Goal: Task Accomplishment & Management: Manage account settings

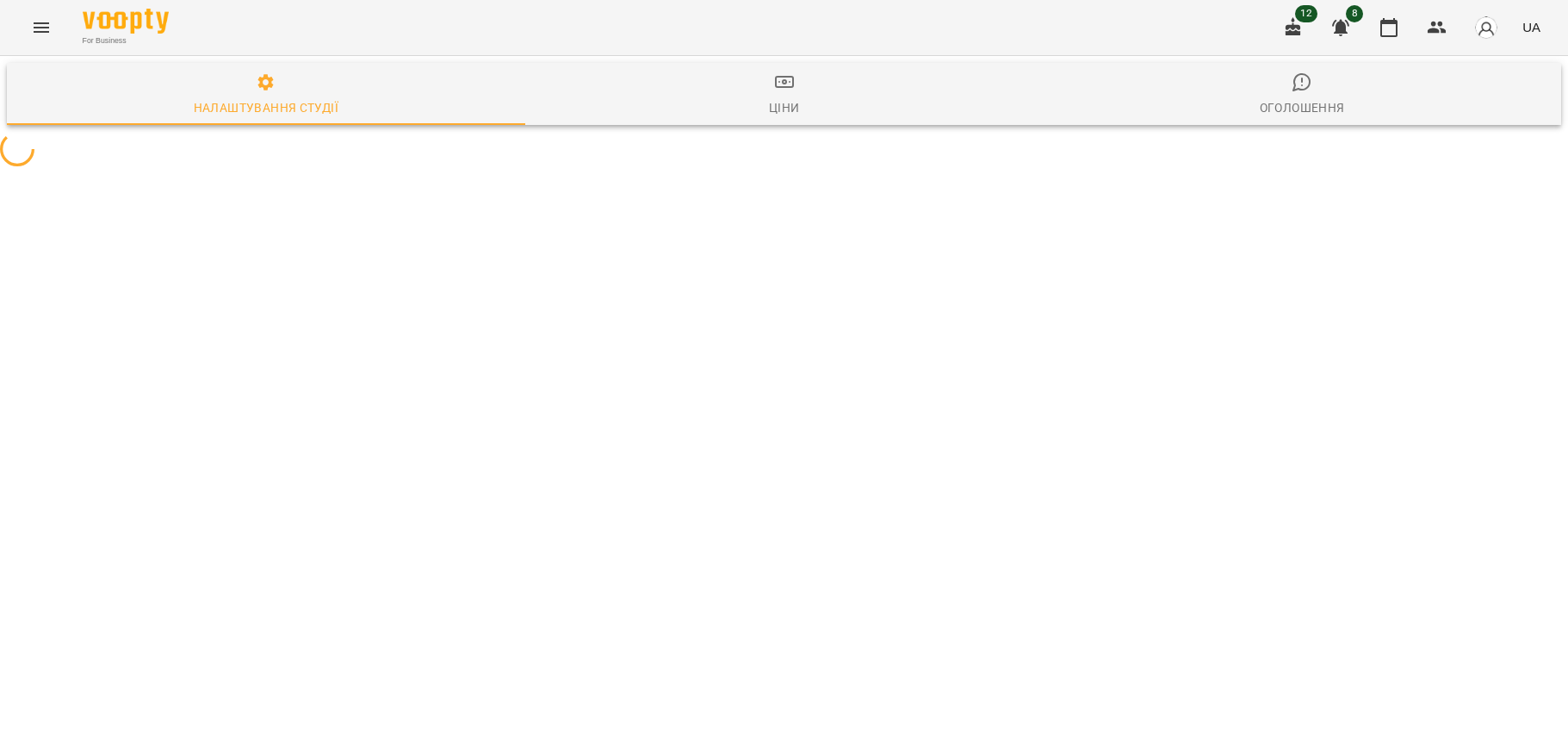
select select "**"
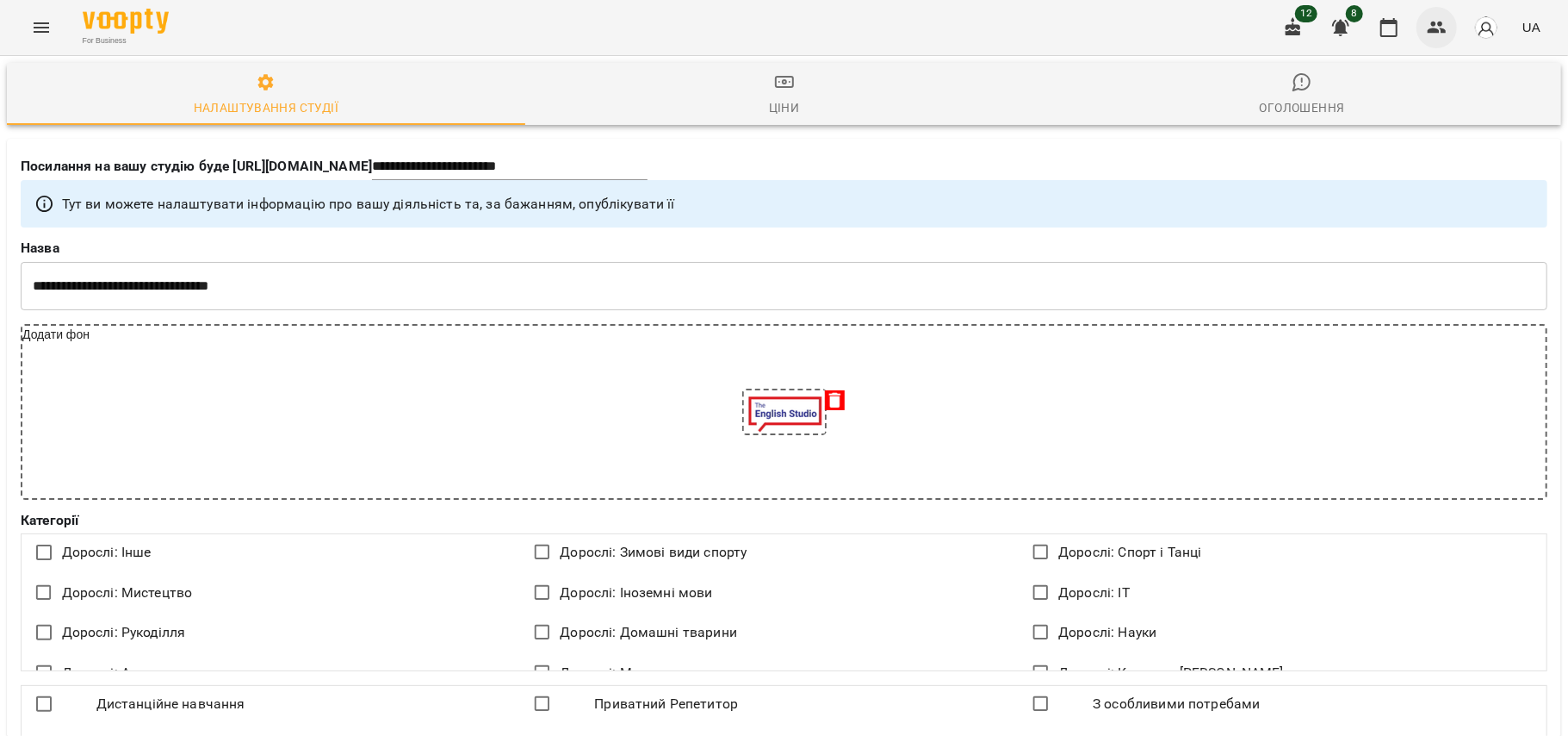
click at [1429, 22] on icon "button" at bounding box center [1437, 27] width 21 height 21
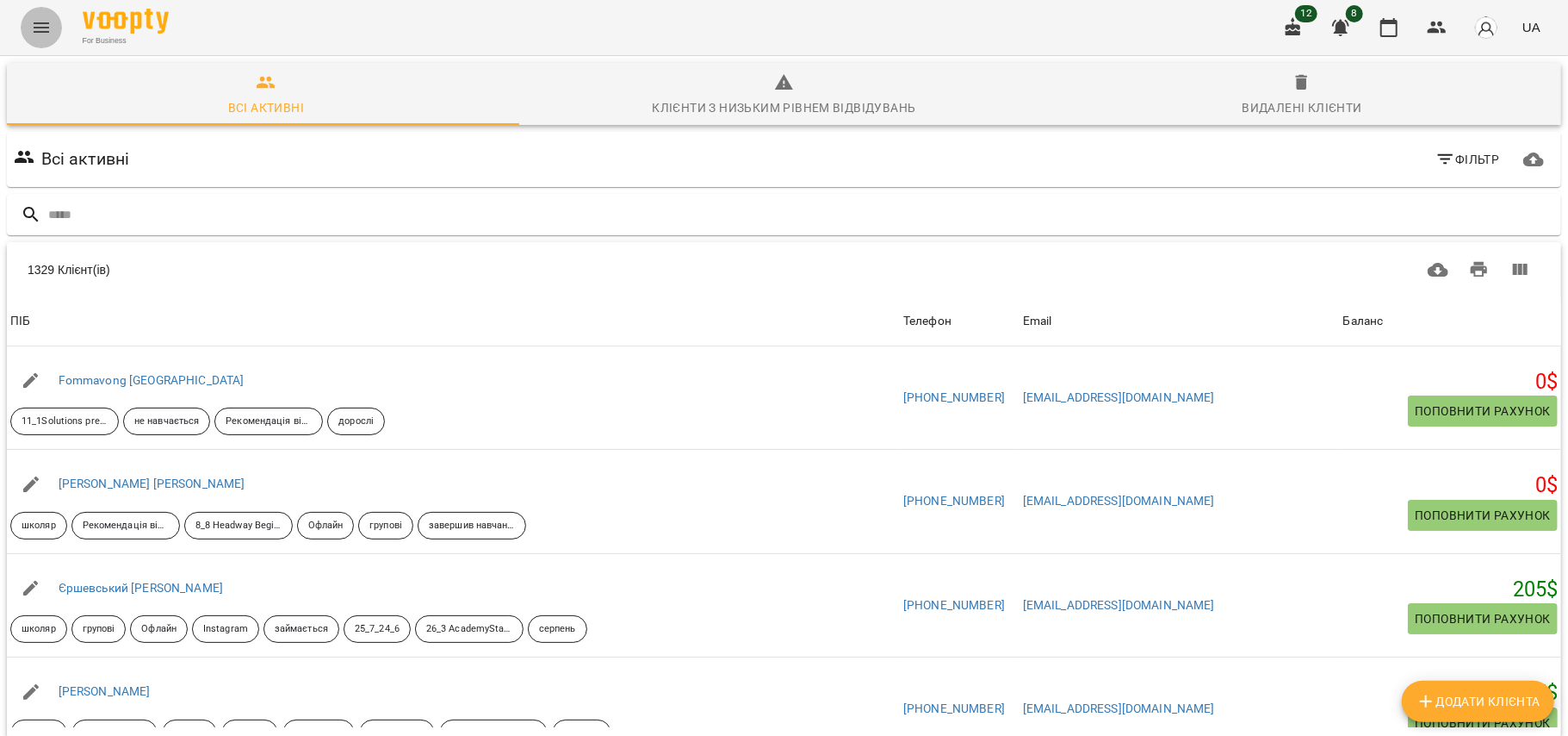
click at [45, 25] on icon "Menu" at bounding box center [41, 27] width 21 height 21
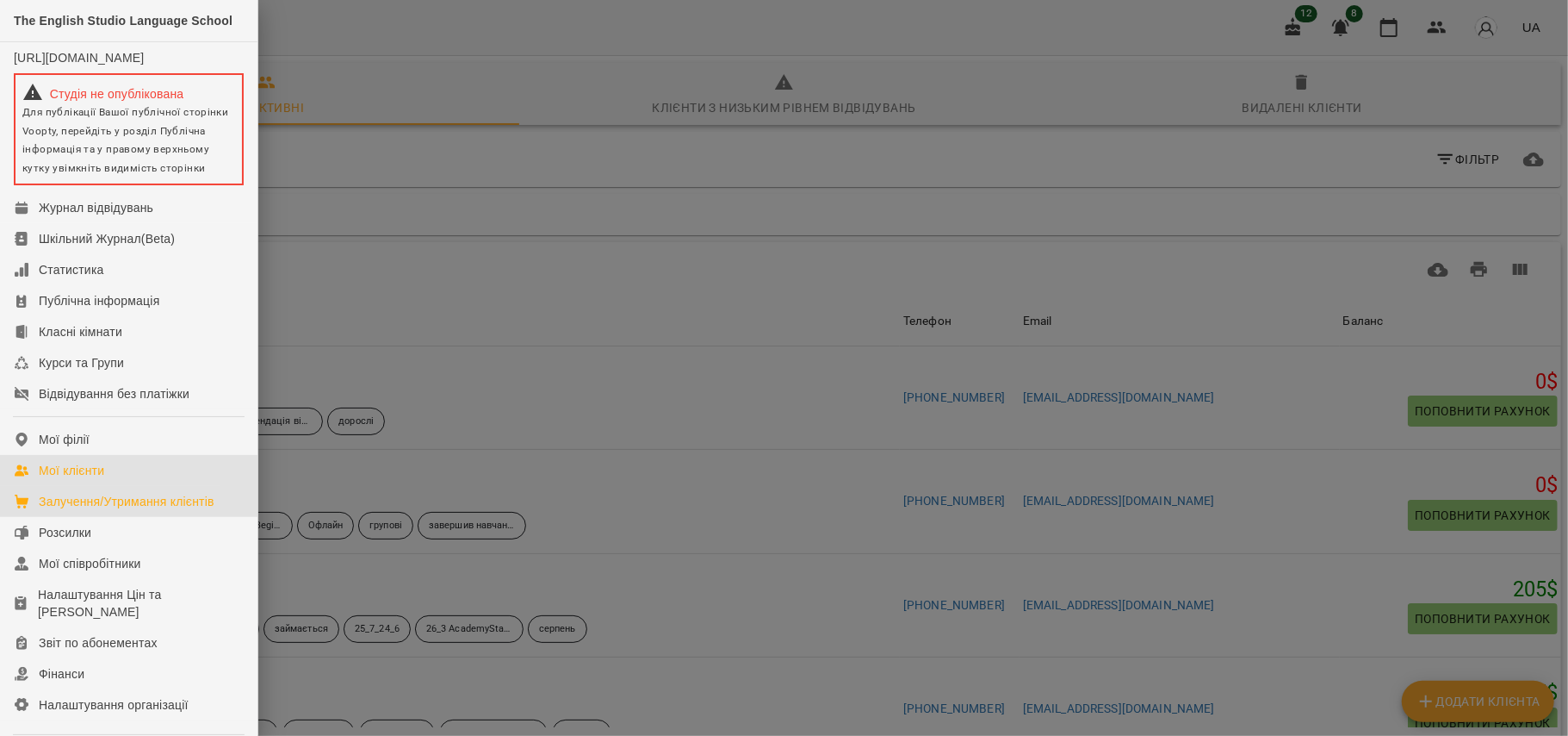
click at [142, 510] on div "Залучення/Утримання клієнтів" at bounding box center [127, 501] width 175 height 17
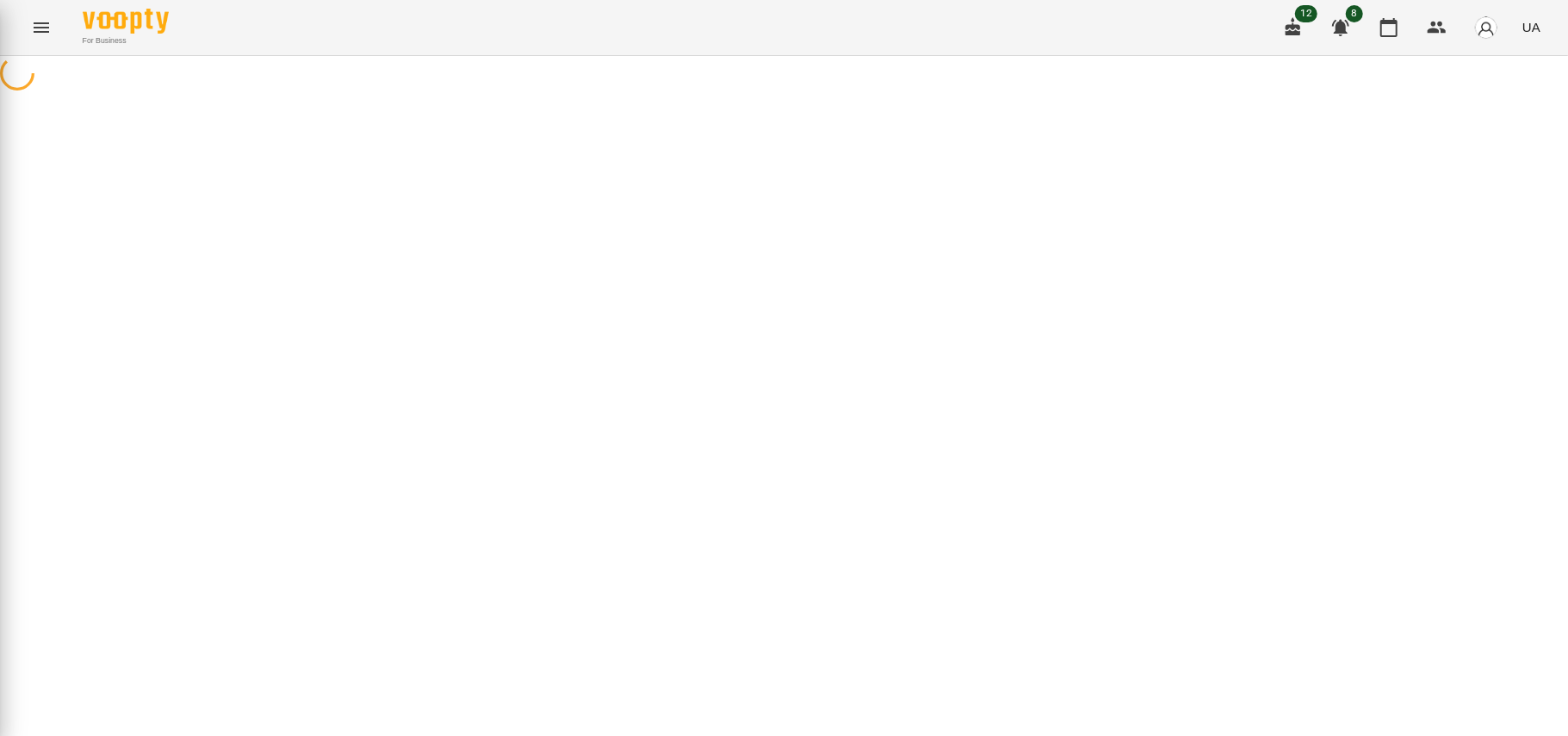
select select "**********"
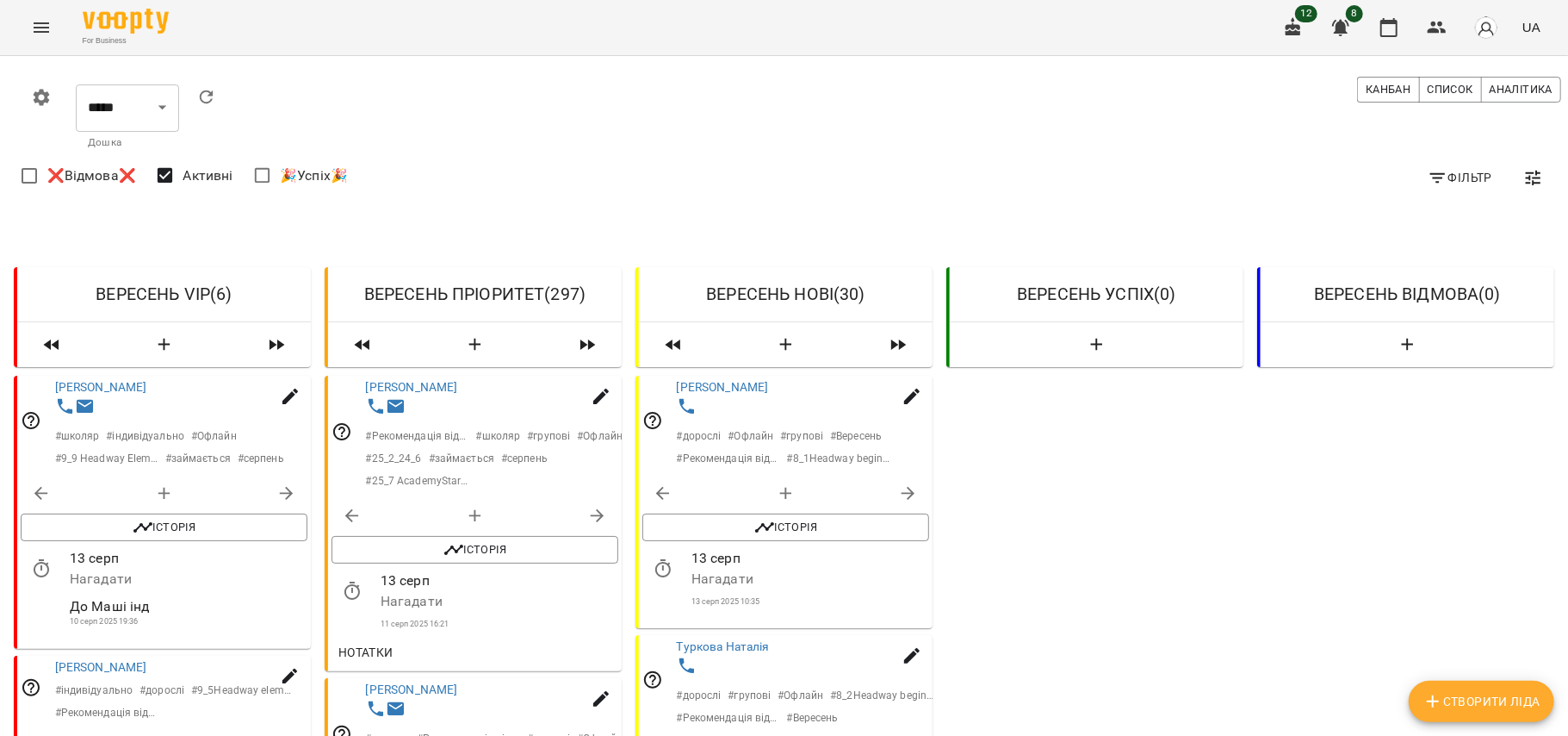
click at [1462, 181] on span "Фільтр" at bounding box center [1459, 178] width 65 height 21
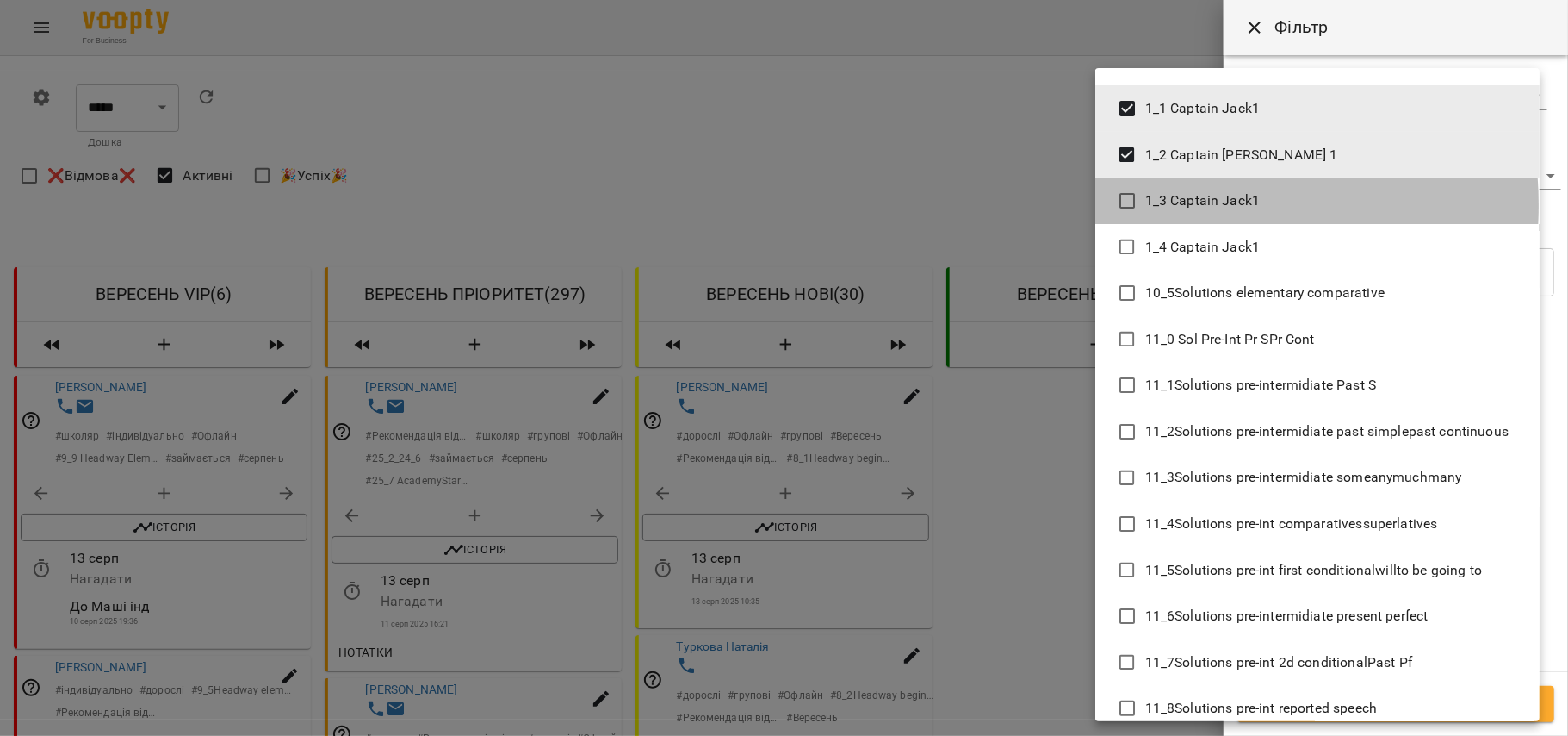
click at [1165, 205] on span "1_3 Captain Jack1" at bounding box center [1203, 200] width 116 height 21
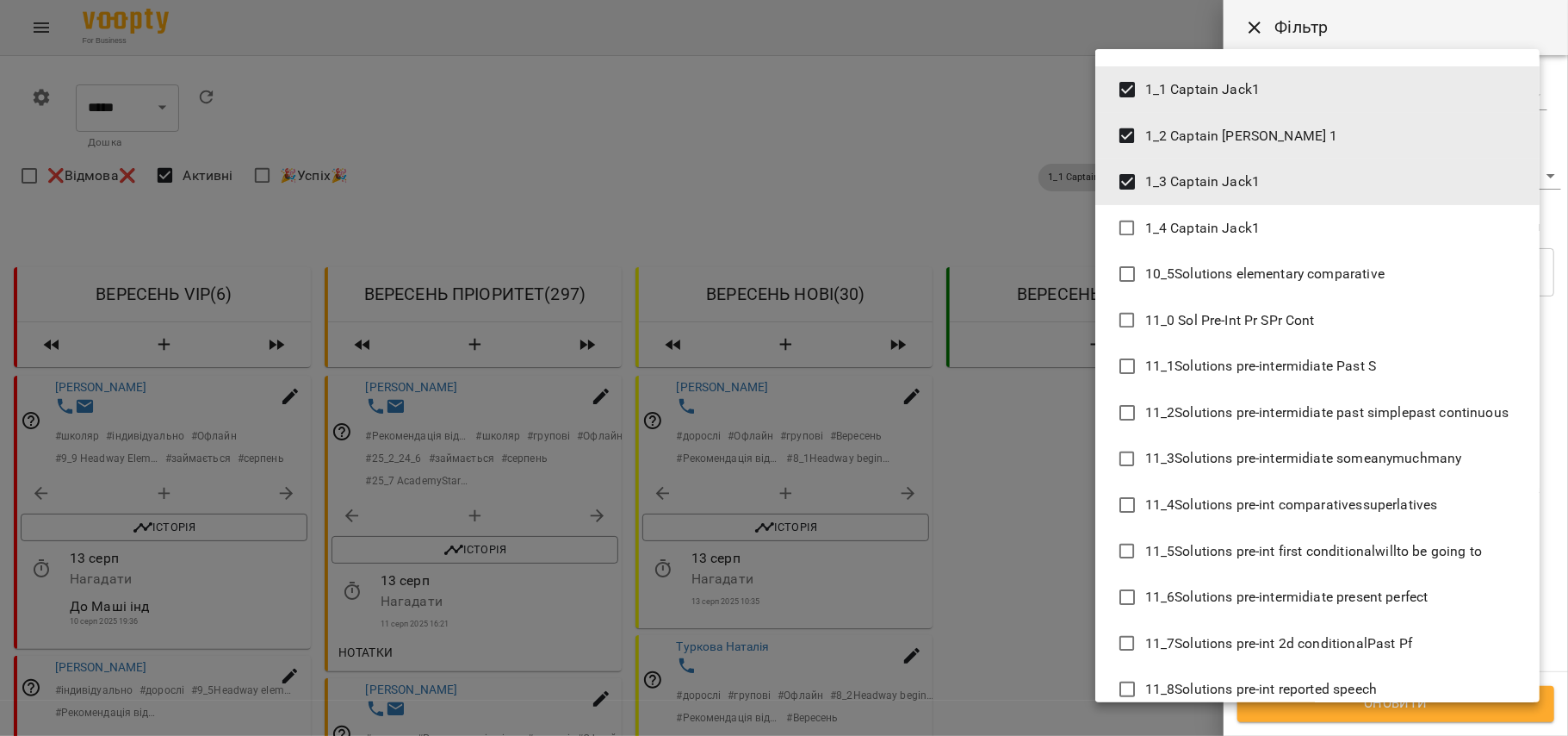
click at [1174, 256] on li "10_5Solutions elementary comparative" at bounding box center [1318, 273] width 445 height 47
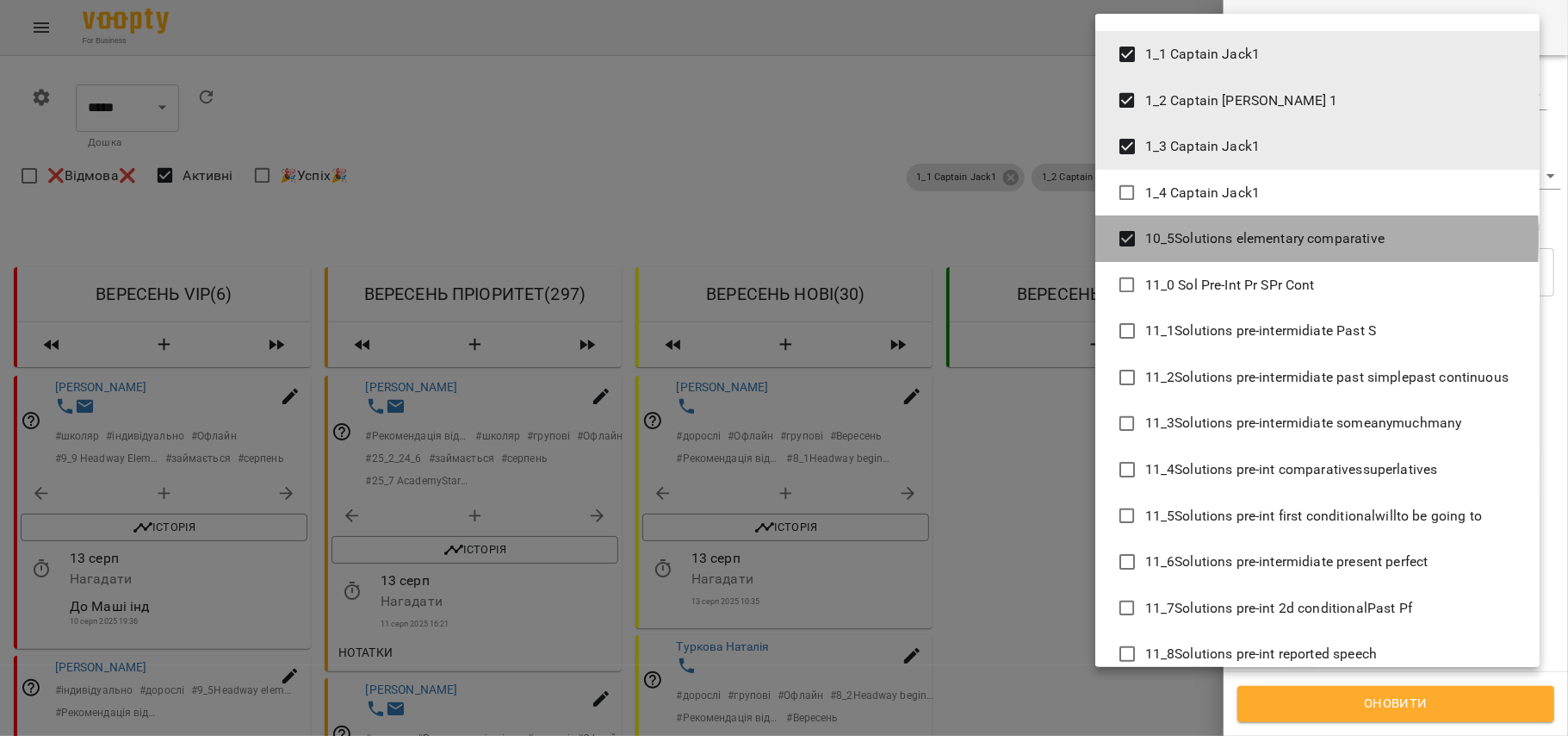
click at [1168, 238] on span "10_5Solutions elementary comparative" at bounding box center [1265, 238] width 239 height 21
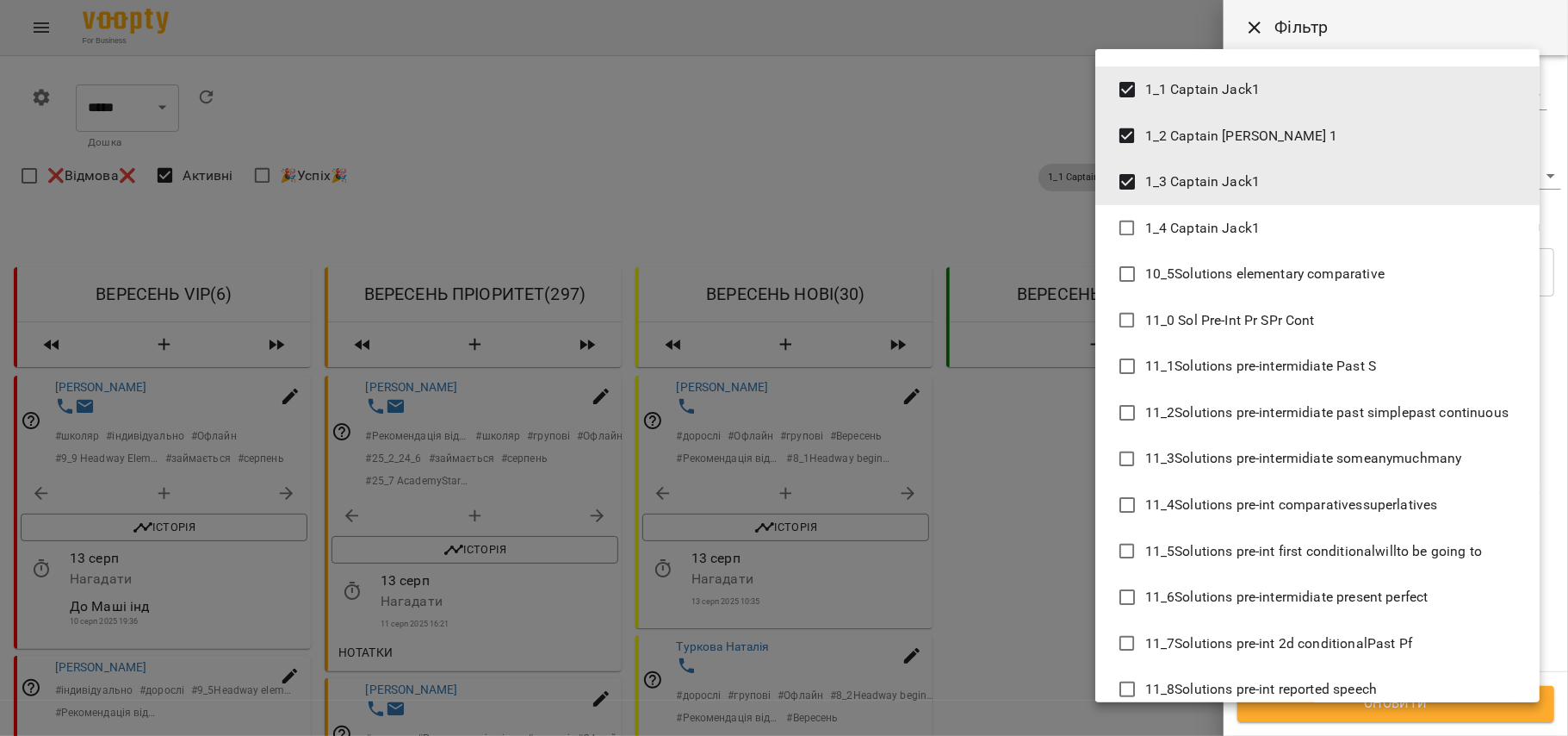
click at [1190, 221] on span "1_4 Captain Jack1" at bounding box center [1203, 228] width 116 height 21
type input "**********"
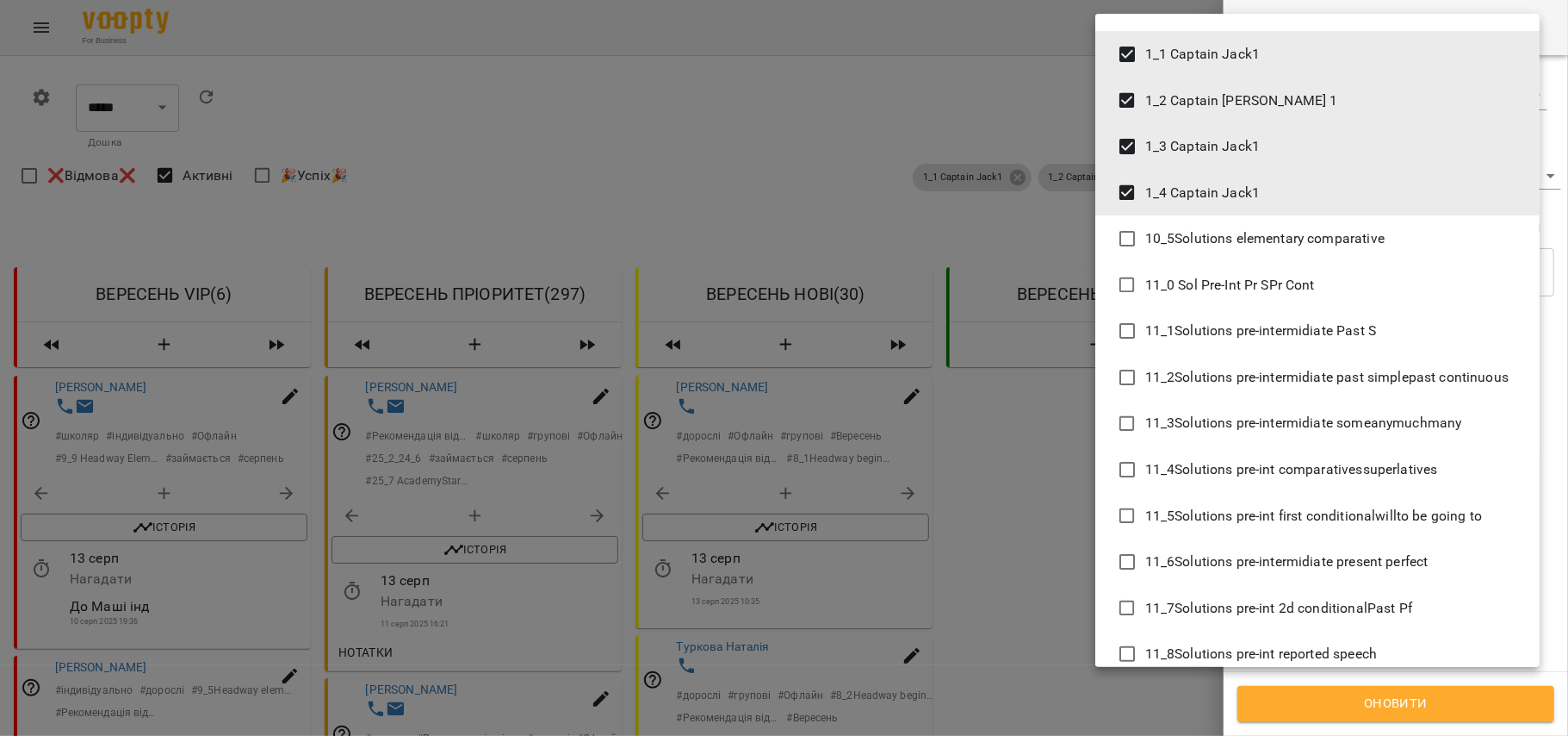
click at [1423, 694] on div at bounding box center [784, 368] width 1568 height 736
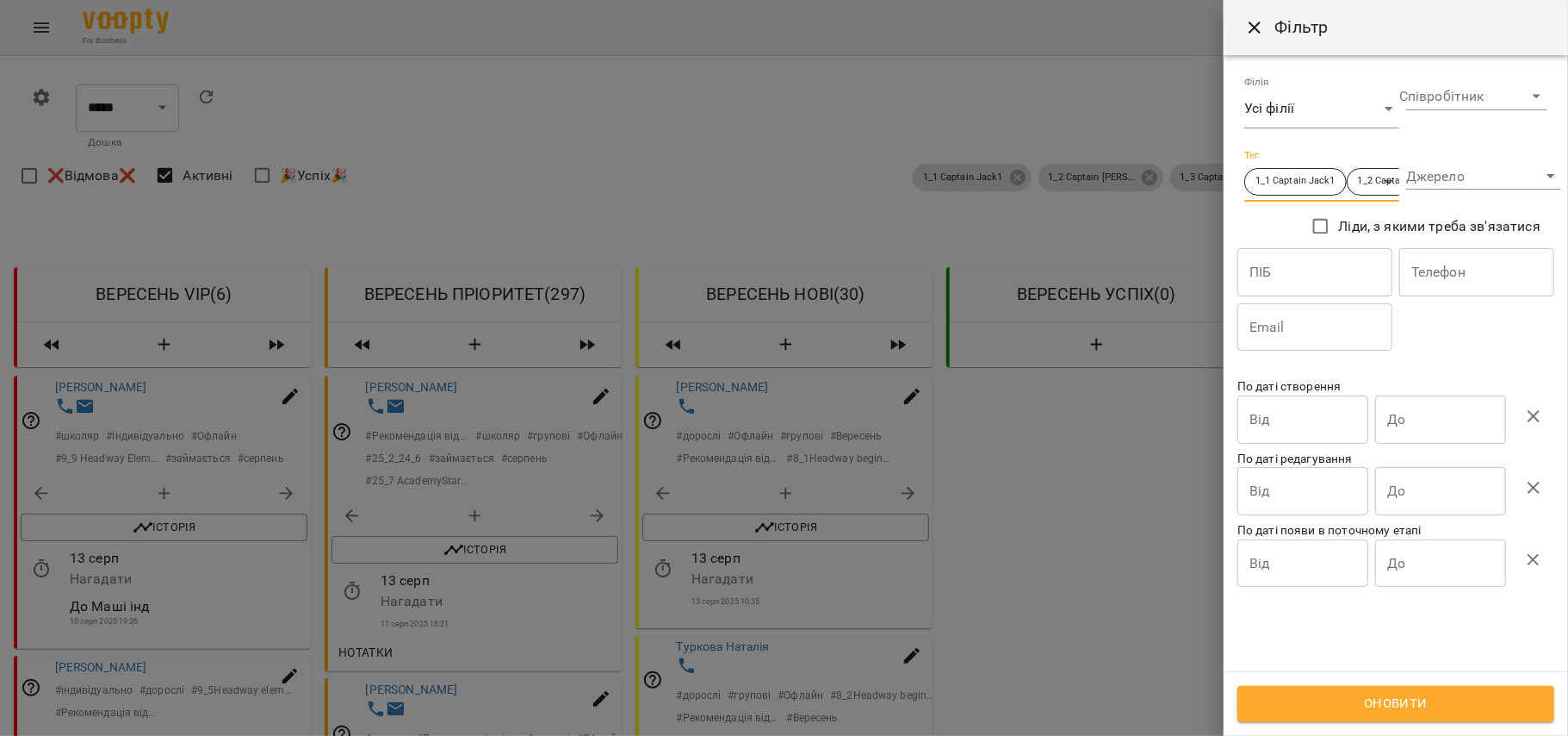
click at [1423, 694] on span "Оновити" at bounding box center [1397, 704] width 279 height 22
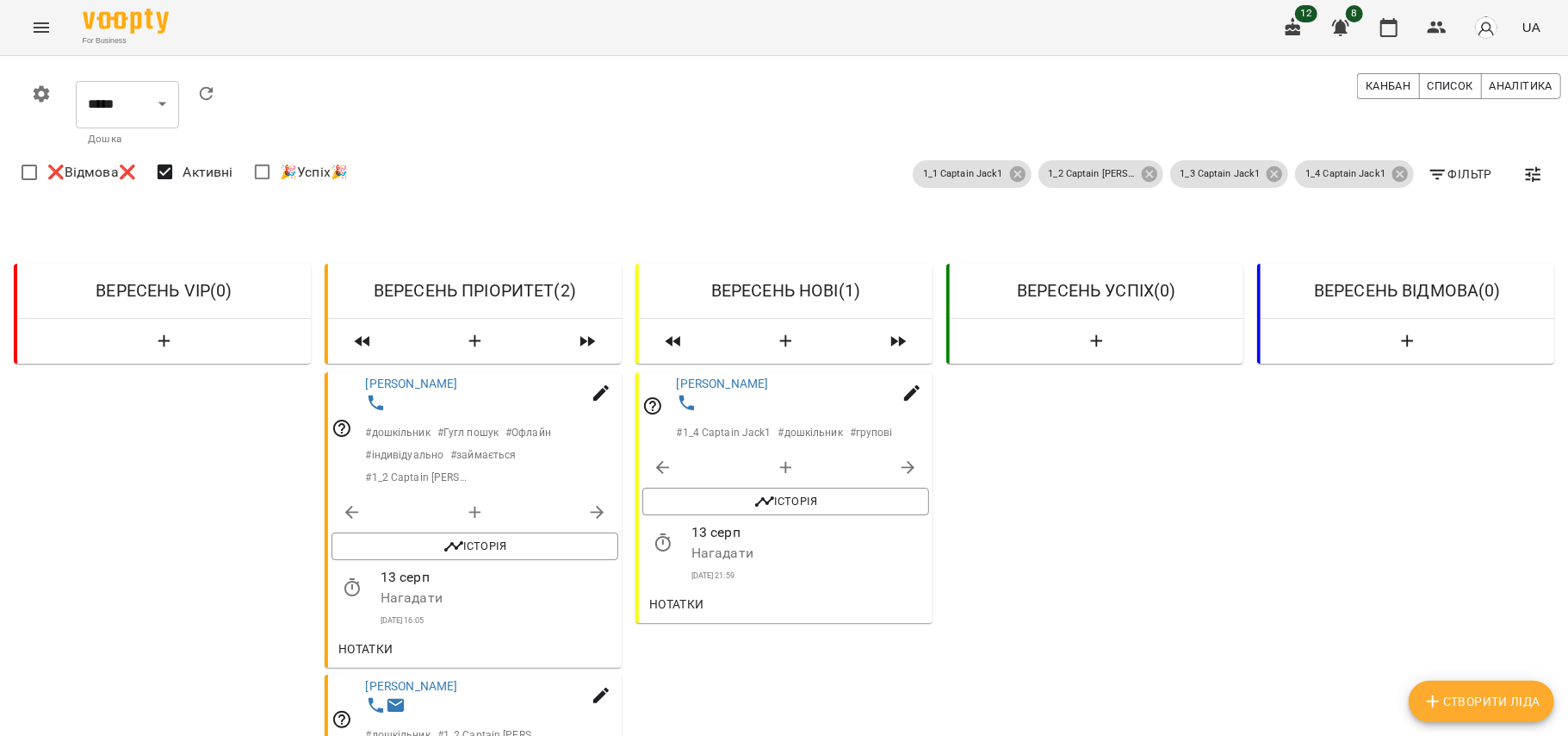
scroll to position [107, 0]
click at [424, 679] on link "Артеменко Нікіта" at bounding box center [412, 686] width 92 height 14
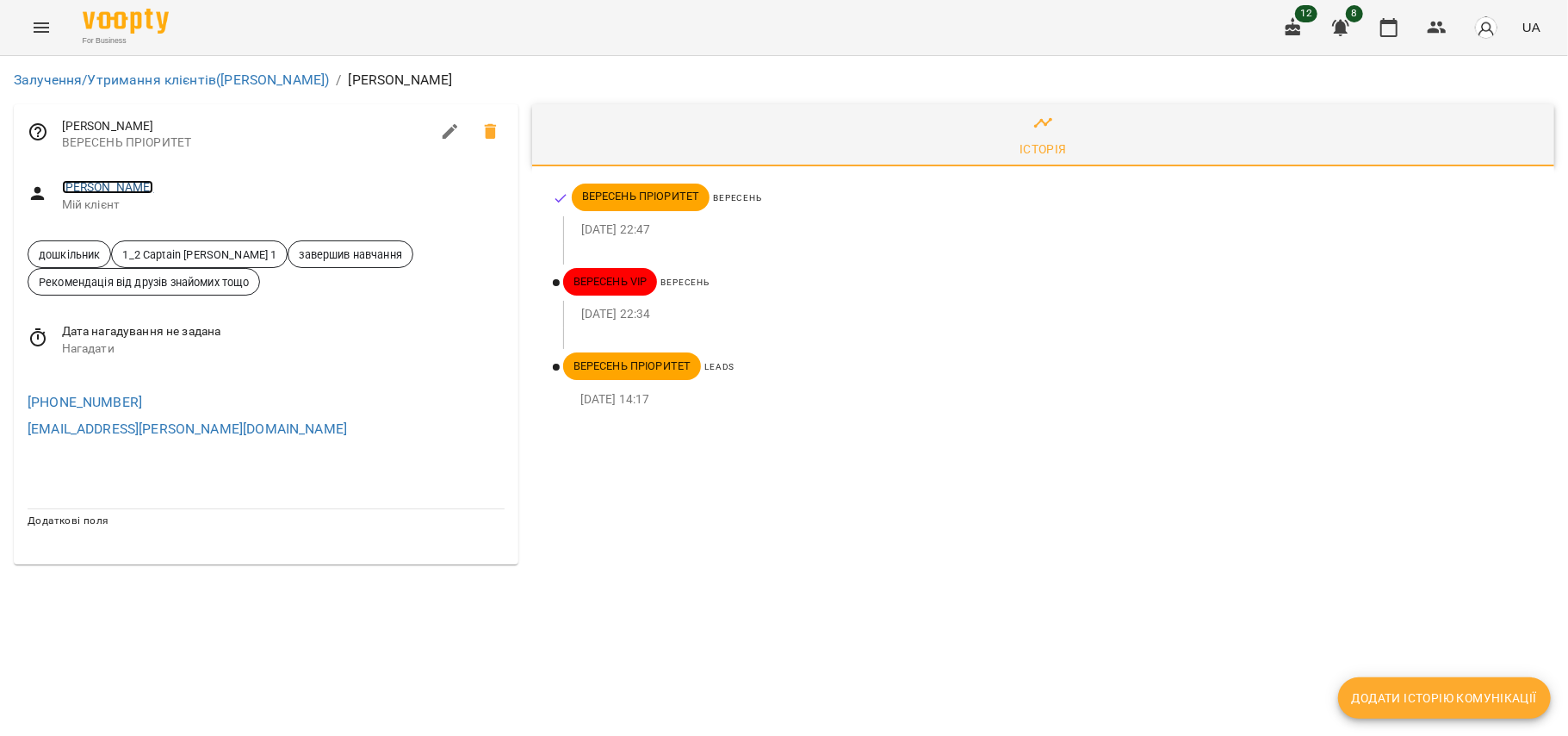
click at [139, 181] on link "Артеменко Нікіта" at bounding box center [108, 187] width 92 height 14
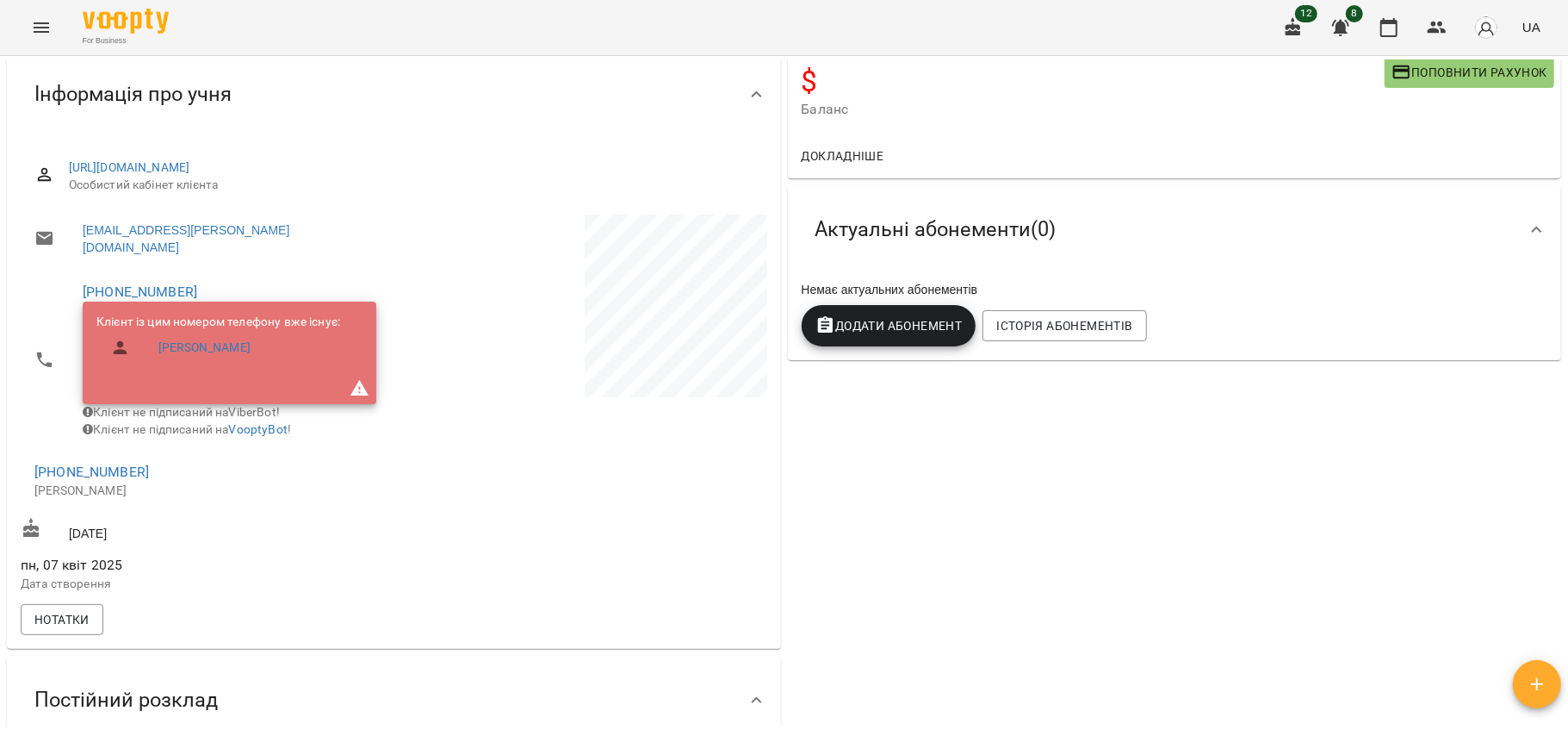
scroll to position [149, 0]
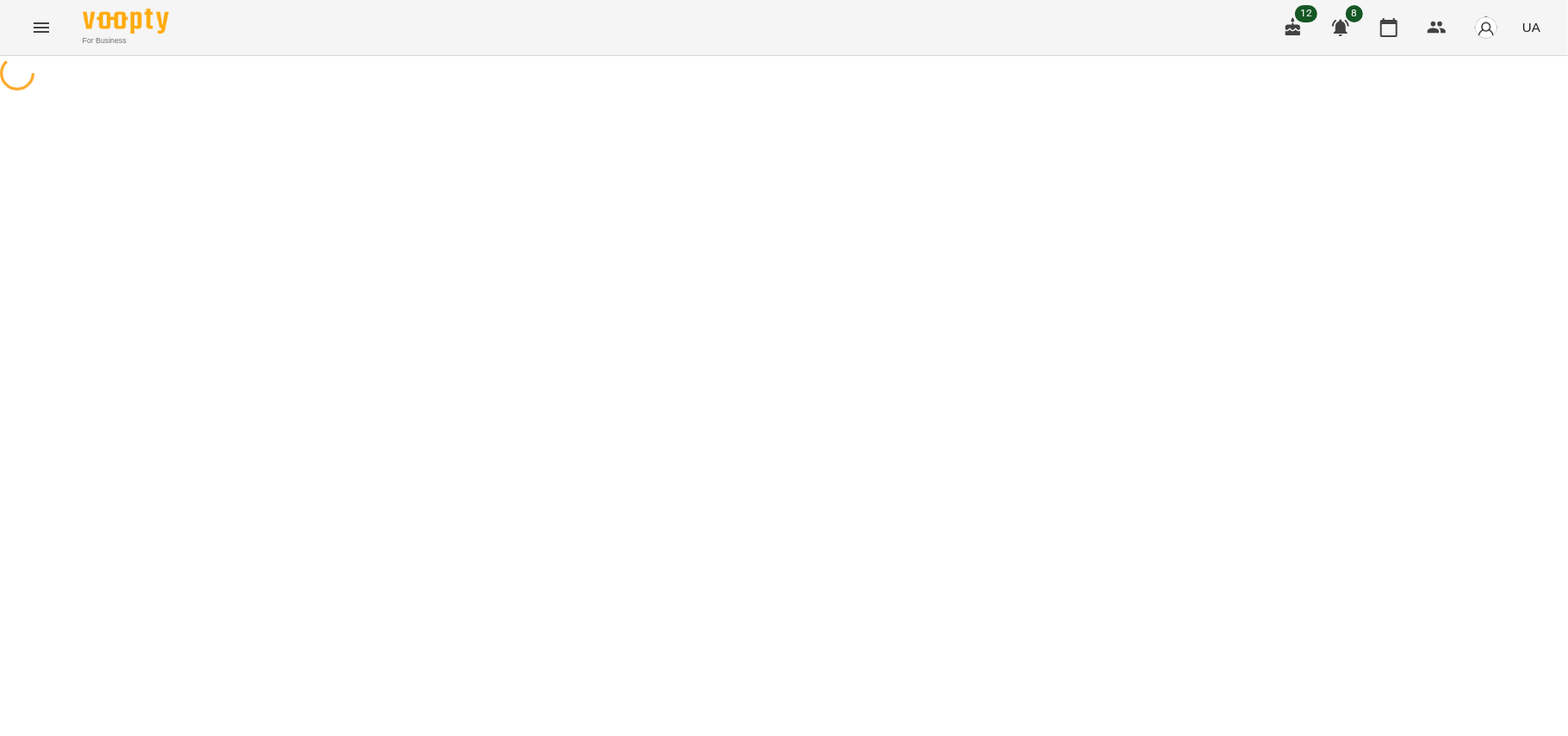
select select "**********"
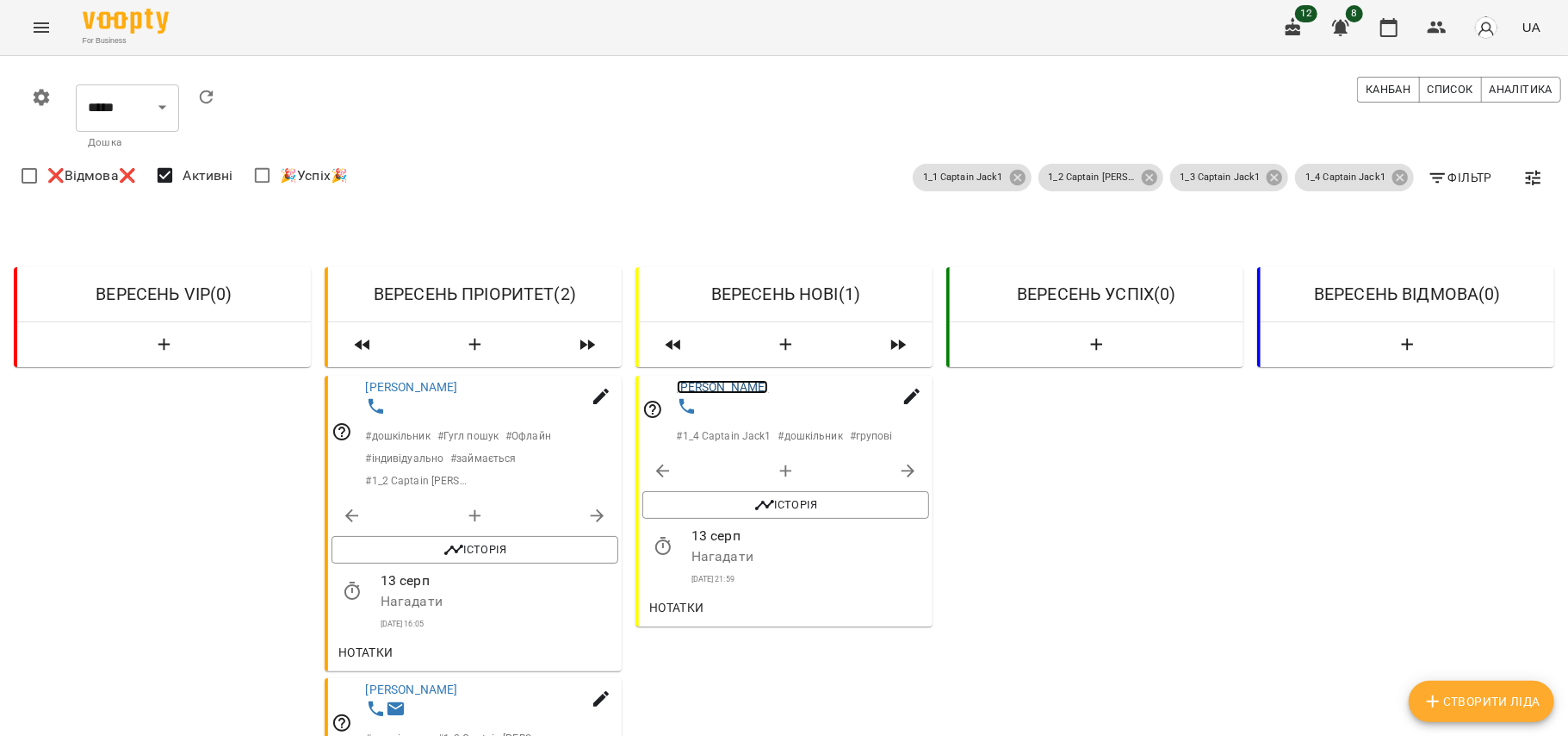
click at [738, 384] on link "Гула Соломія" at bounding box center [723, 387] width 92 height 14
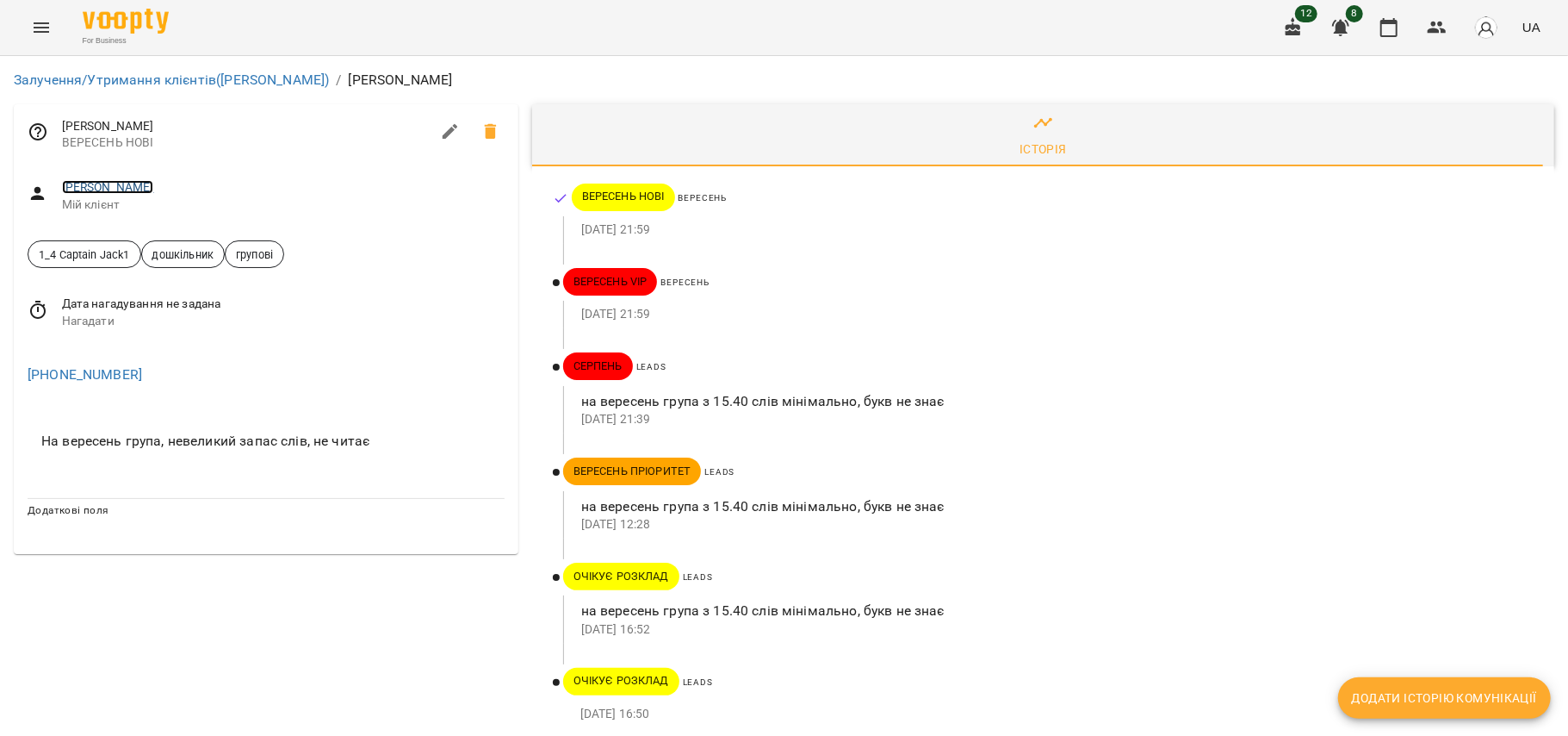
click at [88, 189] on link "Гула Соломія" at bounding box center [108, 187] width 92 height 14
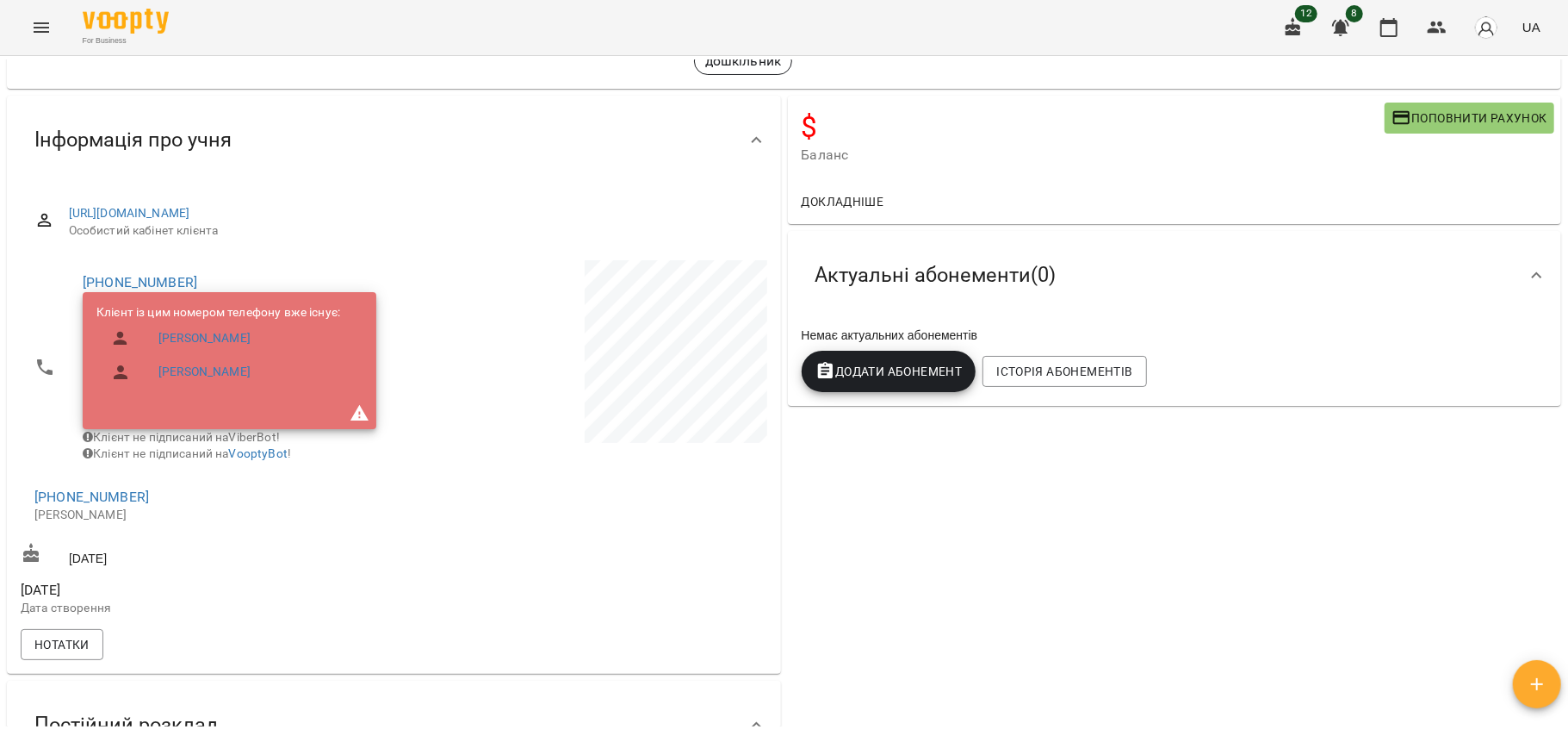
scroll to position [121, 0]
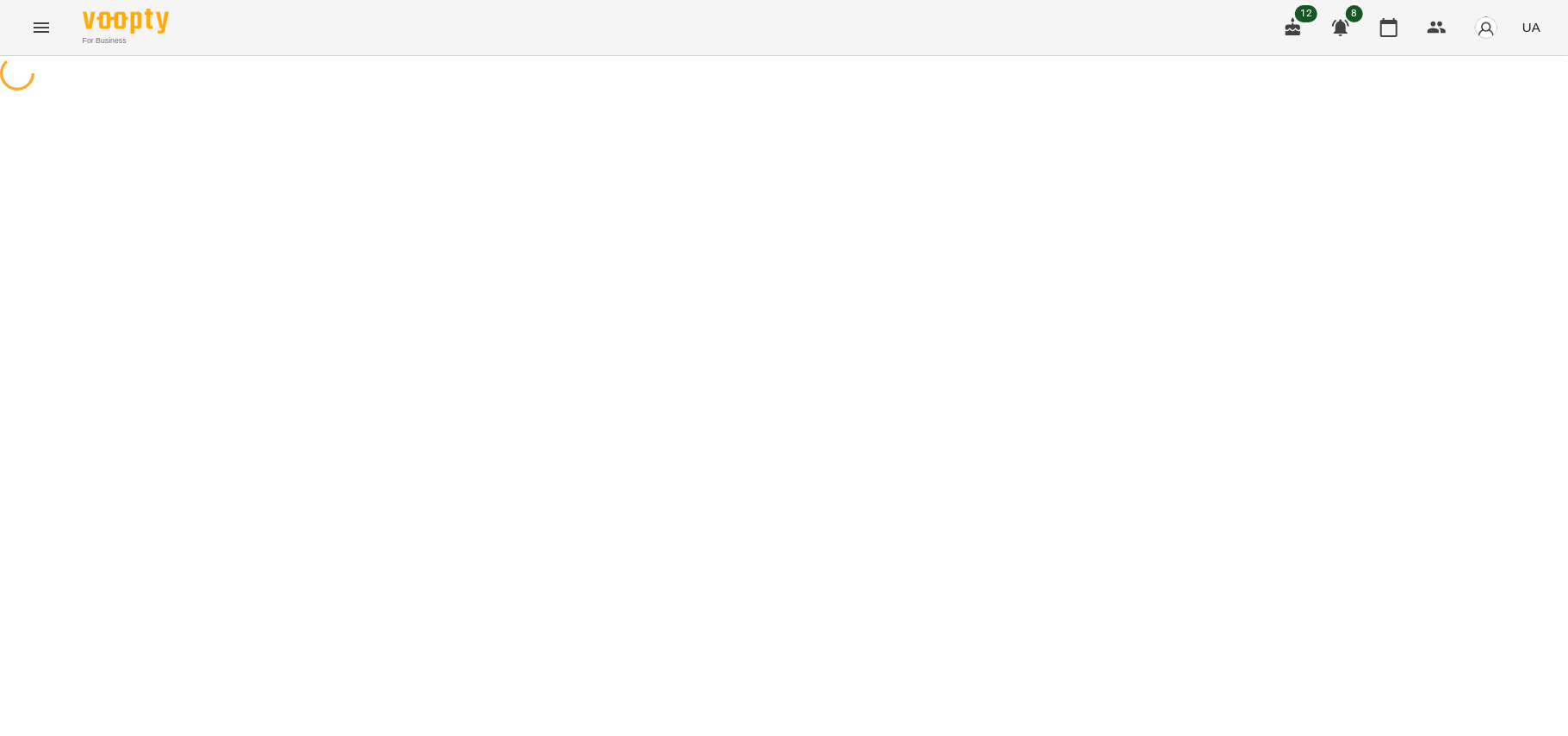
select select "**********"
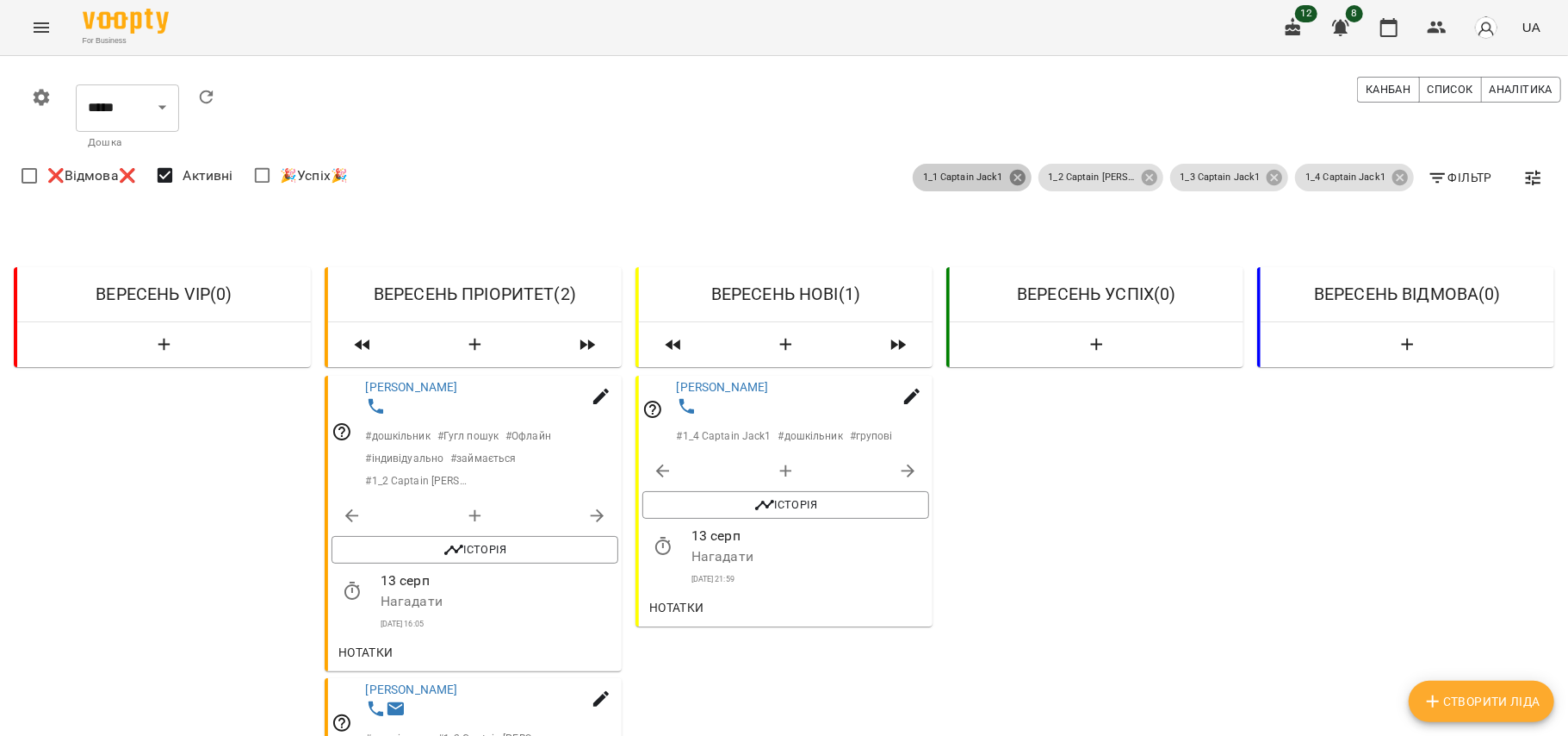
click at [1009, 176] on icon at bounding box center [1018, 177] width 19 height 19
click at [1141, 176] on icon at bounding box center [1149, 178] width 16 height 16
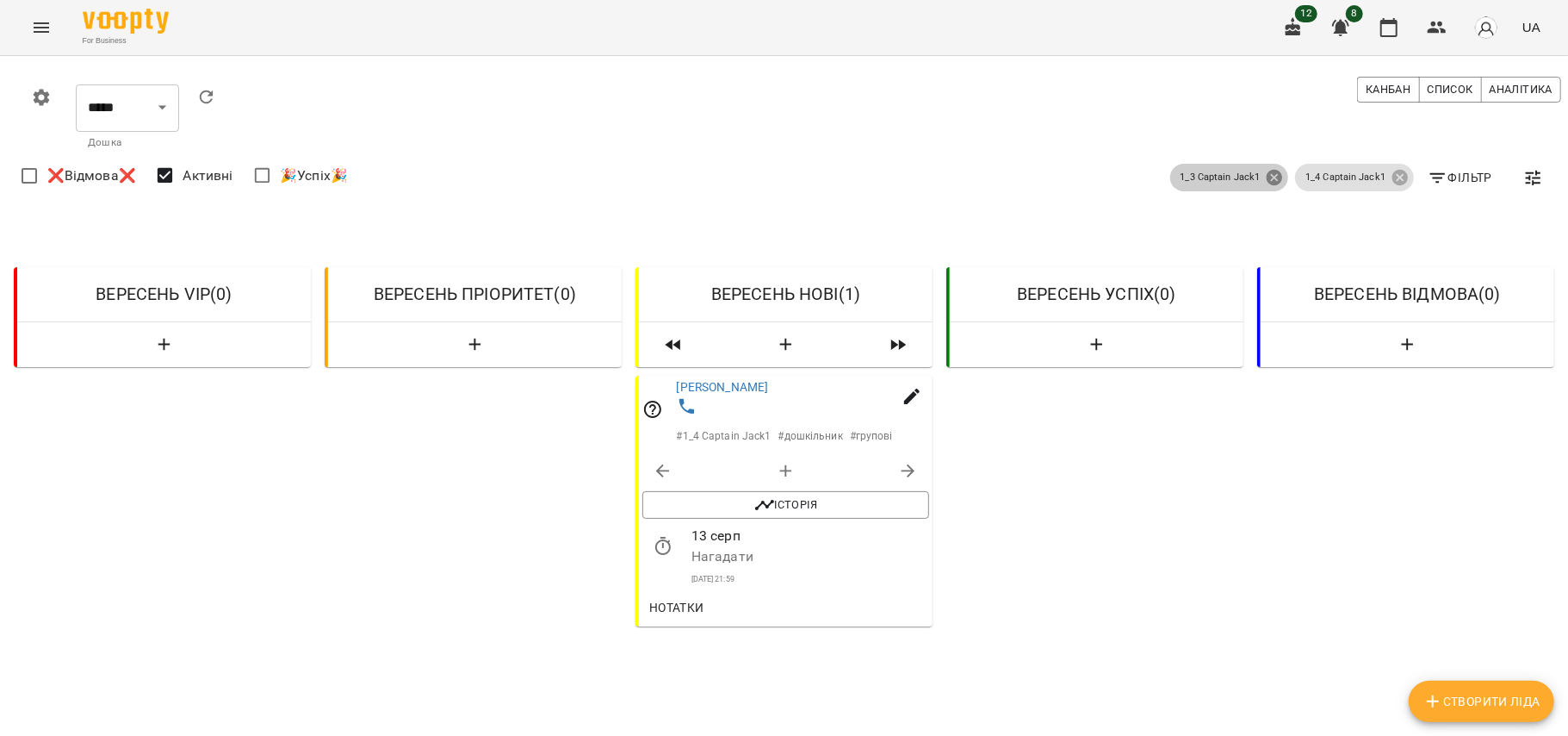
click at [1265, 181] on icon at bounding box center [1274, 177] width 19 height 19
click at [1393, 177] on icon at bounding box center [1401, 178] width 16 height 16
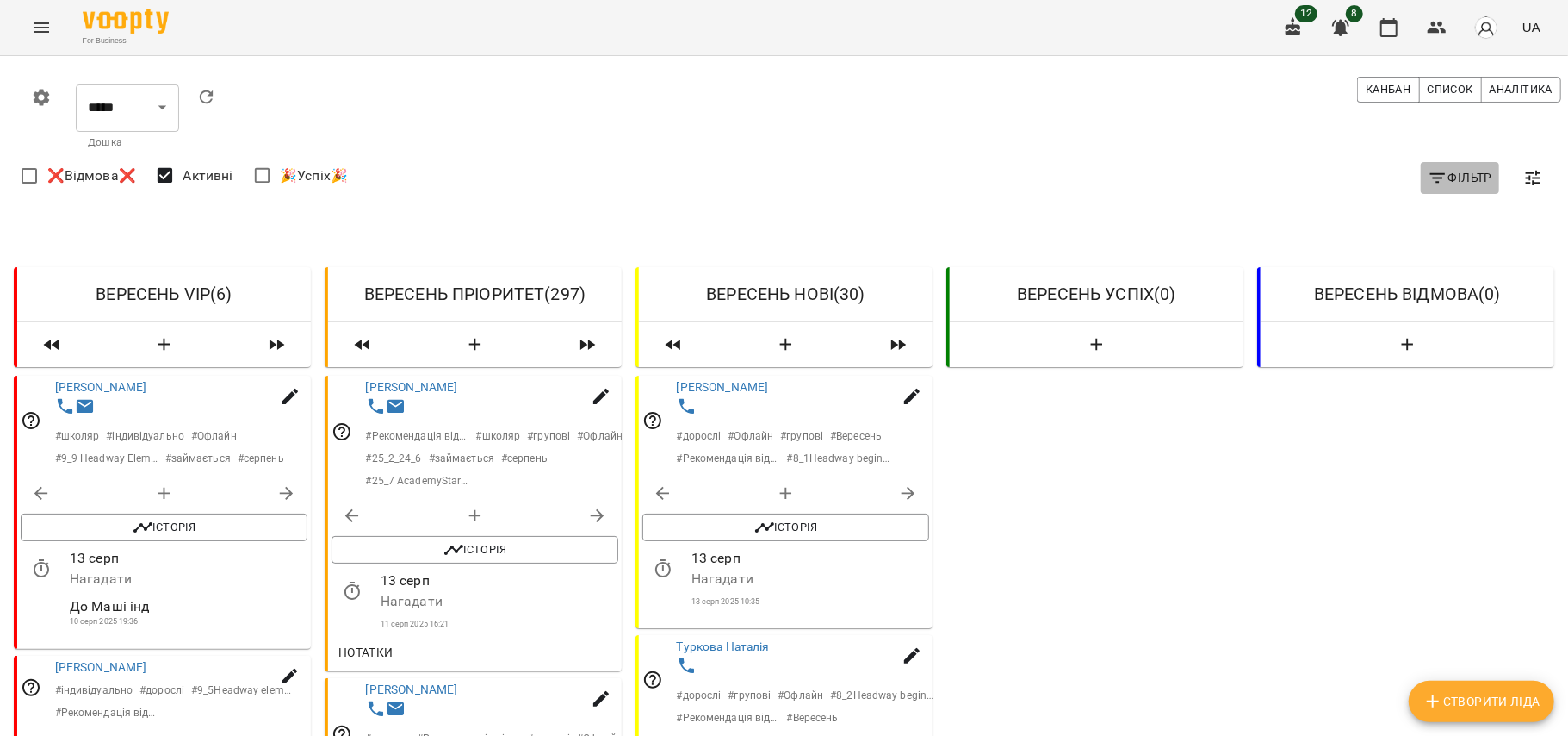
click at [1427, 177] on icon "button" at bounding box center [1437, 178] width 21 height 21
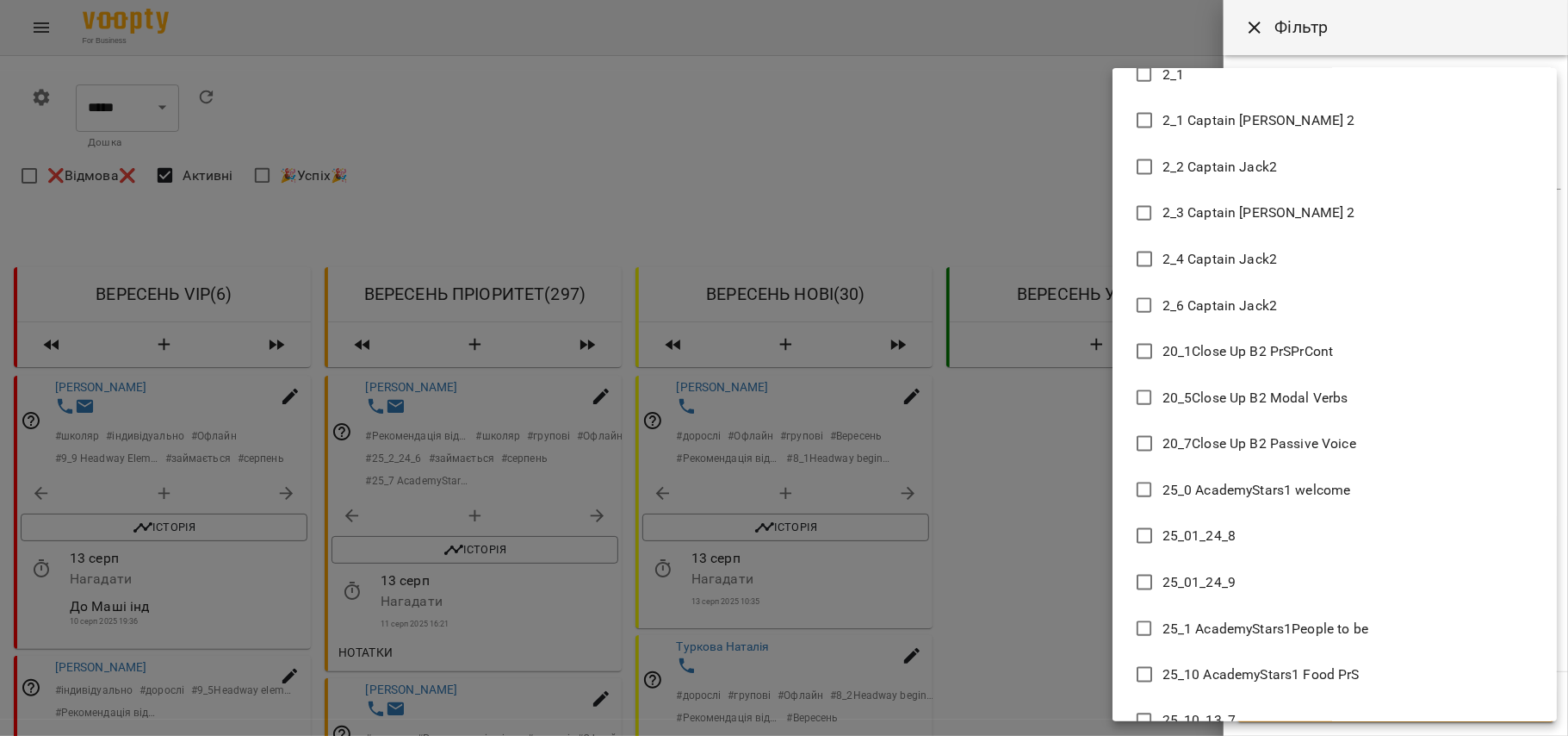
scroll to position [1742, 0]
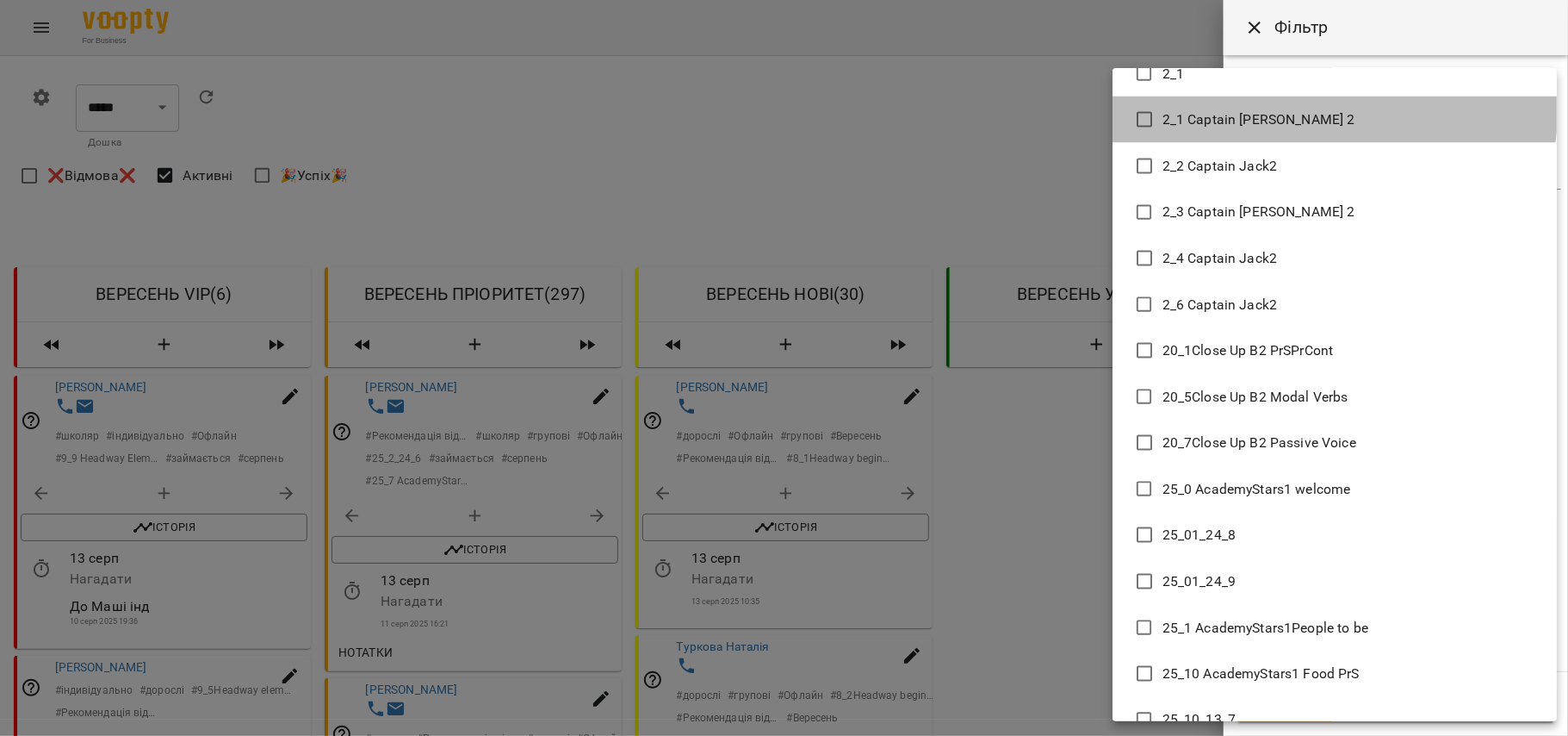
click at [1311, 111] on li "2_1 Captain Jack 2" at bounding box center [1335, 120] width 445 height 47
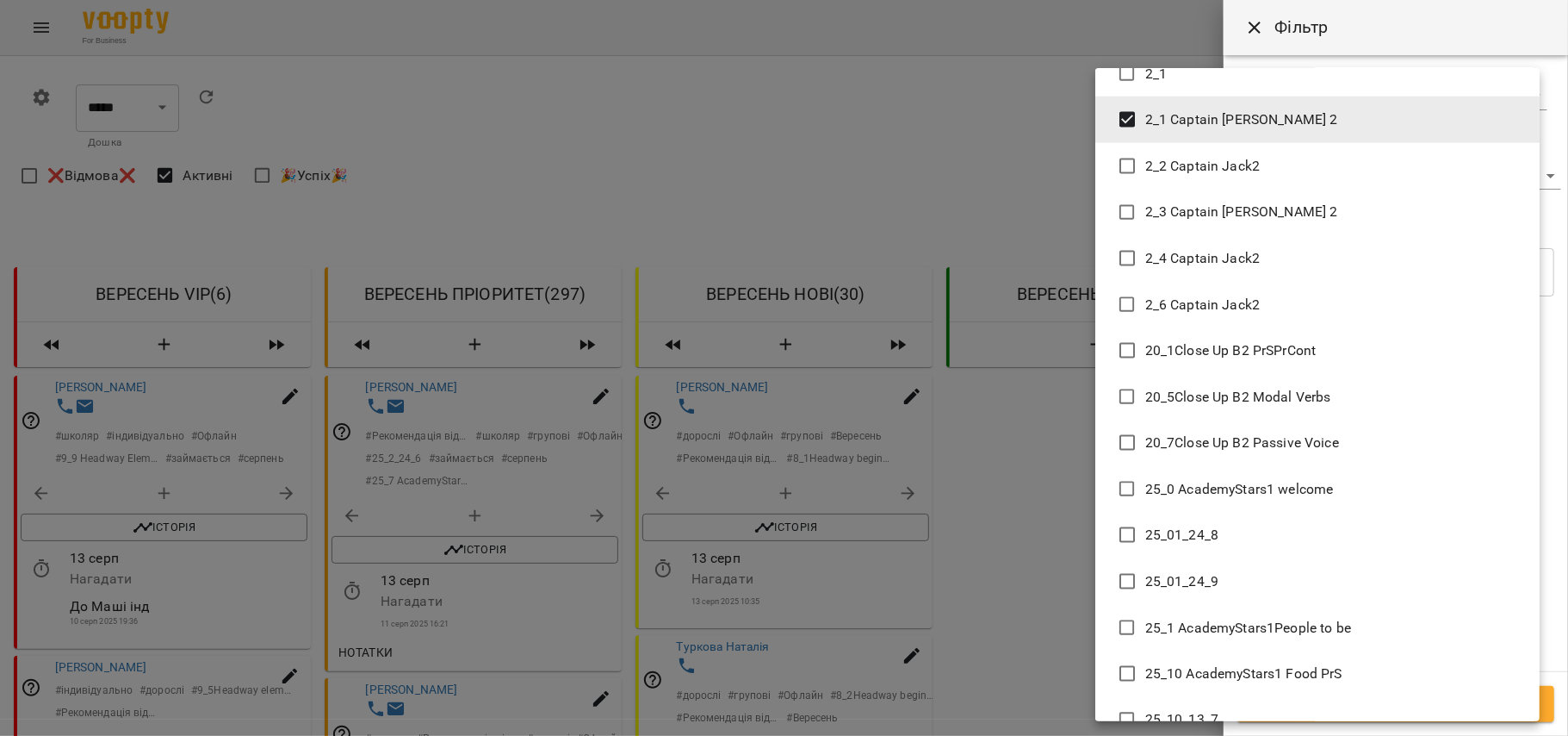
click at [1306, 160] on li "2_2 Captain Jack2" at bounding box center [1318, 166] width 445 height 47
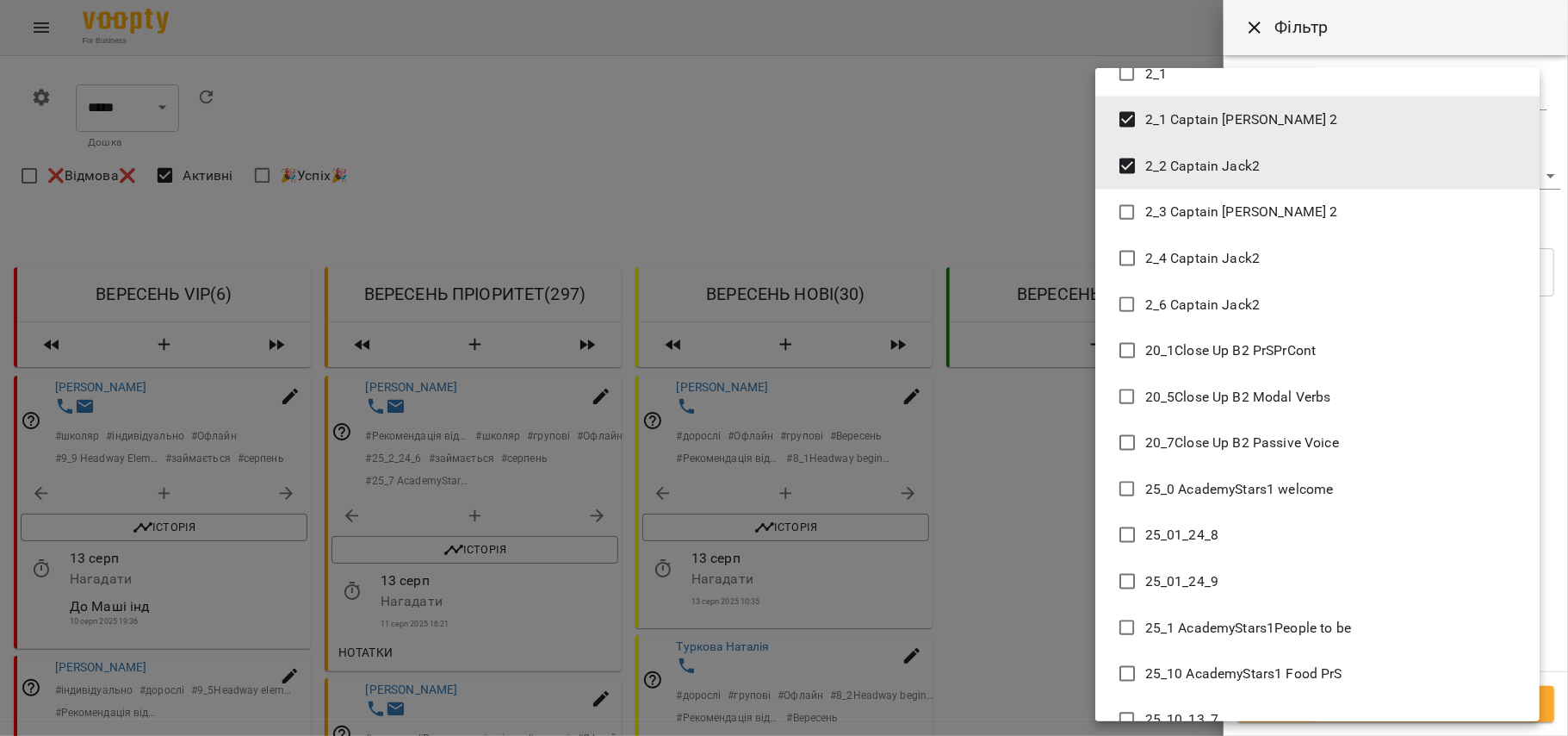
click at [1301, 194] on li "2_3 Captain Jack 2" at bounding box center [1318, 212] width 445 height 47
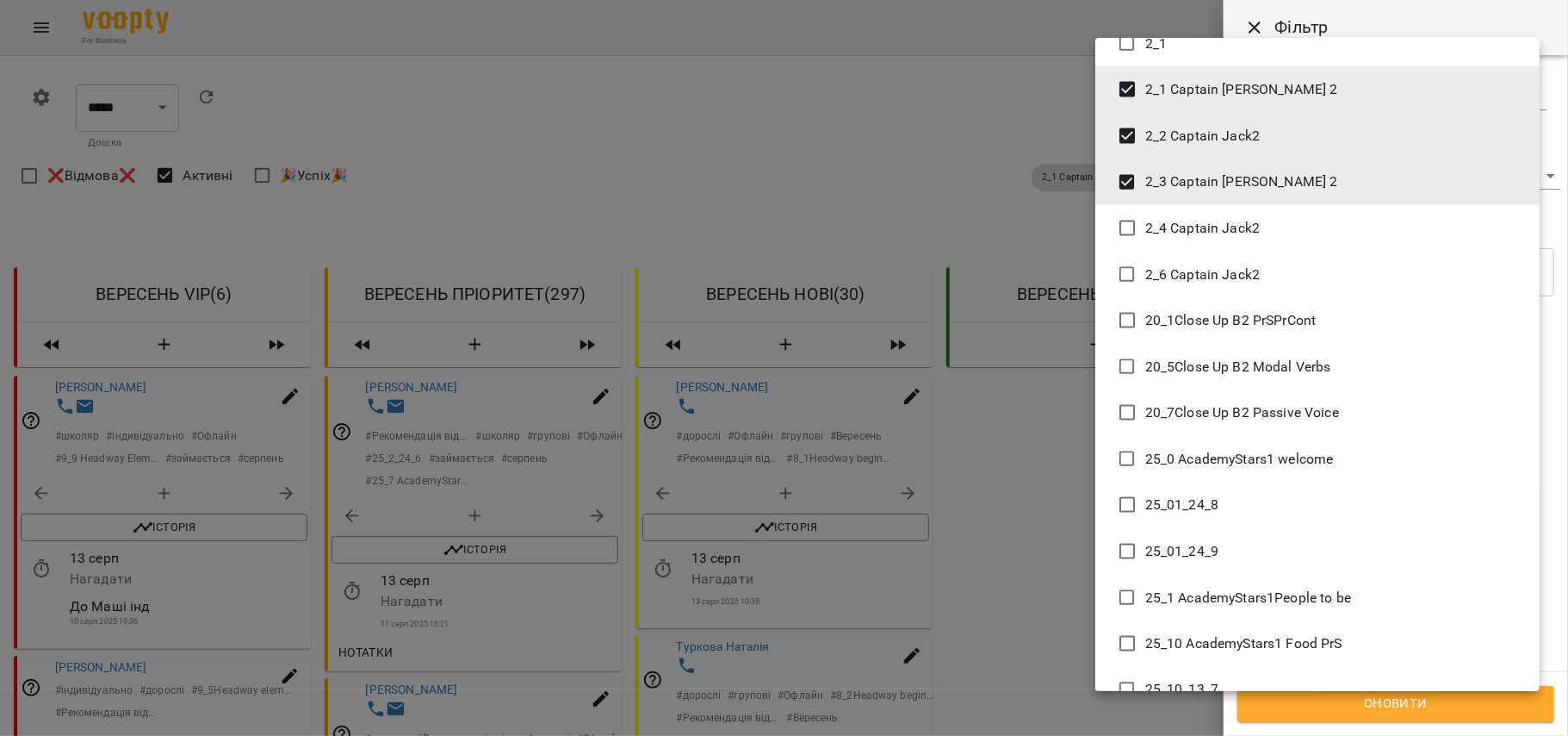
click at [1295, 238] on li "2_4 Captain Jack2" at bounding box center [1318, 228] width 445 height 47
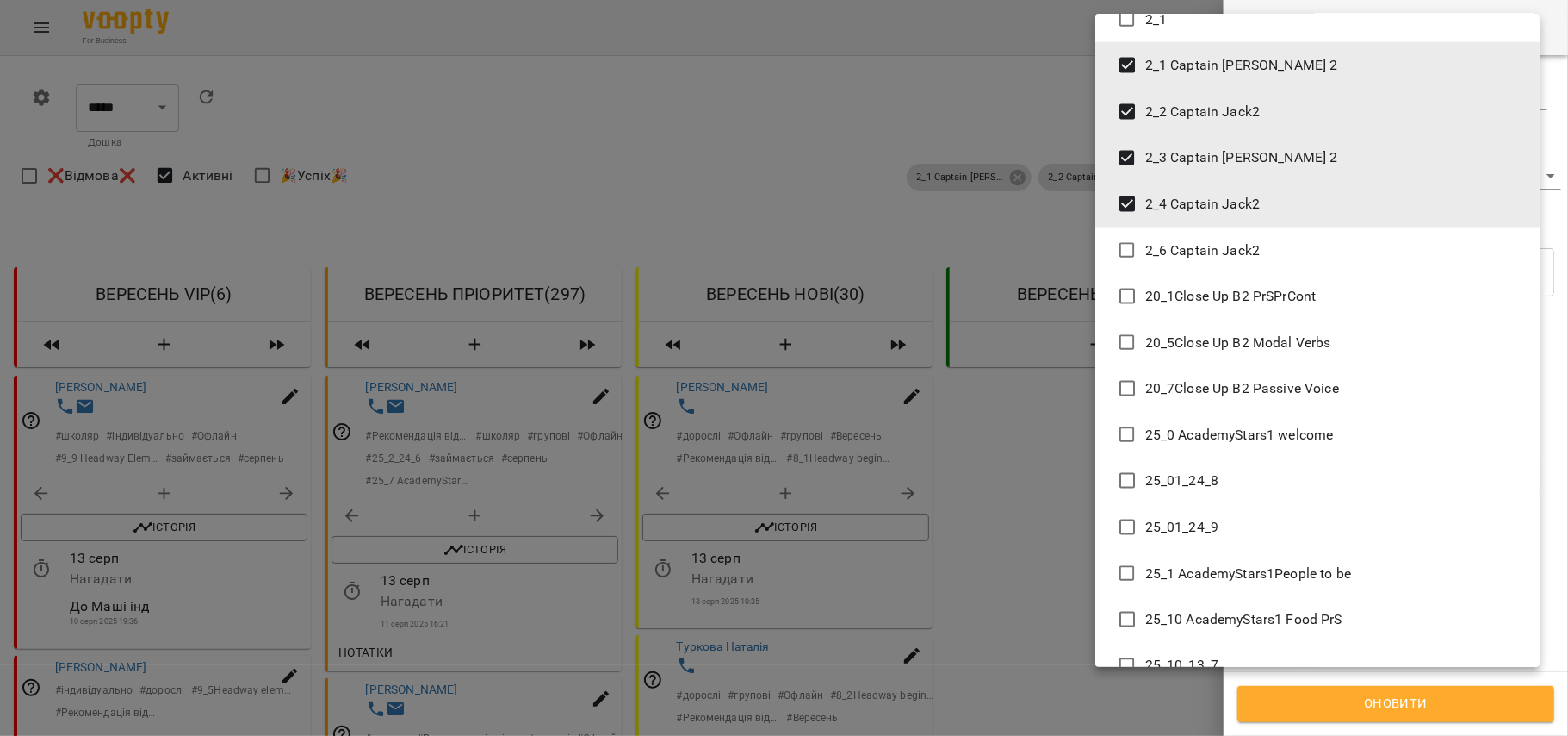
click at [1294, 262] on li "2_6 Captain Jack2" at bounding box center [1318, 250] width 445 height 47
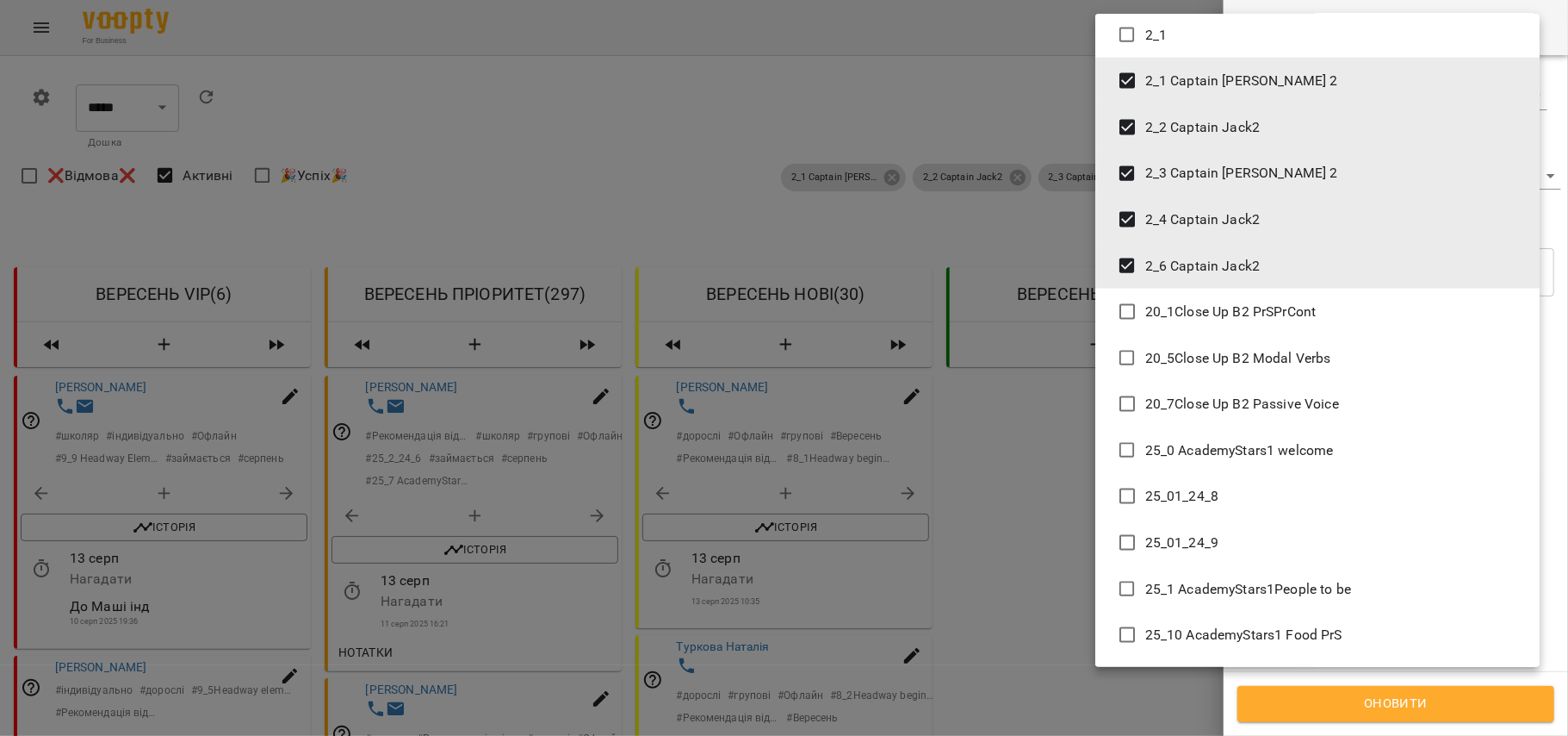
scroll to position [1590, 0]
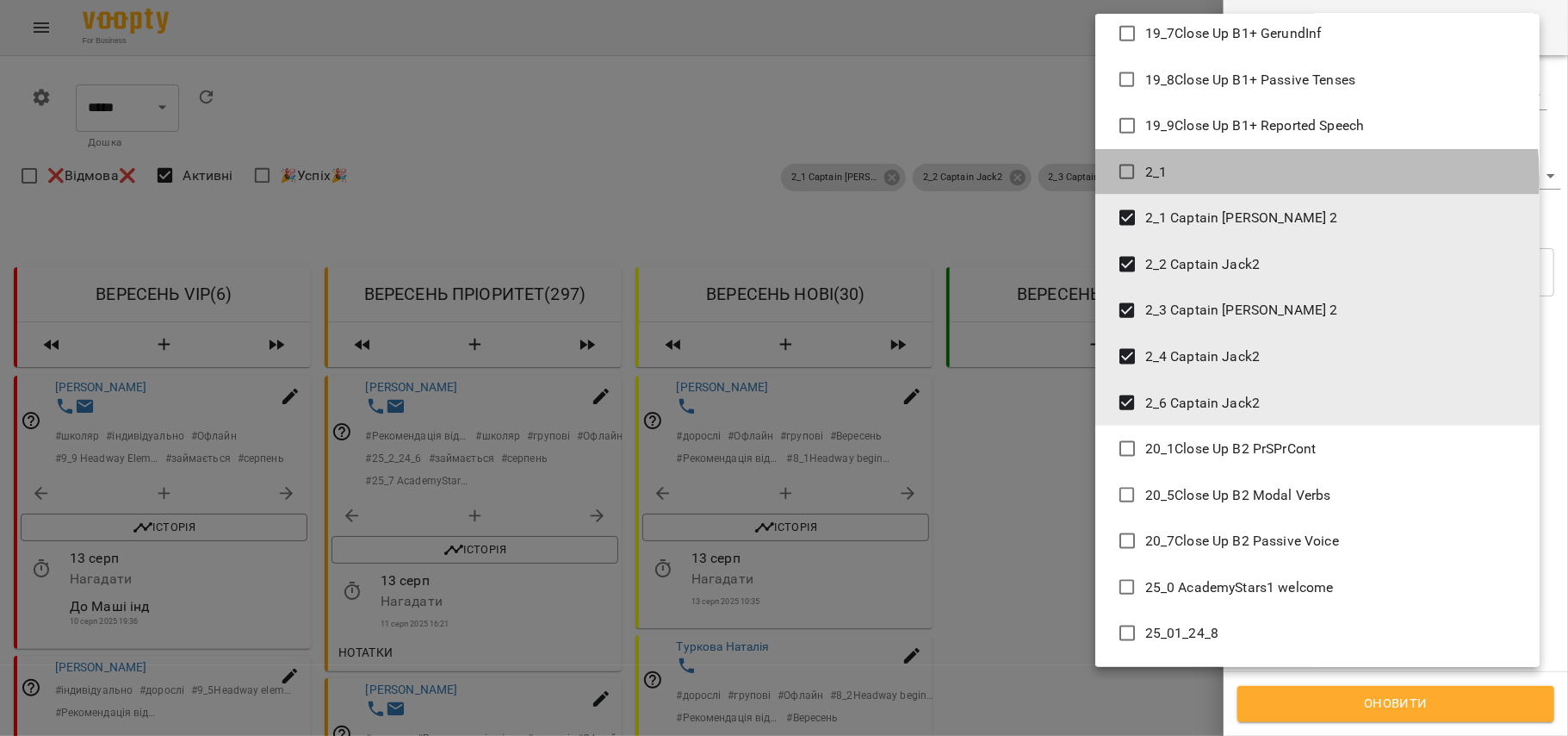
click at [1234, 180] on li "2_1" at bounding box center [1318, 172] width 445 height 47
type input "**********"
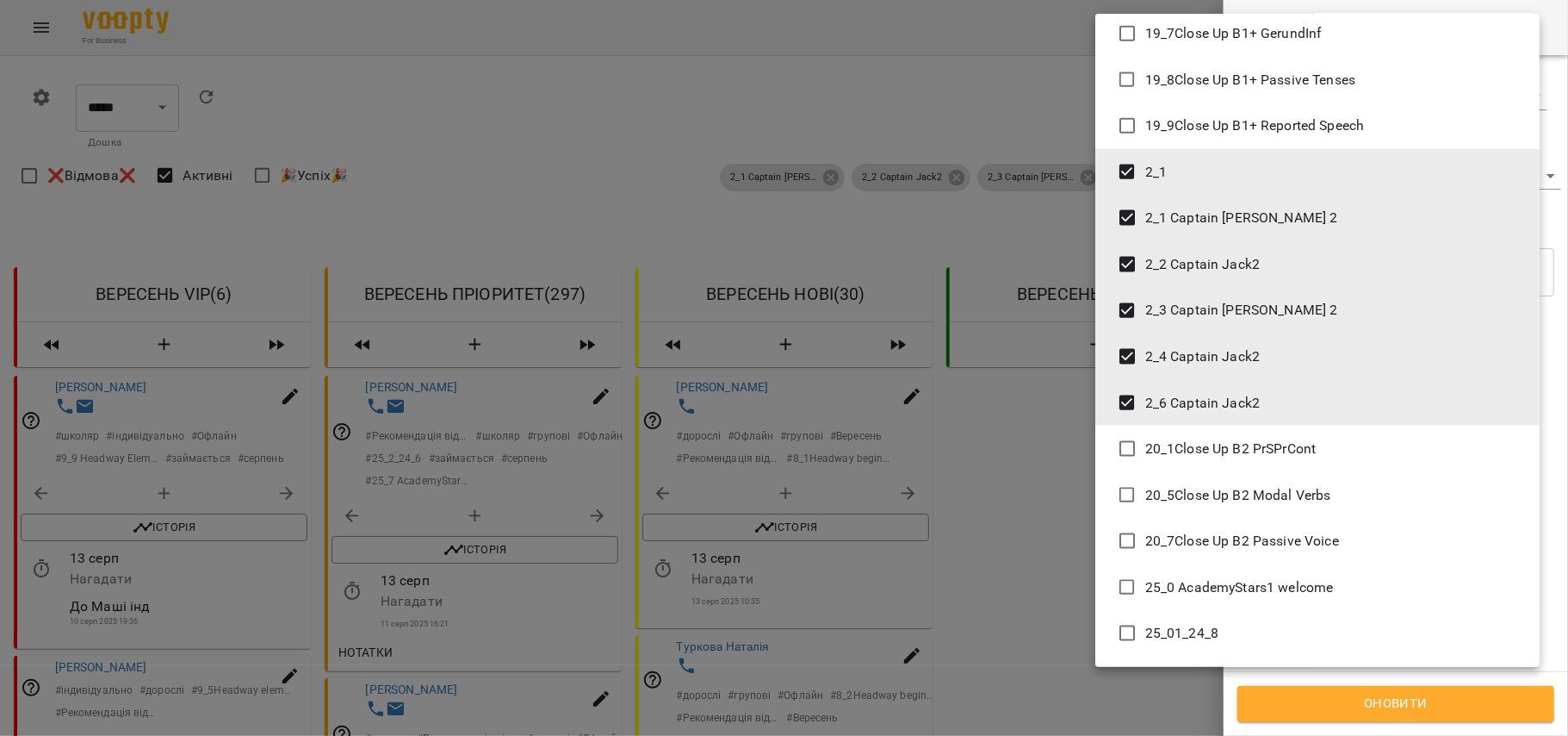
click at [1363, 710] on div at bounding box center [784, 368] width 1568 height 736
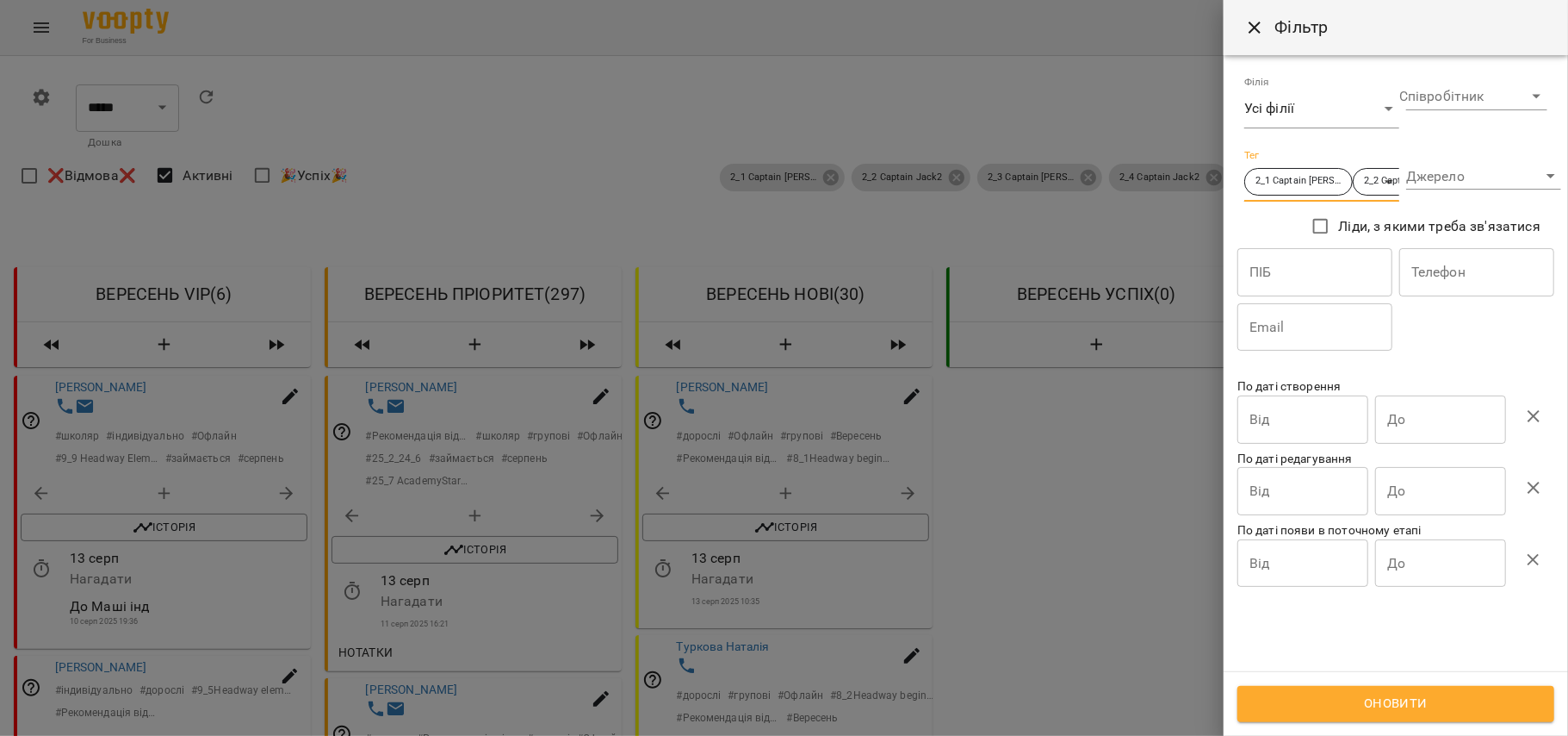
click at [1363, 710] on span "Оновити" at bounding box center [1397, 704] width 279 height 22
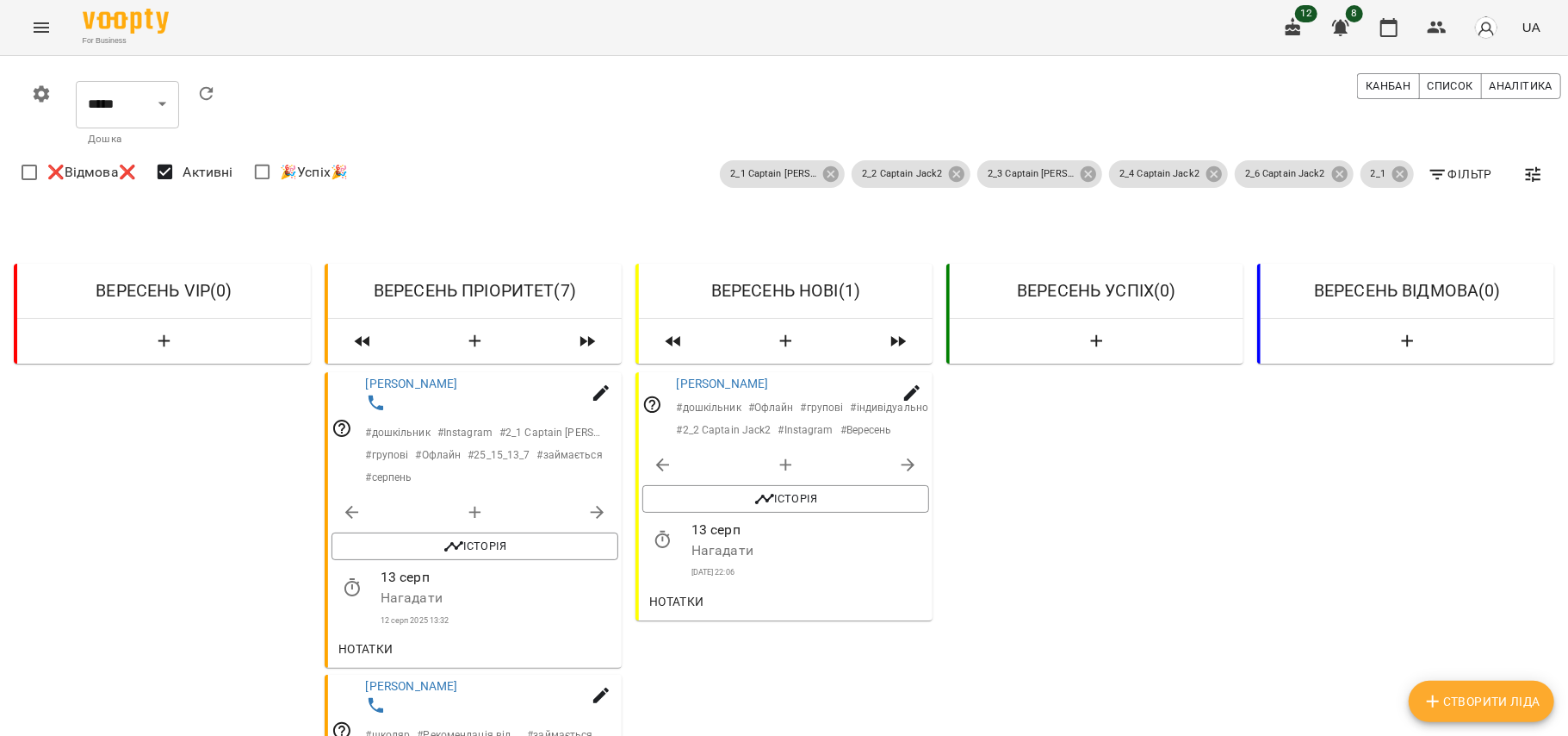
scroll to position [98, 0]
drag, startPoint x: 159, startPoint y: 460, endPoint x: 162, endPoint y: 432, distance: 28.2
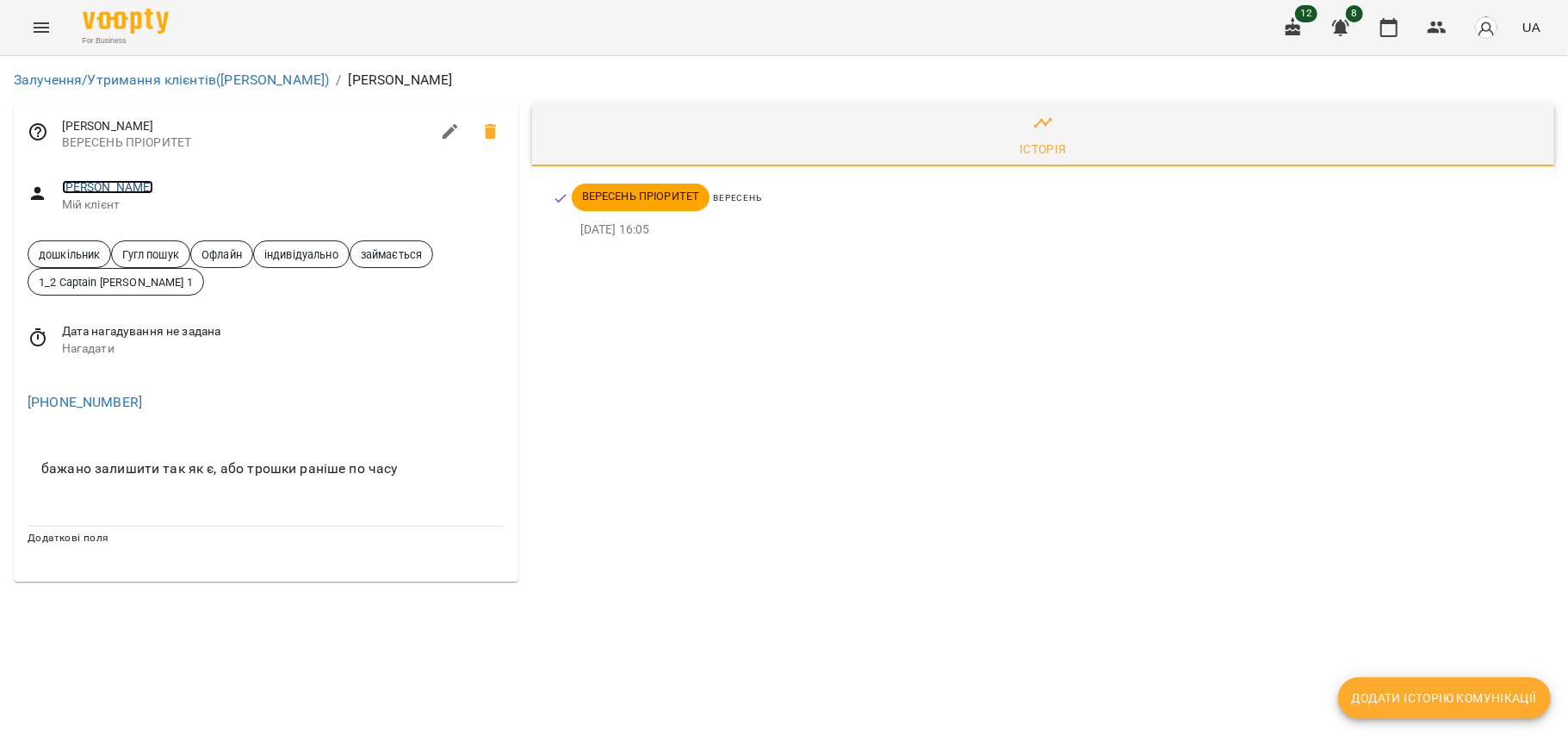
click at [112, 184] on link "[PERSON_NAME]" at bounding box center [108, 187] width 92 height 14
click at [147, 184] on link "Дудкевич Патриція" at bounding box center [108, 187] width 92 height 14
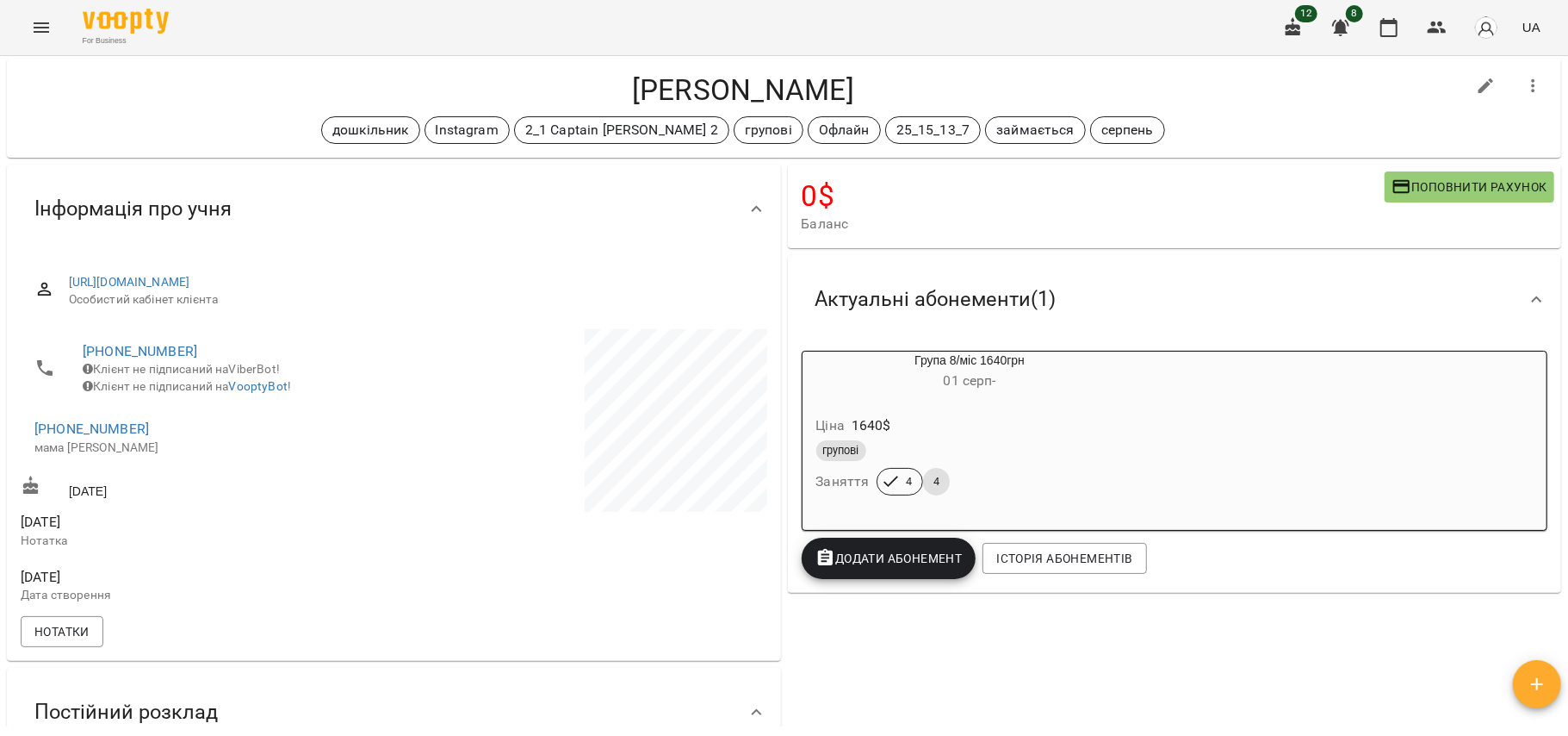
scroll to position [29, 0]
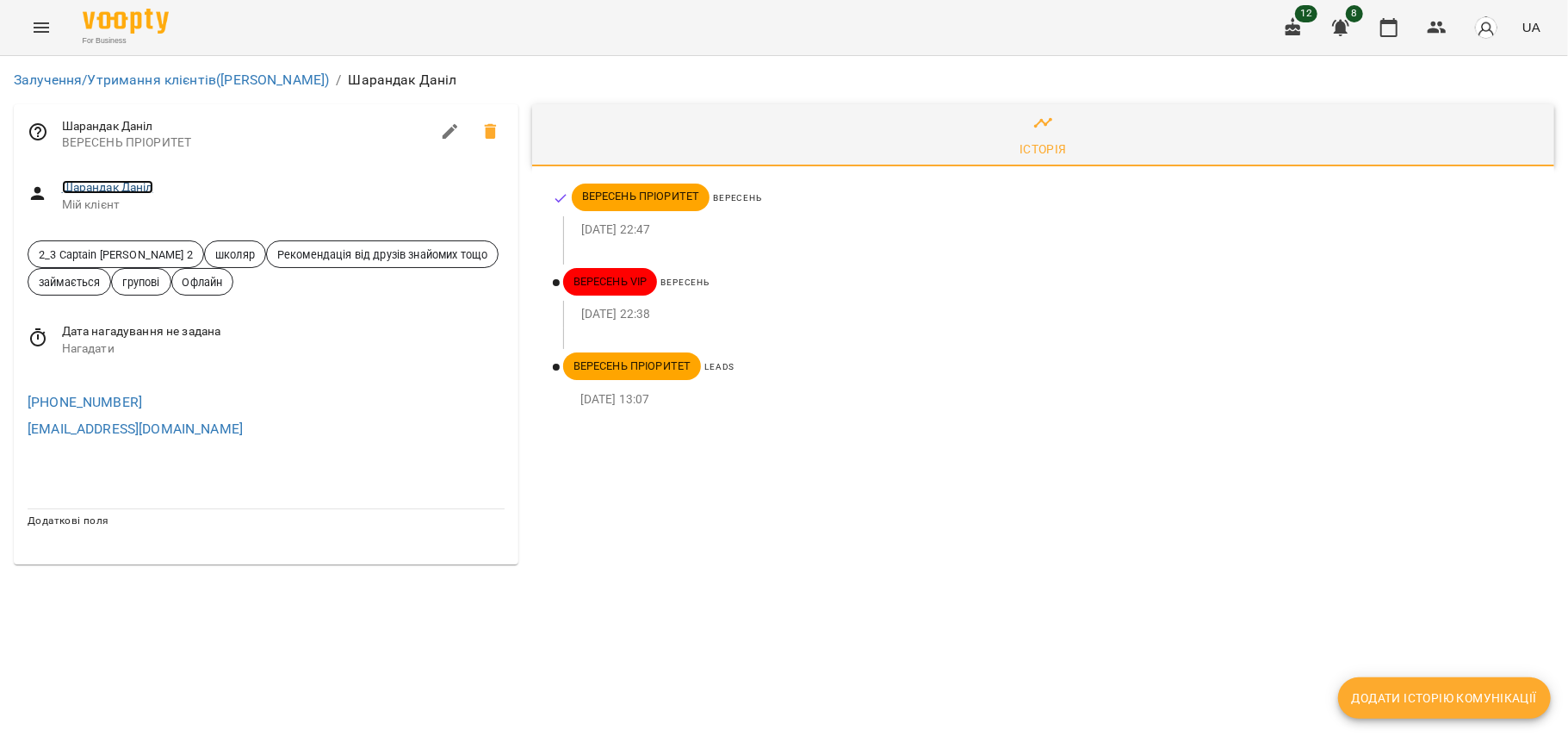
click at [98, 183] on link "Шарандак Даніл" at bounding box center [108, 187] width 92 height 14
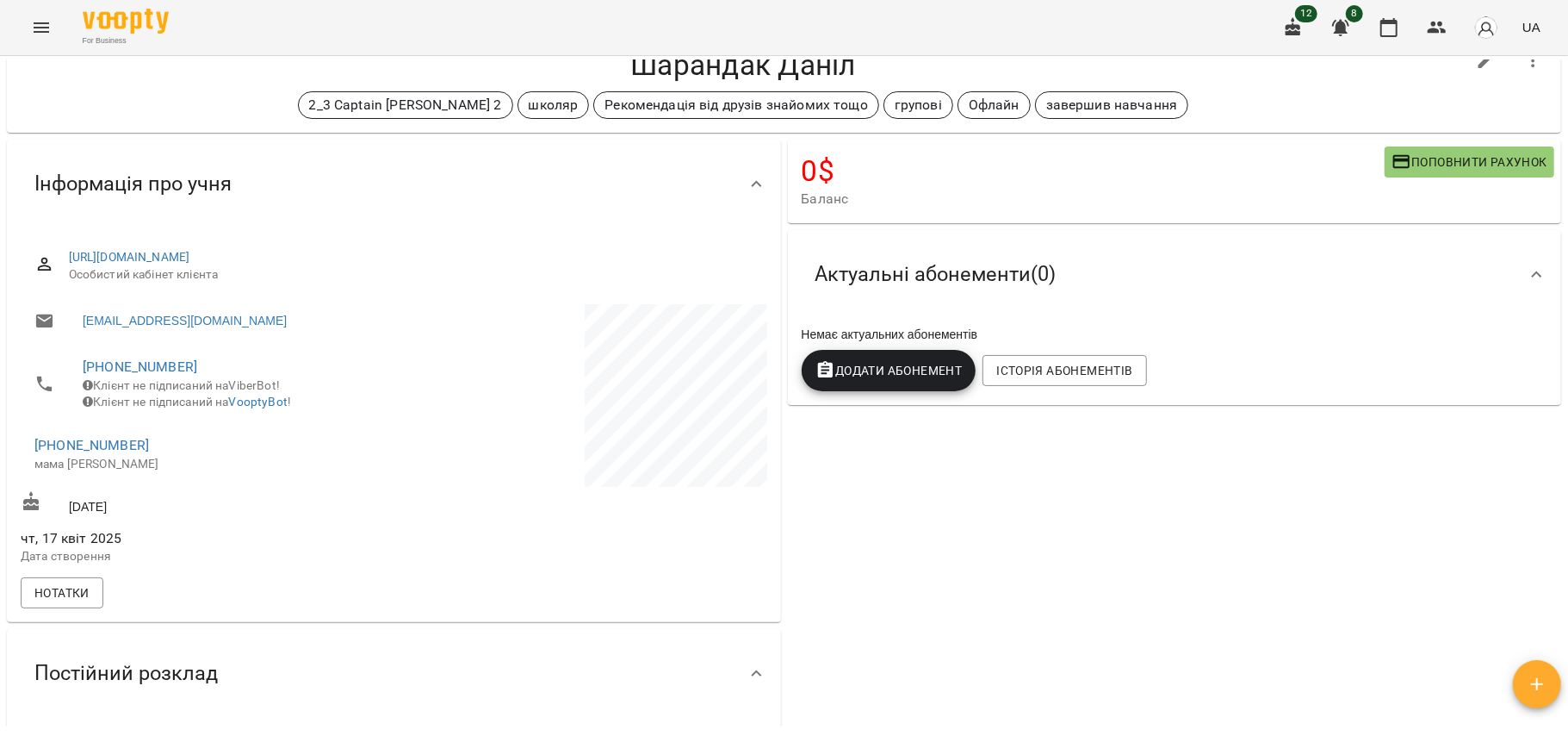
scroll to position [67, 0]
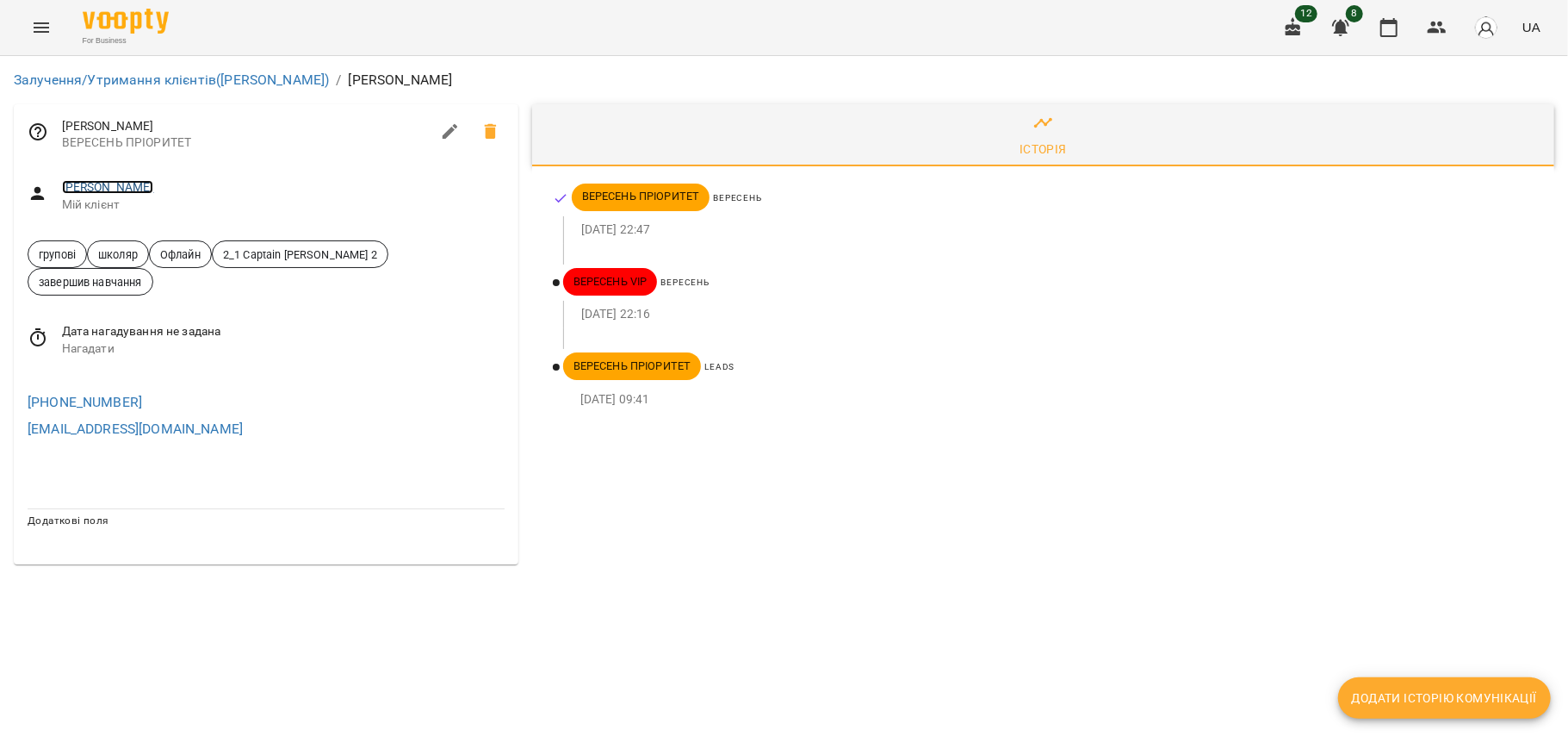
click at [102, 189] on link "Вероніка Волошина" at bounding box center [108, 187] width 92 height 14
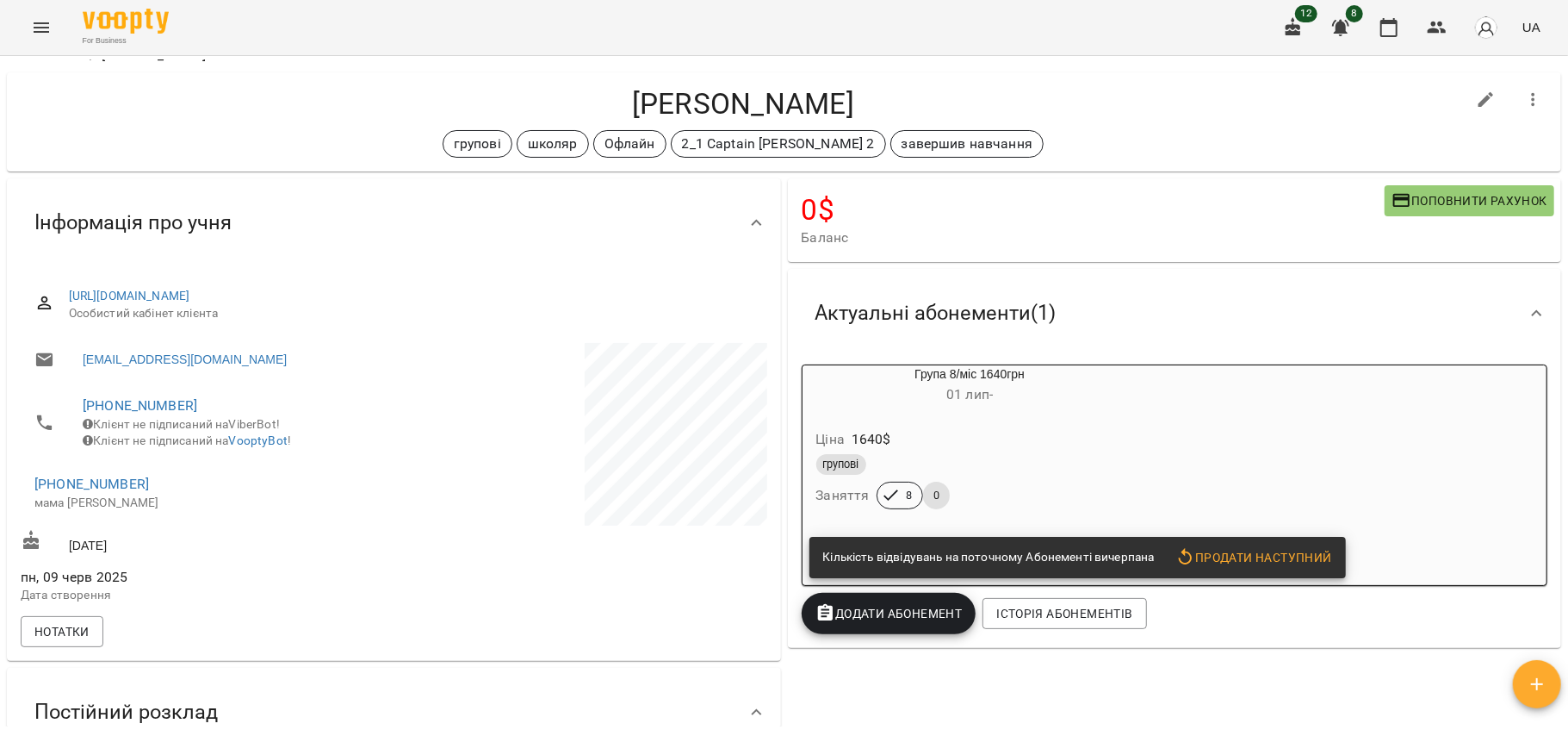
scroll to position [22, 0]
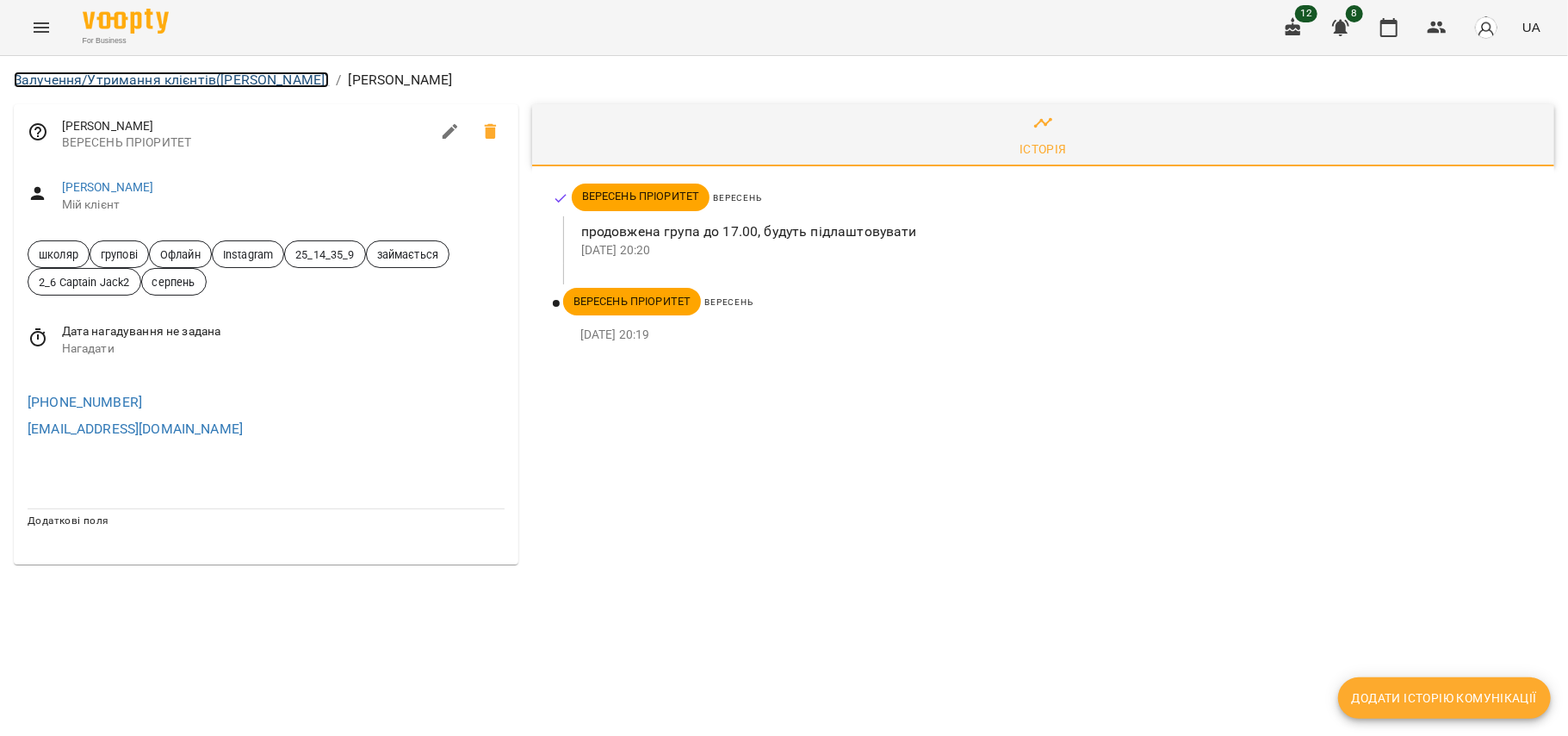
click at [265, 81] on link "Залучення/Утримання клієнтів (Активні ВЕРЕСЕНЬ)" at bounding box center [171, 80] width 315 height 16
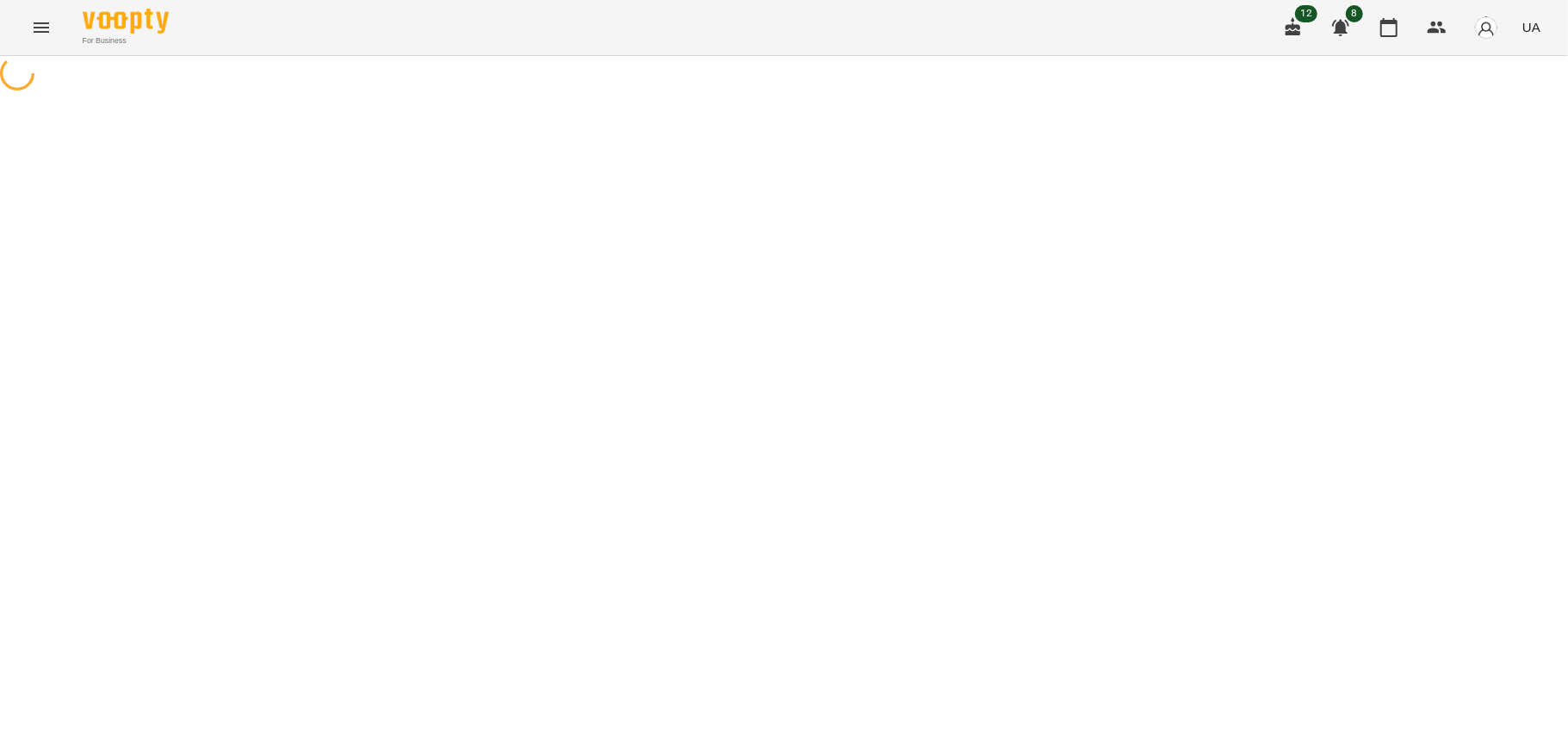
select select "**********"
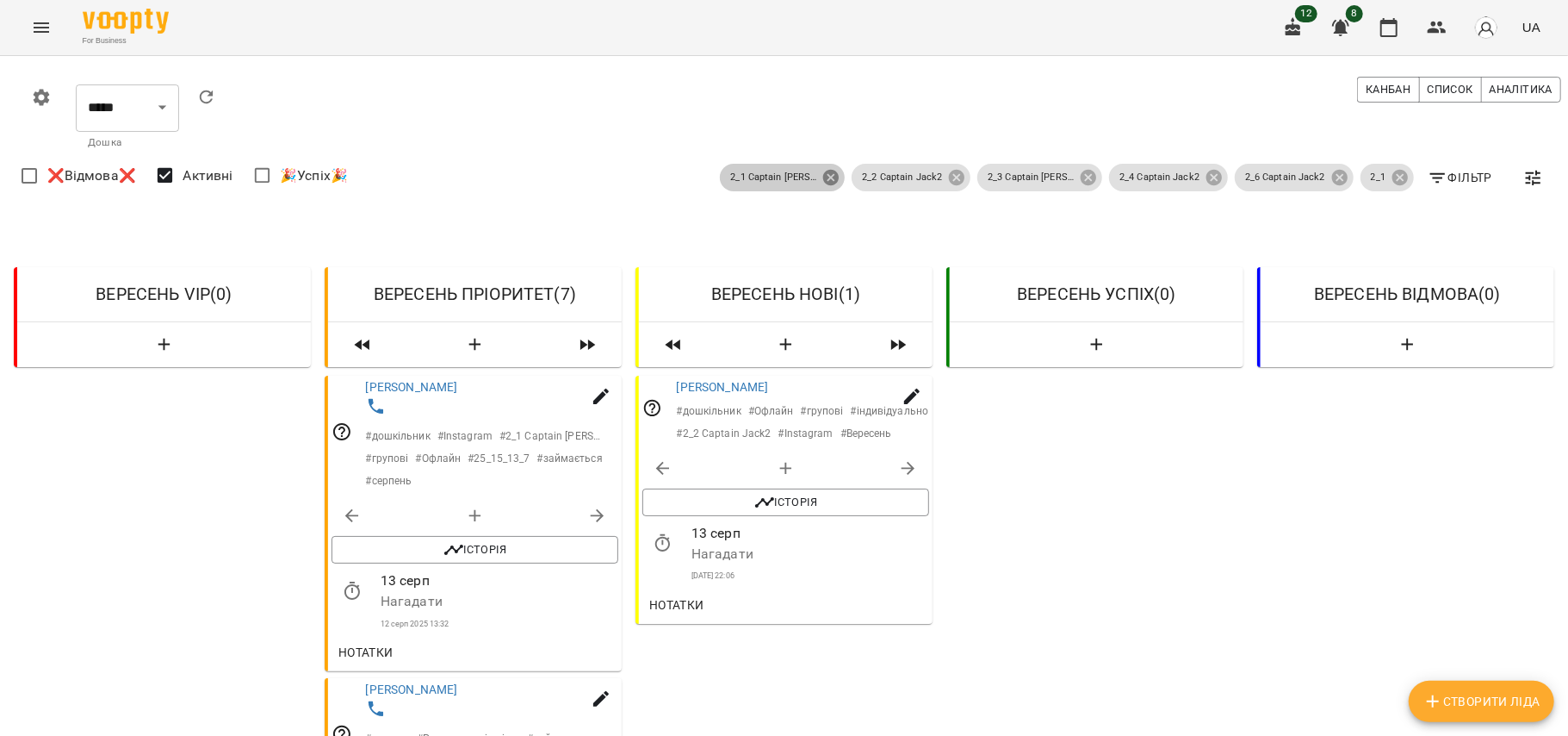
click at [824, 181] on icon at bounding box center [830, 177] width 19 height 19
click at [949, 178] on icon at bounding box center [957, 178] width 16 height 16
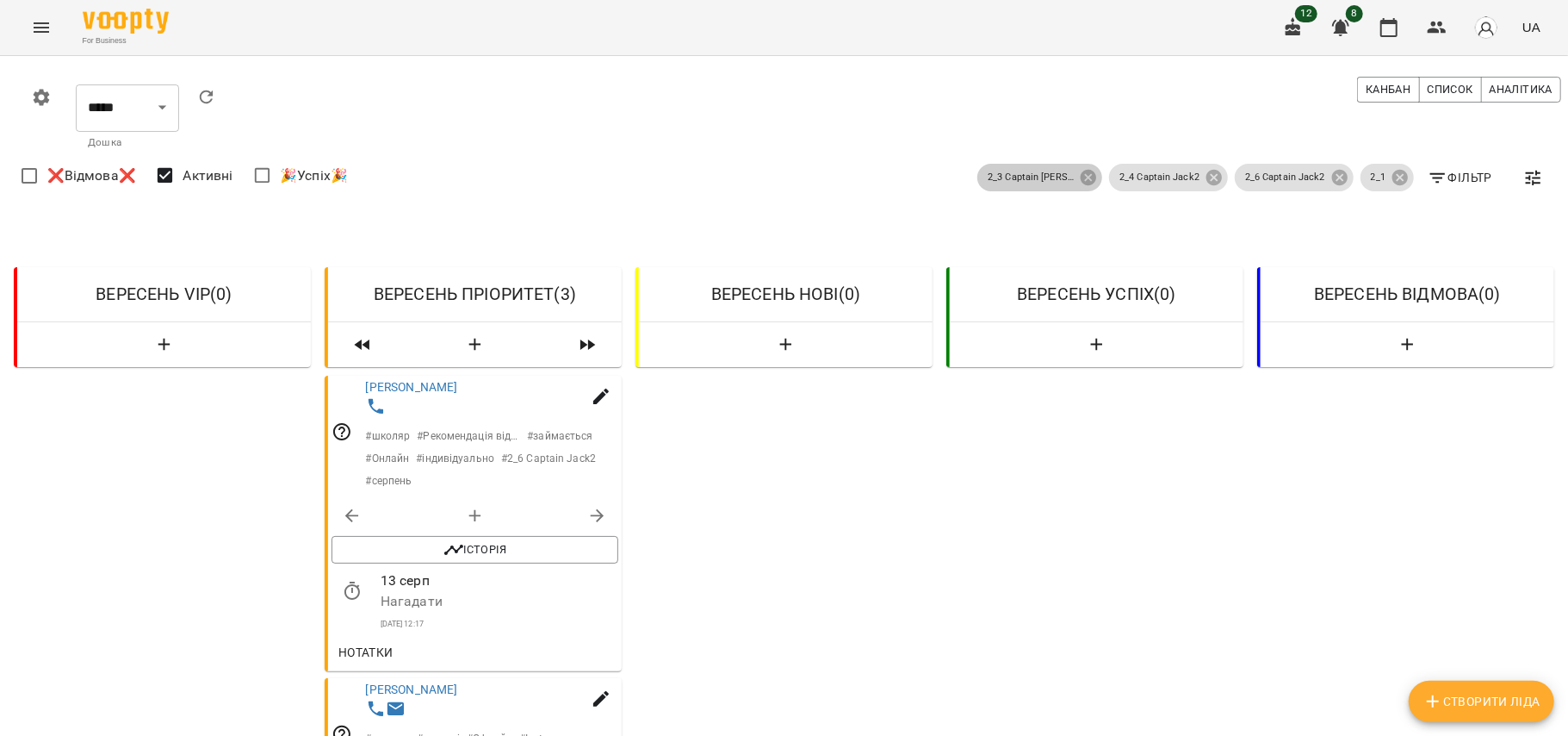
click at [1063, 177] on span "2_3 Captain Jack 2" at bounding box center [1031, 178] width 107 height 15
click at [1080, 177] on icon at bounding box center [1089, 177] width 19 height 19
click at [1206, 180] on icon at bounding box center [1214, 178] width 16 height 16
click at [1333, 178] on icon at bounding box center [1341, 178] width 16 height 16
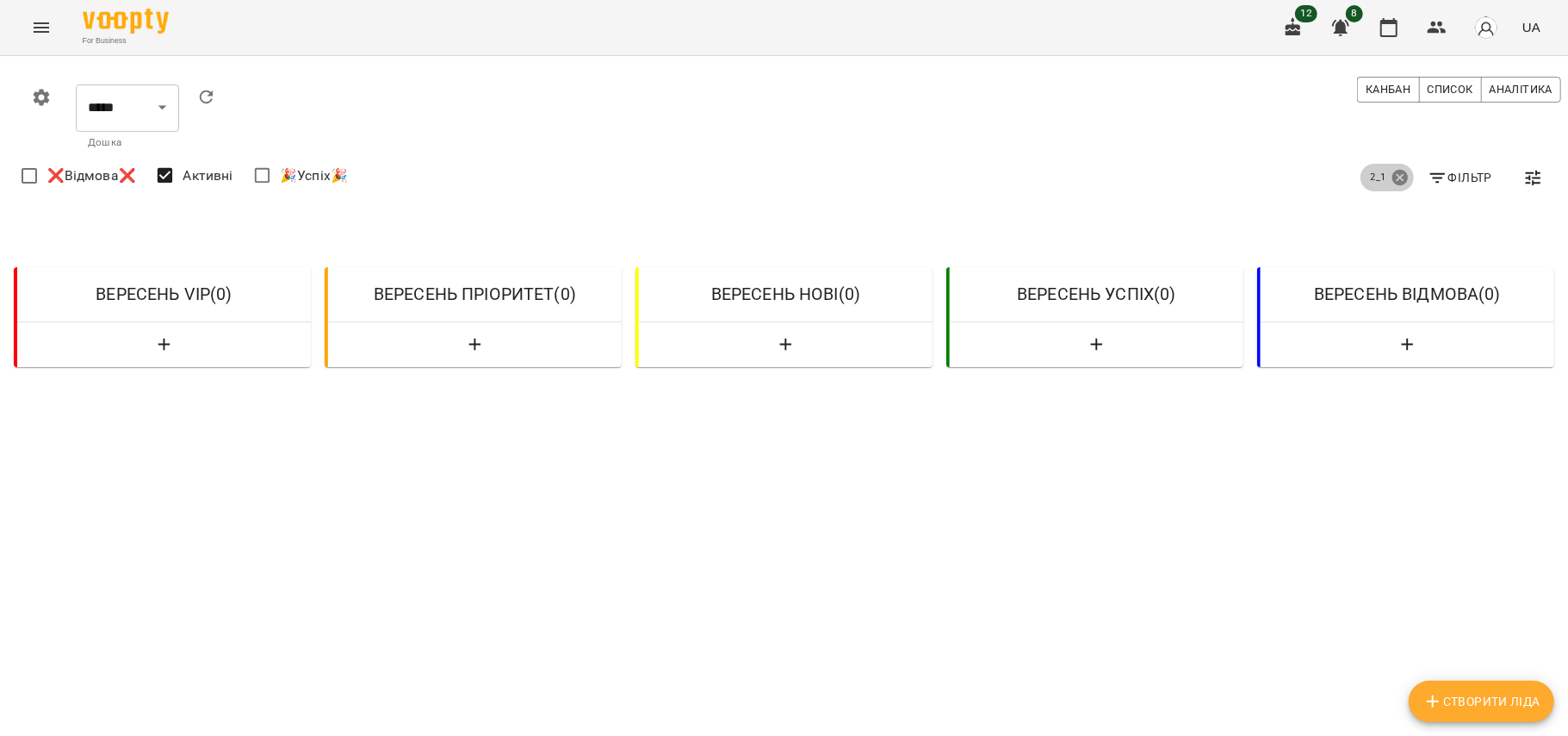
click at [1393, 181] on icon at bounding box center [1401, 178] width 16 height 16
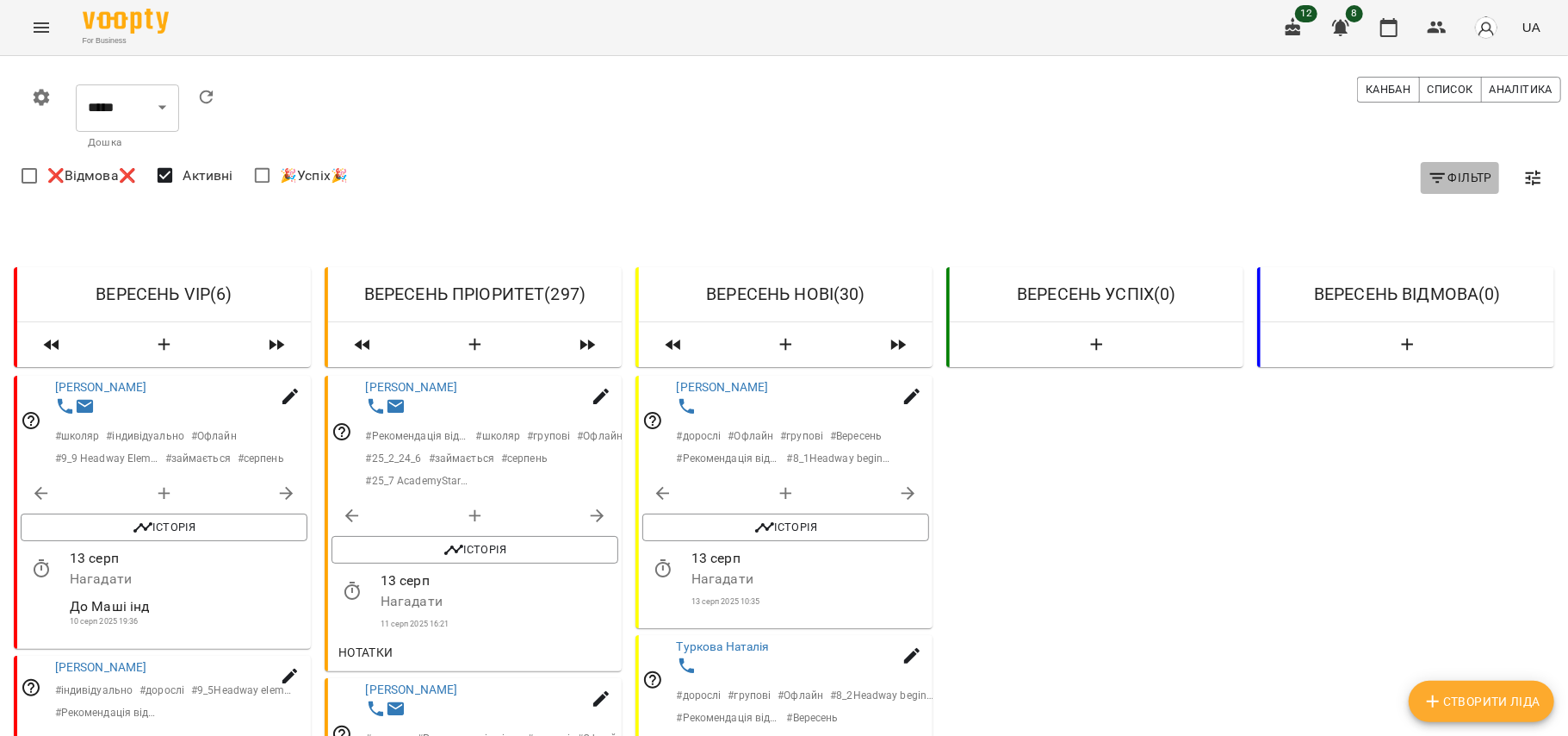
click at [1474, 173] on span "Фільтр" at bounding box center [1459, 178] width 65 height 21
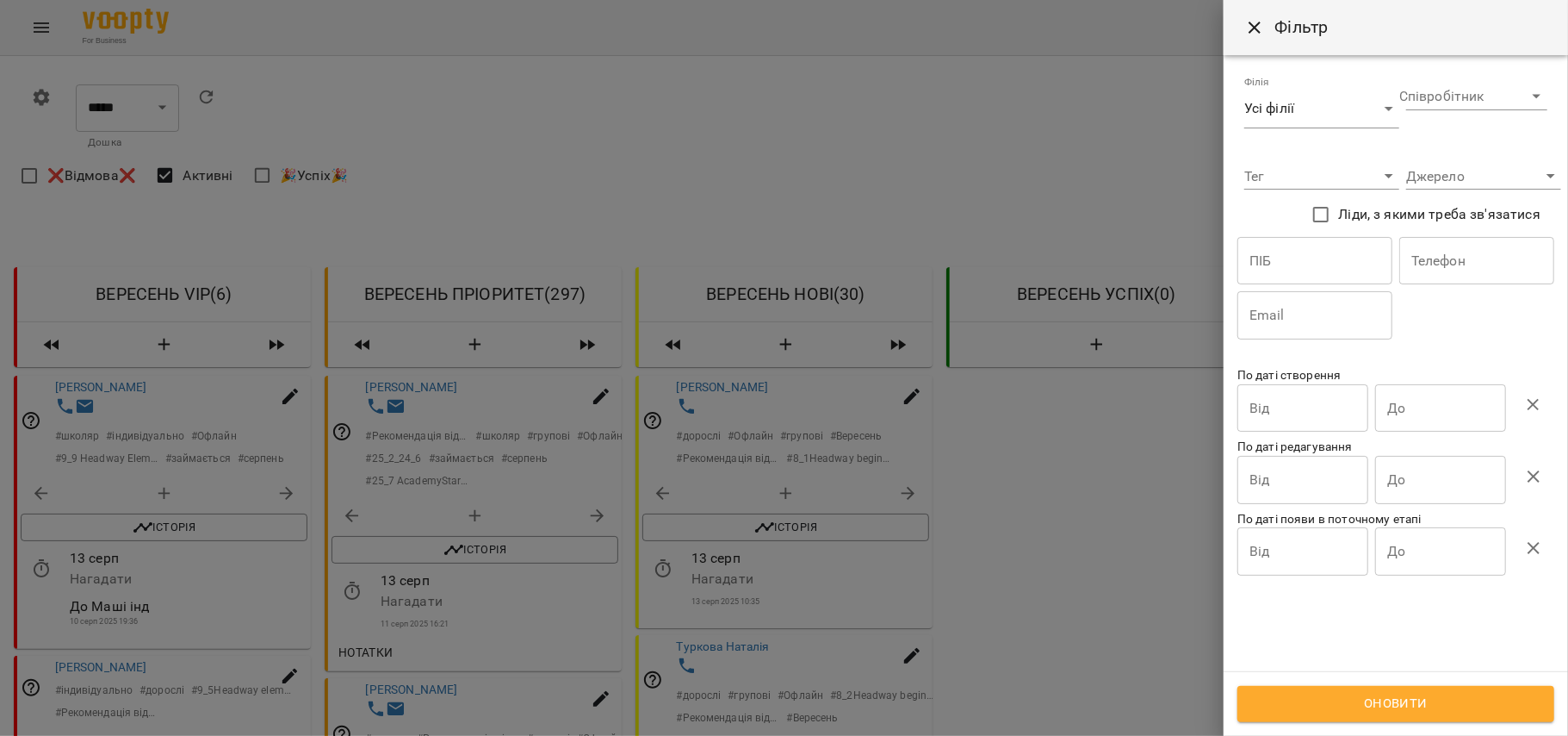
click at [1254, 263] on input "text" at bounding box center [1315, 261] width 156 height 48
type input "*******"
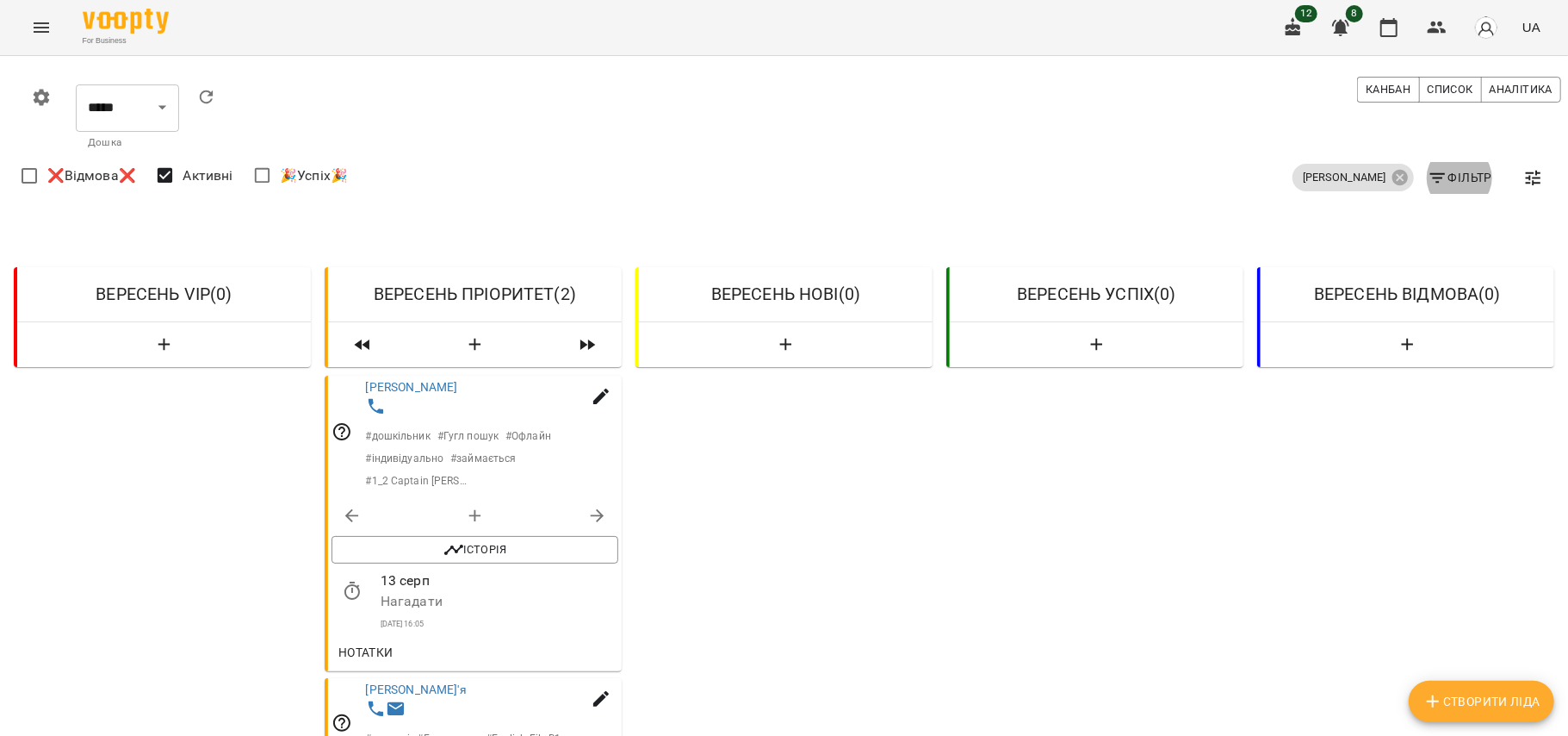
click at [435, 392] on div at bounding box center [495, 408] width 266 height 32
click at [367, 642] on span "Нотатки" at bounding box center [366, 652] width 55 height 21
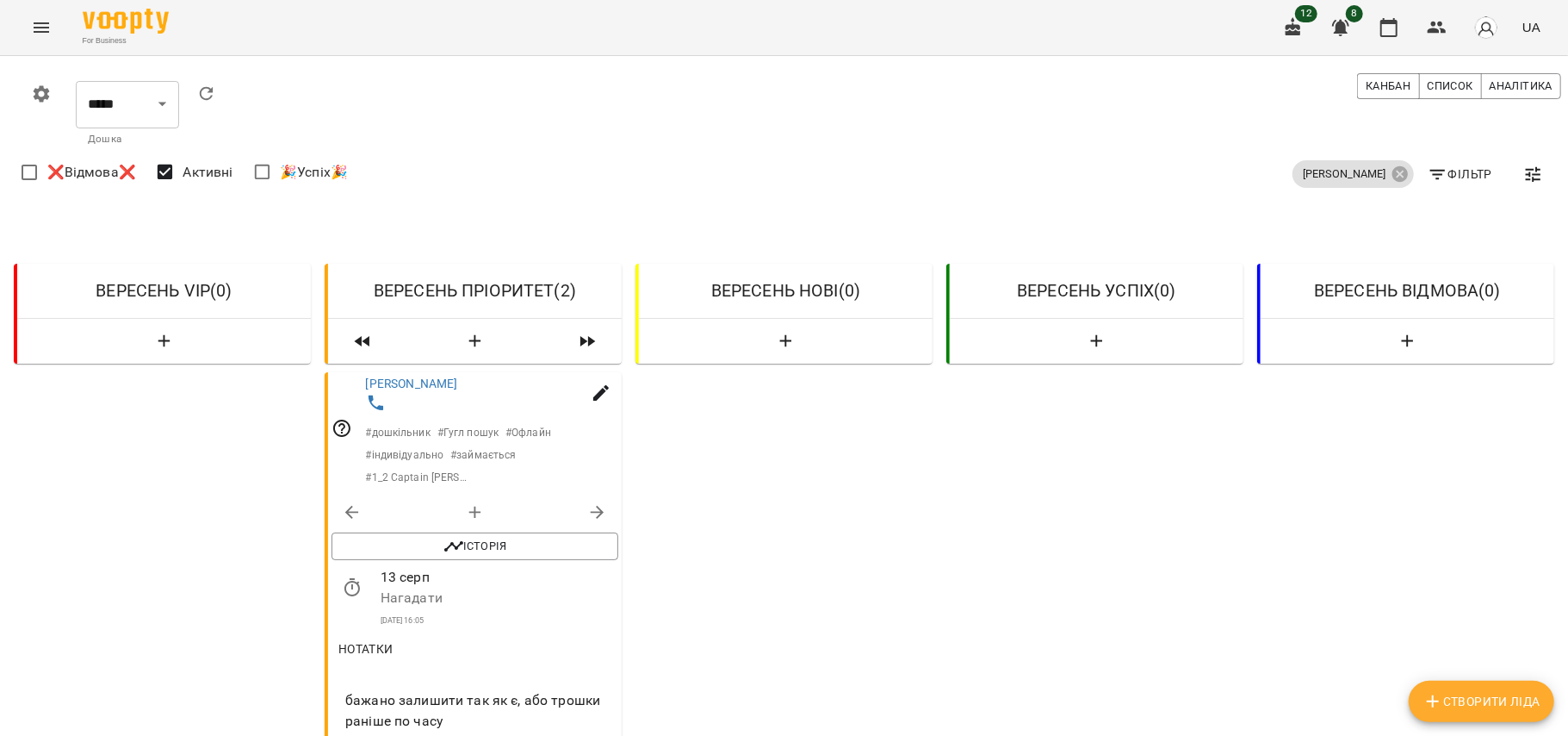
scroll to position [231, 0]
drag, startPoint x: 345, startPoint y: 445, endPoint x: 457, endPoint y: 464, distance: 113.6
click at [457, 690] on span "бажано залишити так як є, або трошки раніше по часу" at bounding box center [474, 710] width 259 height 41
copy span "бажано залишити так як є, або трошки раніше по часу"
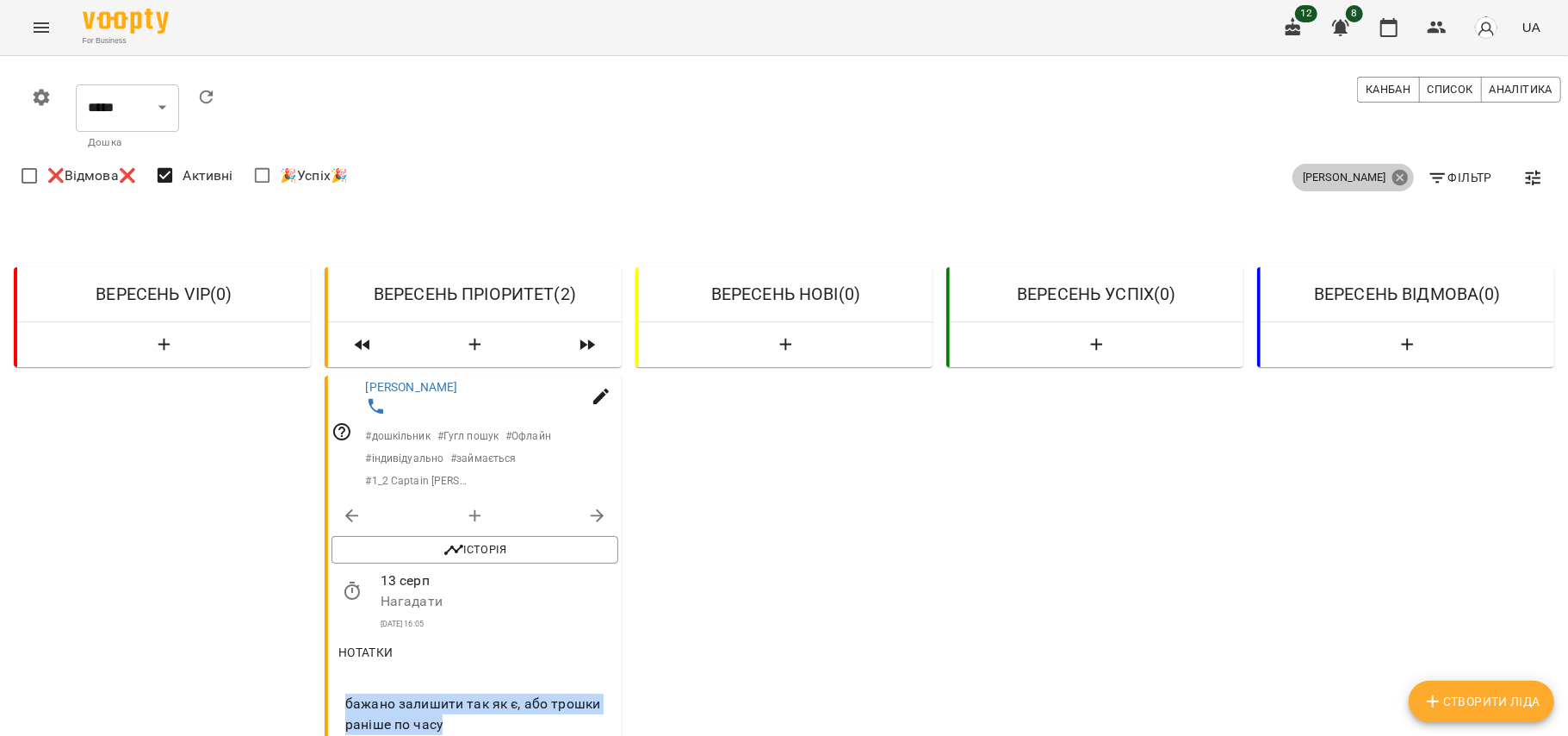
click at [1393, 175] on icon at bounding box center [1401, 178] width 16 height 16
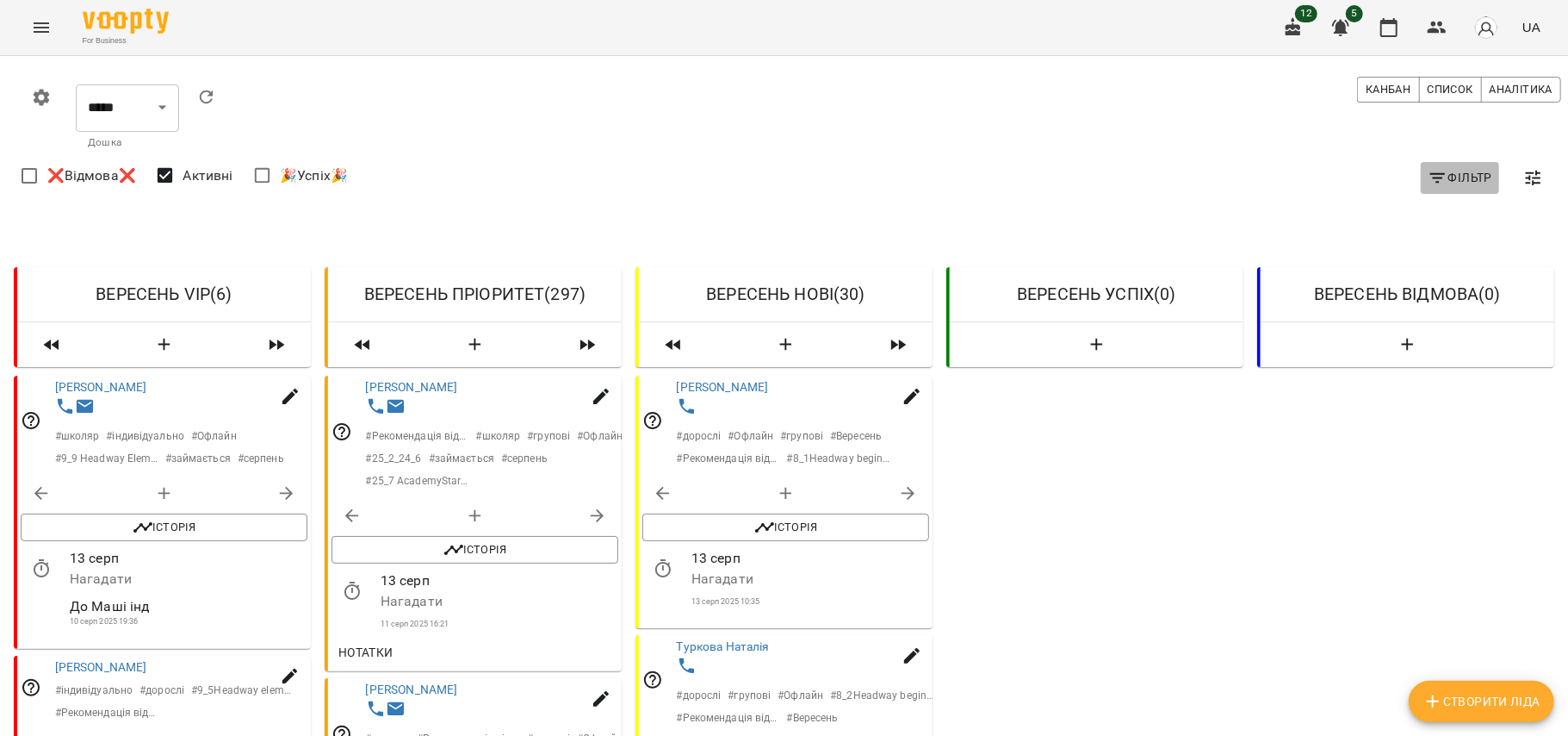
click at [1427, 184] on icon "button" at bounding box center [1437, 178] width 21 height 21
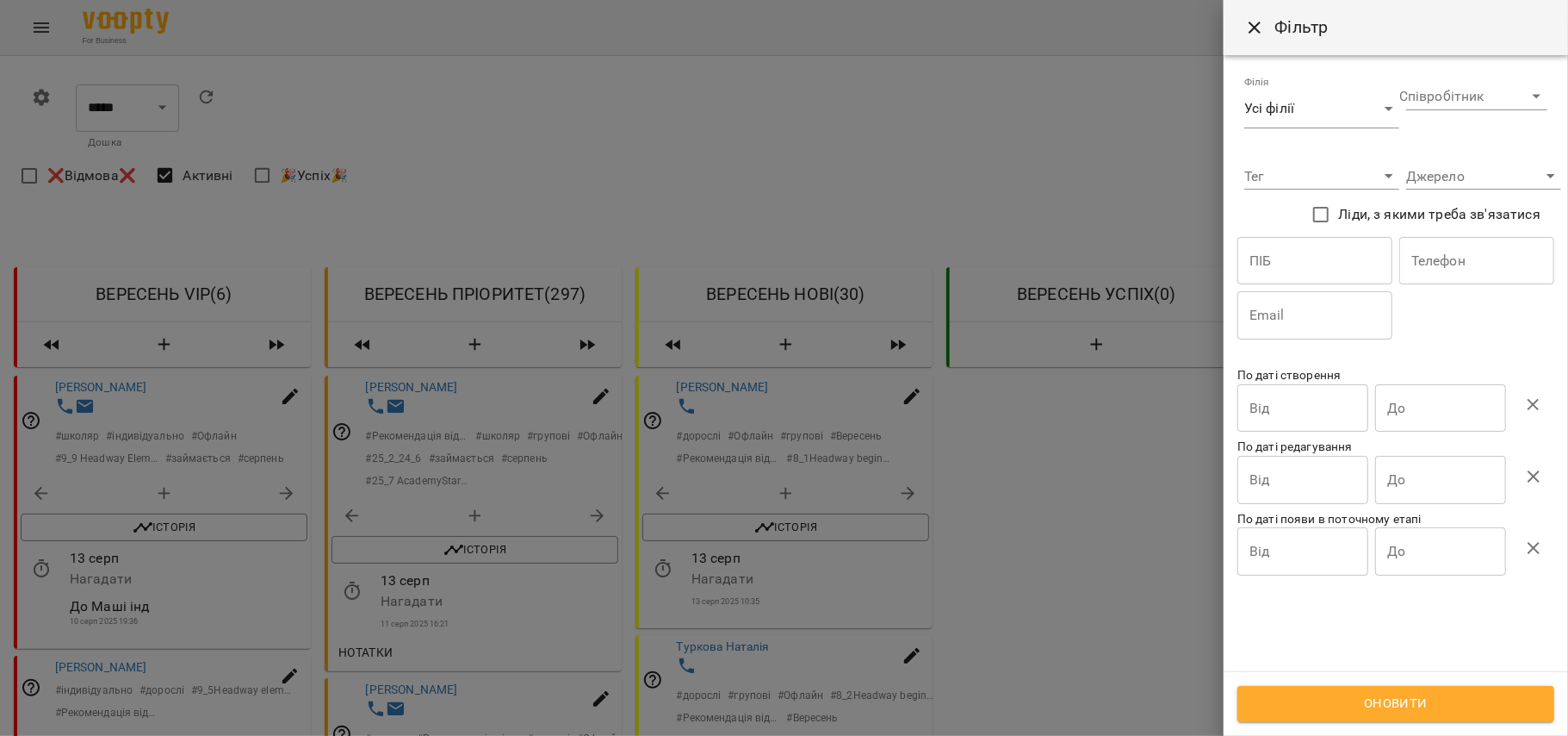
click at [1286, 259] on input "text" at bounding box center [1315, 261] width 156 height 48
type input "*********"
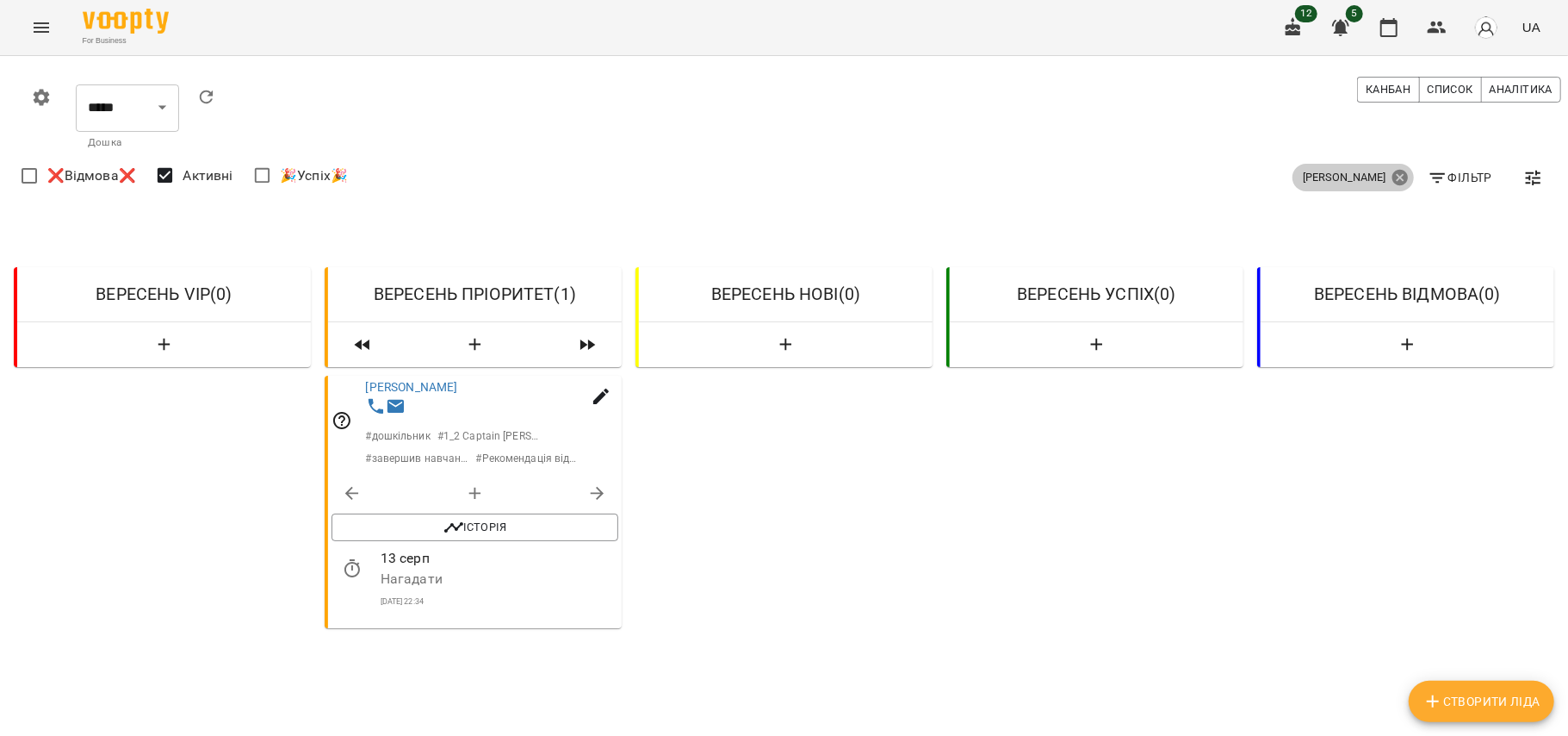
click at [1391, 170] on icon at bounding box center [1400, 177] width 19 height 19
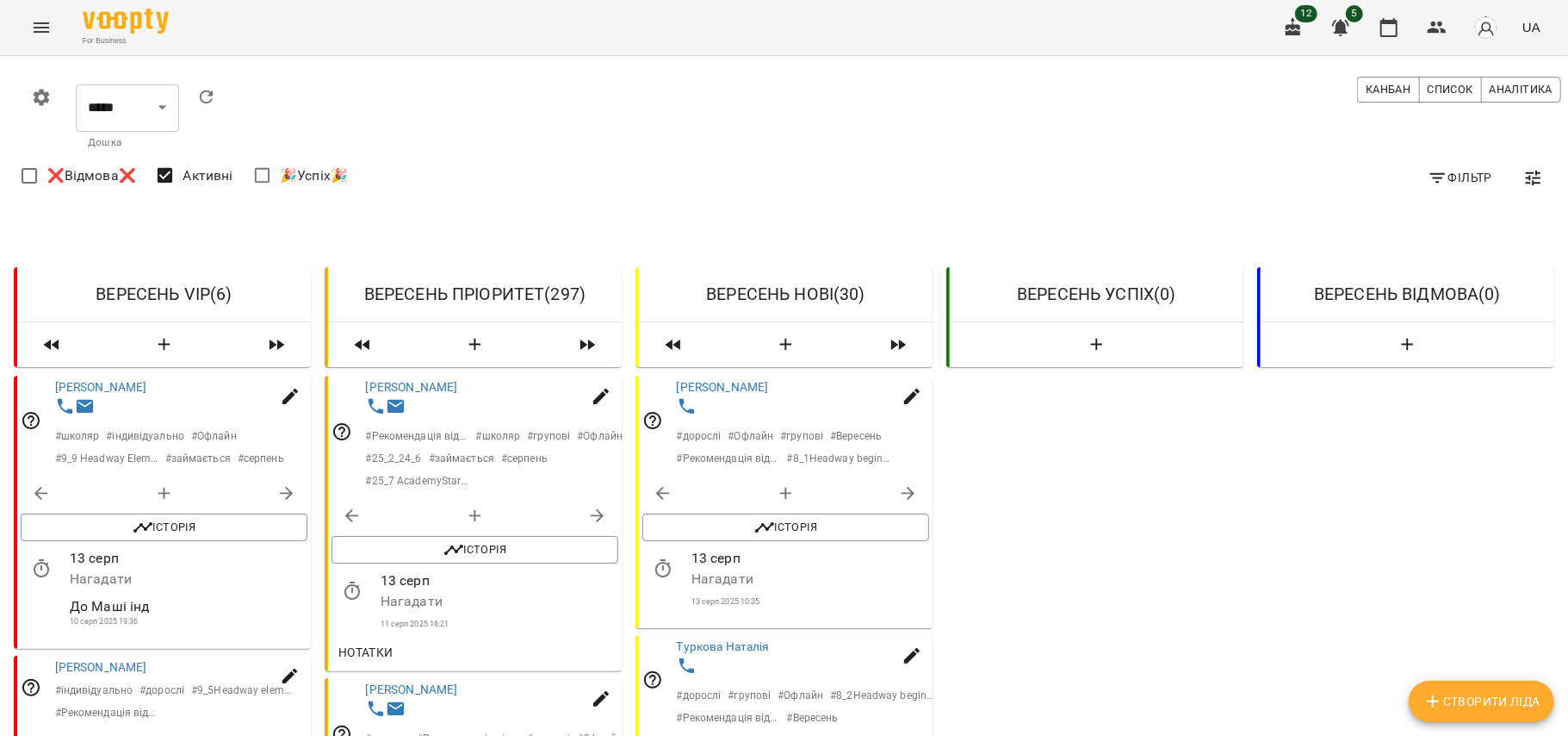
click at [1445, 177] on span "Фільтр" at bounding box center [1459, 178] width 65 height 21
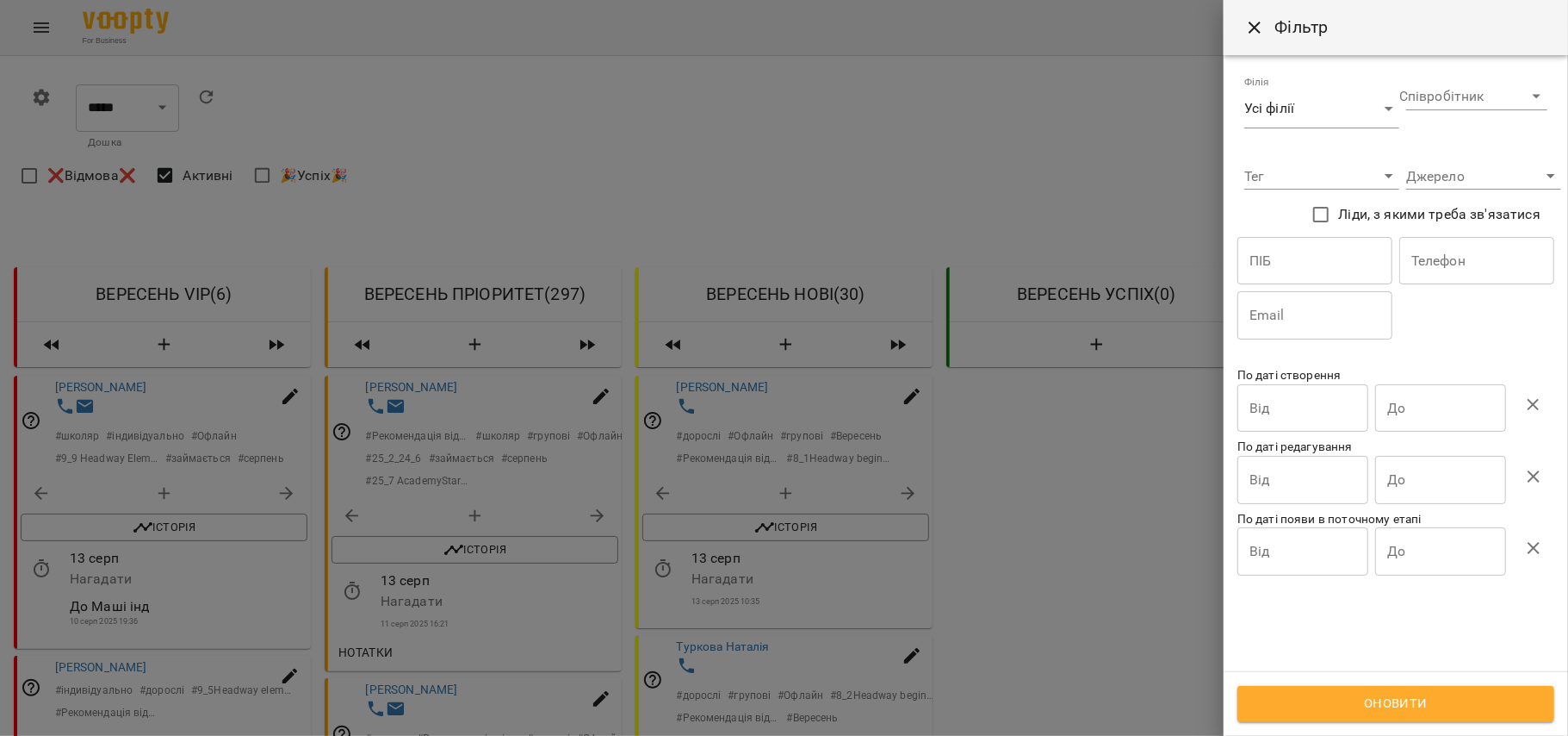
click at [1345, 249] on input "text" at bounding box center [1315, 261] width 156 height 48
type input "****"
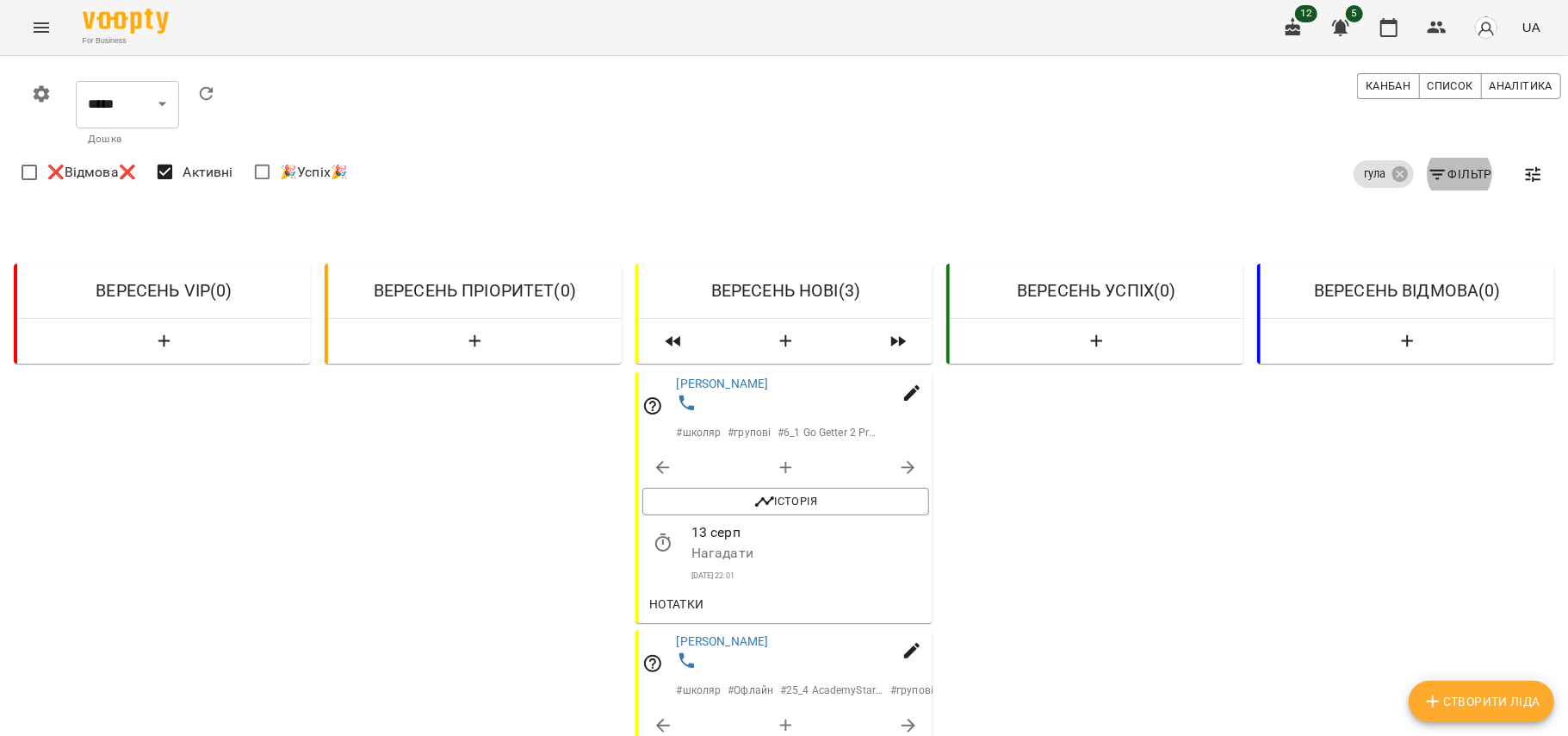
scroll to position [287, 0]
click at [672, 593] on span "Нотатки" at bounding box center [676, 603] width 55 height 21
drag, startPoint x: 717, startPoint y: 105, endPoint x: 711, endPoint y: 98, distance: 9.2
click at [711, 376] on div "Гула Софія # школяр # групові # 6_1 Go Getter 2 Present Simple" at bounding box center [806, 408] width 259 height 65
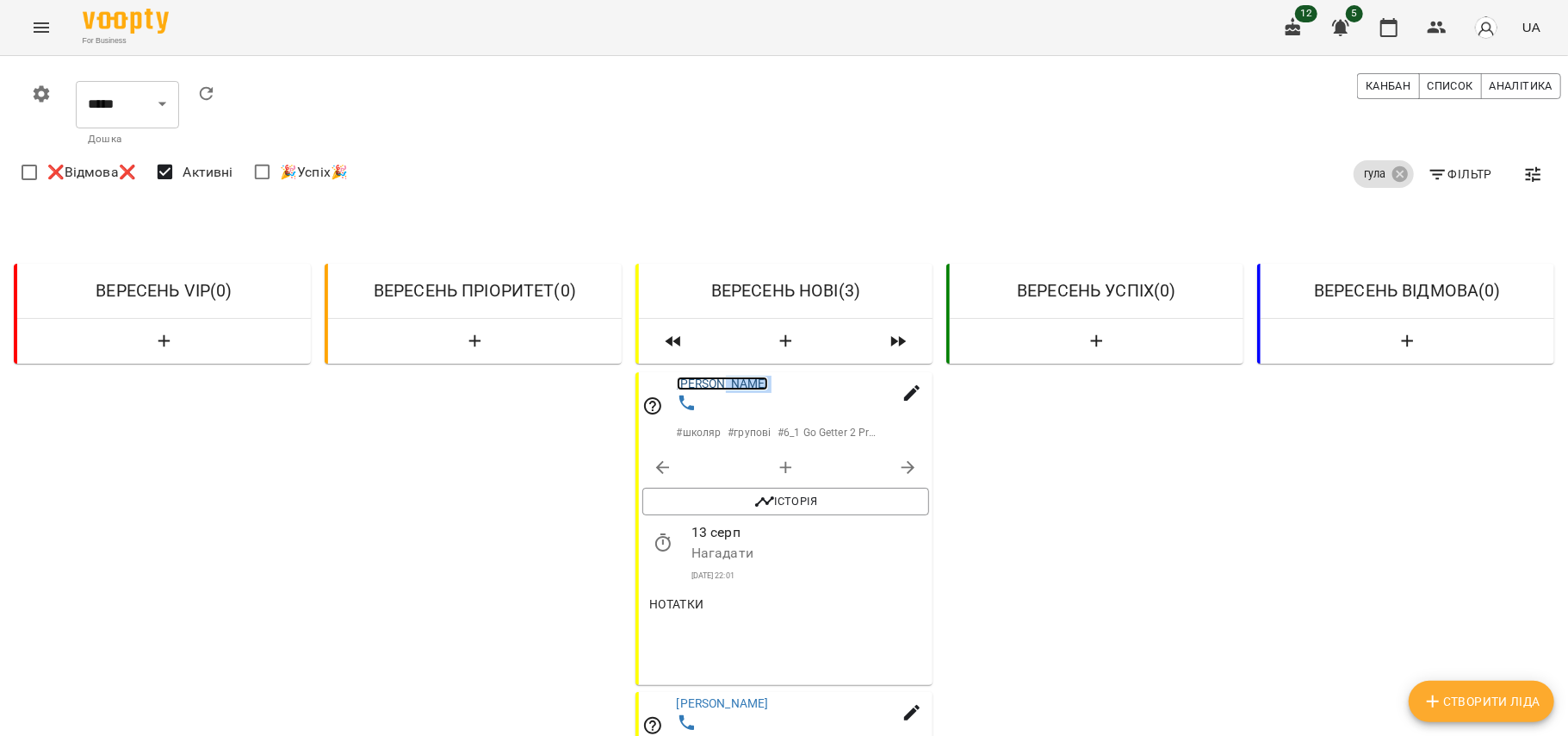
click at [711, 377] on link "Гула Софія" at bounding box center [723, 384] width 92 height 14
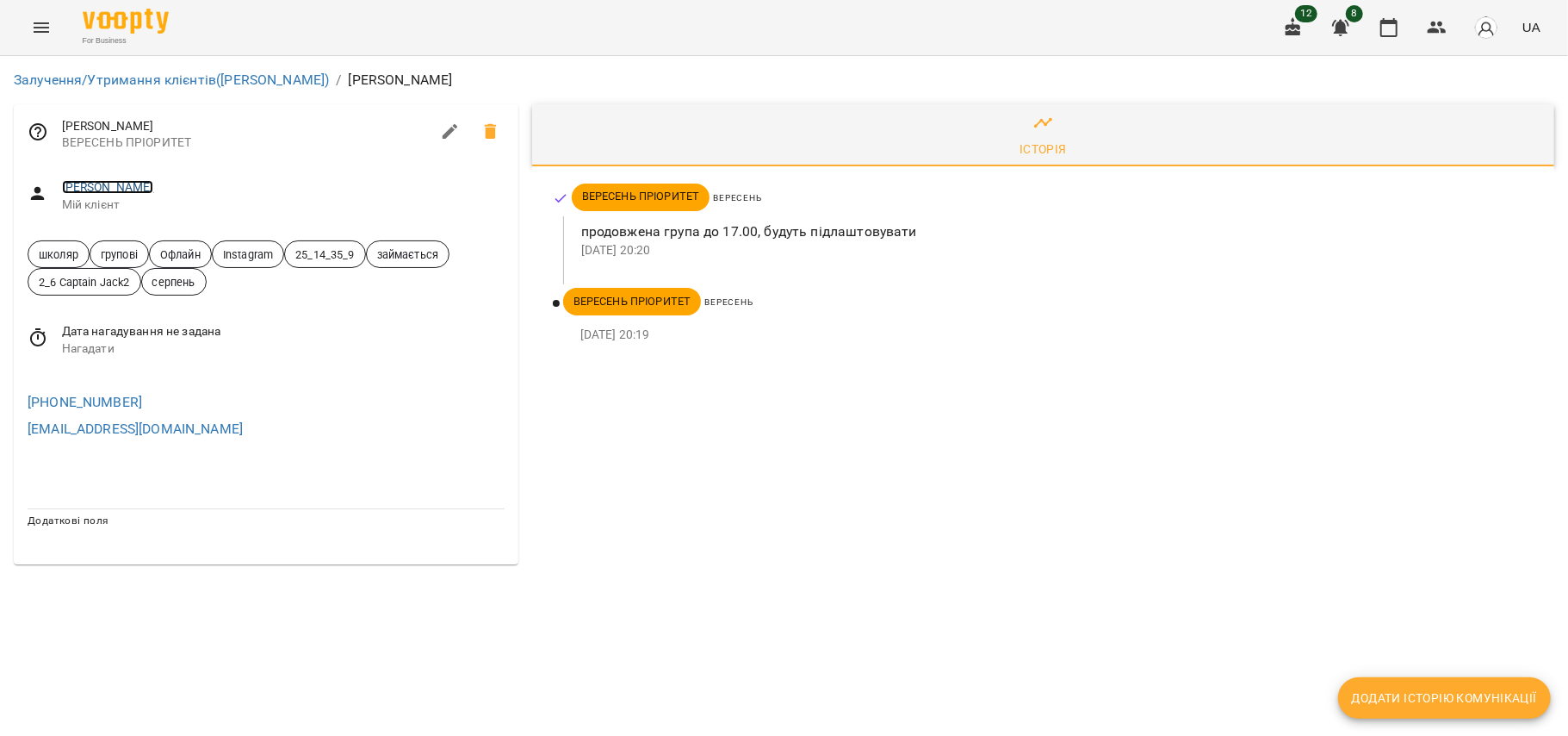
click at [78, 186] on link "[PERSON_NAME]" at bounding box center [108, 187] width 92 height 14
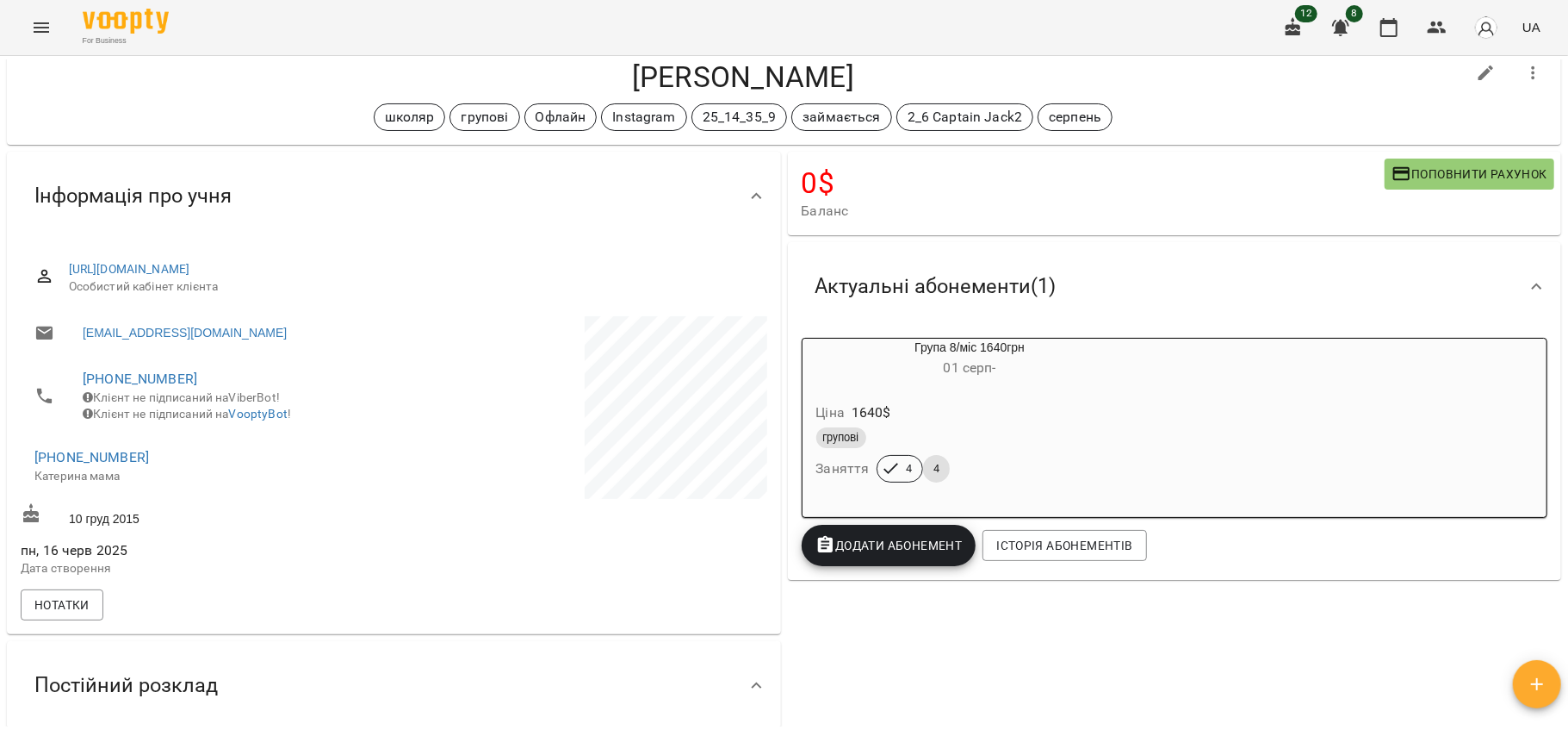
scroll to position [62, 0]
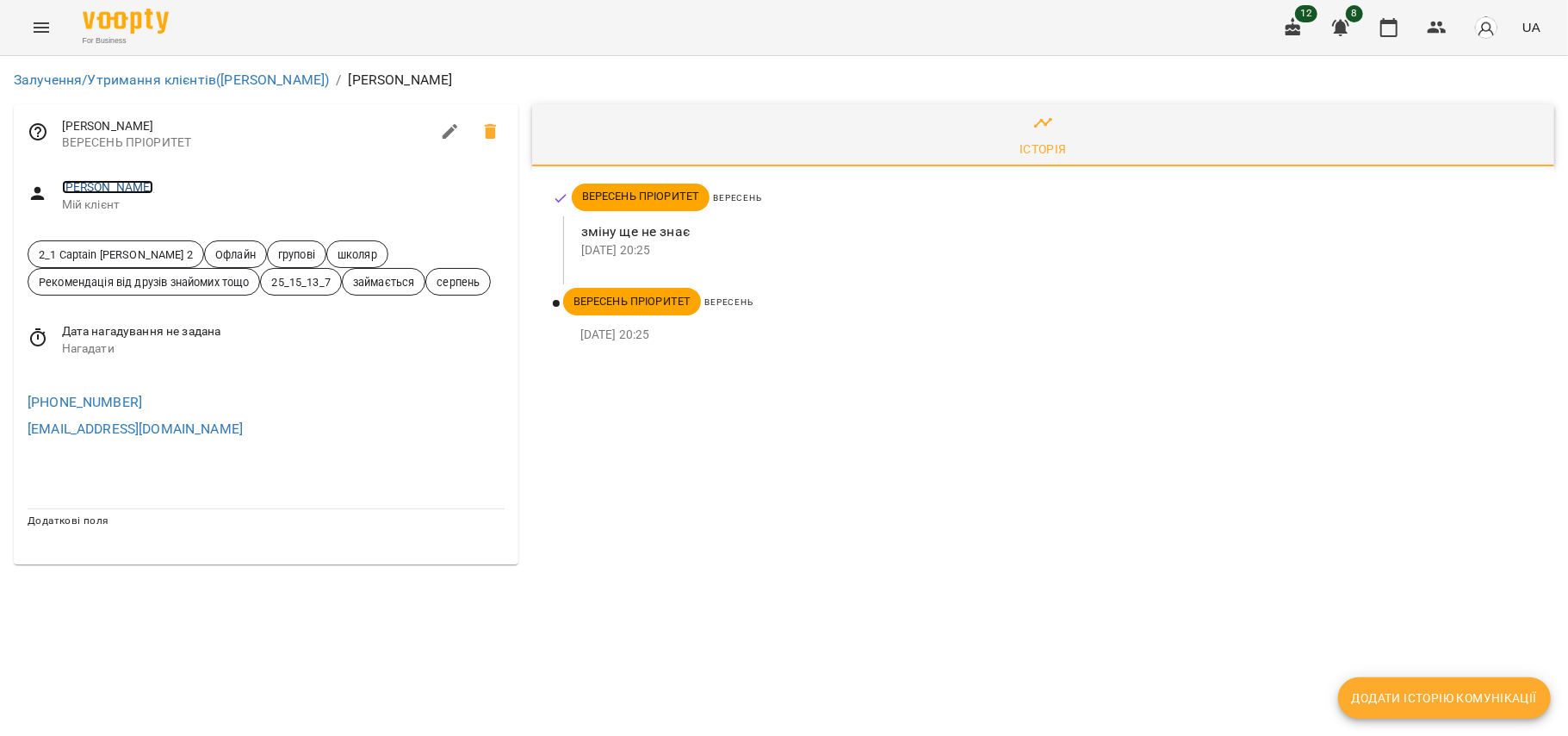
click at [121, 184] on link "[PERSON_NAME]" at bounding box center [108, 187] width 92 height 14
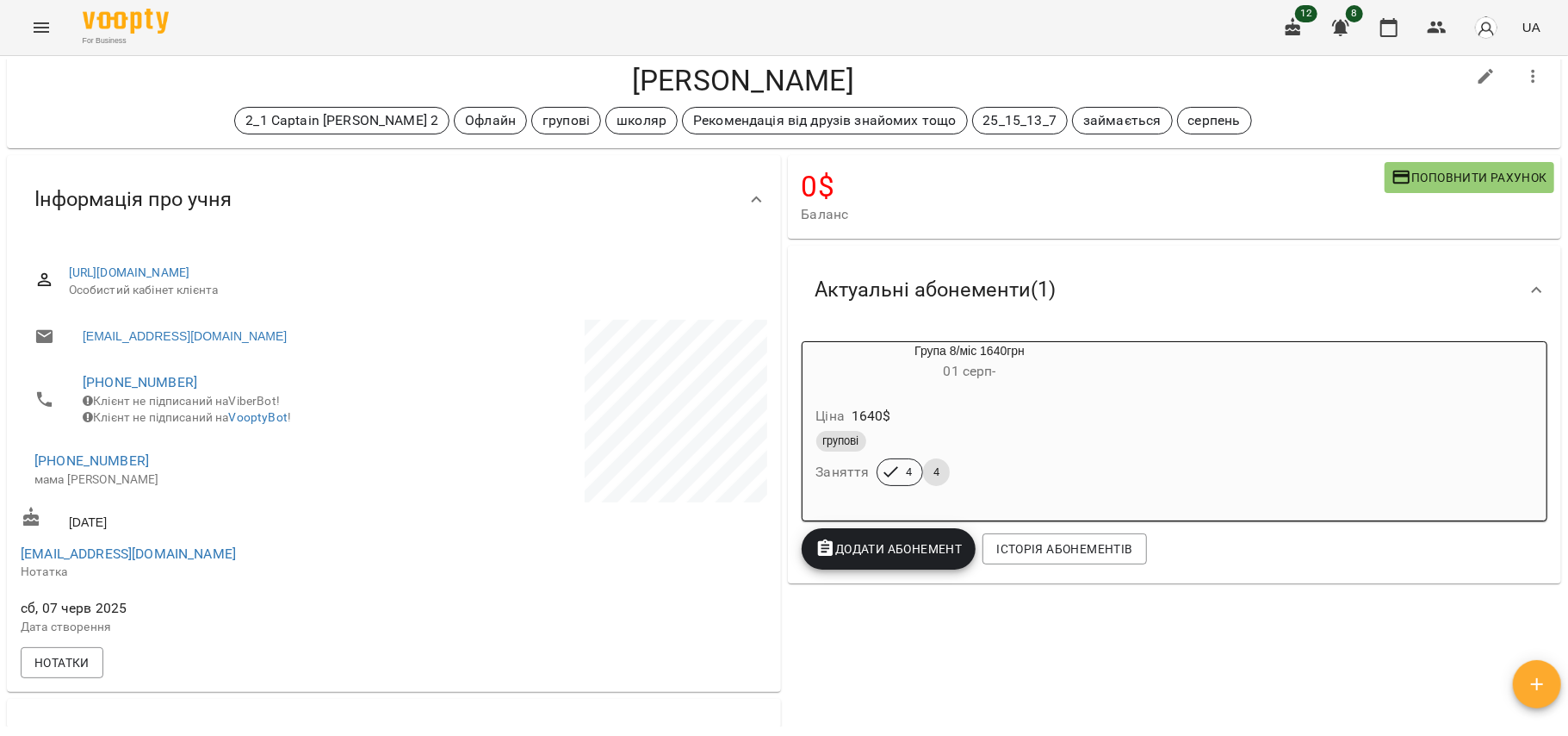
scroll to position [56, 0]
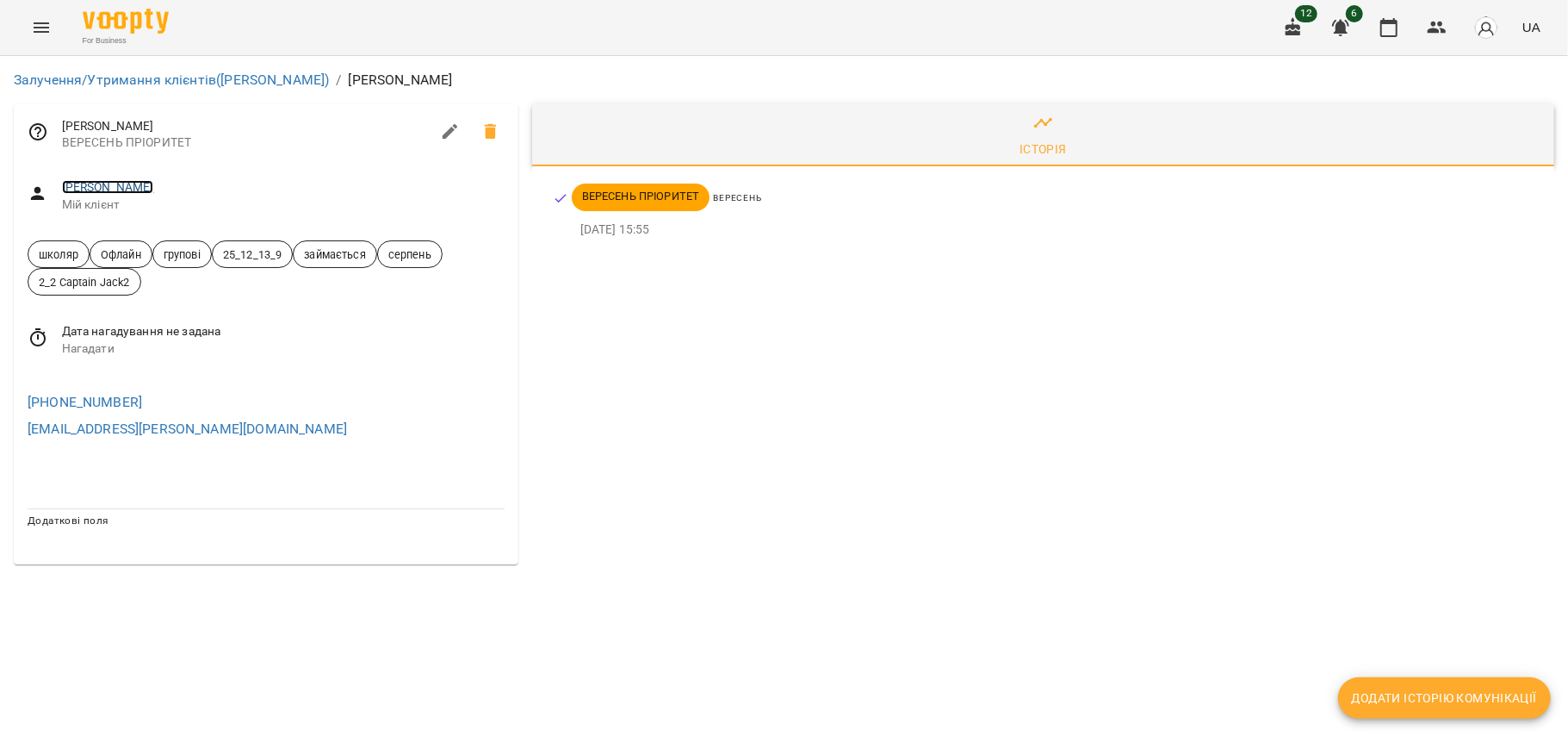
click at [116, 181] on link "Броун Артур" at bounding box center [108, 187] width 92 height 14
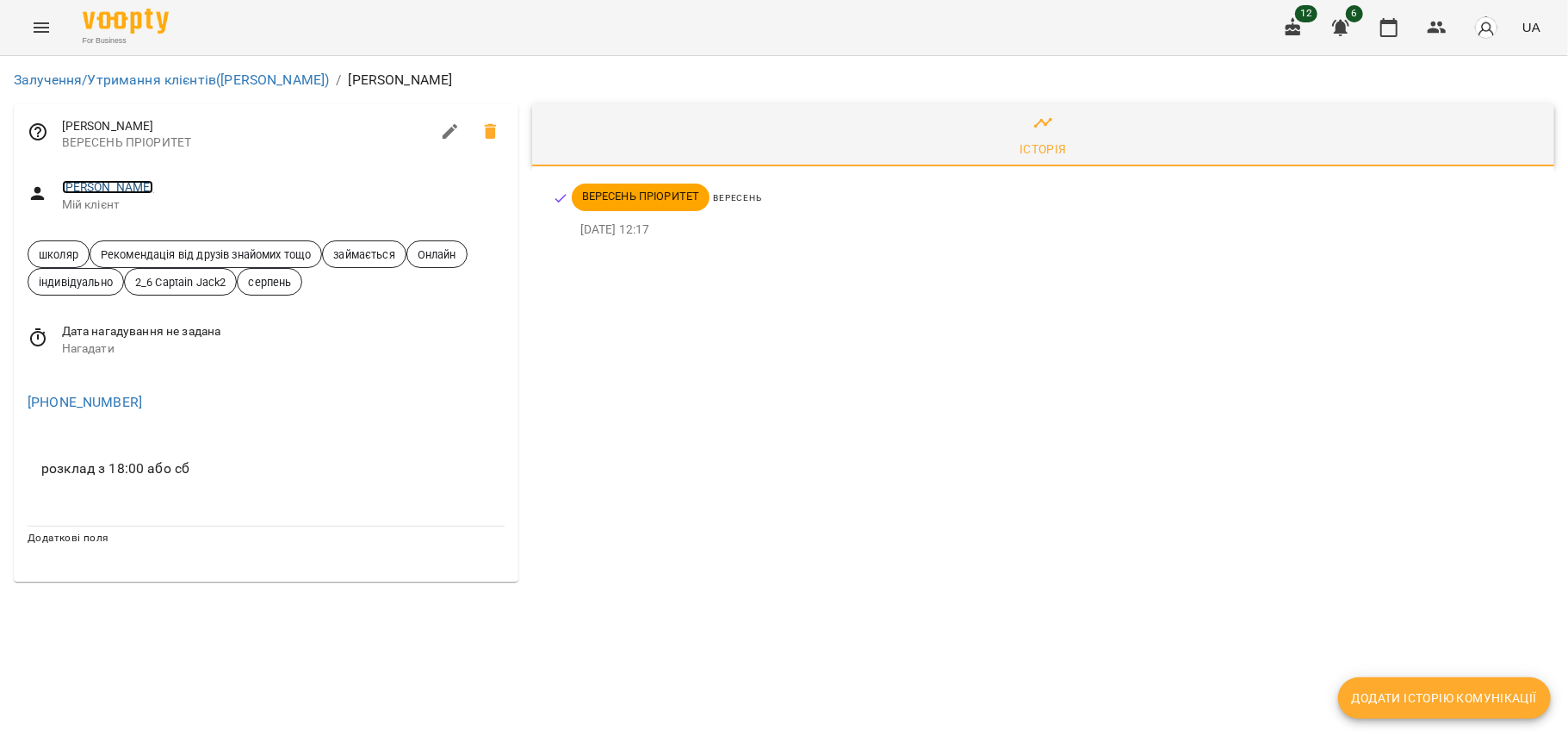
click at [135, 184] on link "[PERSON_NAME]" at bounding box center [108, 187] width 92 height 14
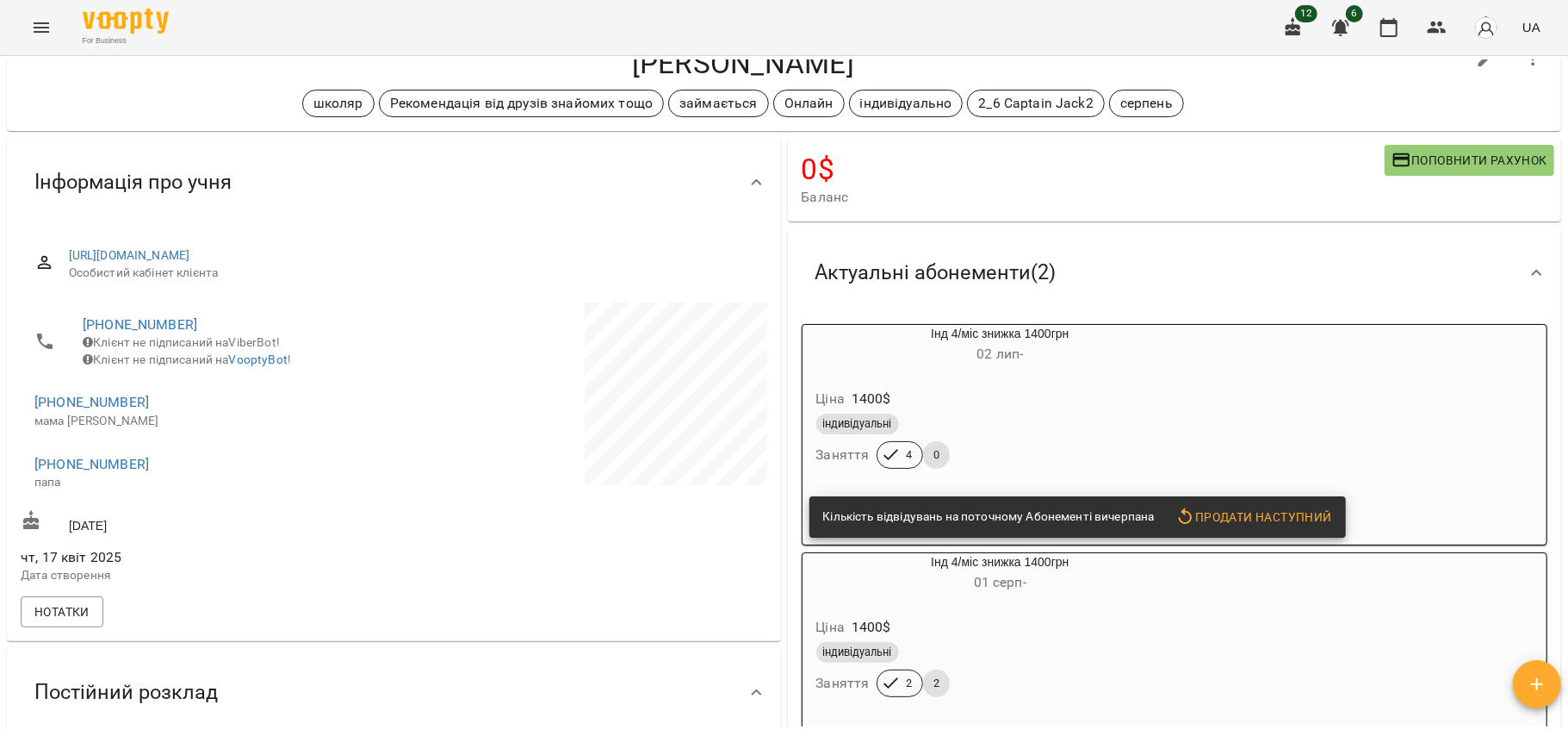
scroll to position [60, 0]
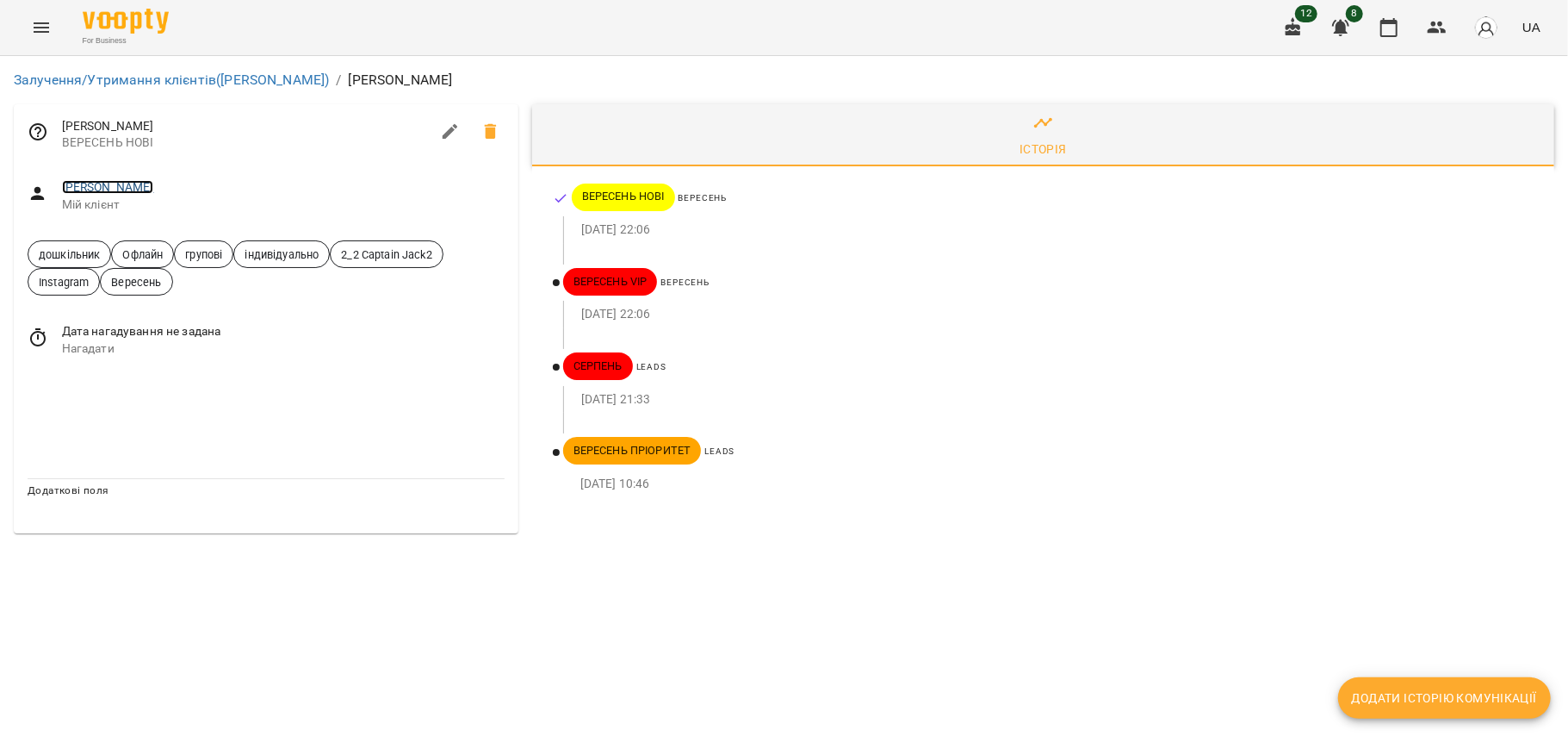
click at [116, 191] on link "[PERSON_NAME]" at bounding box center [108, 187] width 92 height 14
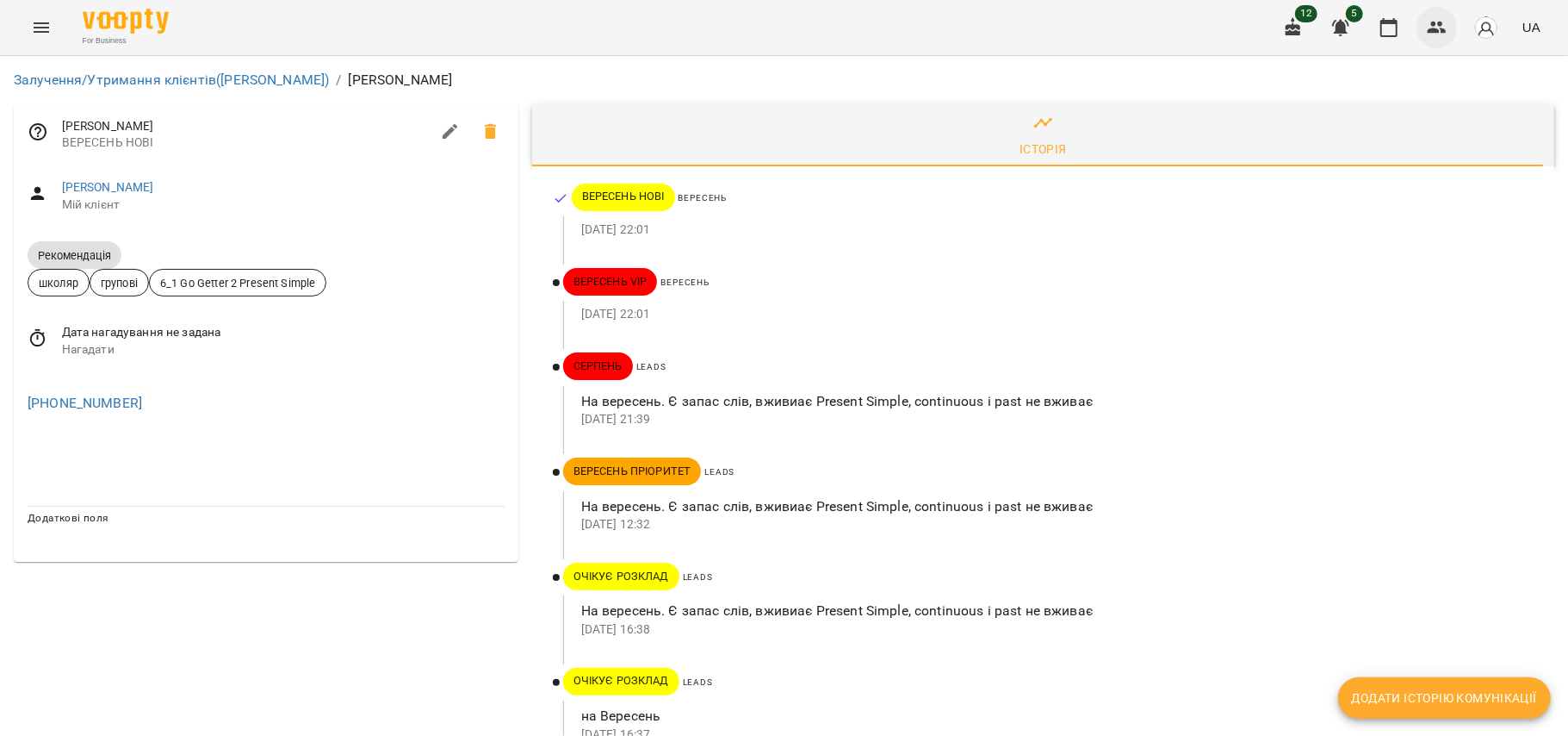
click at [1440, 21] on icon "button" at bounding box center [1437, 27] width 21 height 21
click at [147, 73] on link "Залучення/Утримання клієнтів (Активні ВЕРЕСЕНЬ)" at bounding box center [171, 80] width 315 height 16
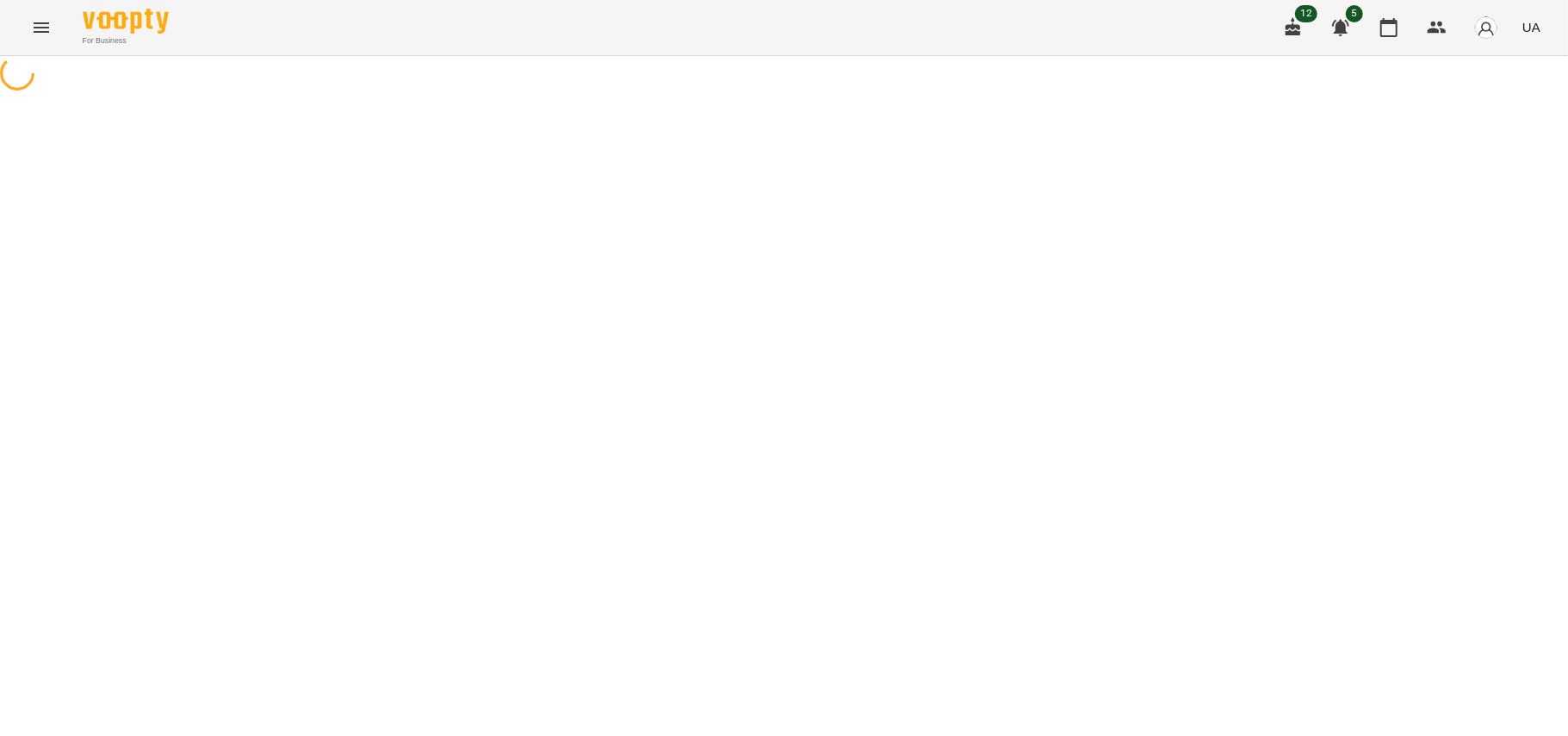
select select "**********"
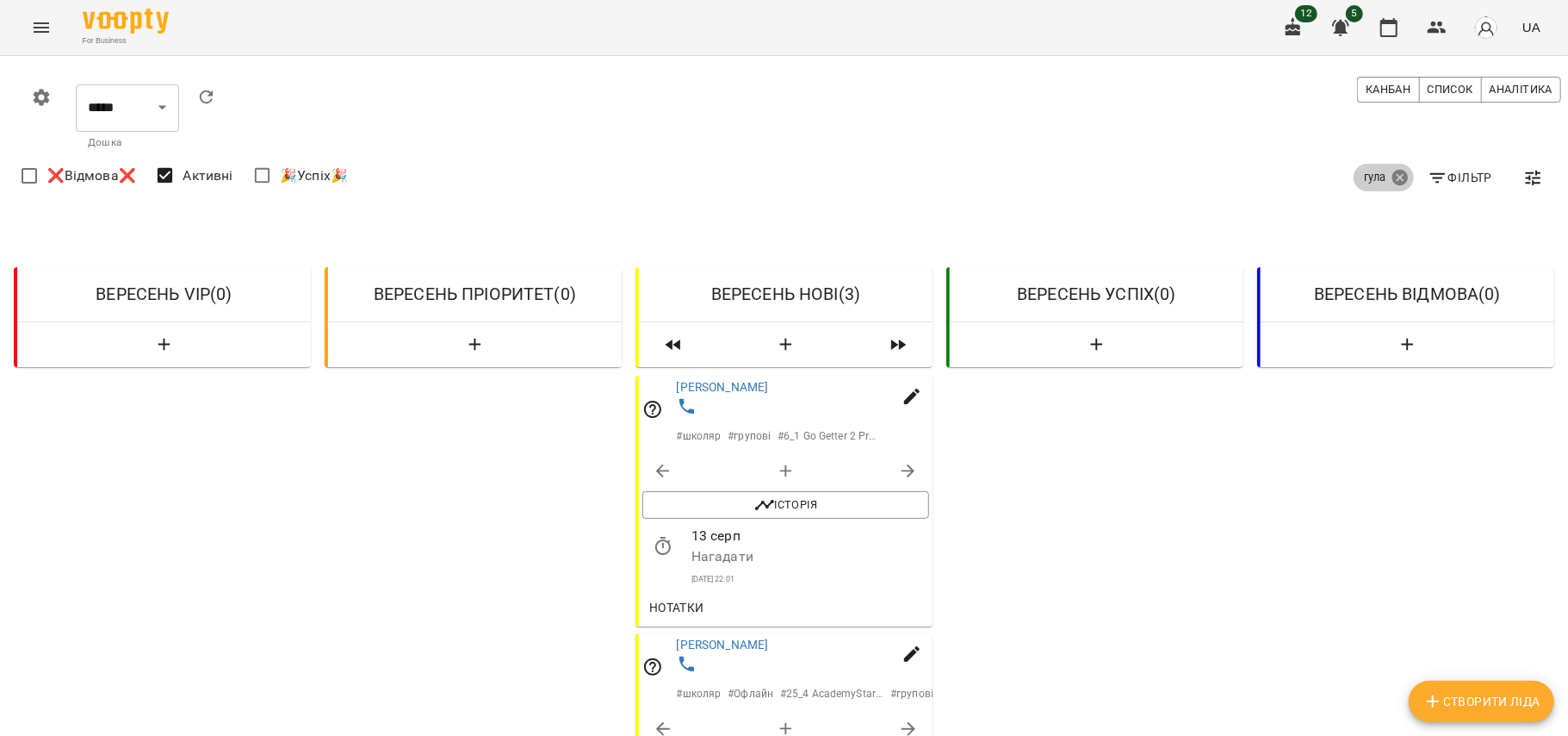
click at [1393, 181] on icon at bounding box center [1401, 178] width 16 height 16
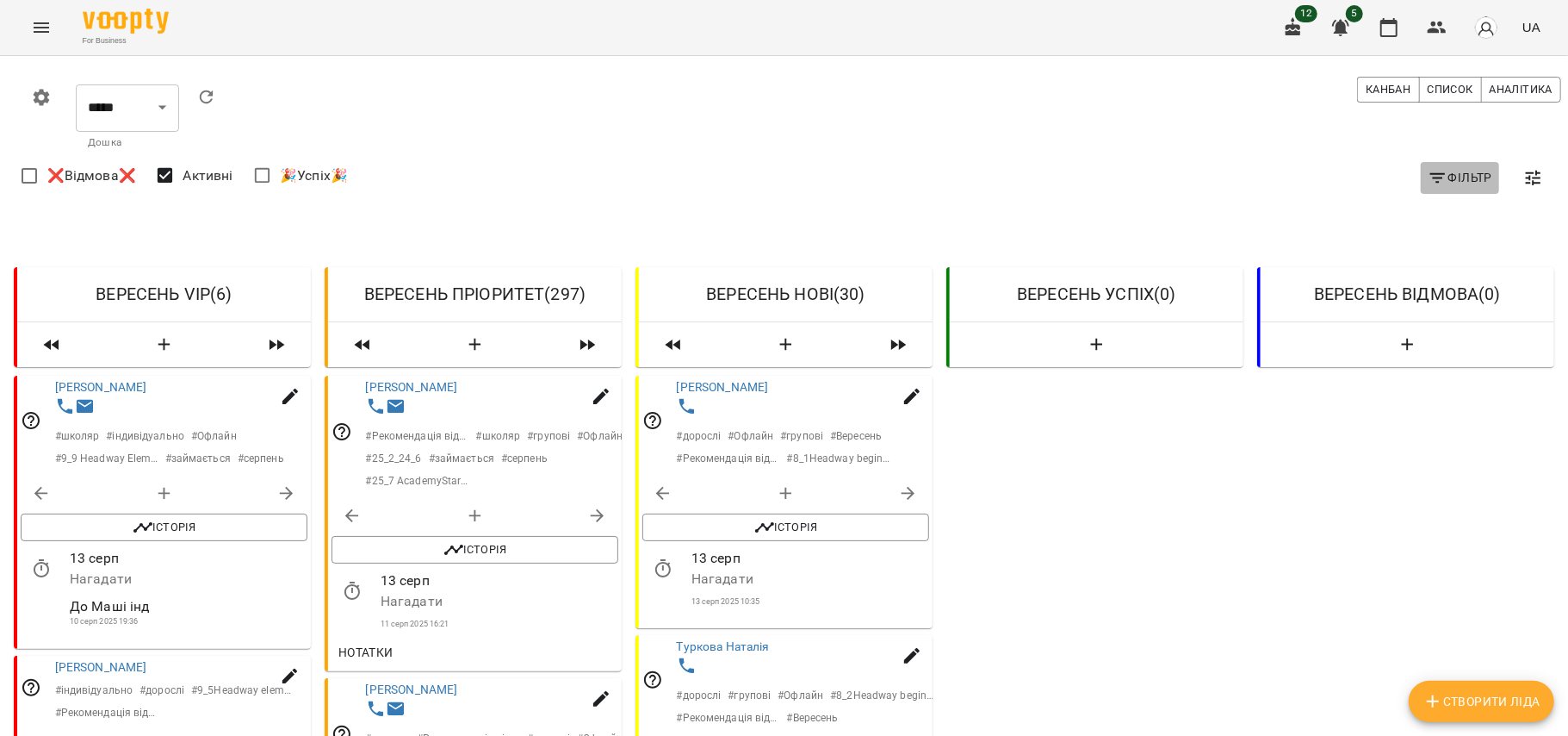
click at [1427, 177] on icon "button" at bounding box center [1437, 178] width 21 height 21
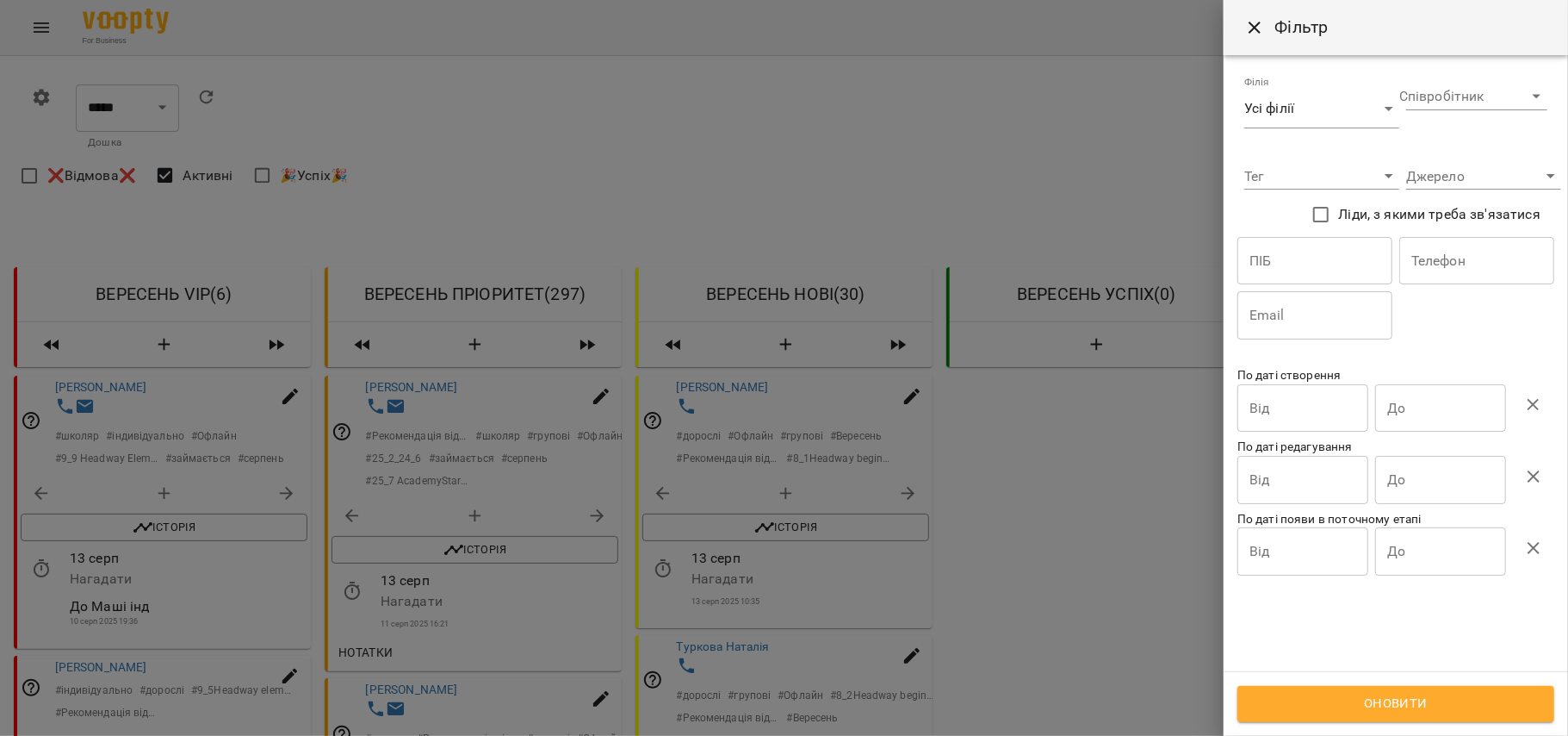
click at [1307, 256] on input "text" at bounding box center [1315, 261] width 156 height 48
type input "********"
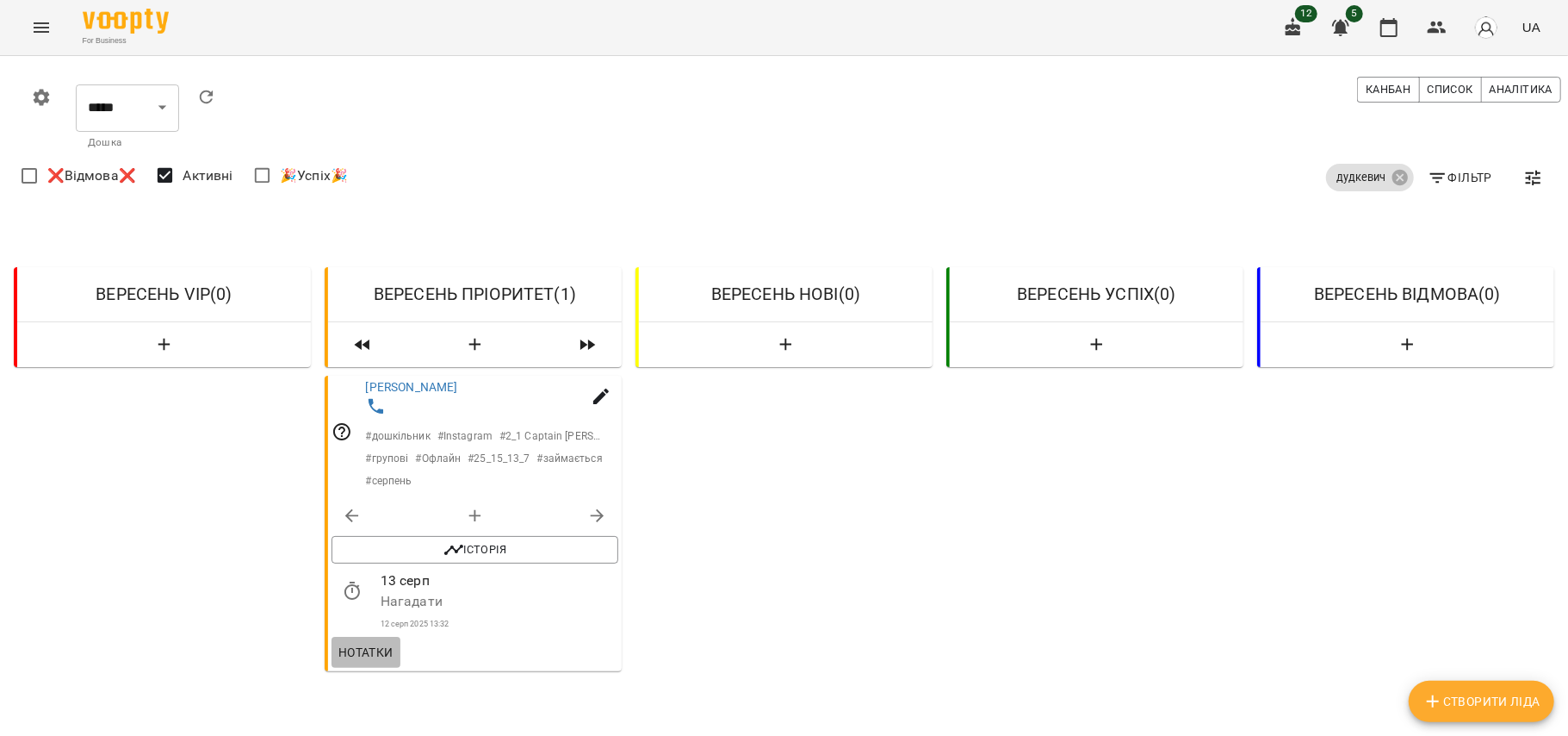
click at [377, 655] on span "Нотатки" at bounding box center [366, 652] width 55 height 21
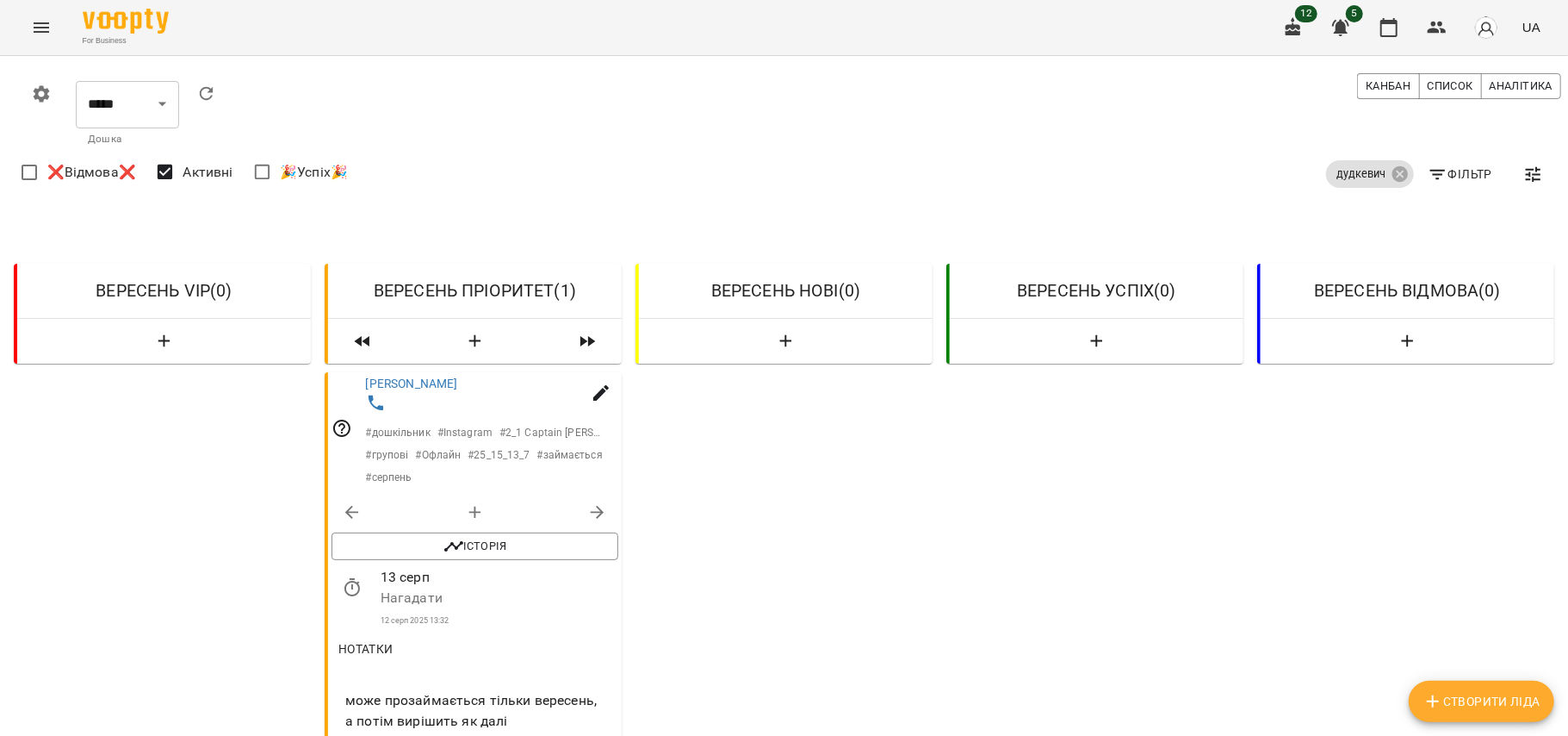
scroll to position [149, 0]
drag, startPoint x: 343, startPoint y: 552, endPoint x: 535, endPoint y: 582, distance: 194.3
click at [535, 690] on span "може прозаймається тільки вересень, а потім вирішить як далі" at bounding box center [474, 710] width 259 height 41
copy span "може прозаймається тільки вересень, а потім вирішить як далі"
click at [1423, 36] on button "button" at bounding box center [1436, 27] width 41 height 41
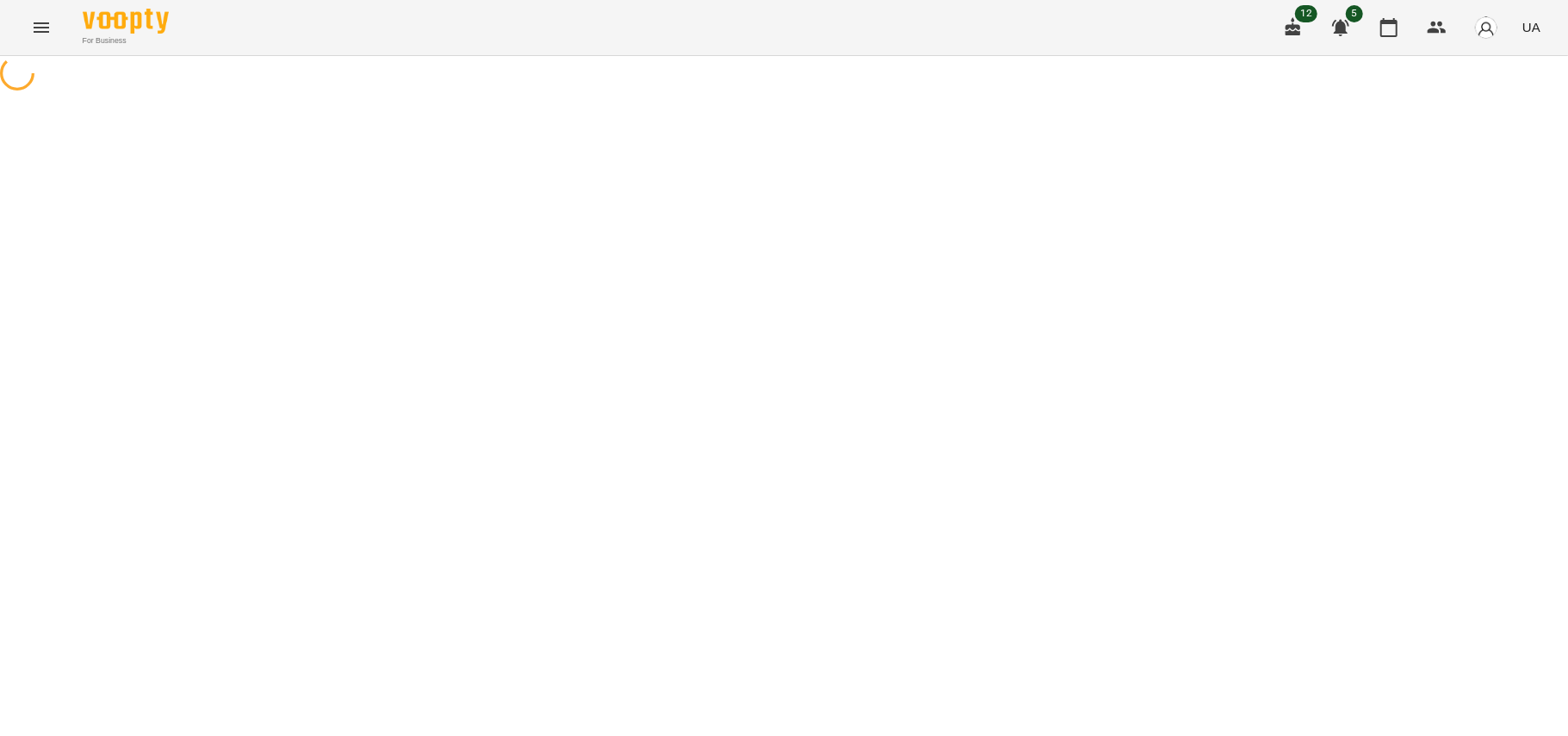
select select "**********"
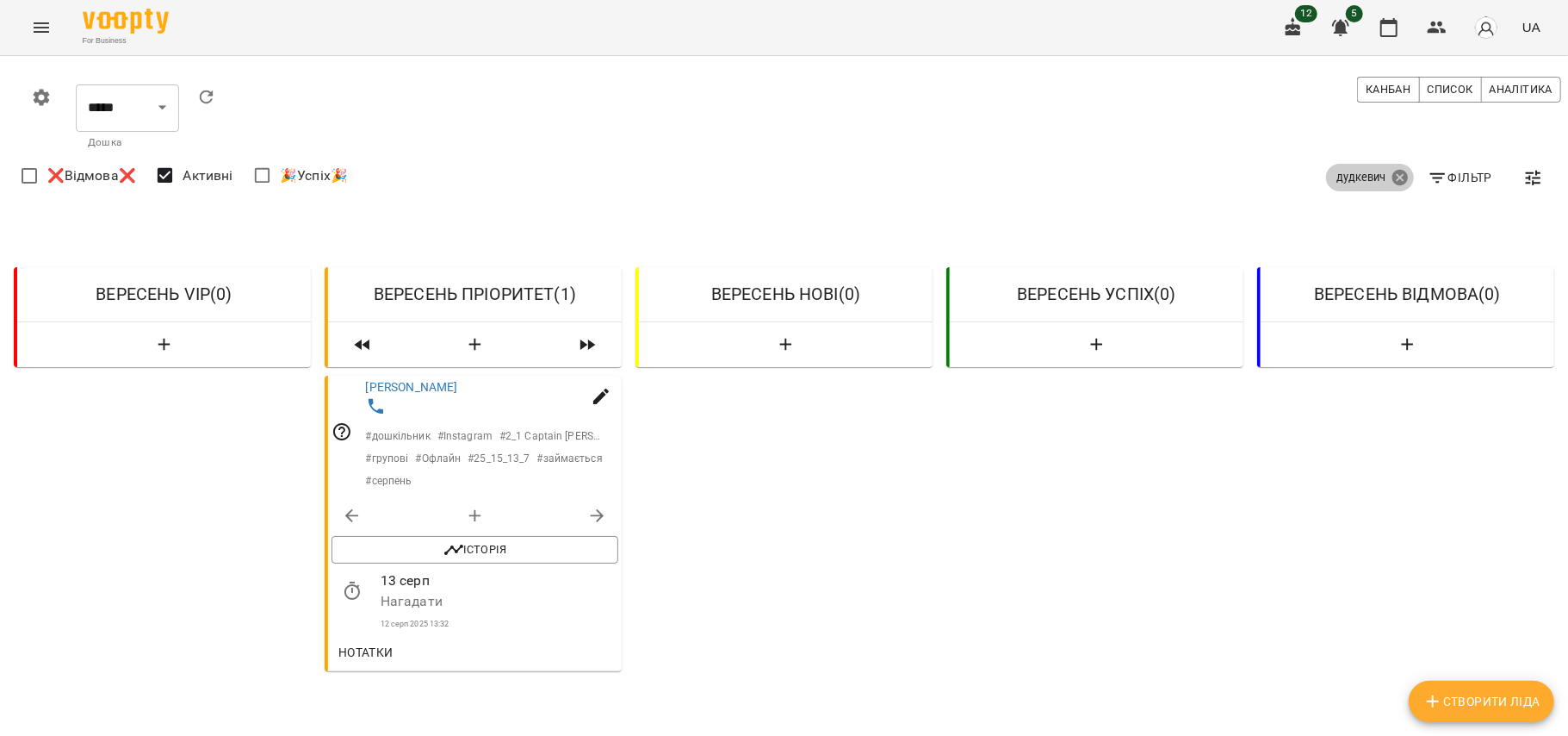
click at [1393, 184] on icon at bounding box center [1401, 178] width 16 height 16
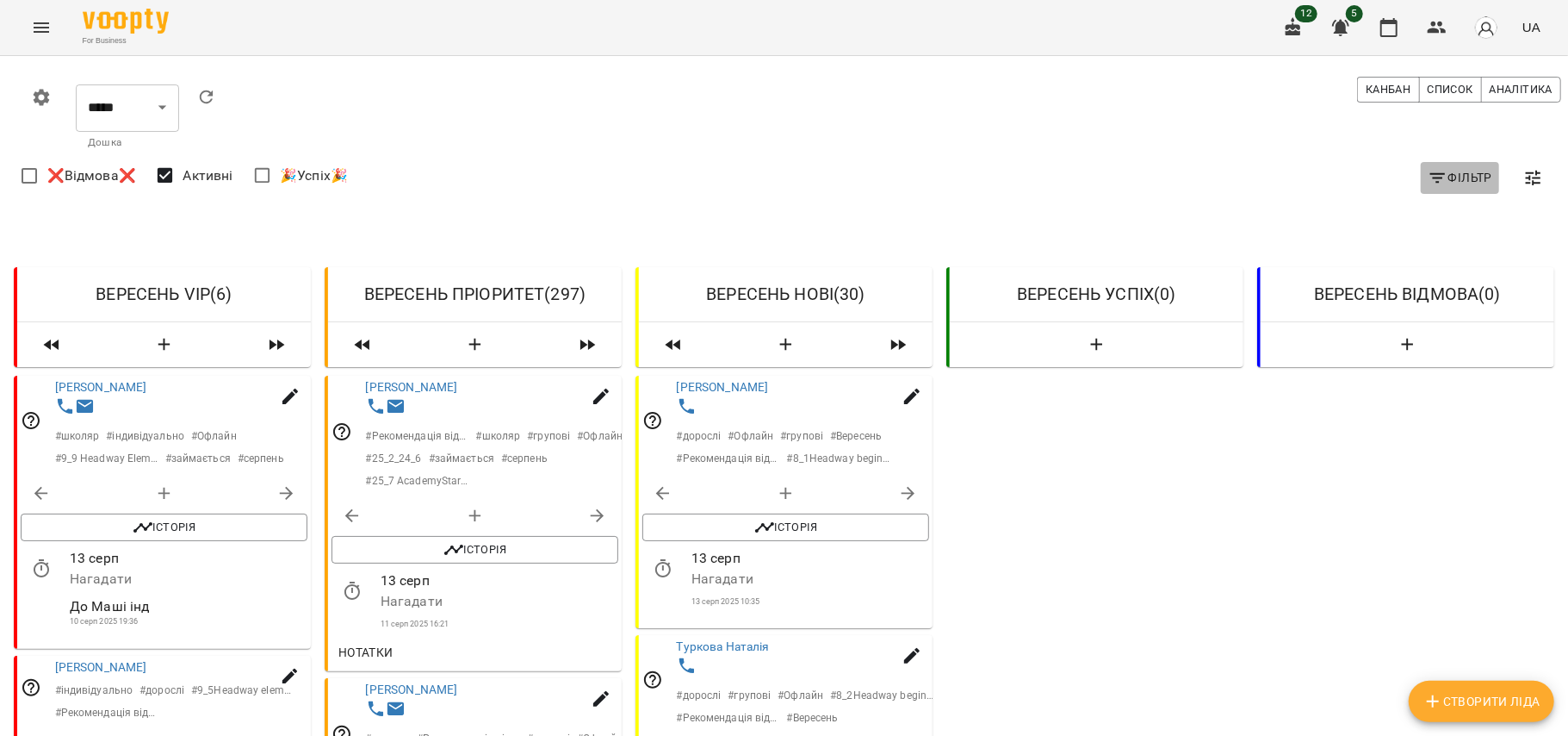
click at [1458, 178] on span "Фільтр" at bounding box center [1459, 178] width 65 height 21
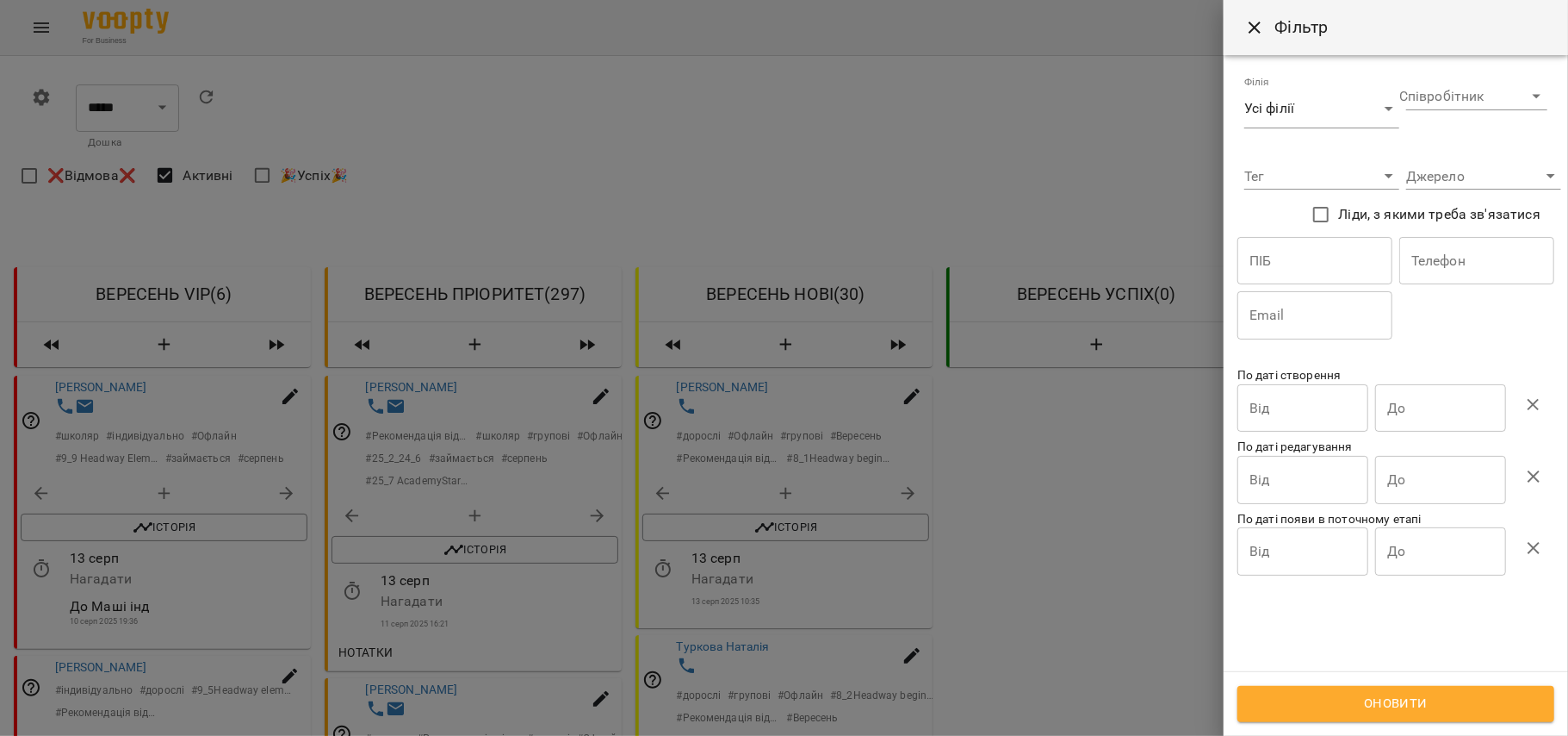
click at [1306, 277] on input "text" at bounding box center [1315, 261] width 156 height 48
type input "*****"
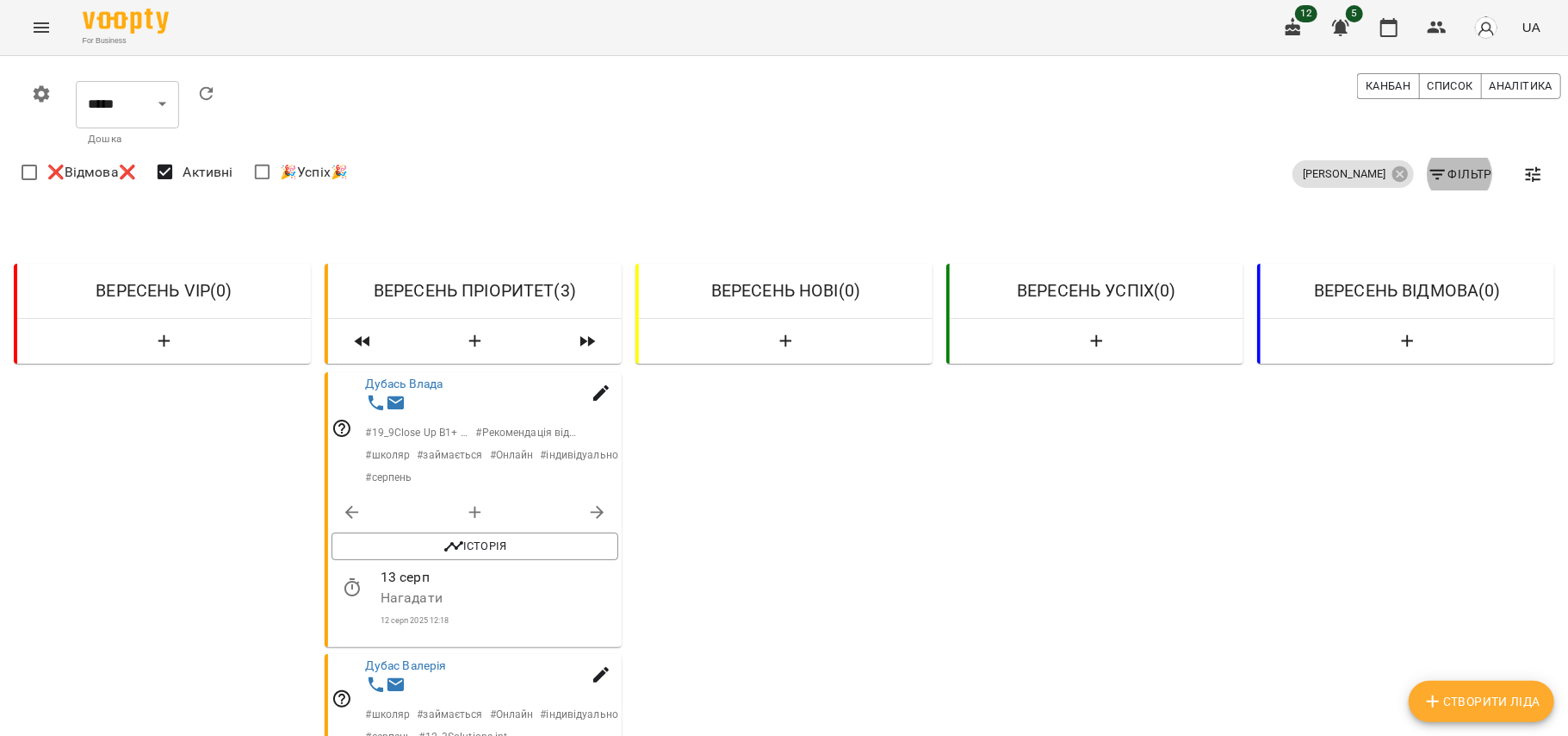
scroll to position [644, 0]
drag, startPoint x: 341, startPoint y: 539, endPoint x: 507, endPoint y: 539, distance: 166.0
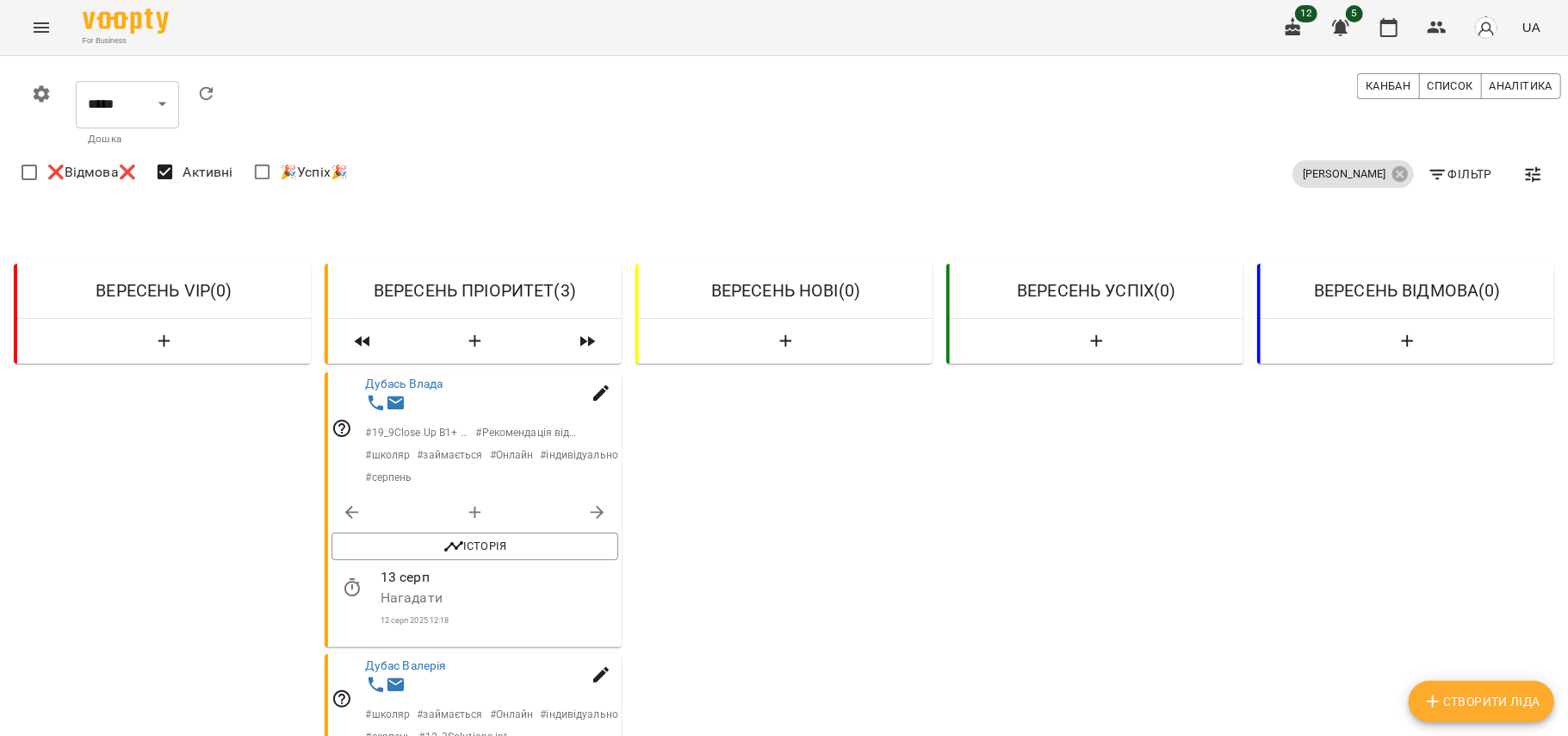
copy span "розклад з 18:00 або сб"
click at [1434, 31] on icon "button" at bounding box center [1436, 28] width 19 height 12
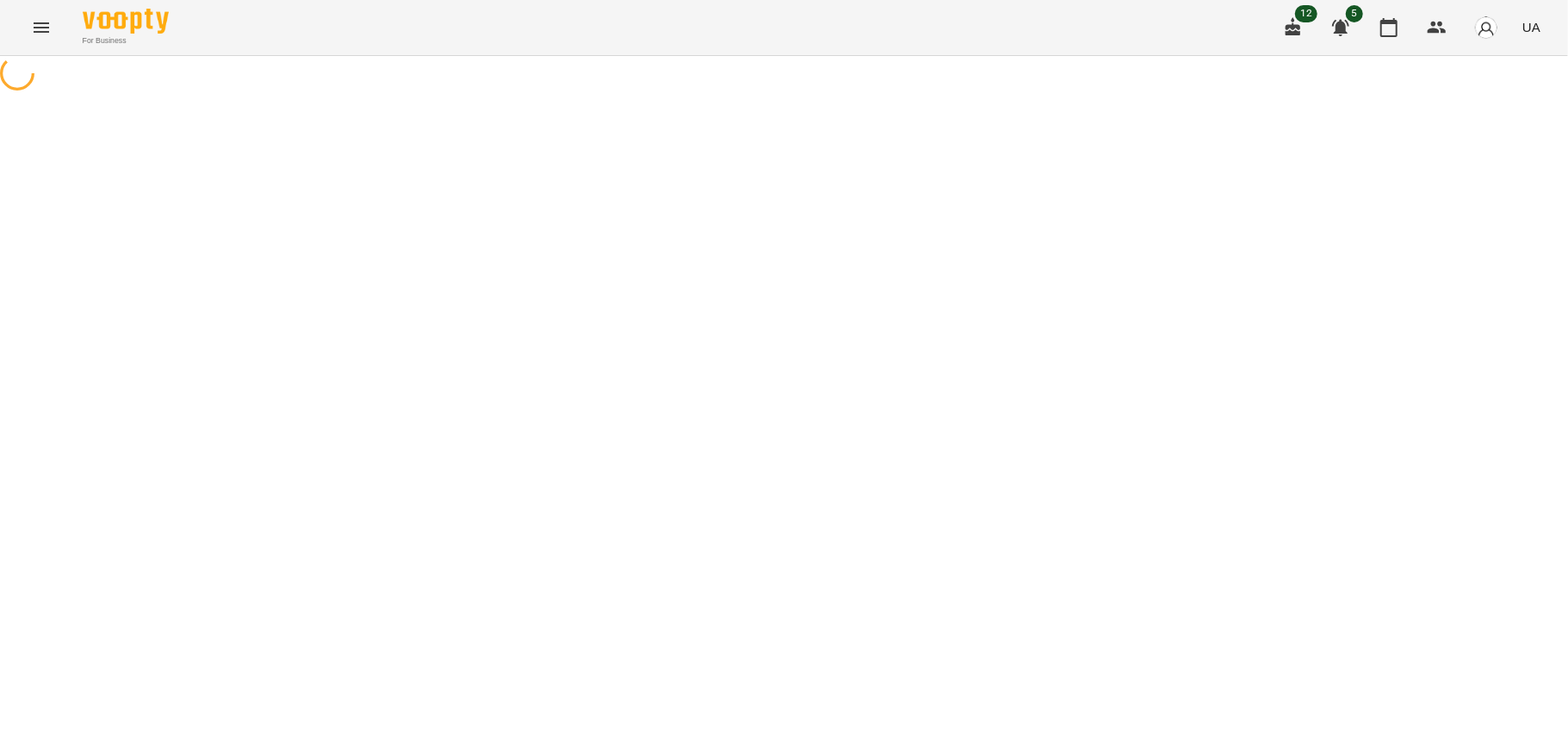
select select "**********"
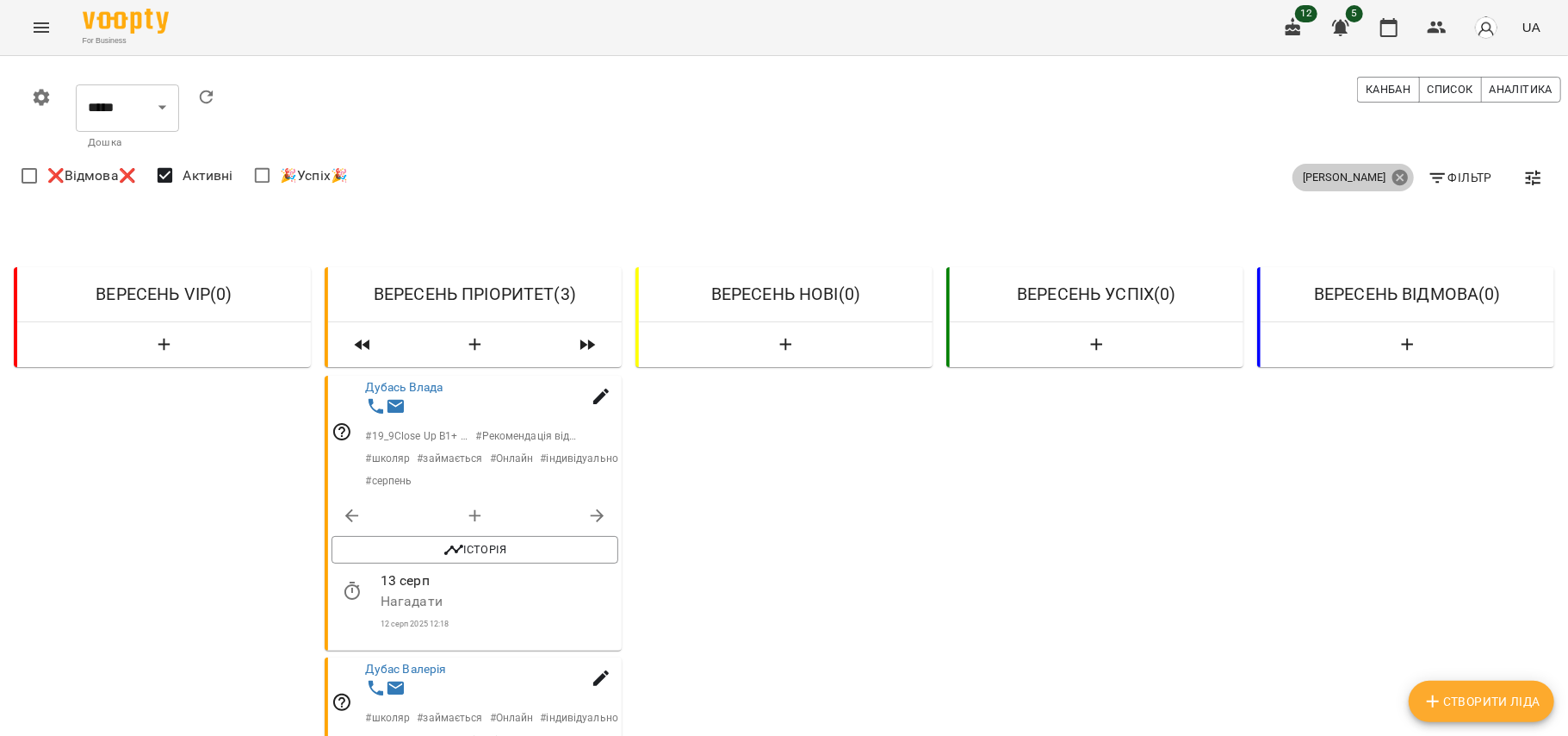
click at [1391, 186] on icon at bounding box center [1400, 177] width 19 height 19
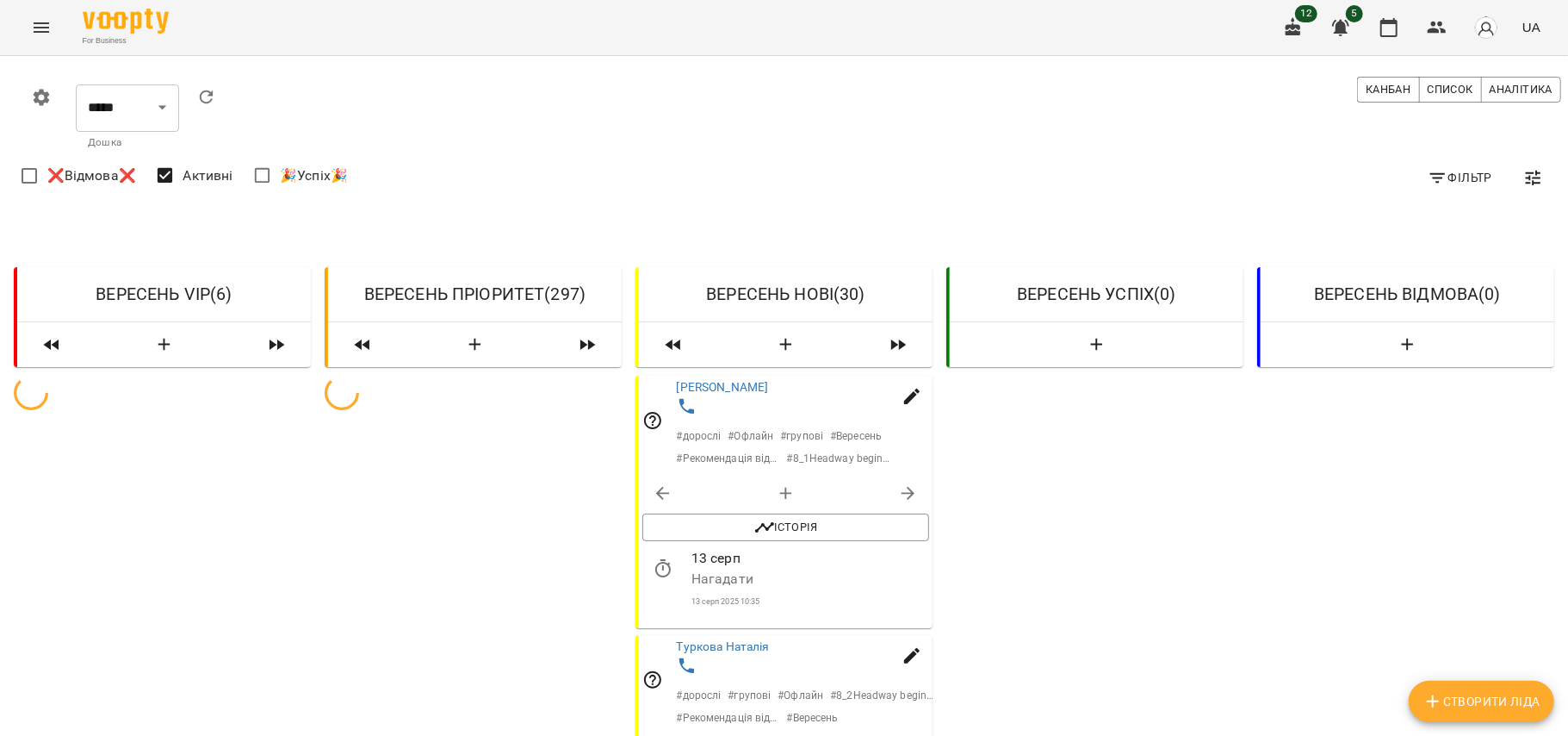
click at [1440, 174] on span "Фільтр" at bounding box center [1459, 178] width 65 height 21
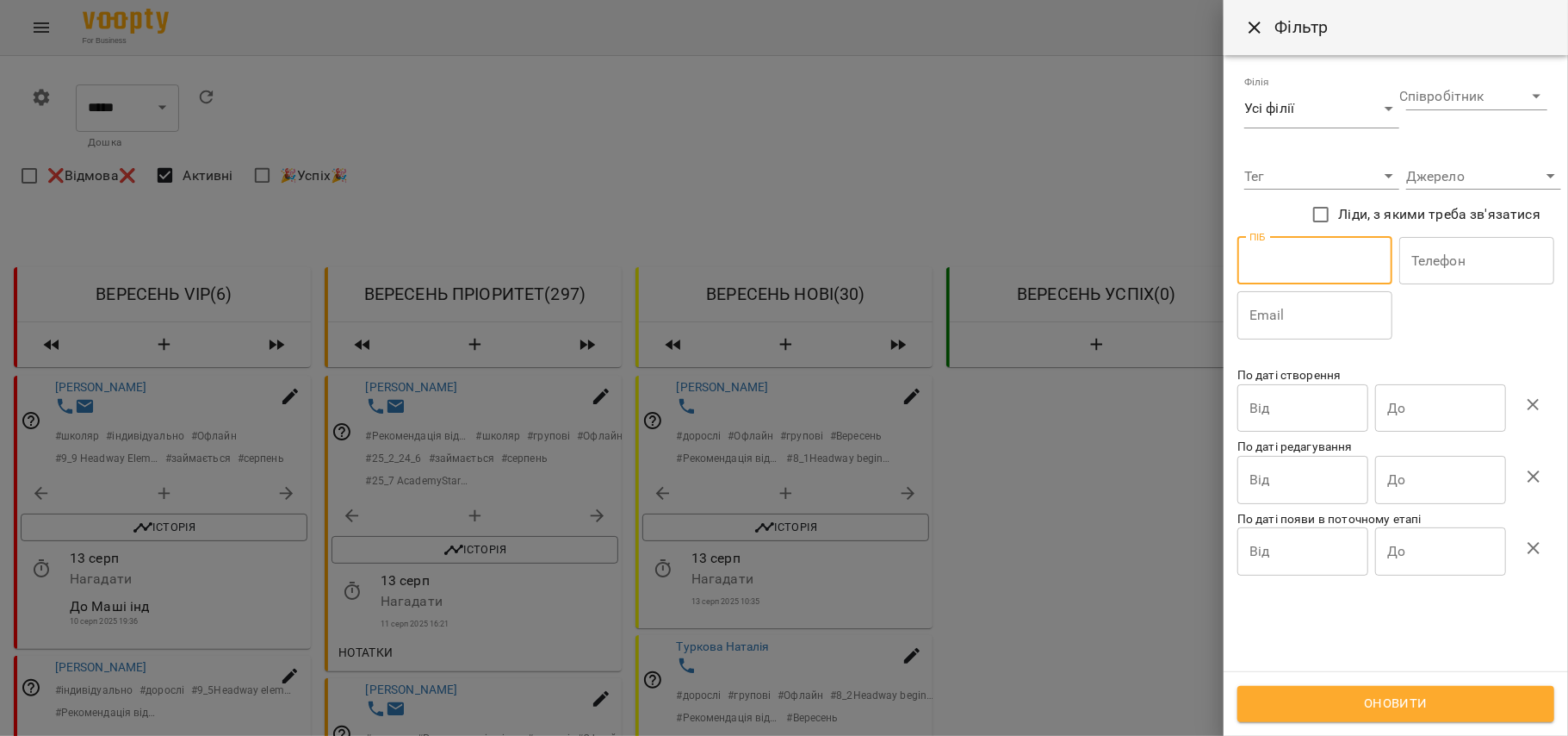
click at [1335, 267] on input "text" at bounding box center [1315, 261] width 156 height 48
type input "*****"
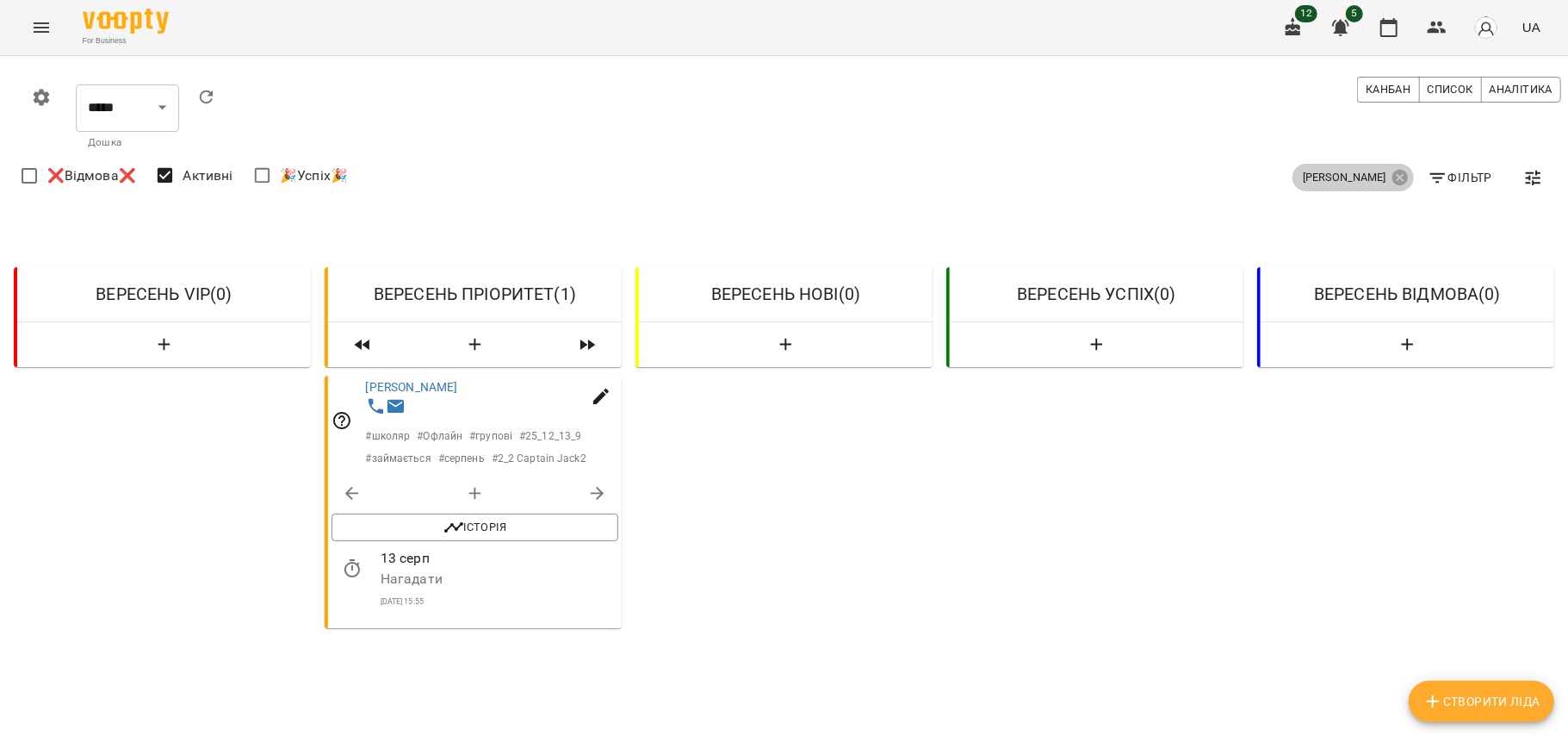
click at [1394, 177] on div "броун" at bounding box center [1354, 178] width 122 height 28
click at [1393, 177] on icon at bounding box center [1401, 178] width 16 height 16
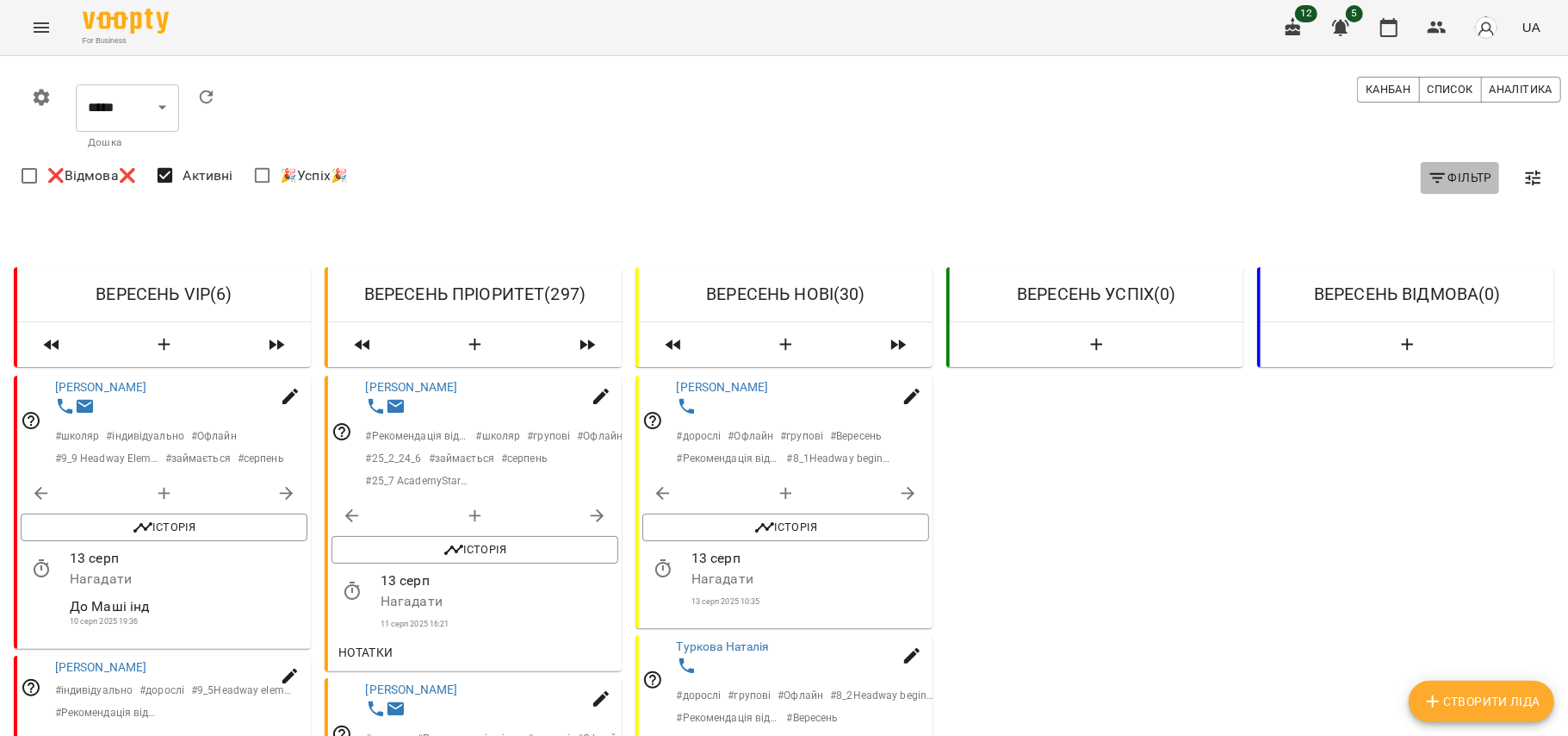
click at [1427, 173] on icon "button" at bounding box center [1437, 178] width 21 height 21
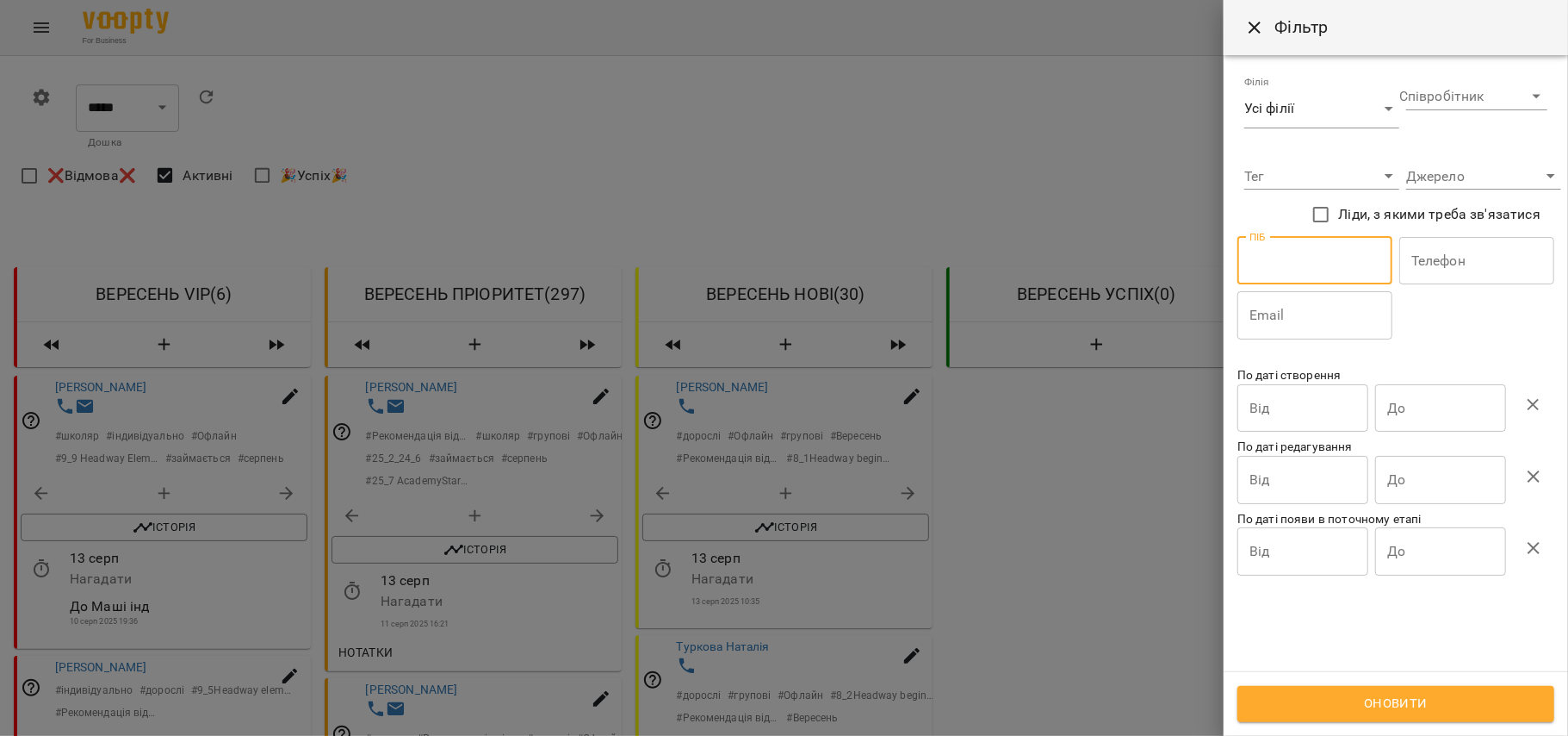
click at [1334, 248] on input "text" at bounding box center [1315, 261] width 156 height 48
type input "******"
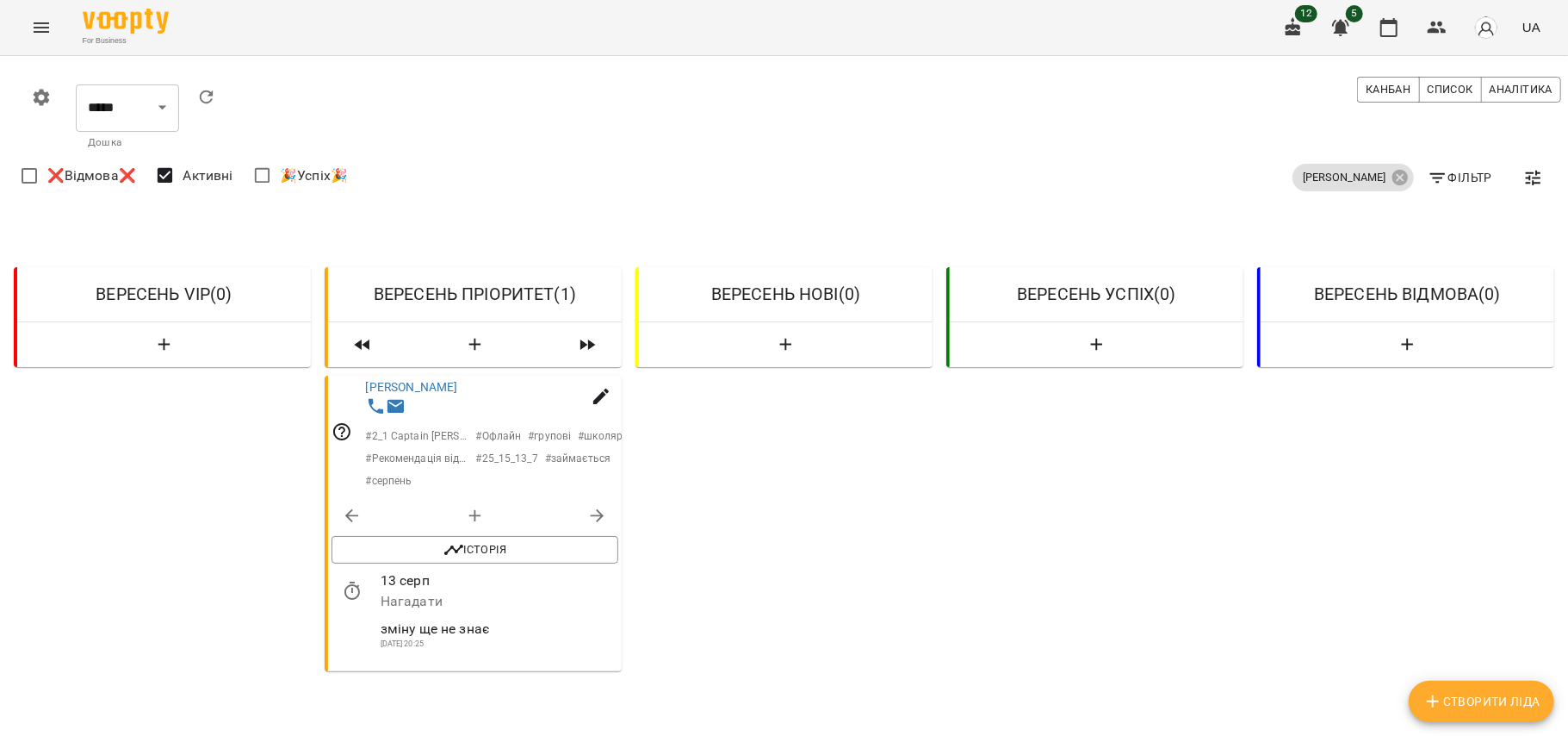
click at [381, 627] on p "зміну ще не знає" at bounding box center [499, 627] width 237 height 21
drag, startPoint x: 376, startPoint y: 627, endPoint x: 490, endPoint y: 617, distance: 114.4
click at [490, 617] on div "зміну ще не знає 10 серп 2025 20:25" at bounding box center [498, 633] width 244 height 39
copy p "зміну ще не знає"
click at [1393, 173] on icon at bounding box center [1401, 178] width 16 height 16
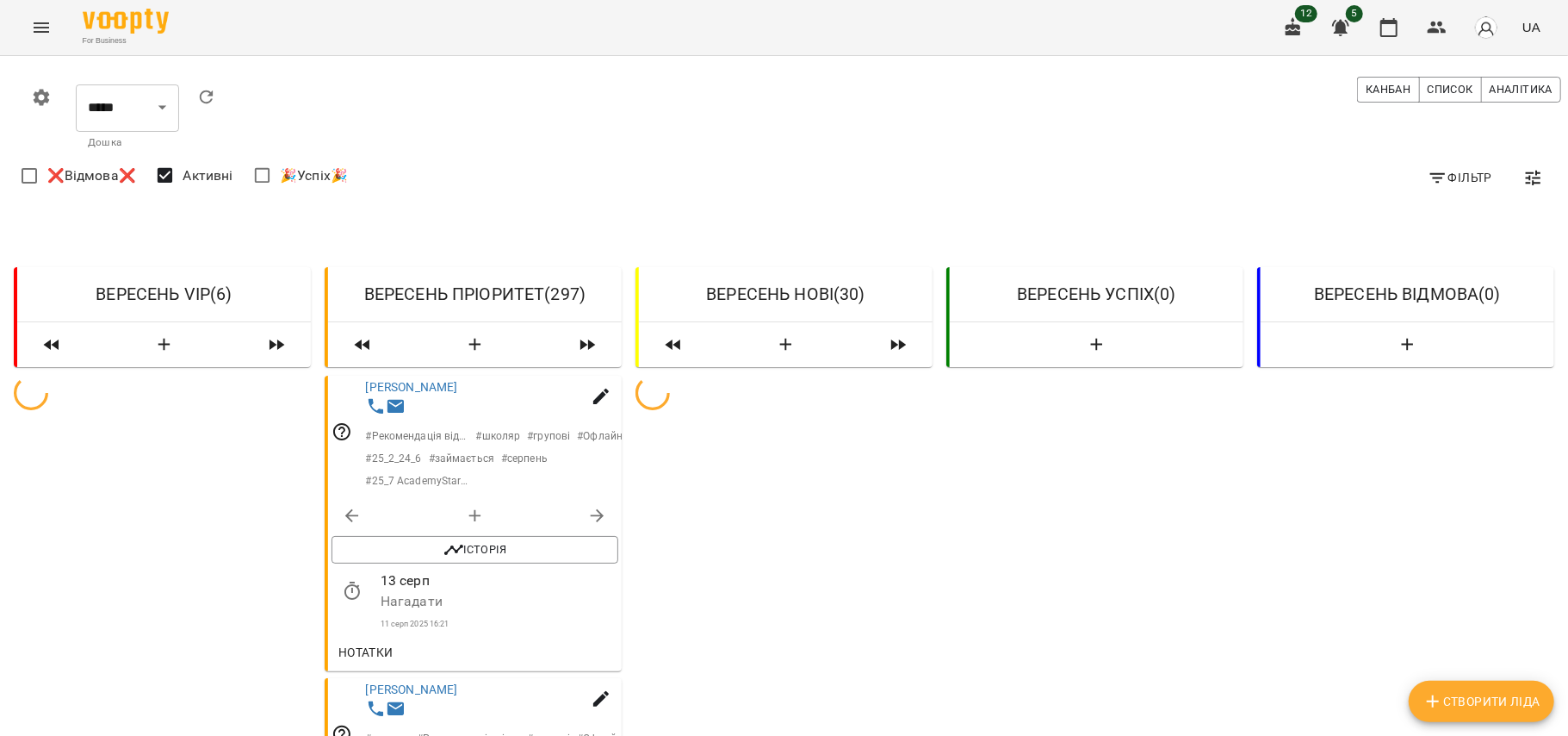
click at [1427, 168] on span "Фільтр" at bounding box center [1459, 178] width 65 height 21
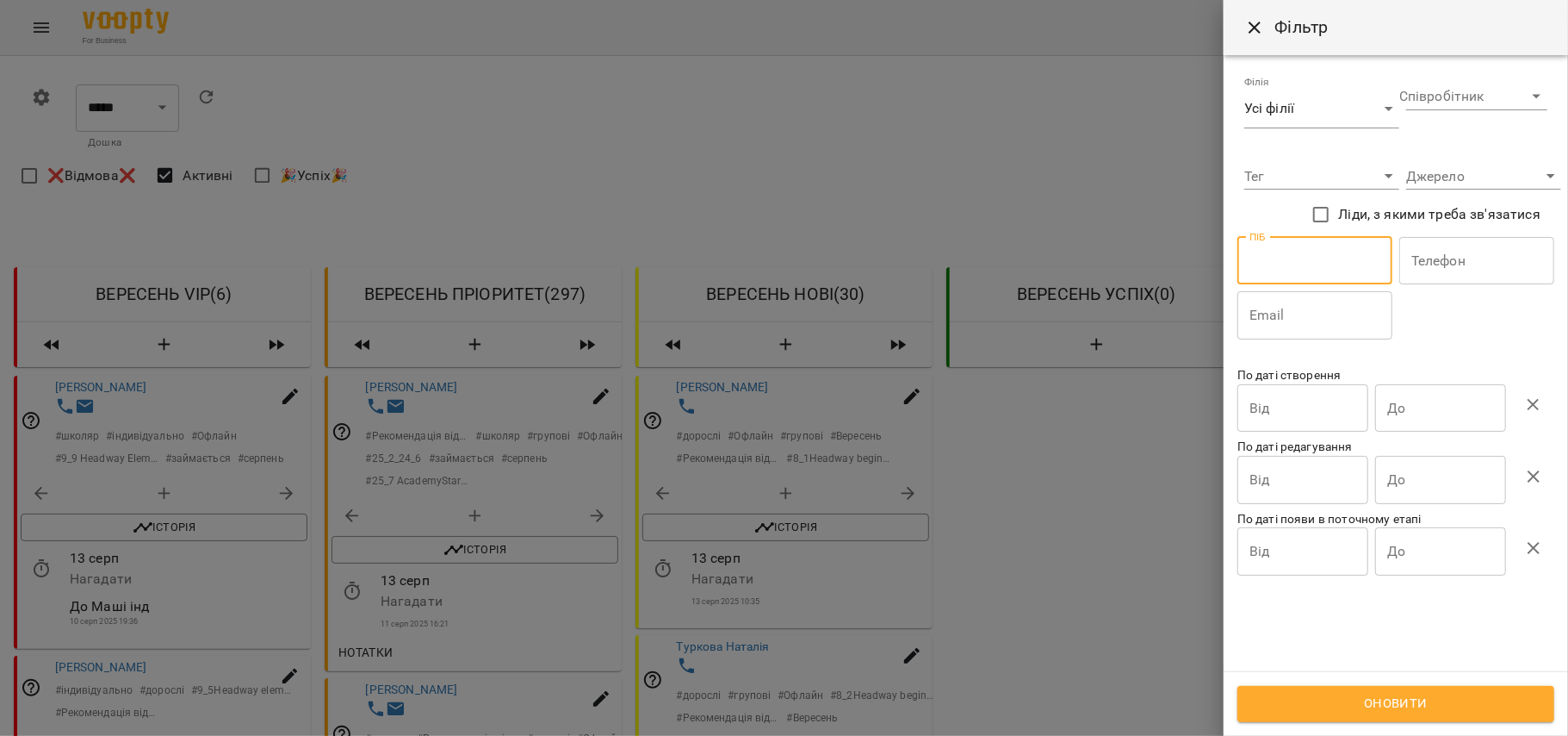
click at [1334, 260] on input "text" at bounding box center [1315, 261] width 156 height 48
type input "****"
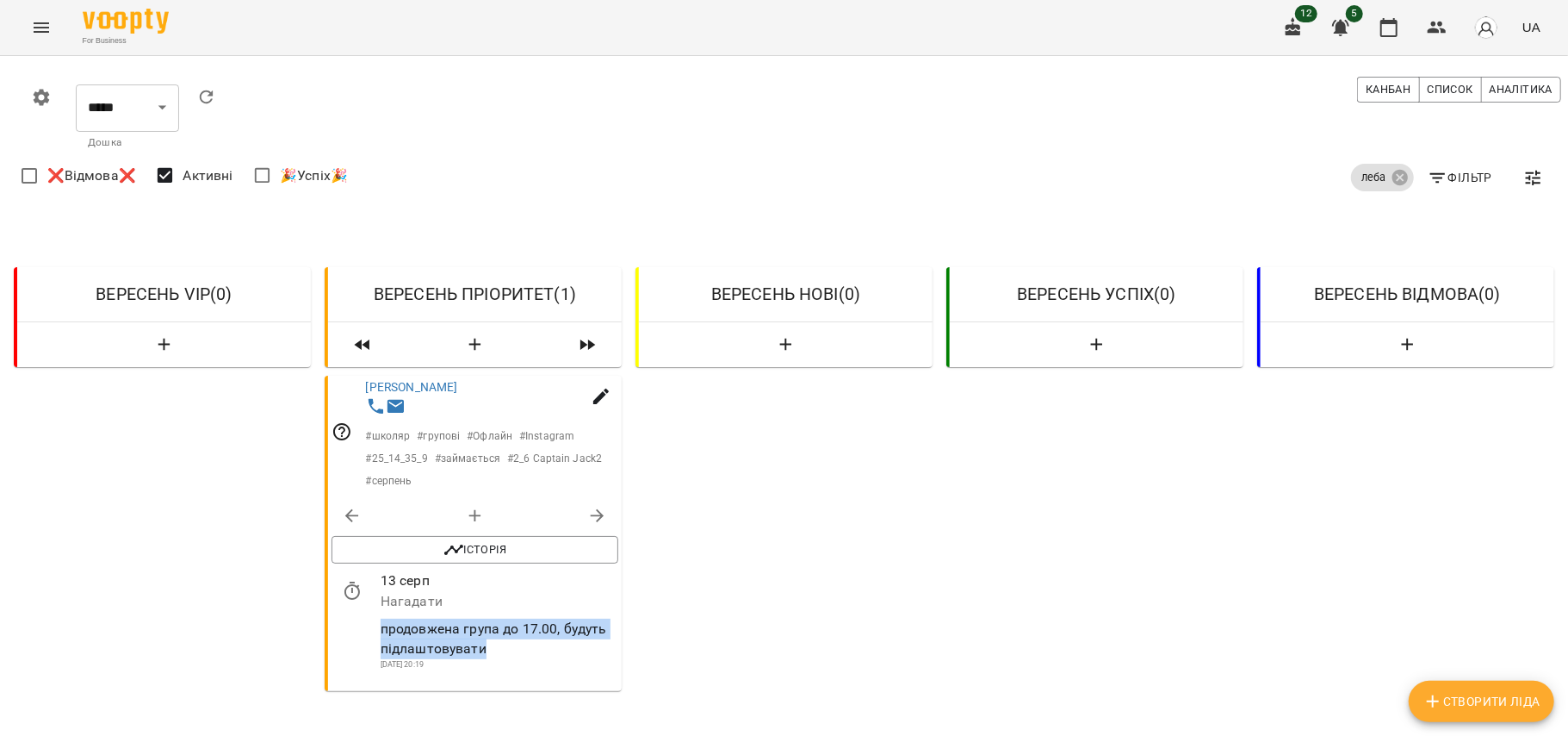
drag, startPoint x: 377, startPoint y: 629, endPoint x: 483, endPoint y: 644, distance: 107.1
click at [483, 644] on p "продовжена група до 17.00, будуть підлаштовувати" at bounding box center [499, 637] width 237 height 41
copy p "продовжена група до 17.00, будуть підлаштовувати"
click at [1391, 177] on icon at bounding box center [1400, 177] width 19 height 19
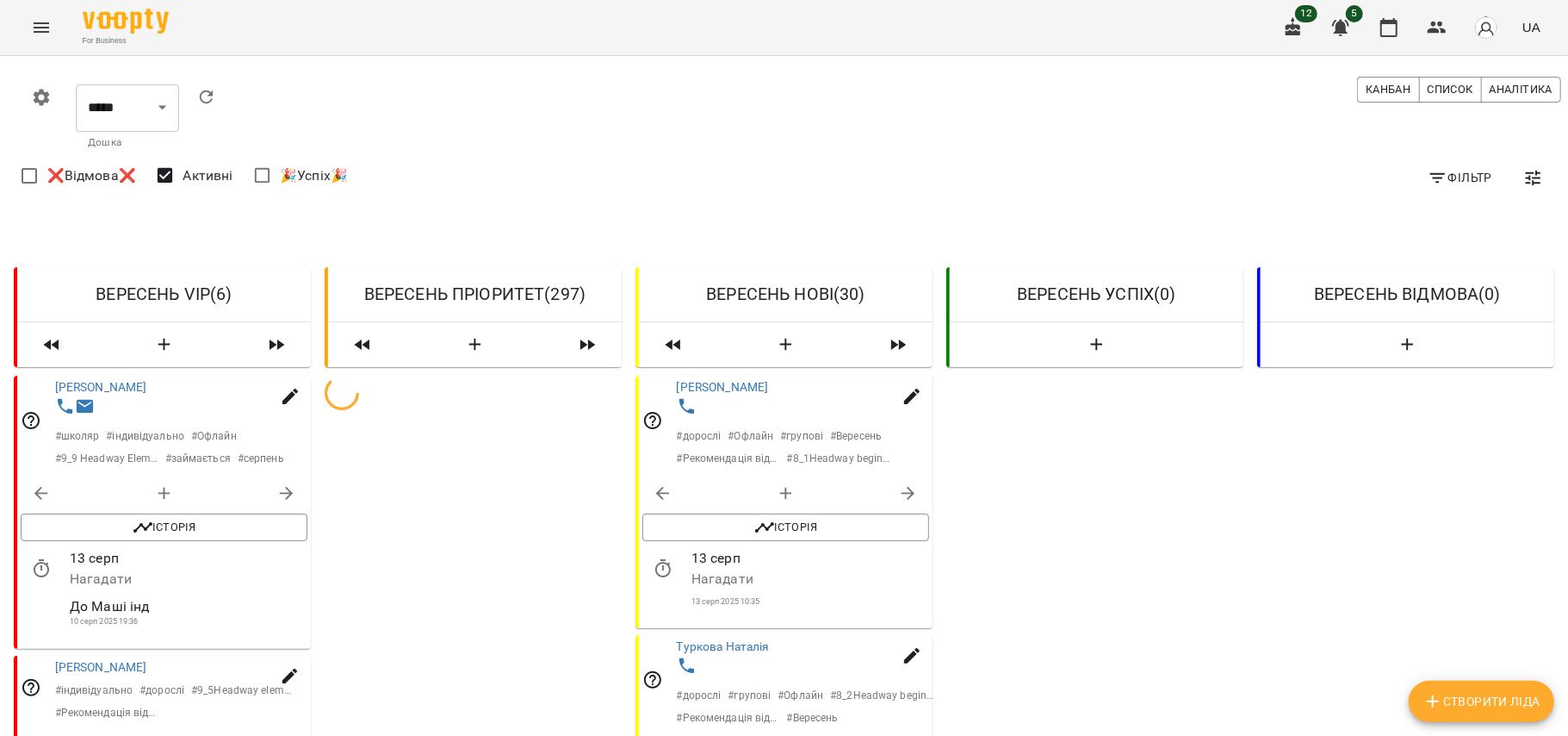
click at [1471, 177] on span "Фільтр" at bounding box center [1459, 178] width 65 height 21
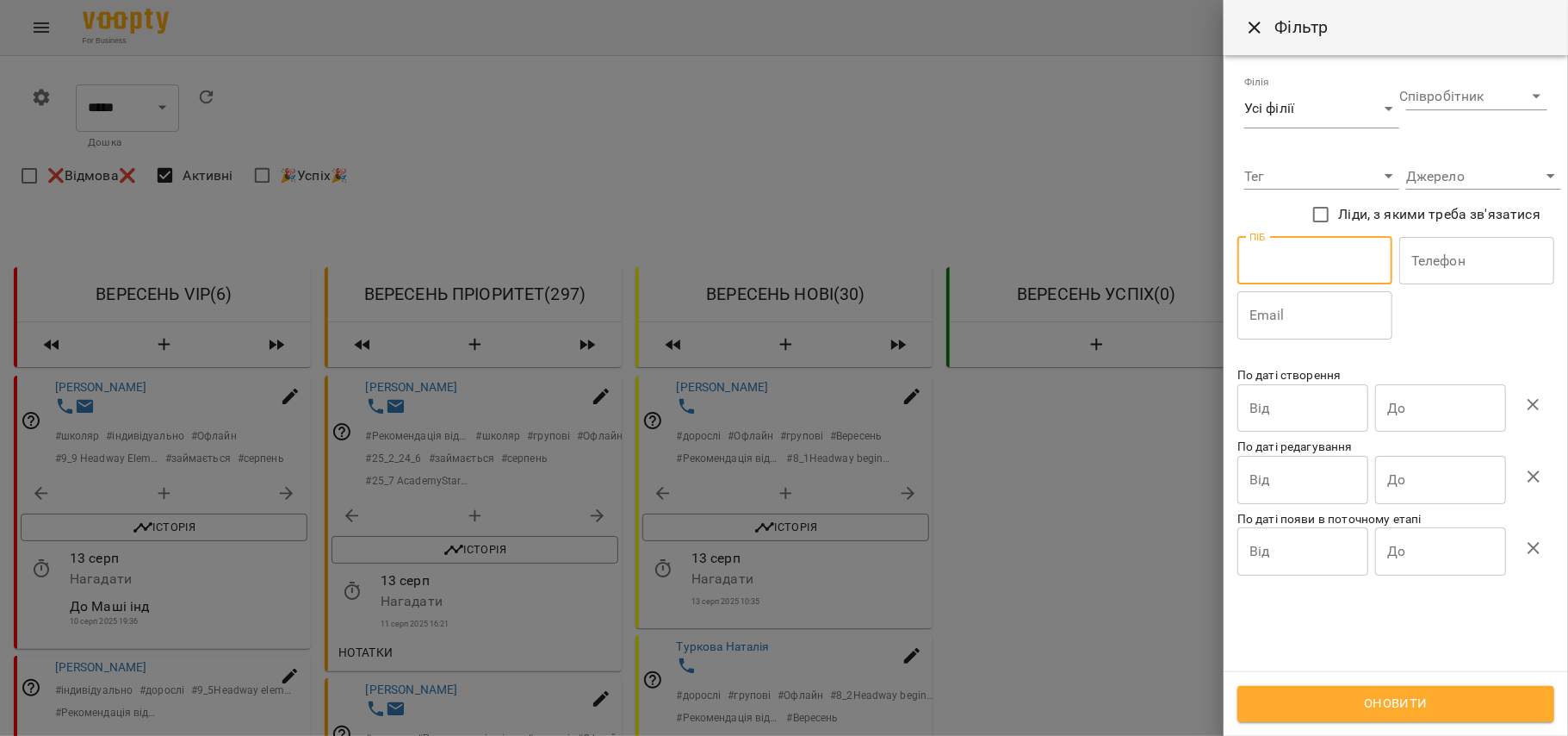
click at [1307, 274] on input "text" at bounding box center [1315, 261] width 156 height 48
type input "********"
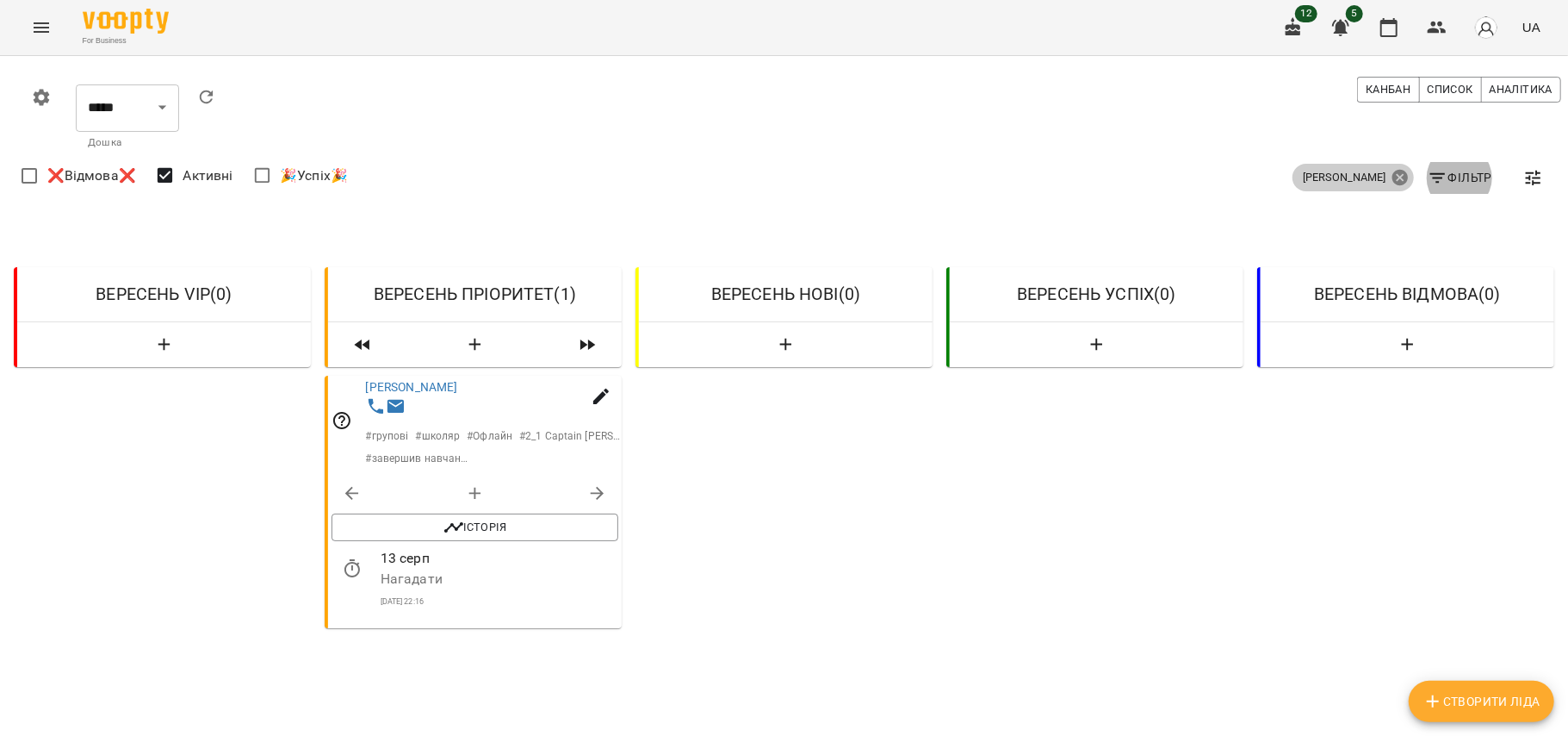
click at [1393, 173] on icon at bounding box center [1401, 178] width 16 height 16
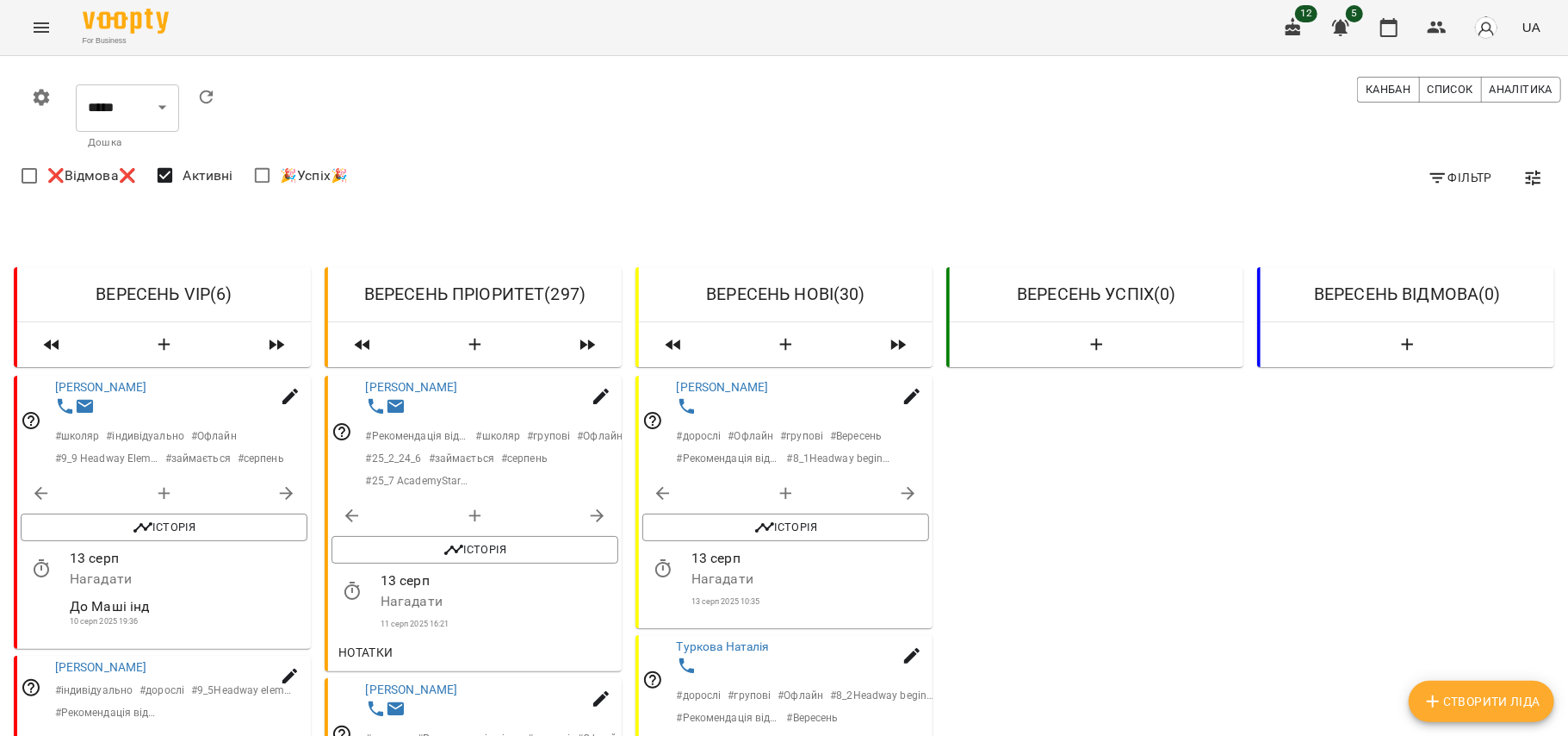
click at [1443, 169] on span "Фільтр" at bounding box center [1459, 178] width 65 height 21
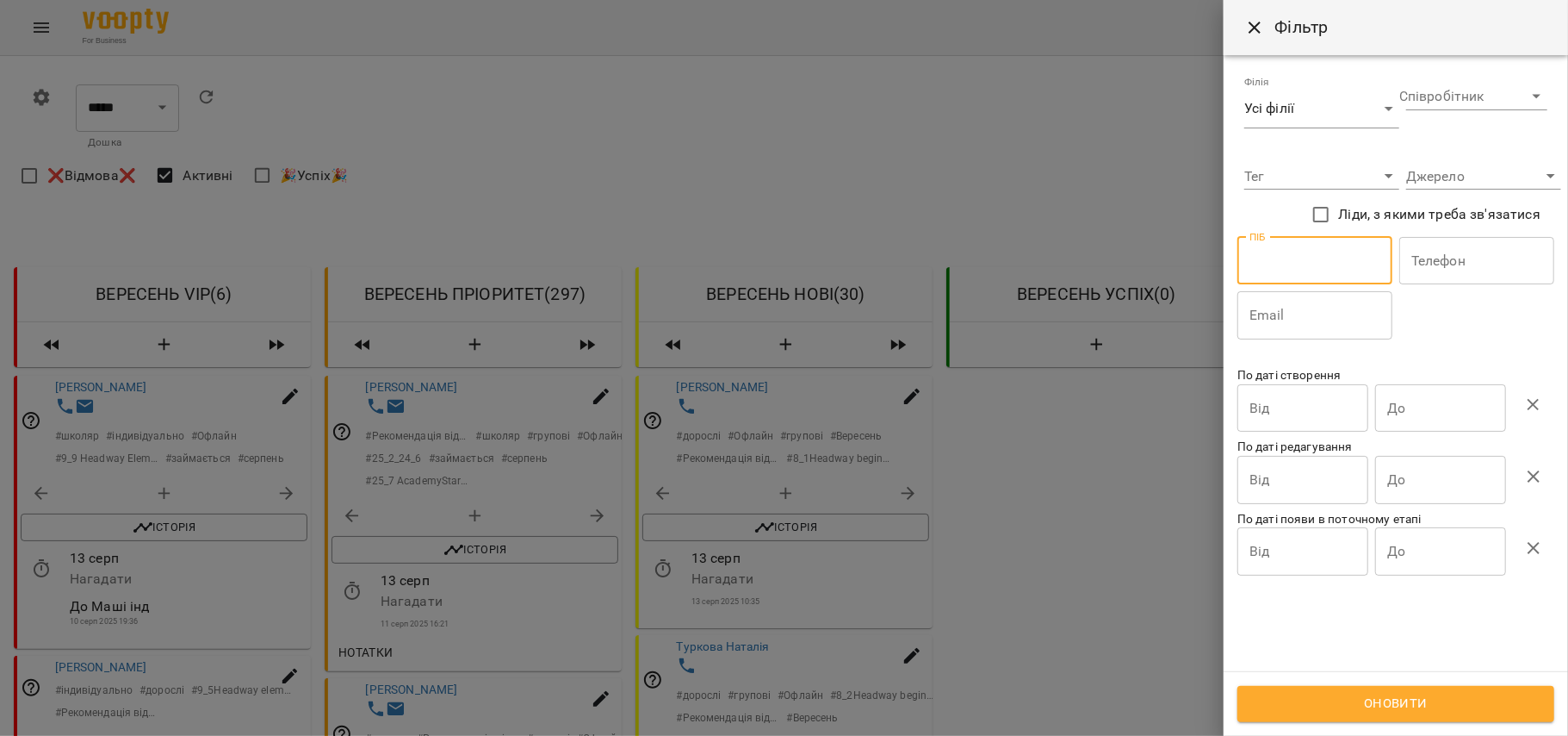
click at [1339, 244] on input "text" at bounding box center [1315, 261] width 156 height 48
type input "********"
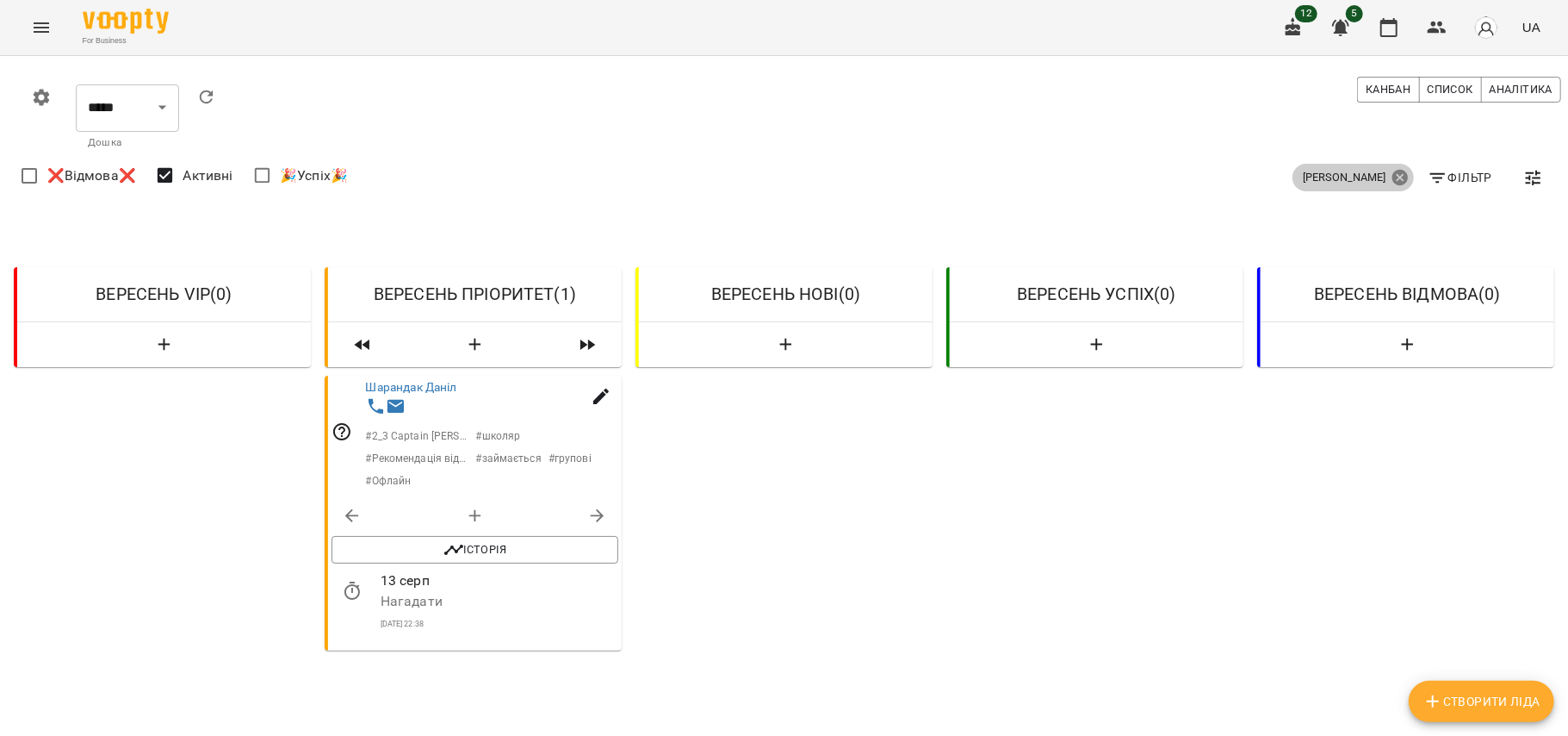
click at [1393, 184] on icon at bounding box center [1401, 178] width 16 height 16
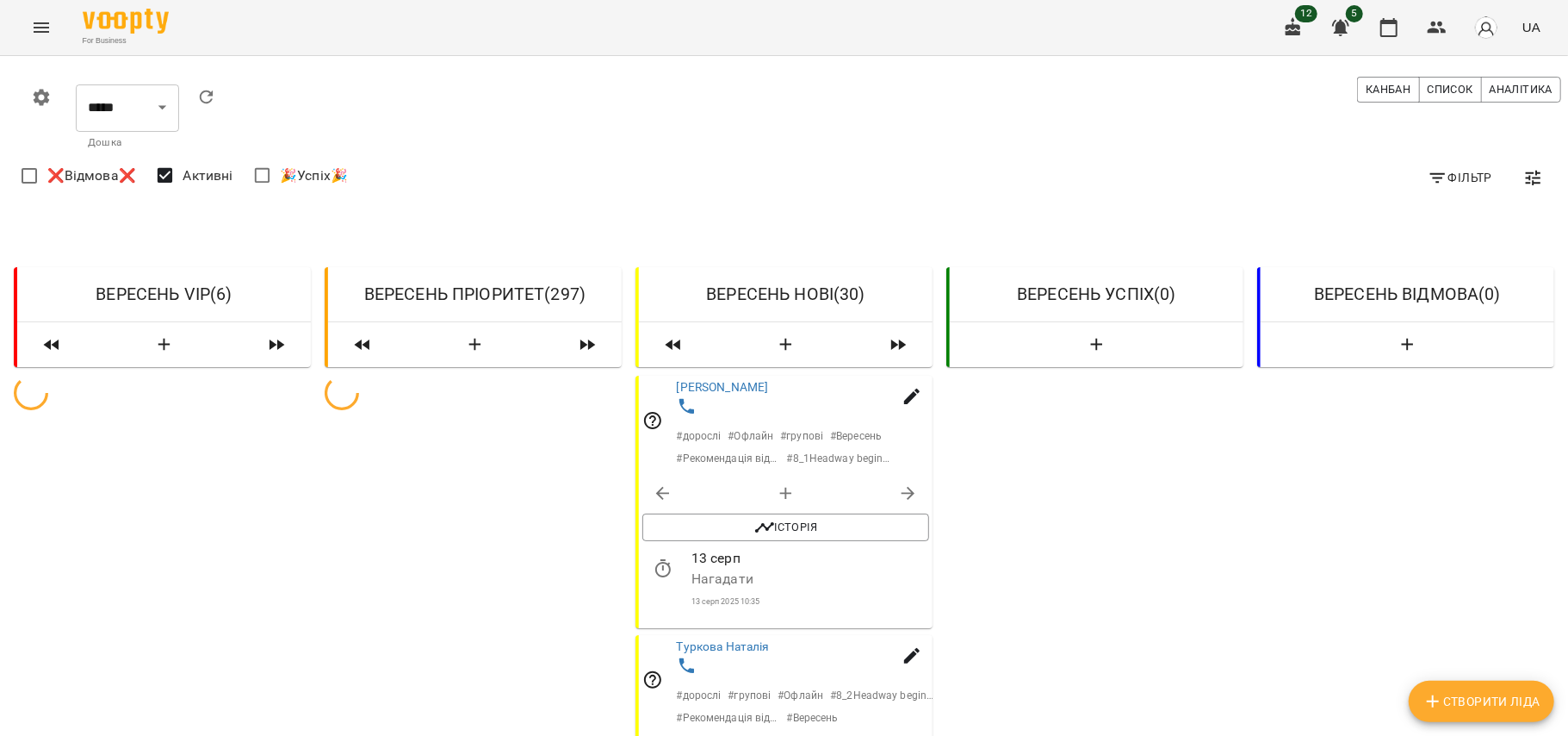
click at [1427, 177] on icon "button" at bounding box center [1437, 178] width 21 height 21
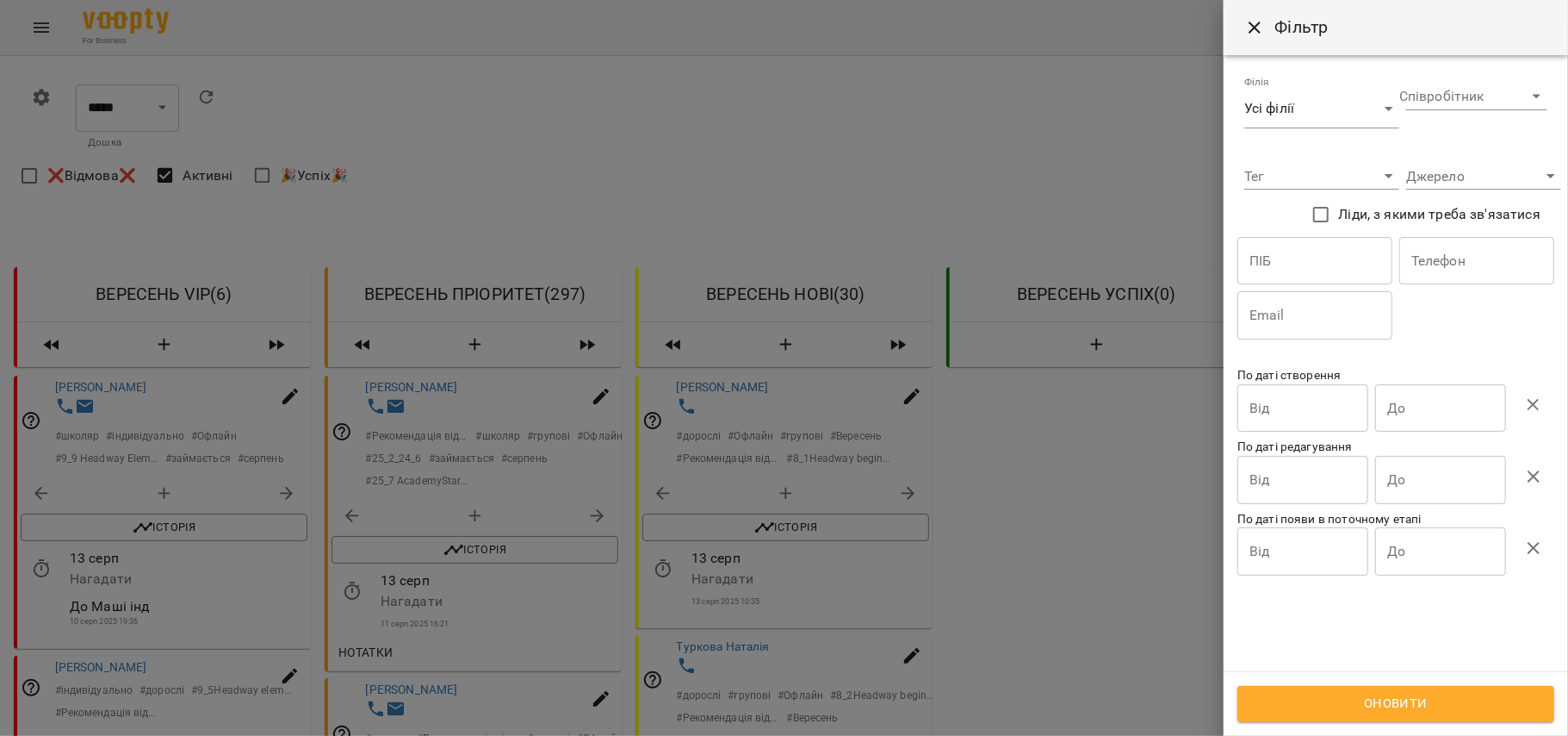
click at [1347, 237] on input "text" at bounding box center [1315, 261] width 156 height 48
type input "*****"
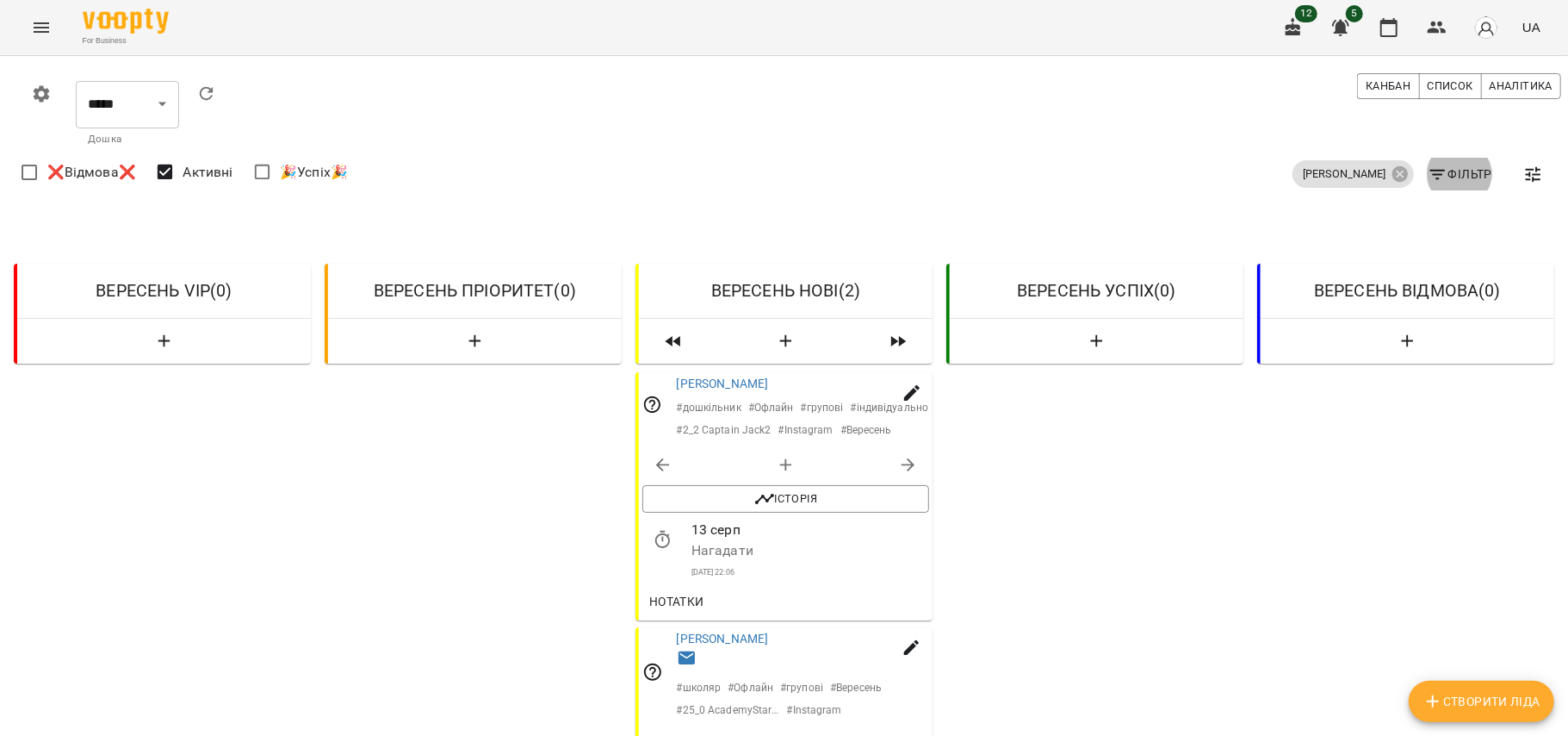
scroll to position [232, 0]
click at [665, 591] on span "Нотатки" at bounding box center [676, 601] width 55 height 21
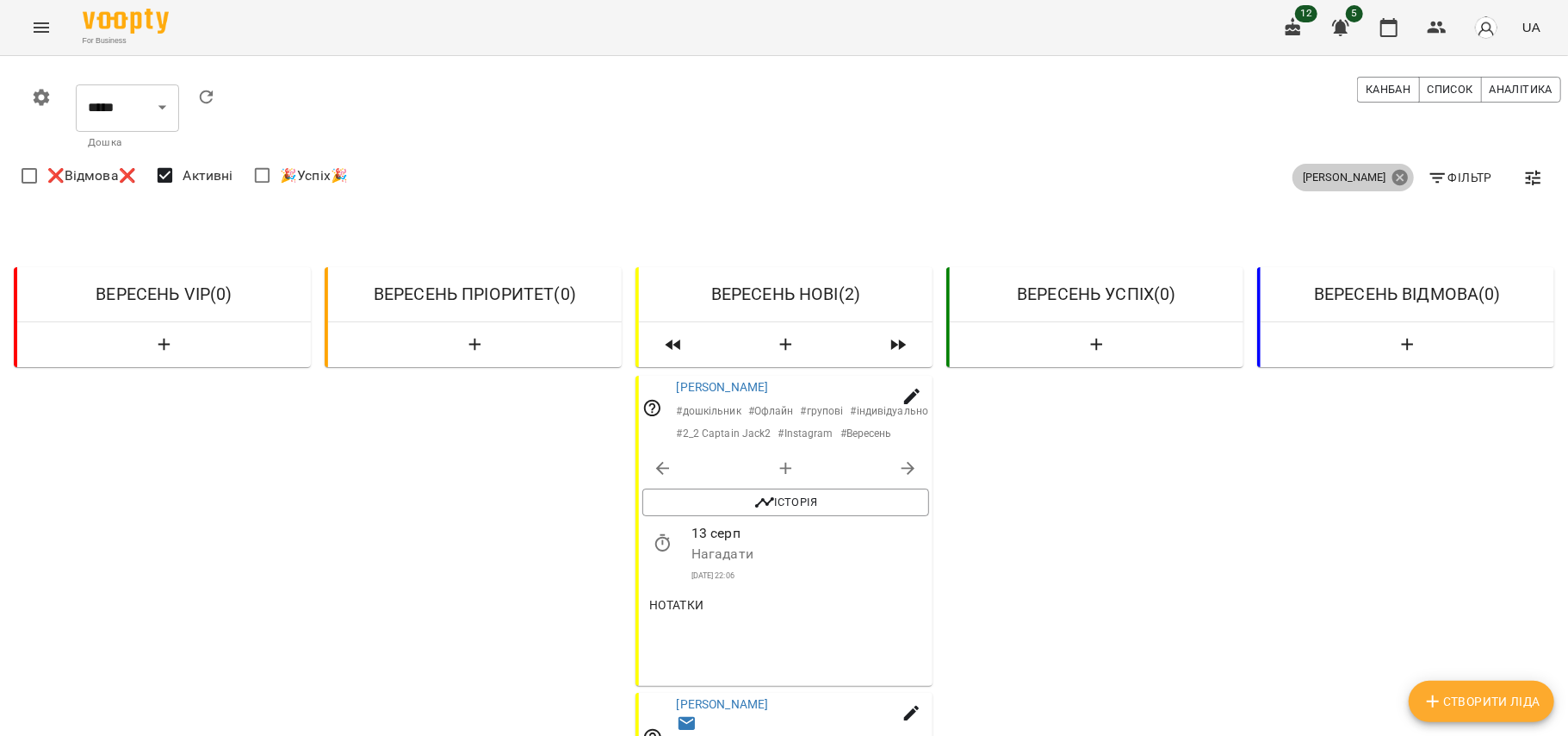
click at [1393, 176] on icon at bounding box center [1401, 178] width 16 height 16
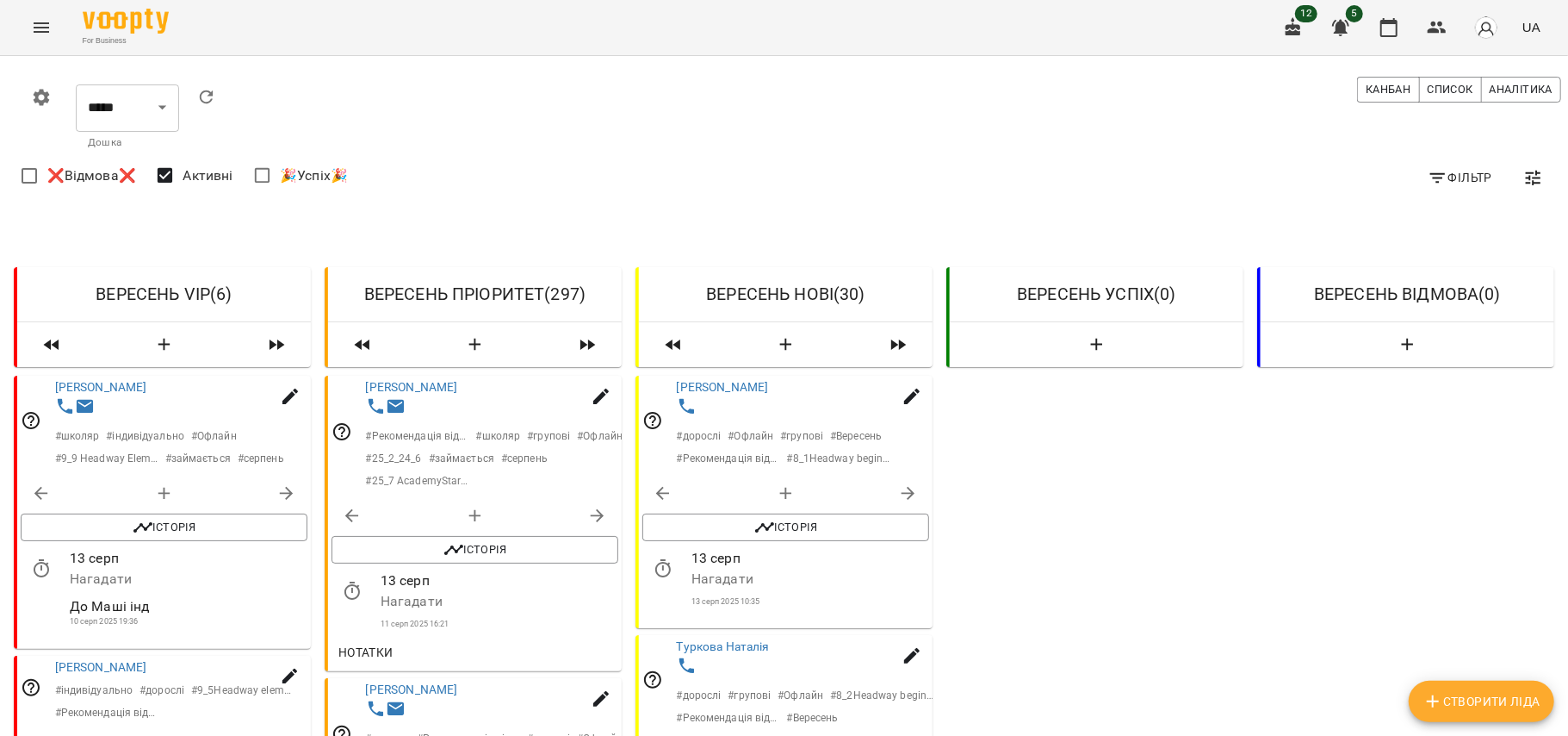
click at [1444, 181] on span "Фільтр" at bounding box center [1459, 178] width 65 height 21
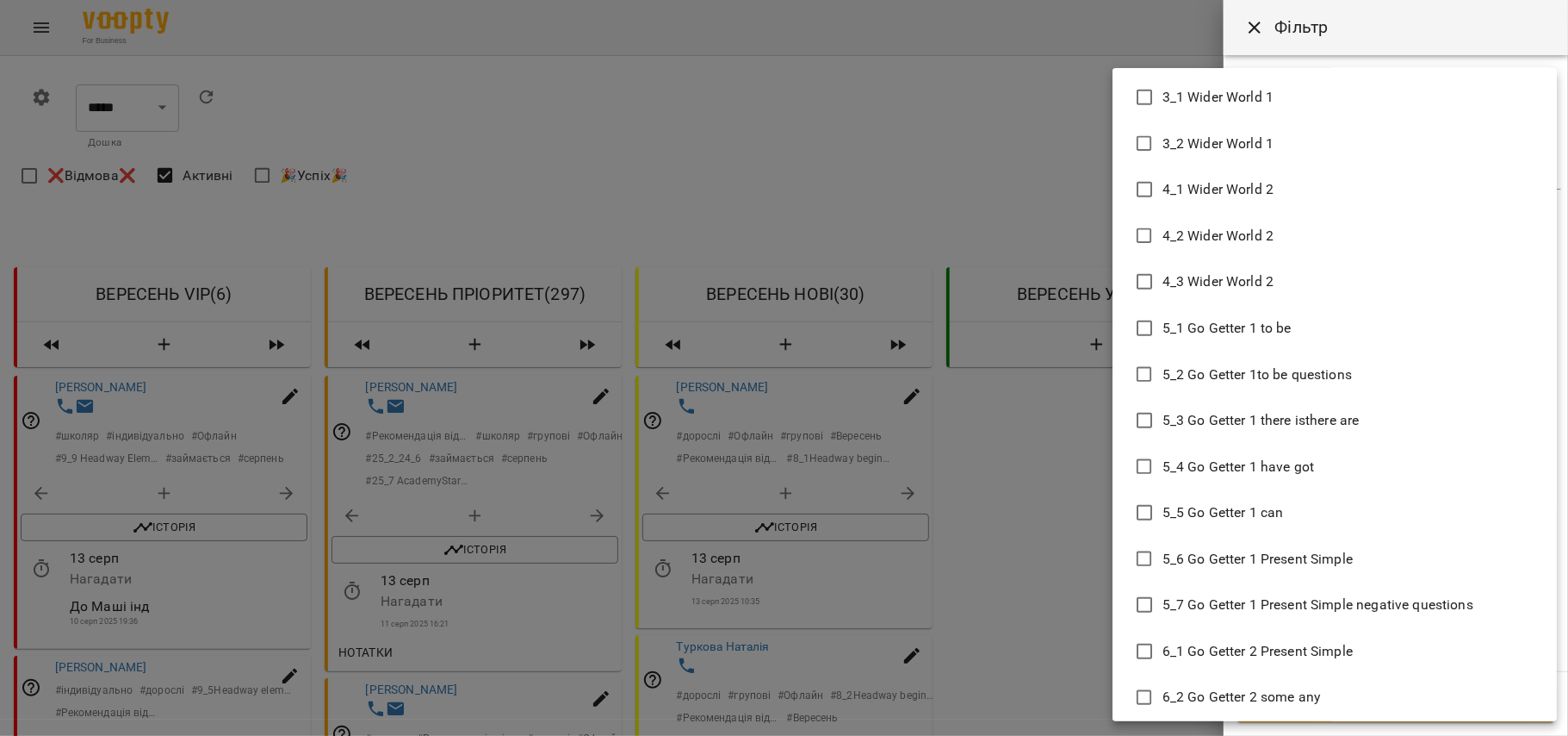
scroll to position [5684, 0]
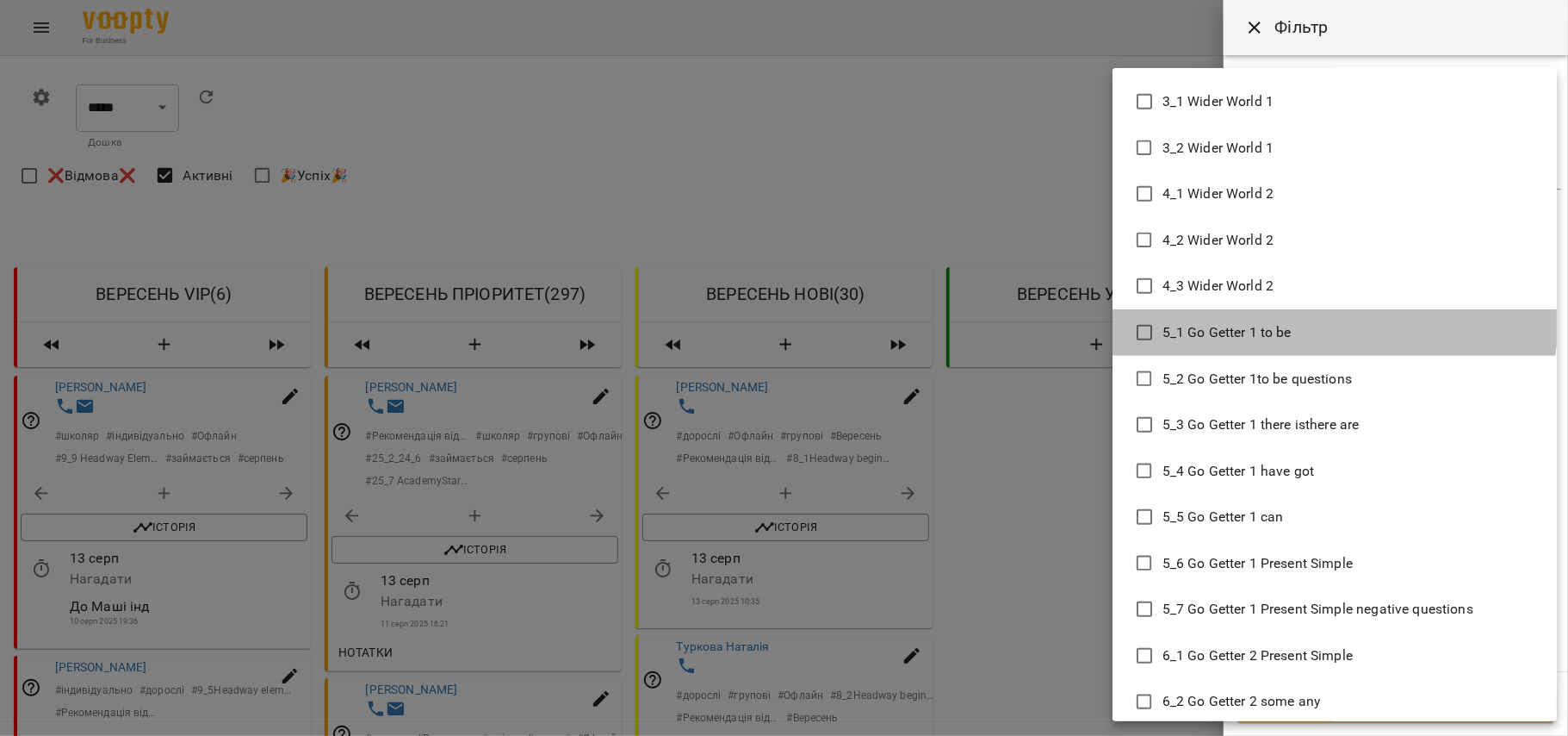
click at [1331, 318] on li "5_1 Go Getter 1 to be" at bounding box center [1335, 332] width 445 height 47
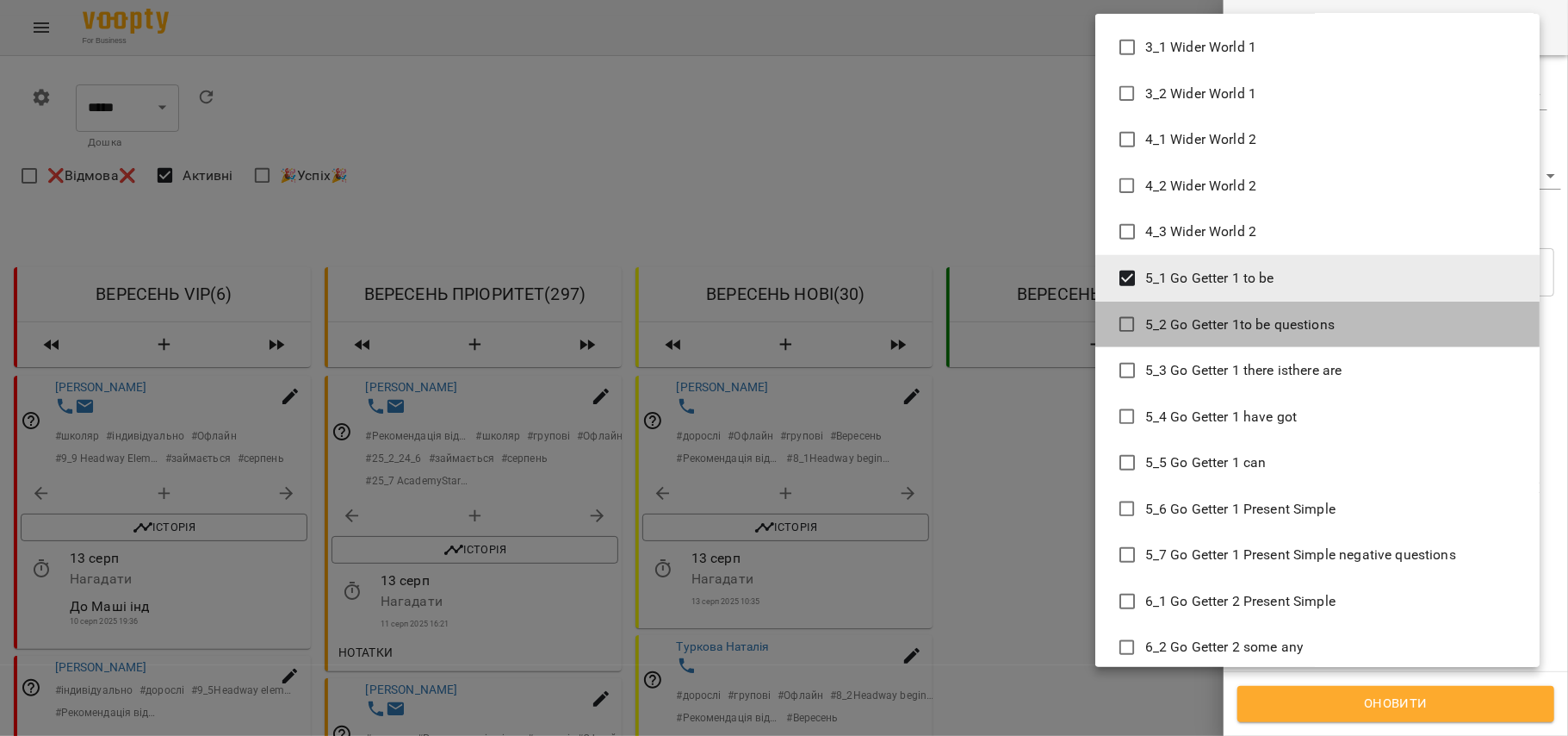
click at [1332, 338] on li "5_2 Go Getter 1to be questions" at bounding box center [1318, 324] width 445 height 47
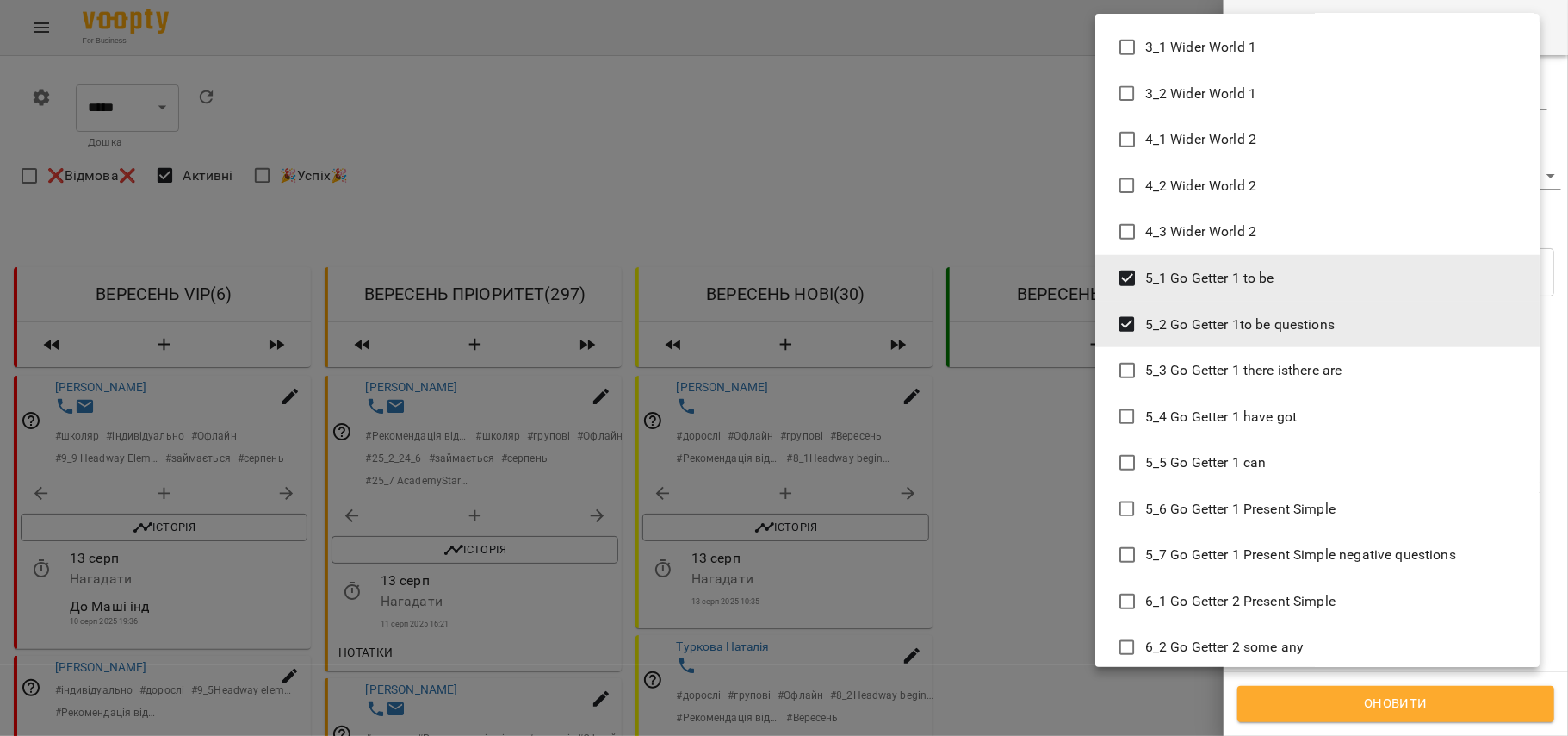
click at [1334, 383] on li "5_3 Go Getter 1 there isthere are" at bounding box center [1318, 370] width 445 height 47
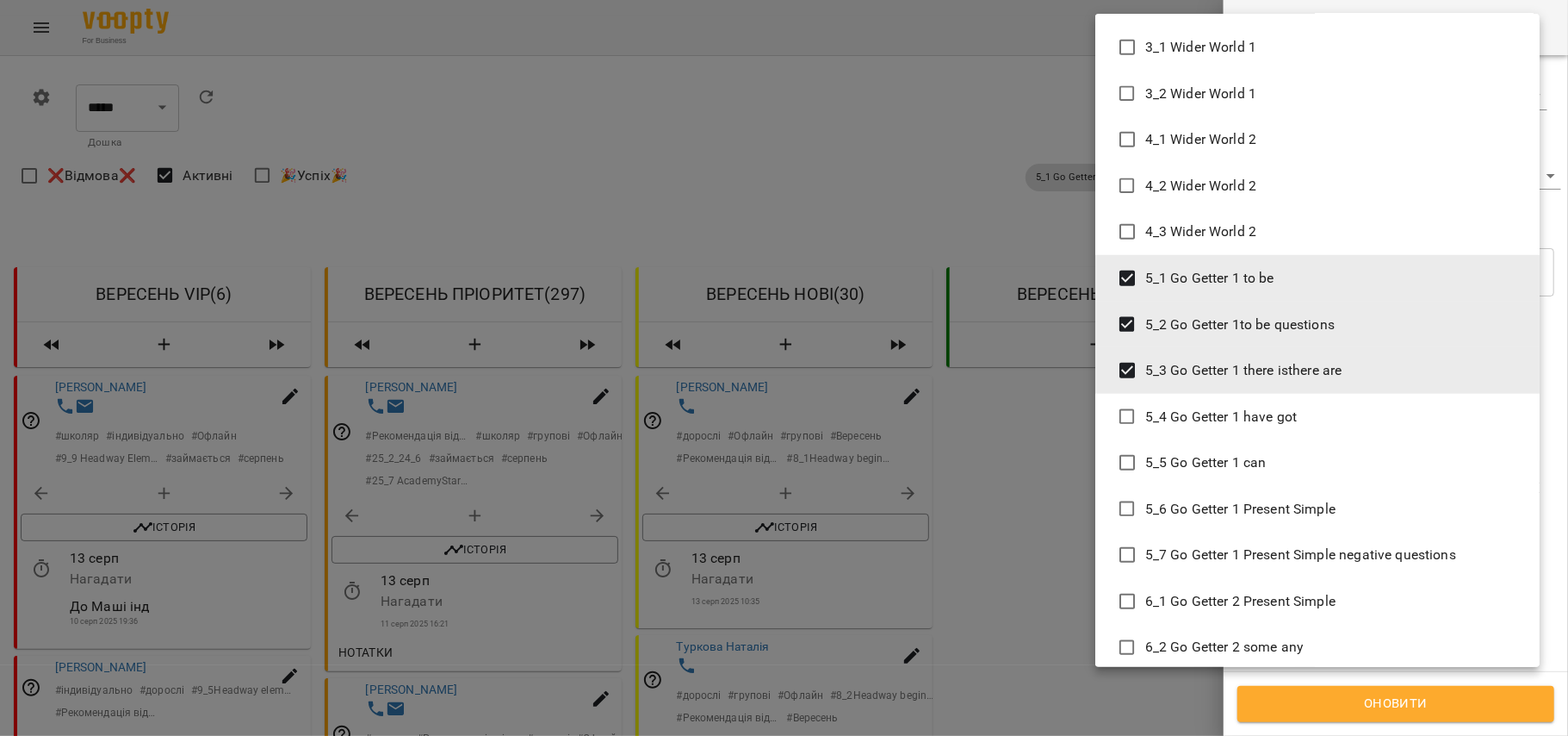
click at [1334, 419] on li "5_4 Go Getter 1 have got" at bounding box center [1318, 417] width 445 height 47
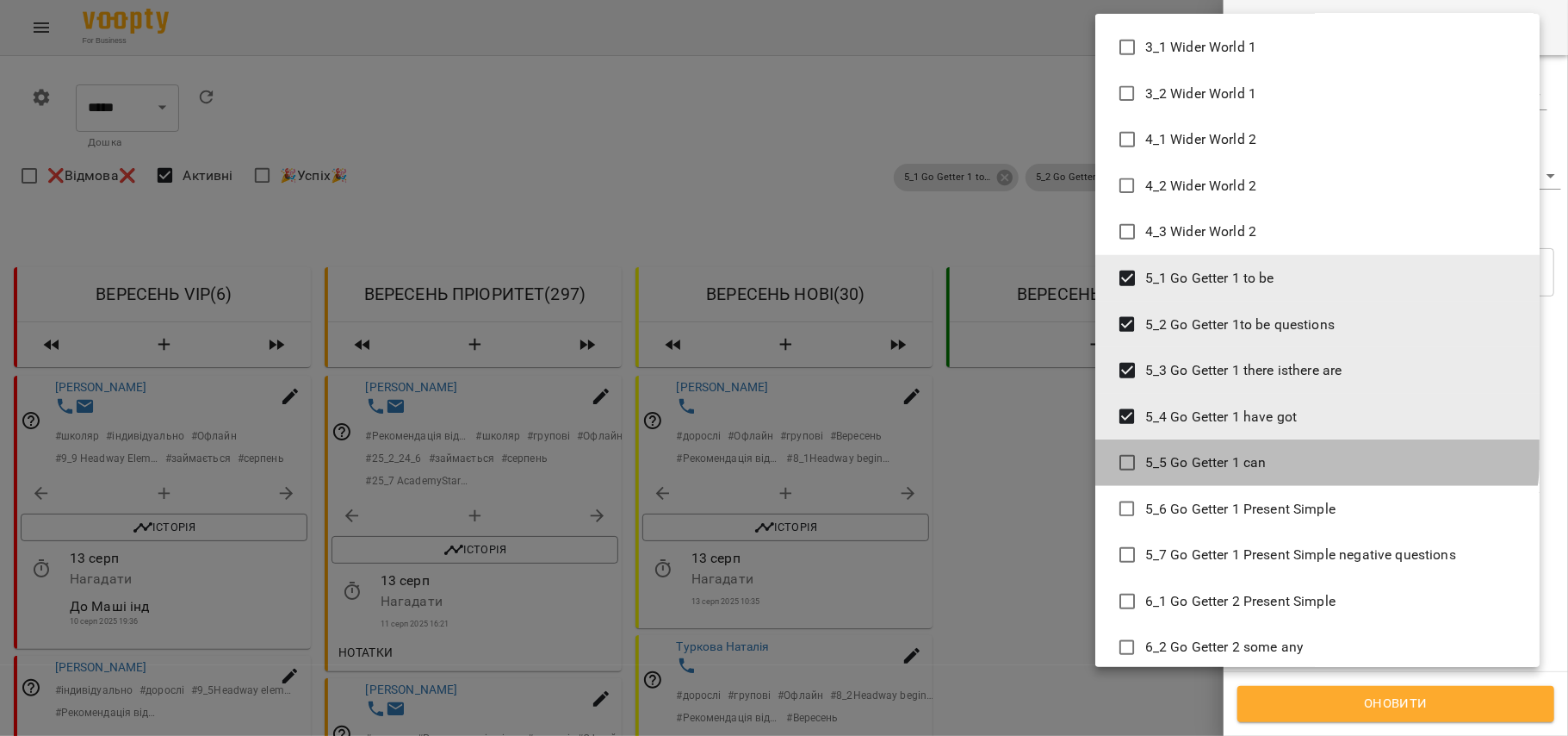
click at [1276, 449] on li "5_5 Go Getter 1 can" at bounding box center [1318, 463] width 445 height 47
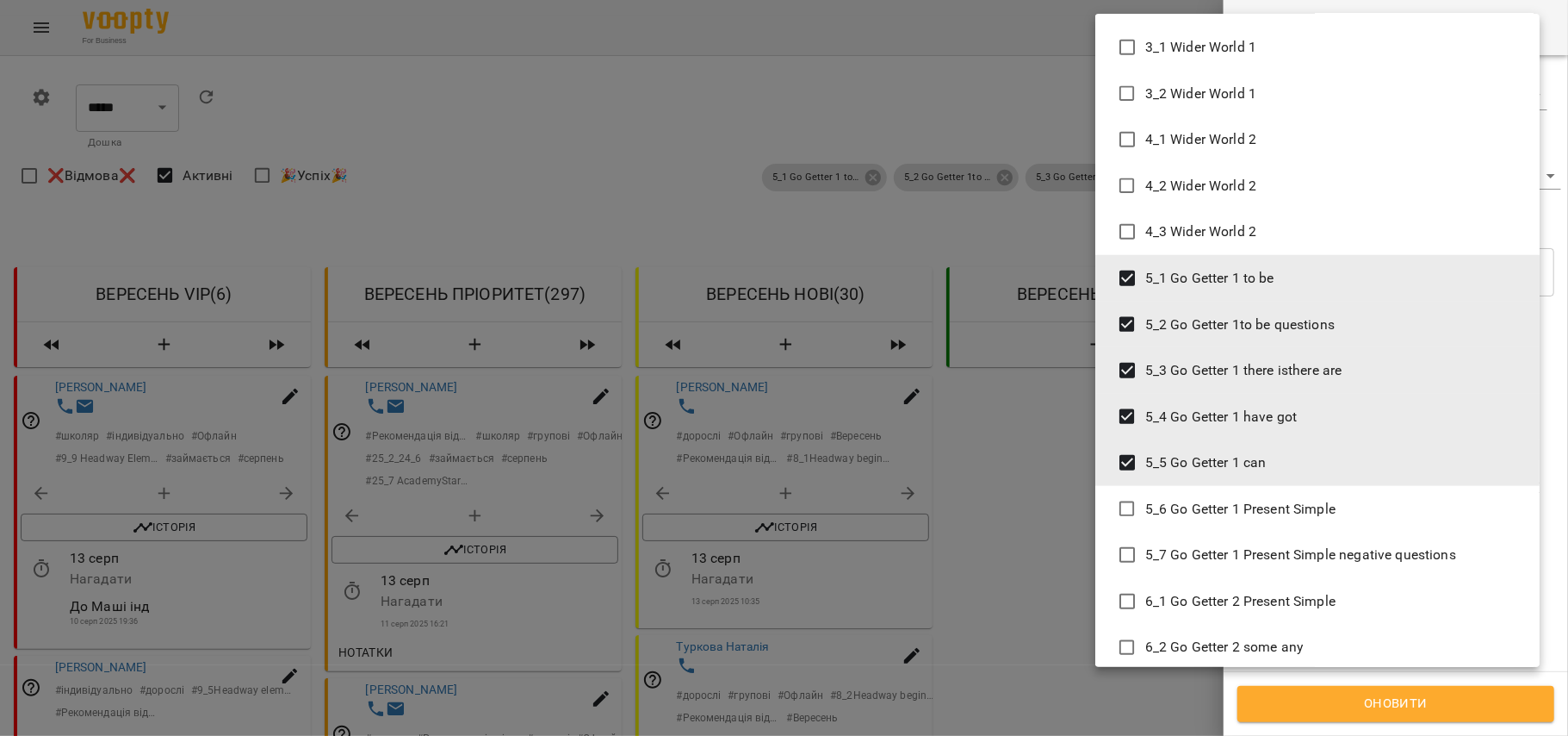
click at [1307, 505] on span "5_6 Go Getter 1 Present Simple" at bounding box center [1240, 509] width 190 height 21
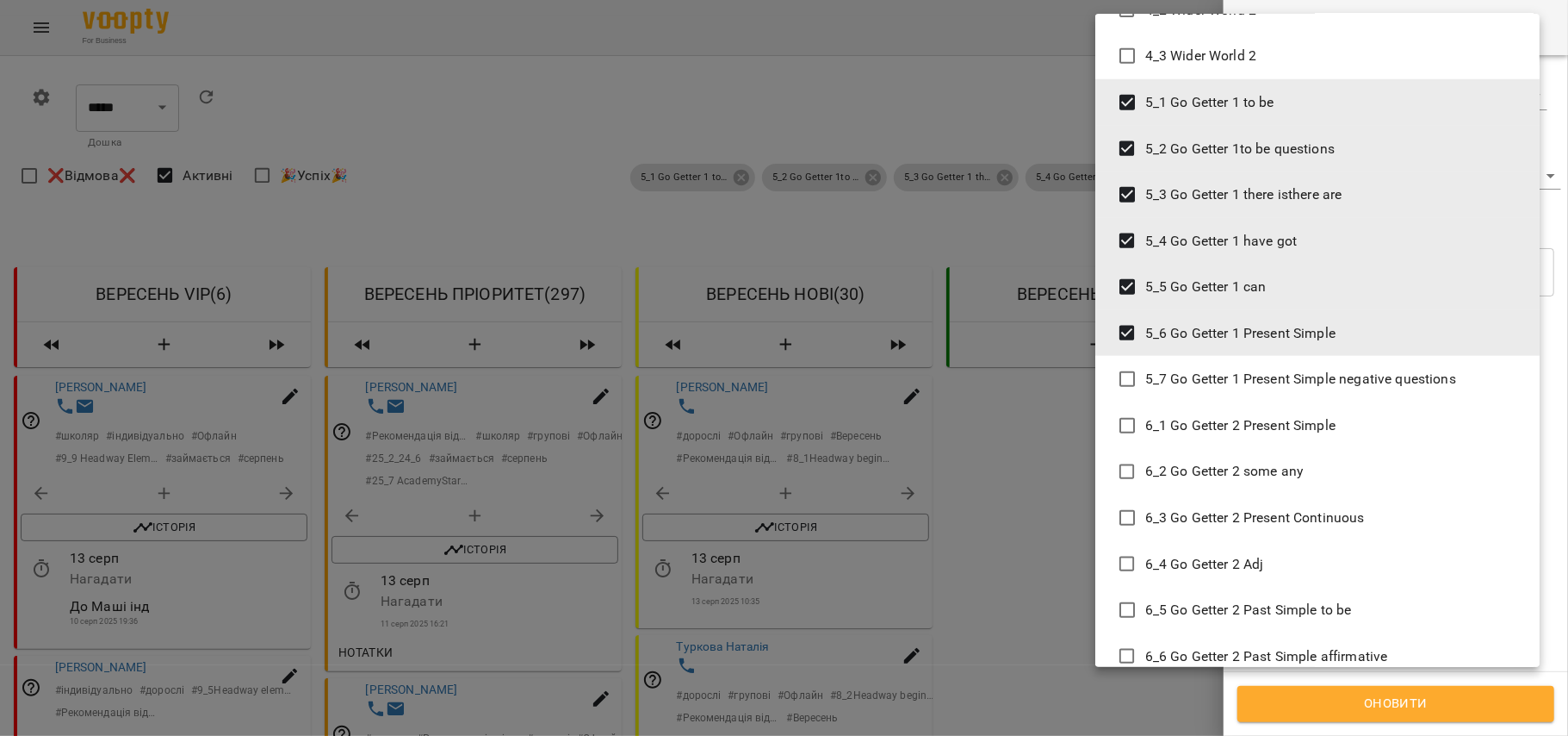
scroll to position [5862, 0]
click at [1306, 366] on span "5_7 Go Getter 1 Present Simple negative questions" at bounding box center [1301, 375] width 311 height 21
type input "**********"
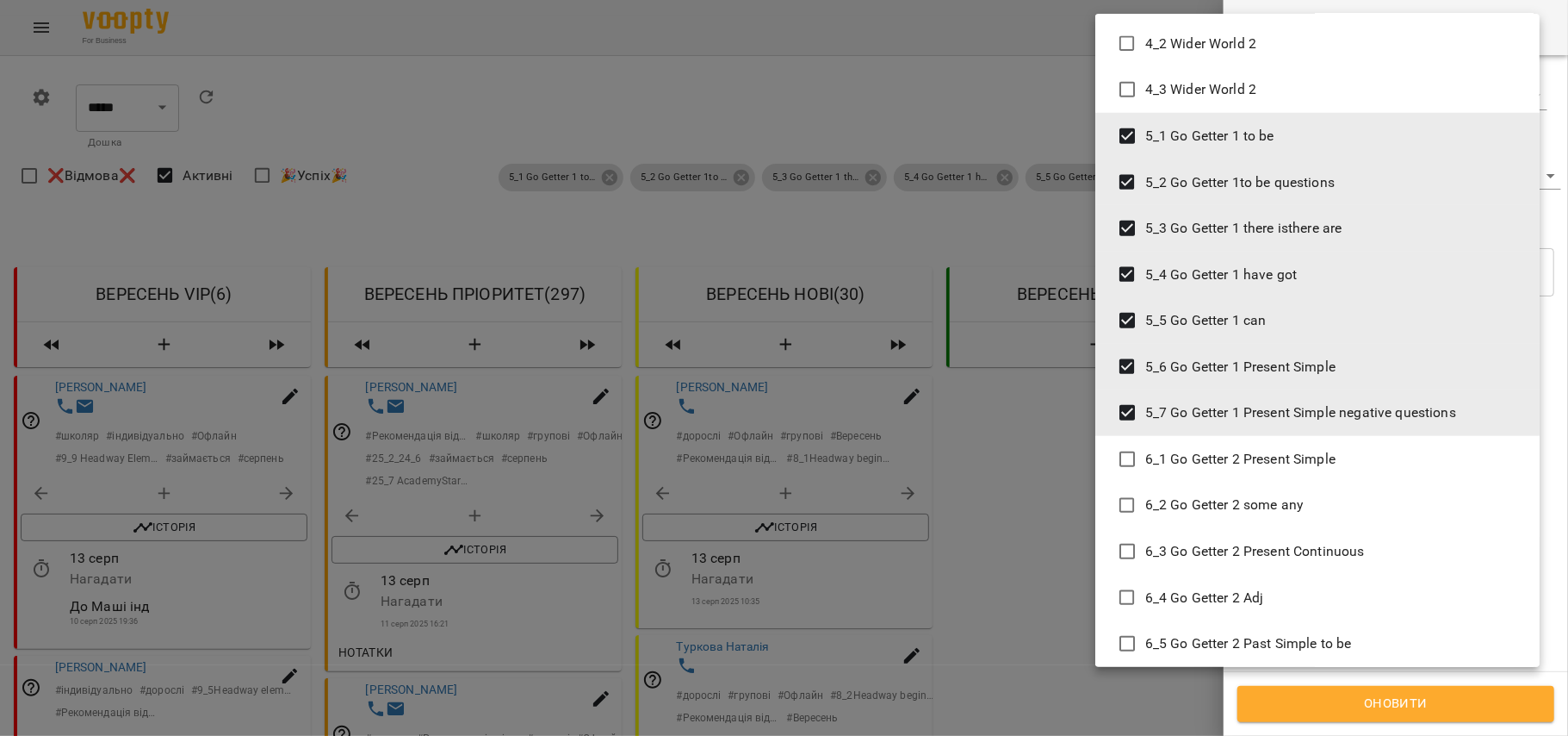
scroll to position [5808, 0]
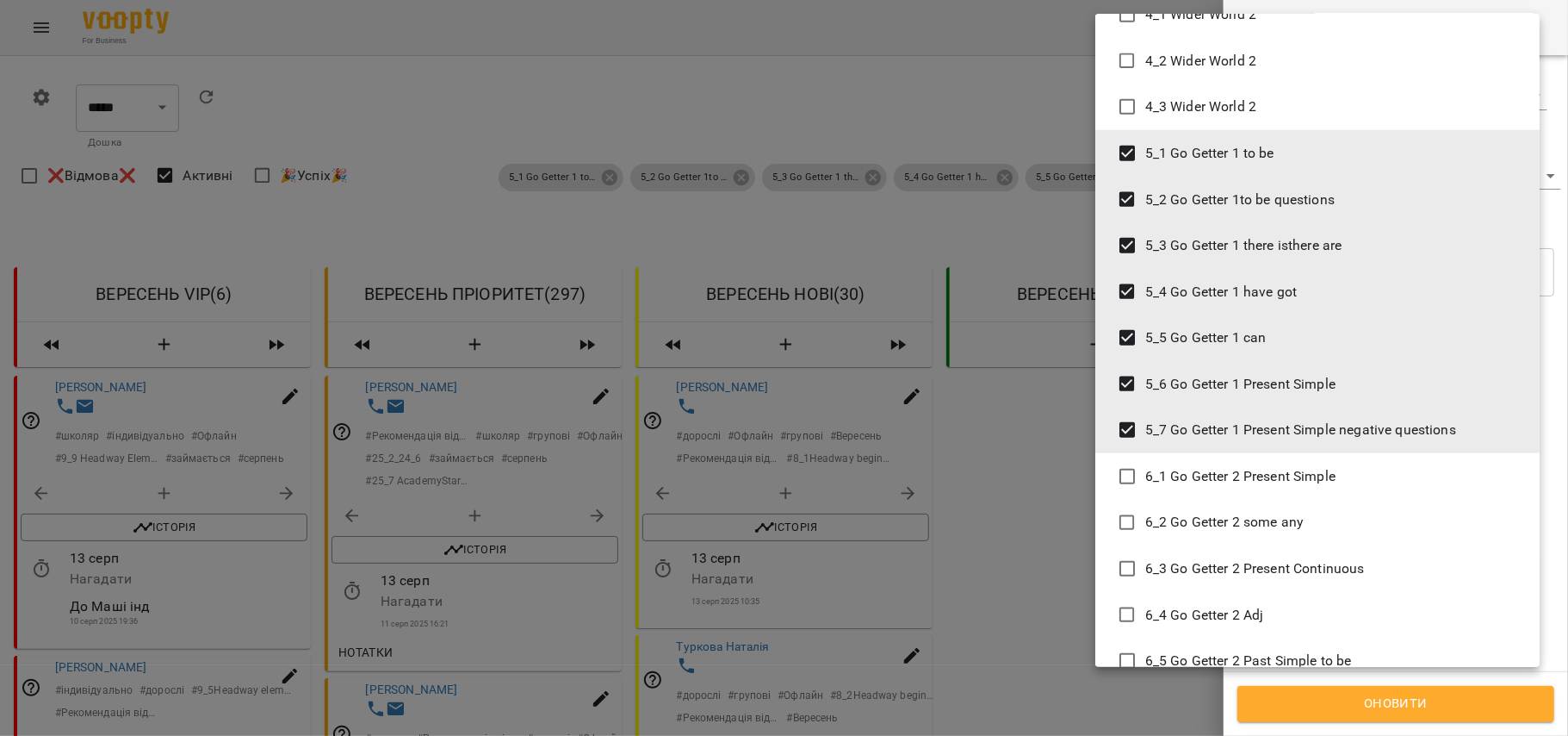
click at [1382, 711] on div at bounding box center [784, 368] width 1568 height 736
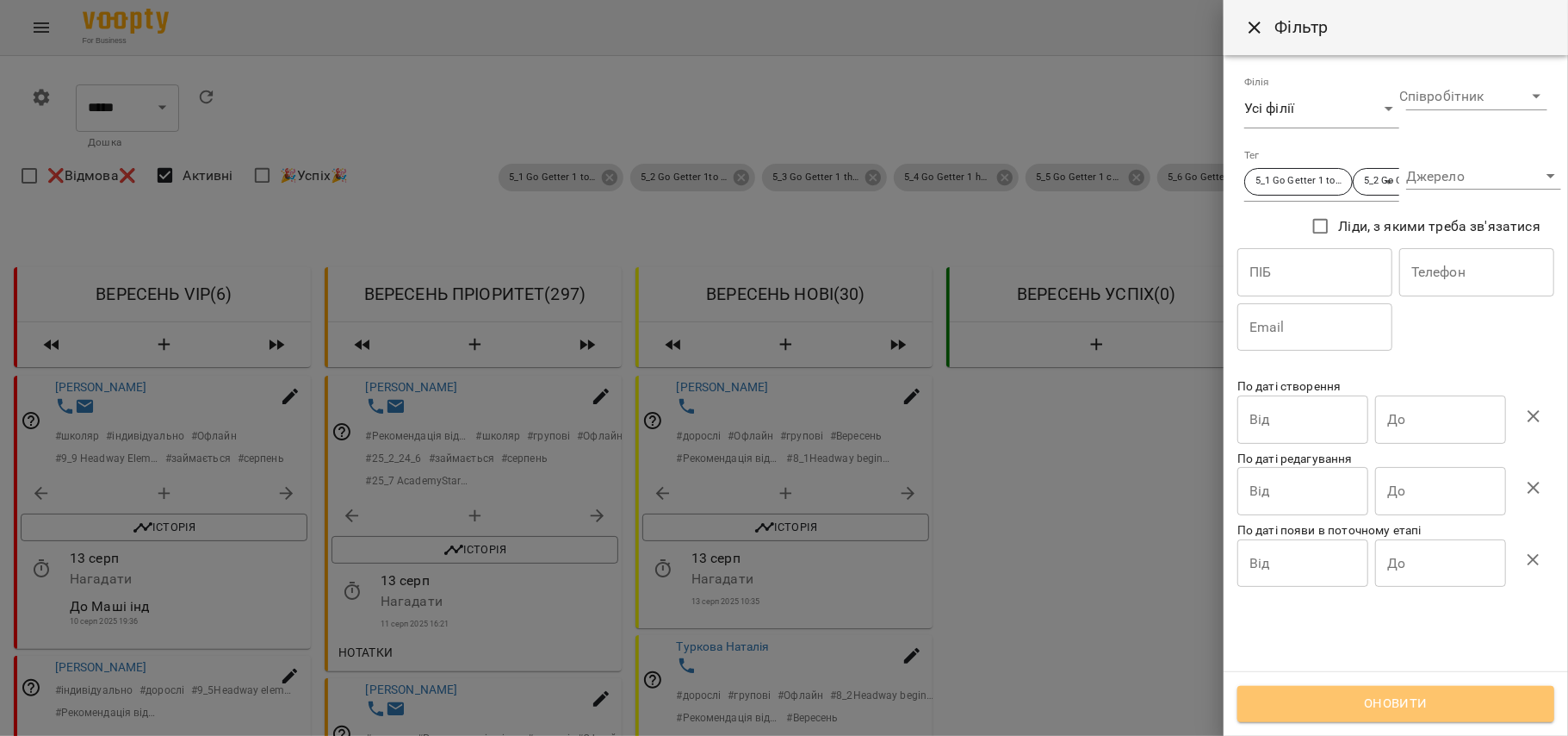
click at [1379, 710] on span "Оновити" at bounding box center [1397, 704] width 279 height 22
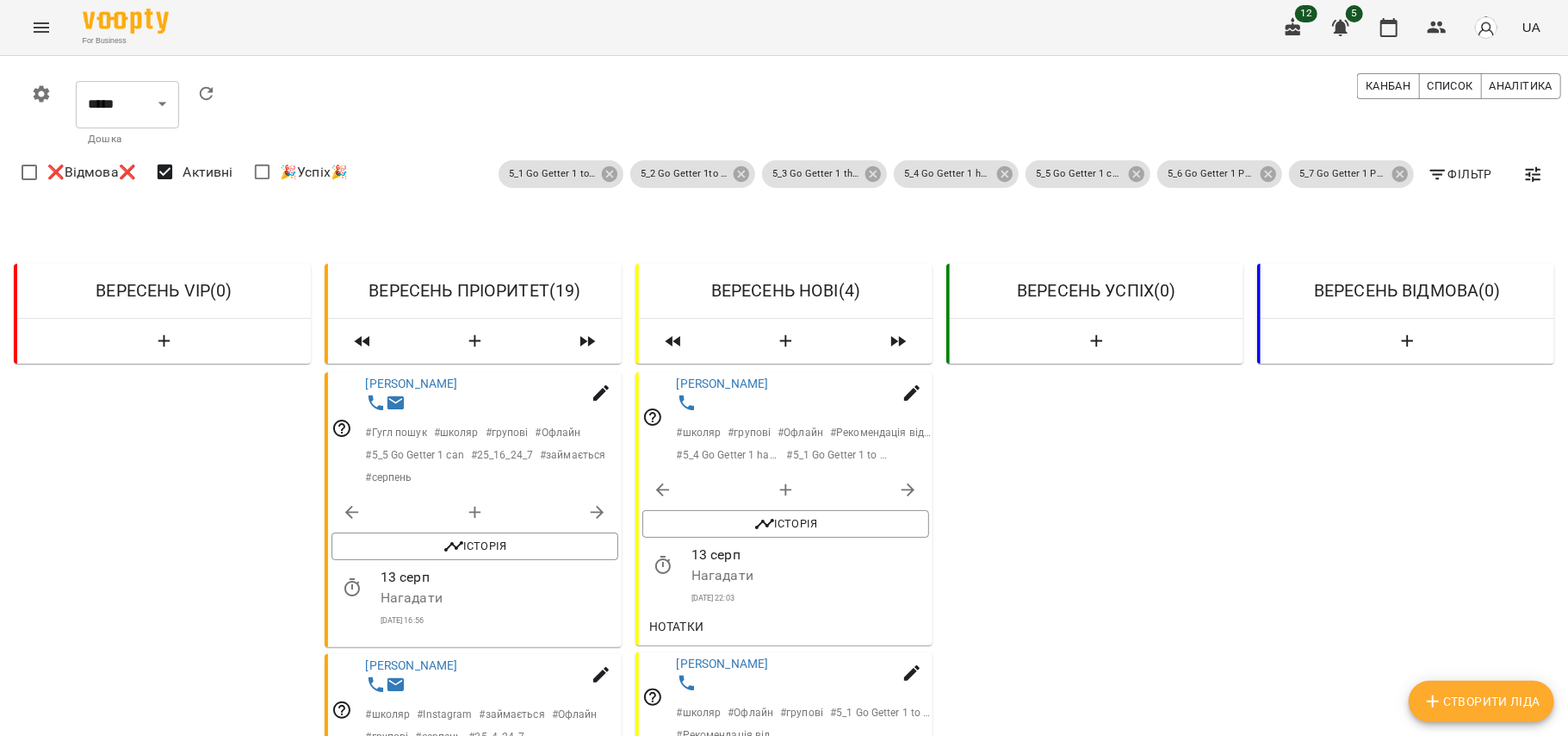
scroll to position [741, 0]
drag, startPoint x: 460, startPoint y: 474, endPoint x: 592, endPoint y: 478, distance: 132.1
copy p "пропонувати вт чт"
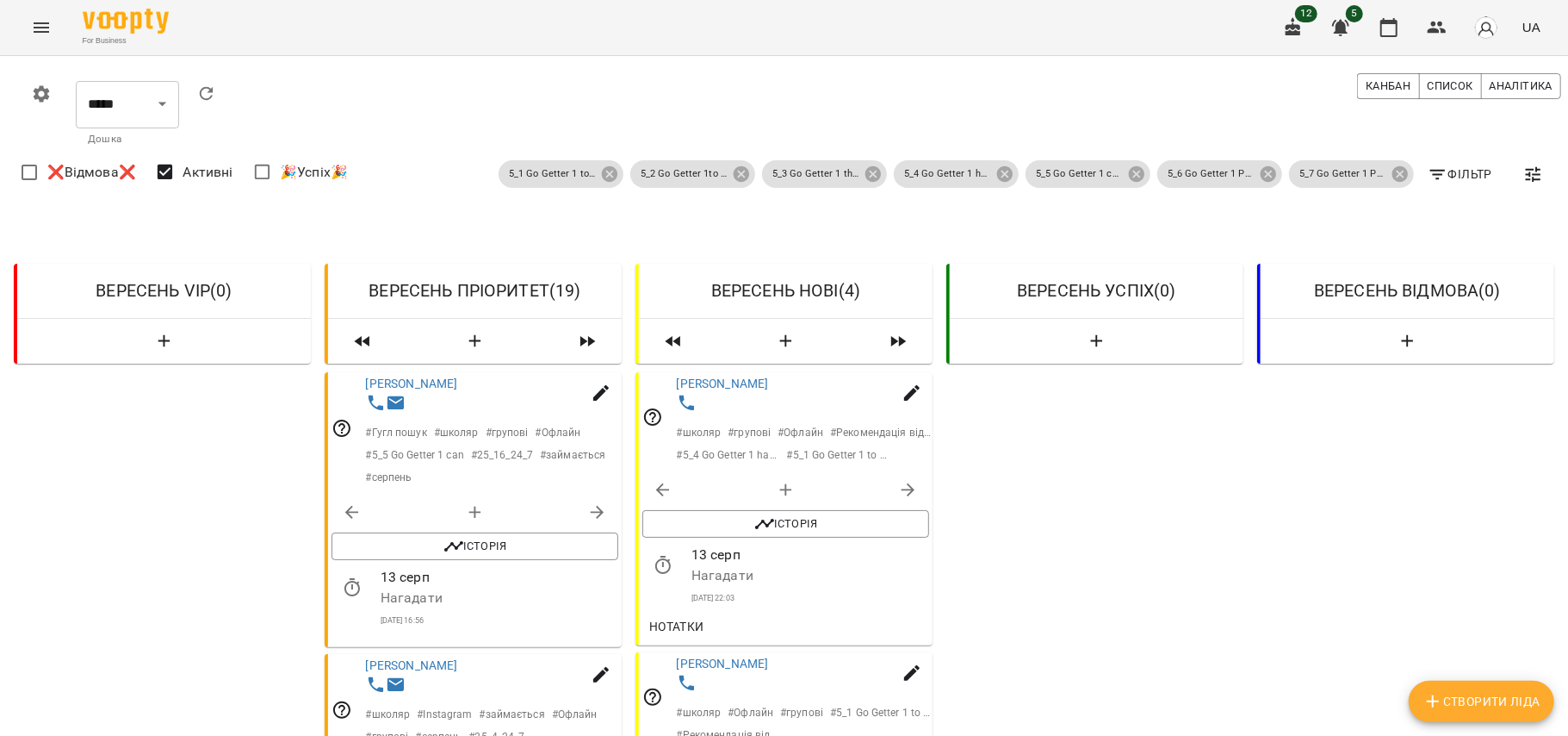
drag, startPoint x: 362, startPoint y: 324, endPoint x: 374, endPoint y: 324, distance: 12.0
drag, startPoint x: 441, startPoint y: 512, endPoint x: 377, endPoint y: 514, distance: 64.0
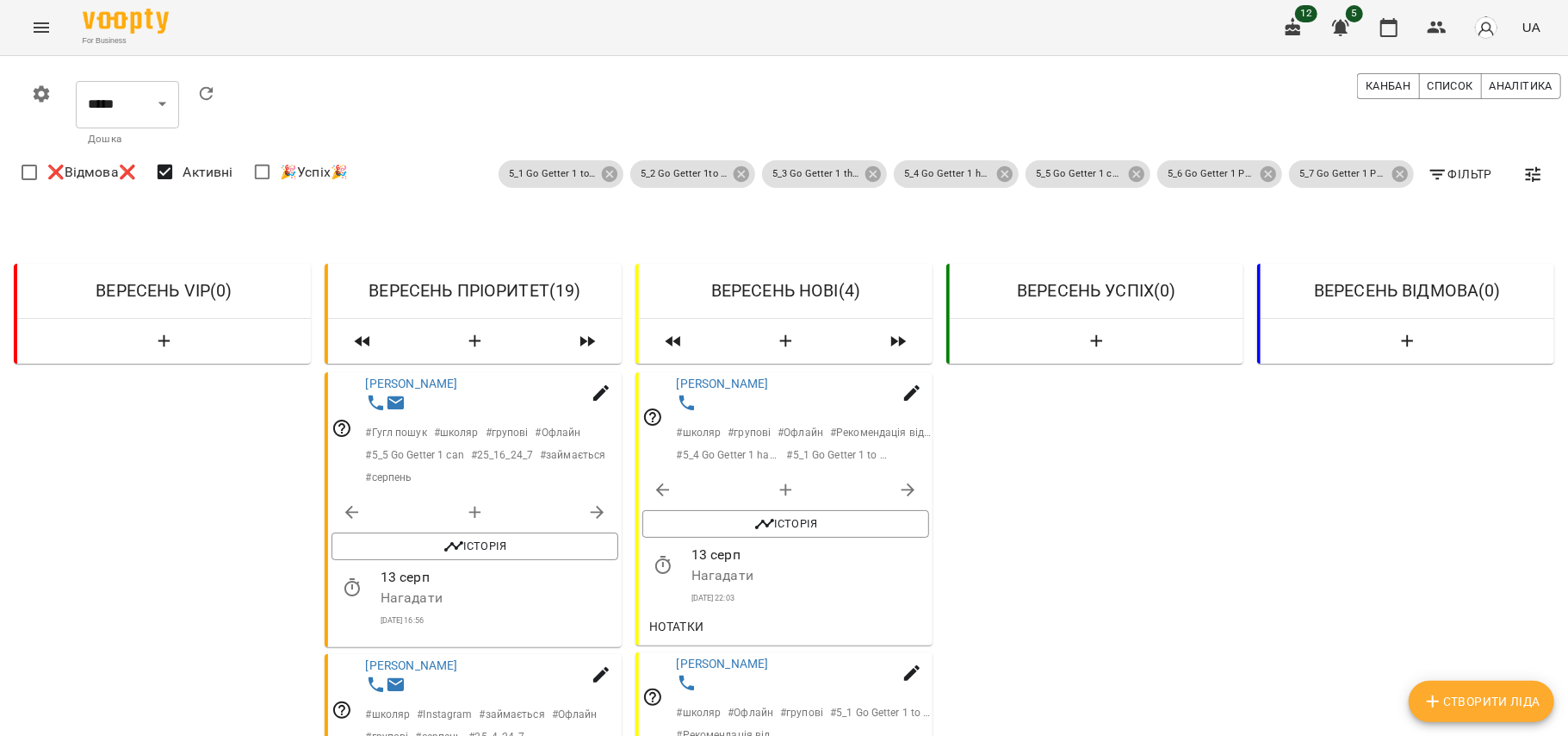
copy p "інд 2 рази"
drag, startPoint x: 475, startPoint y: 341, endPoint x: 374, endPoint y: 339, distance: 101.0
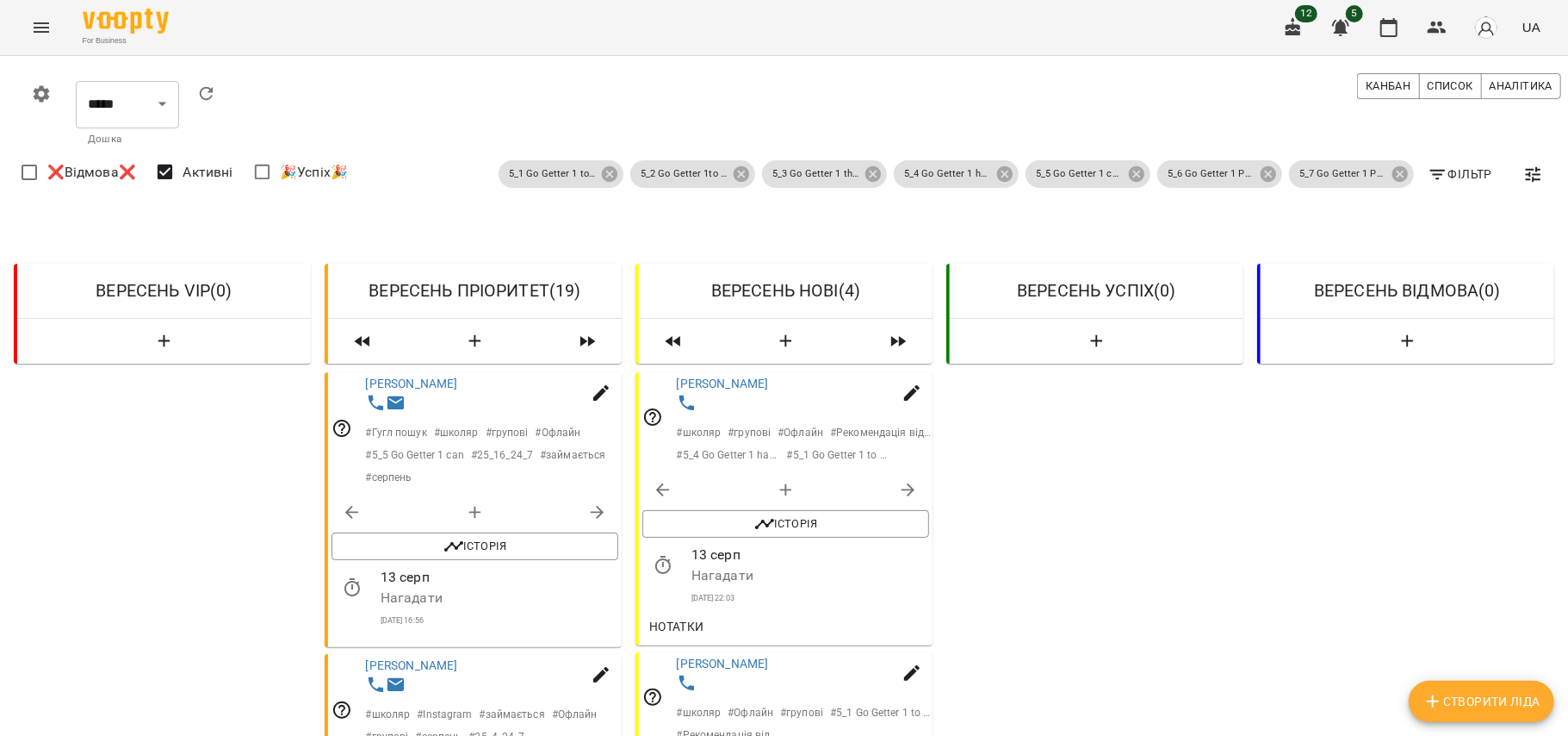
copy p "вечірні години"
click at [687, 616] on span "Нотатки" at bounding box center [676, 626] width 55 height 21
drag, startPoint x: 790, startPoint y: 466, endPoint x: 648, endPoint y: 467, distance: 142.0
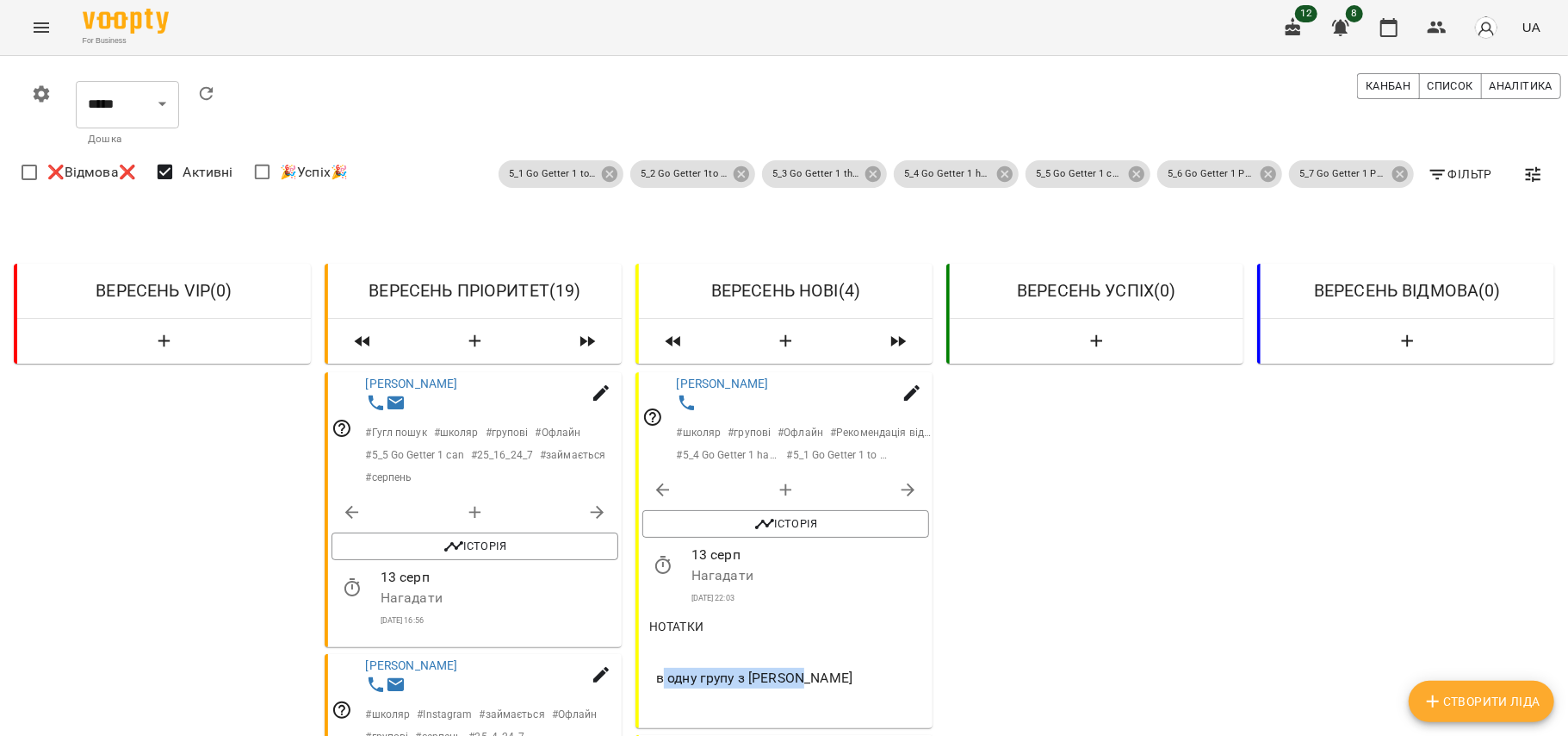
click at [648, 655] on li "в одну групу з Зубань" at bounding box center [786, 677] width 287 height 45
copy span "в одну групу з Зубань"
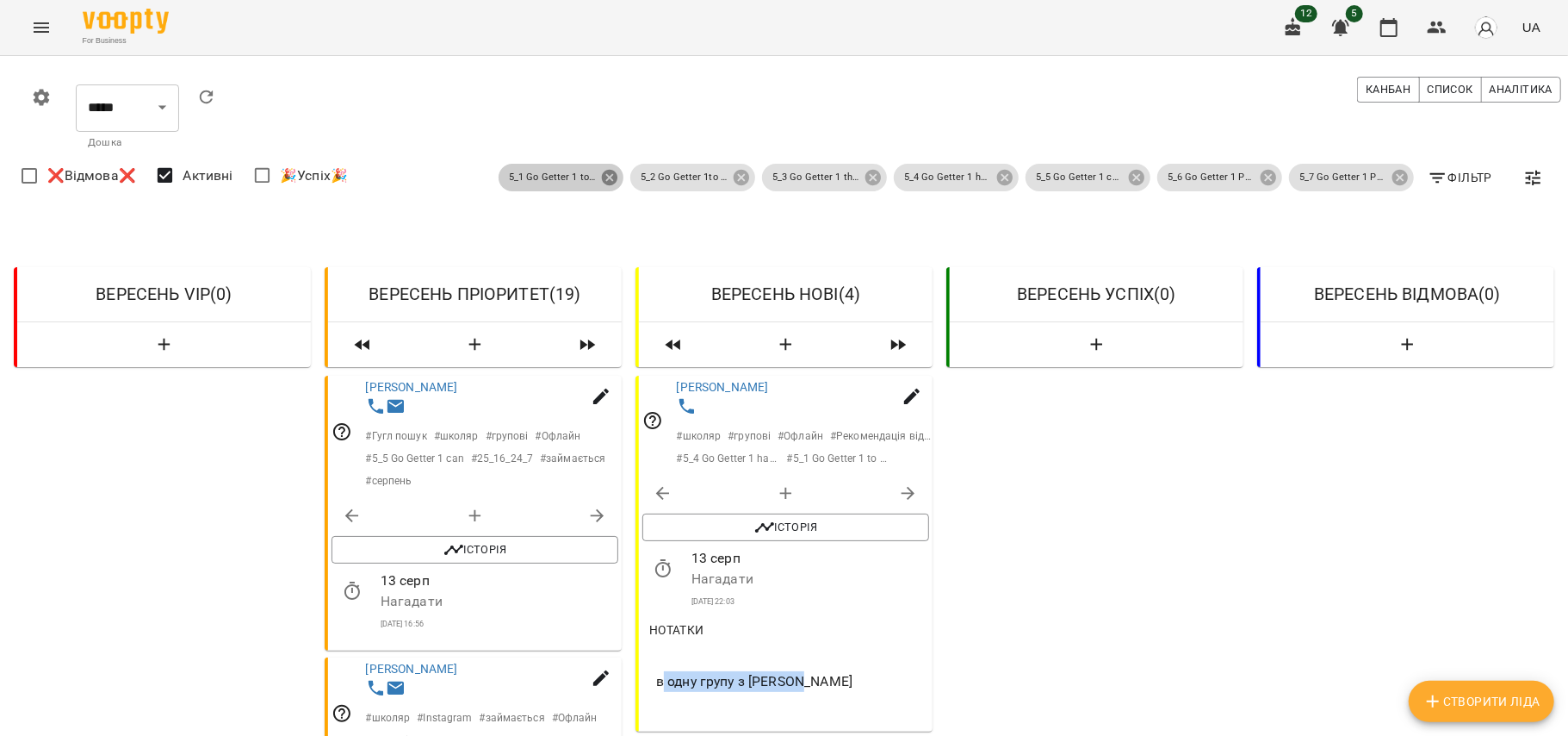
click at [602, 177] on icon at bounding box center [610, 178] width 16 height 16
click at [734, 183] on icon at bounding box center [742, 178] width 16 height 16
click at [865, 178] on icon at bounding box center [873, 178] width 16 height 16
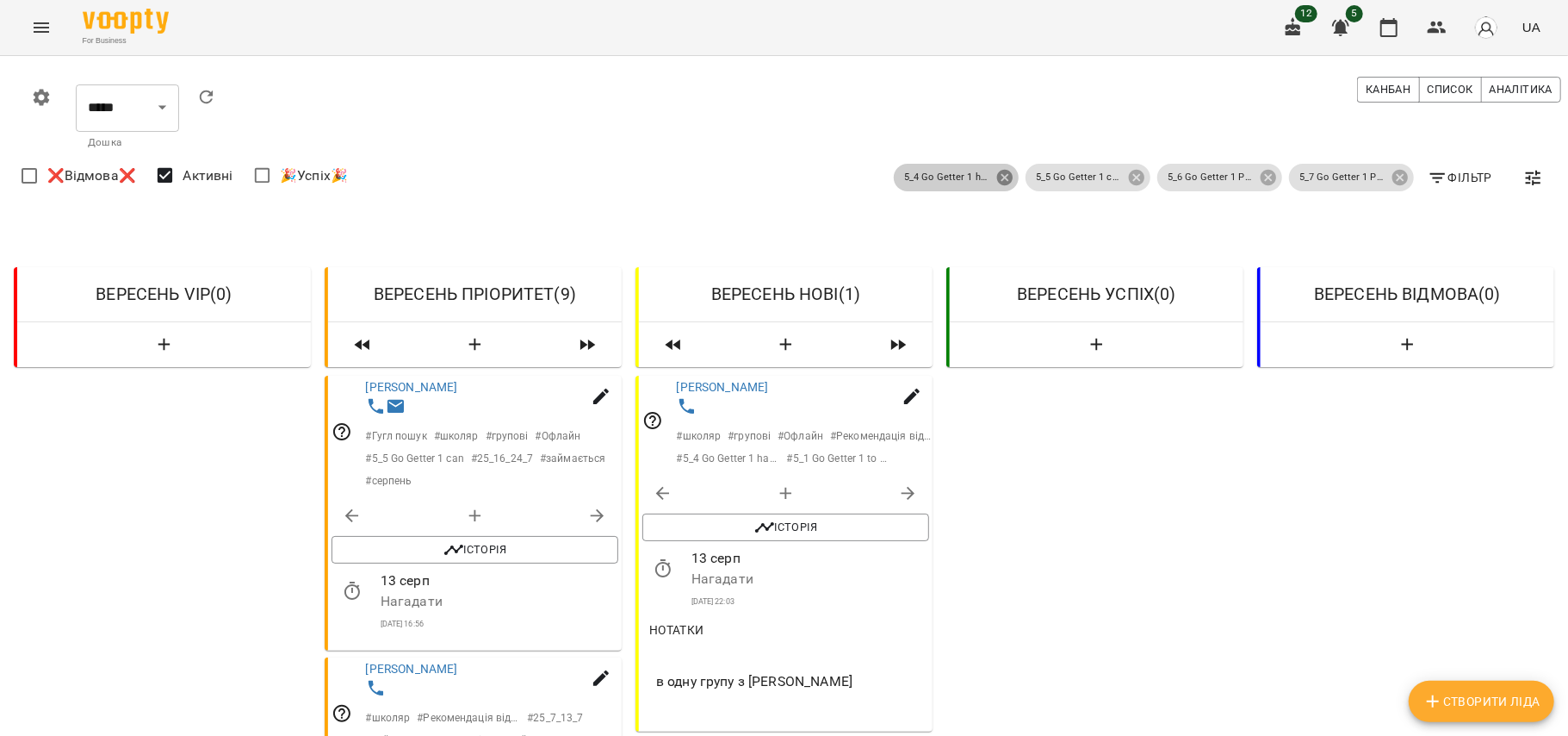
click at [997, 175] on icon at bounding box center [1005, 178] width 16 height 16
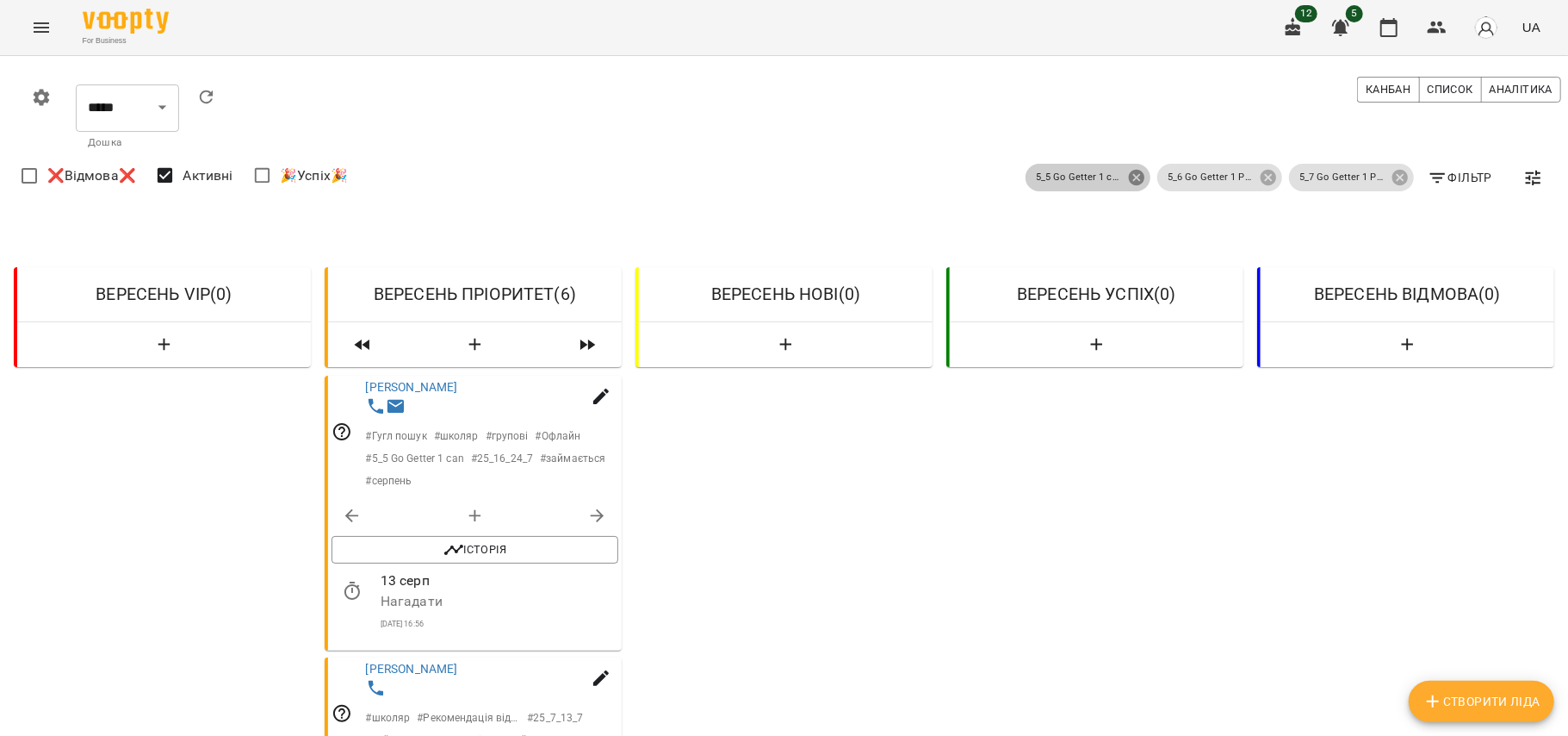
click at [1127, 181] on icon at bounding box center [1136, 177] width 19 height 19
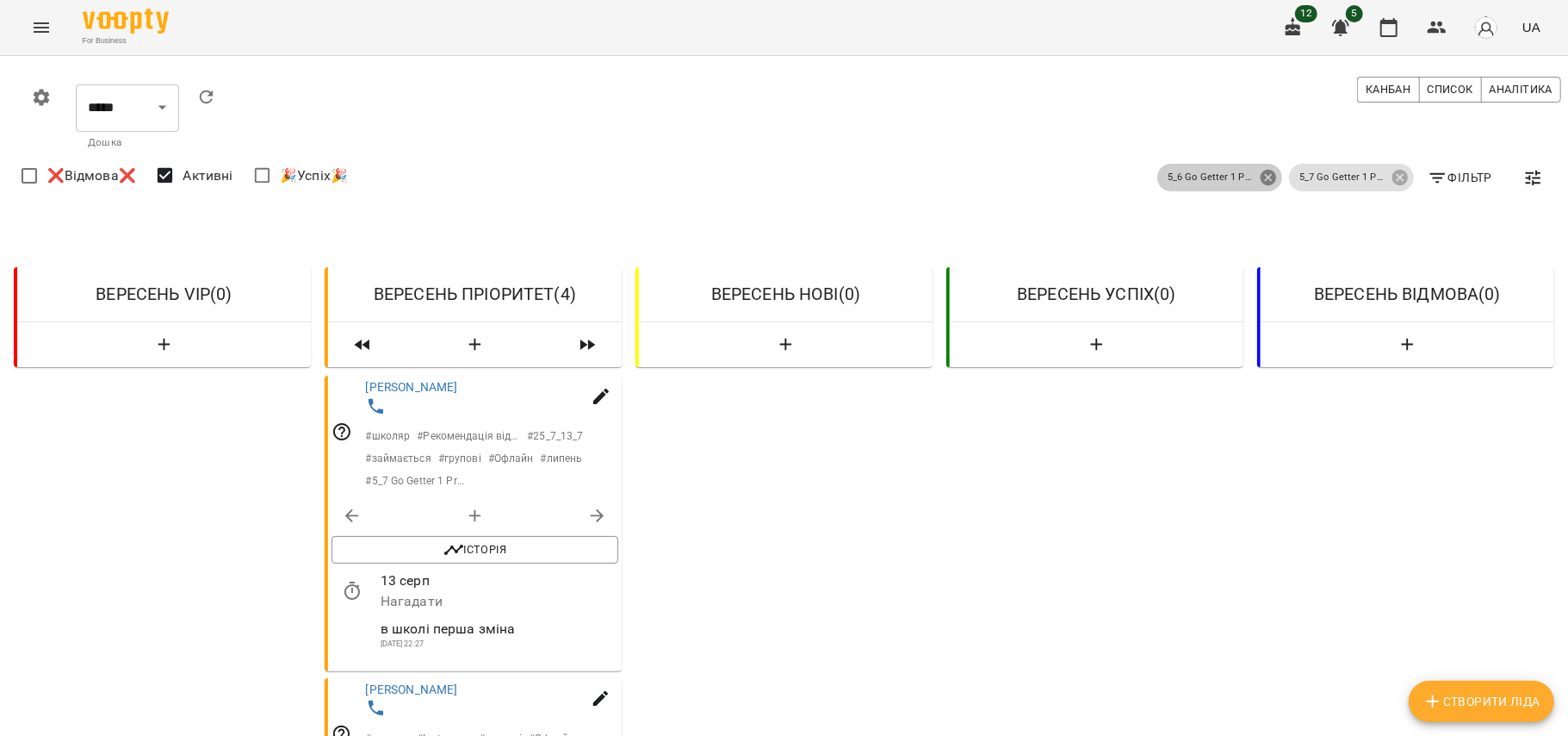
click at [1261, 183] on icon at bounding box center [1269, 178] width 16 height 16
click at [1393, 177] on icon at bounding box center [1401, 178] width 16 height 16
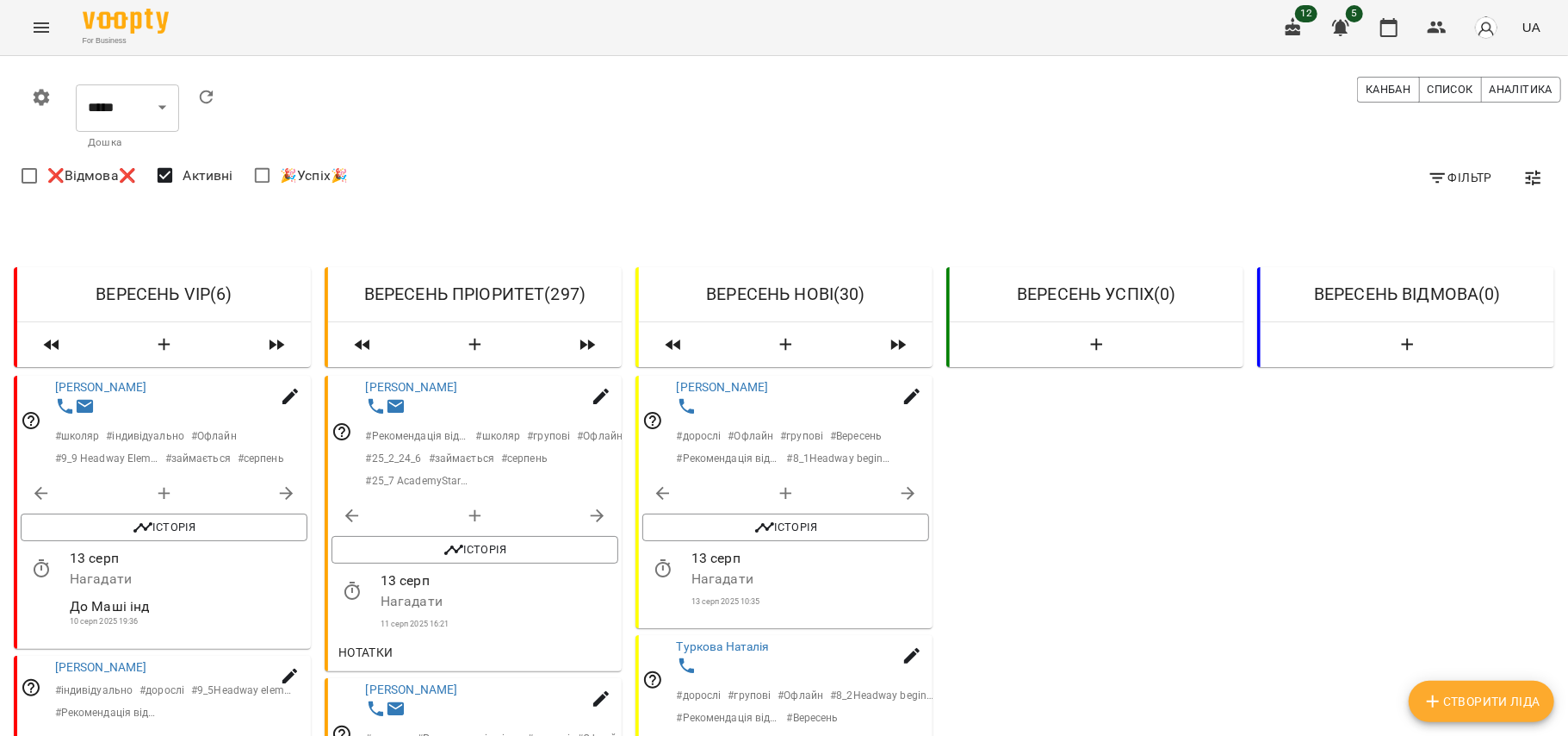
click at [1471, 168] on span "Фільтр" at bounding box center [1459, 178] width 65 height 21
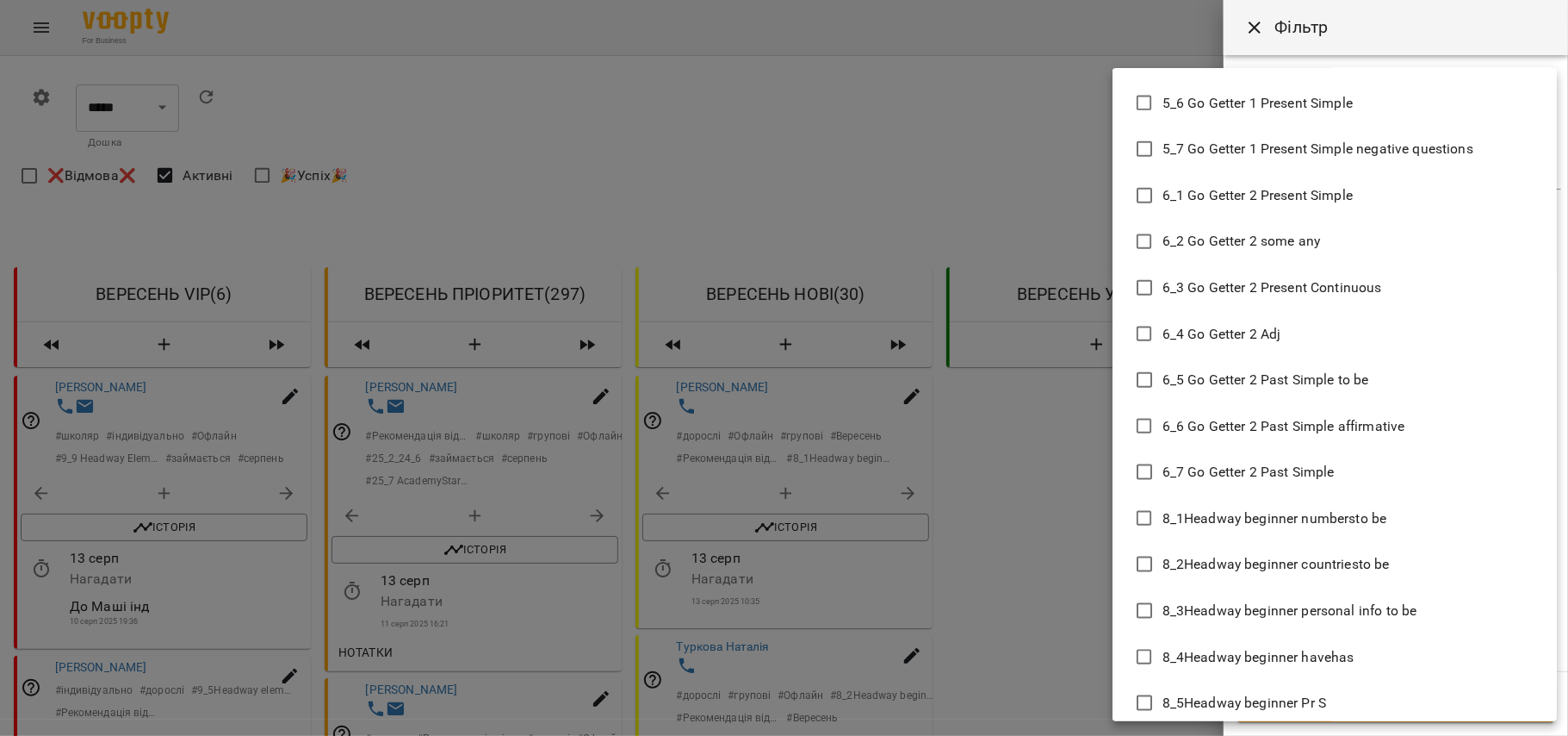
scroll to position [6028, 0]
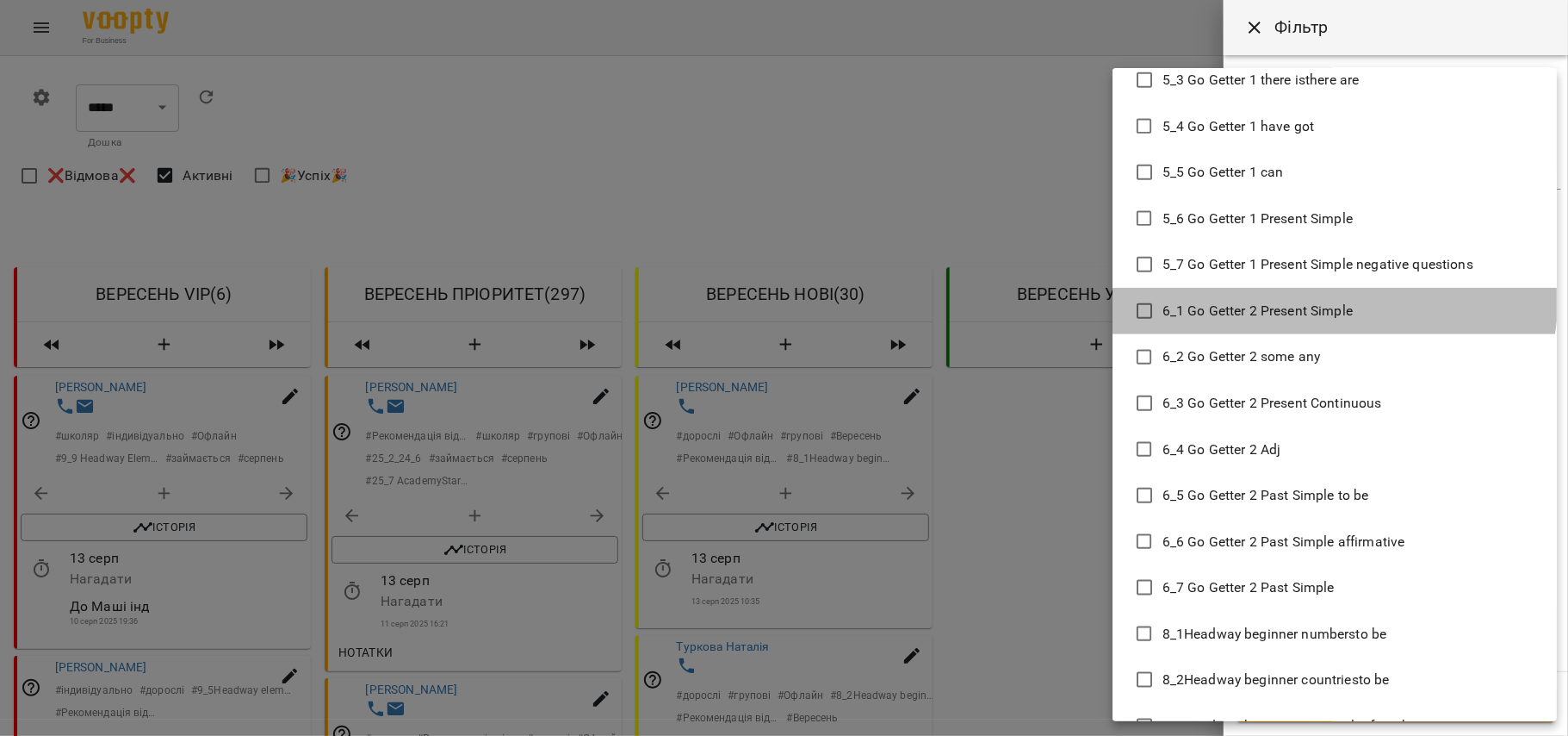
click at [1293, 291] on li "6_1 Go Getter 2 Present Simple" at bounding box center [1335, 311] width 445 height 47
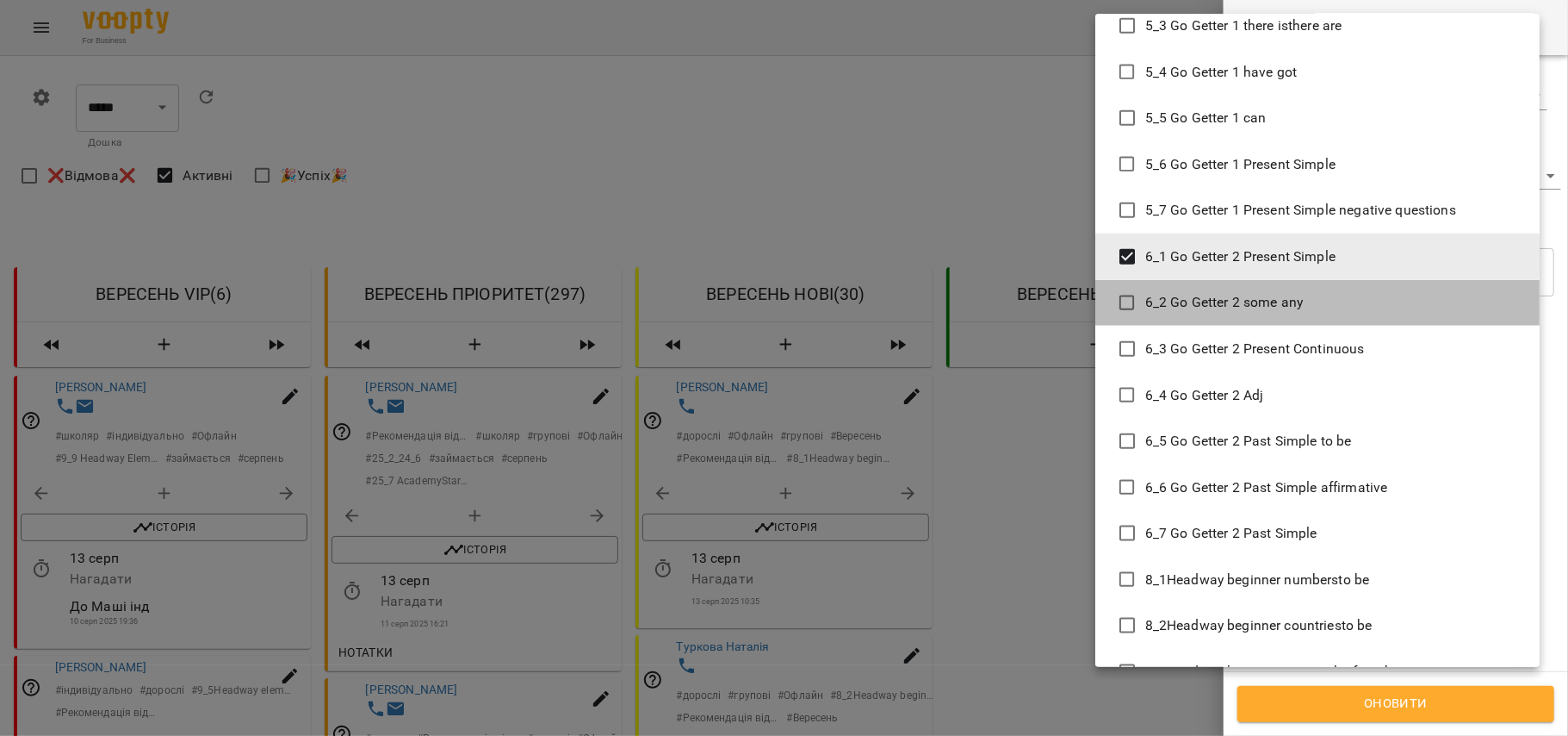
click at [1331, 286] on li "6_2 Go Getter 2 some any" at bounding box center [1318, 303] width 445 height 47
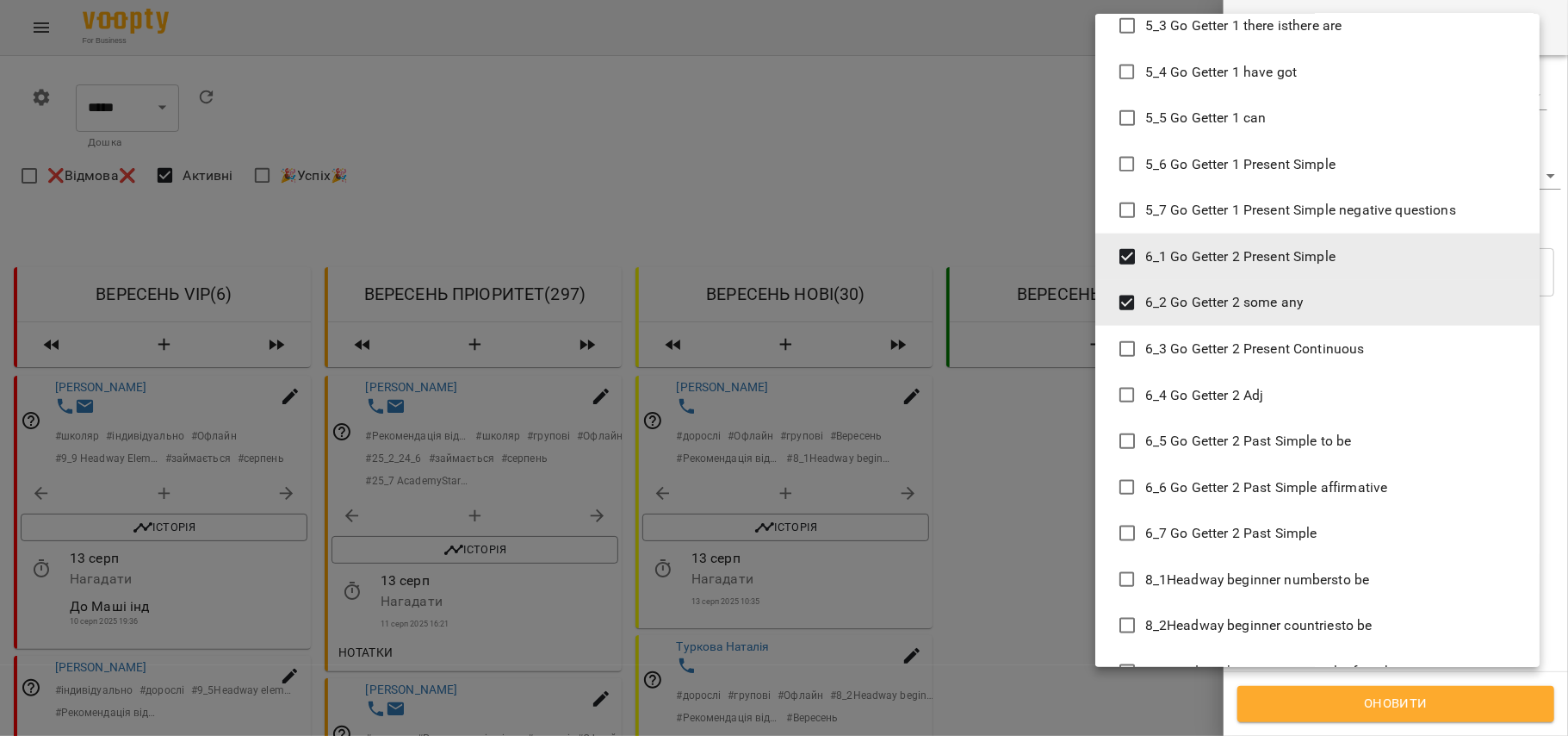
click at [1334, 335] on li "6_3 Go Getter 2 Present Continuous" at bounding box center [1318, 349] width 445 height 47
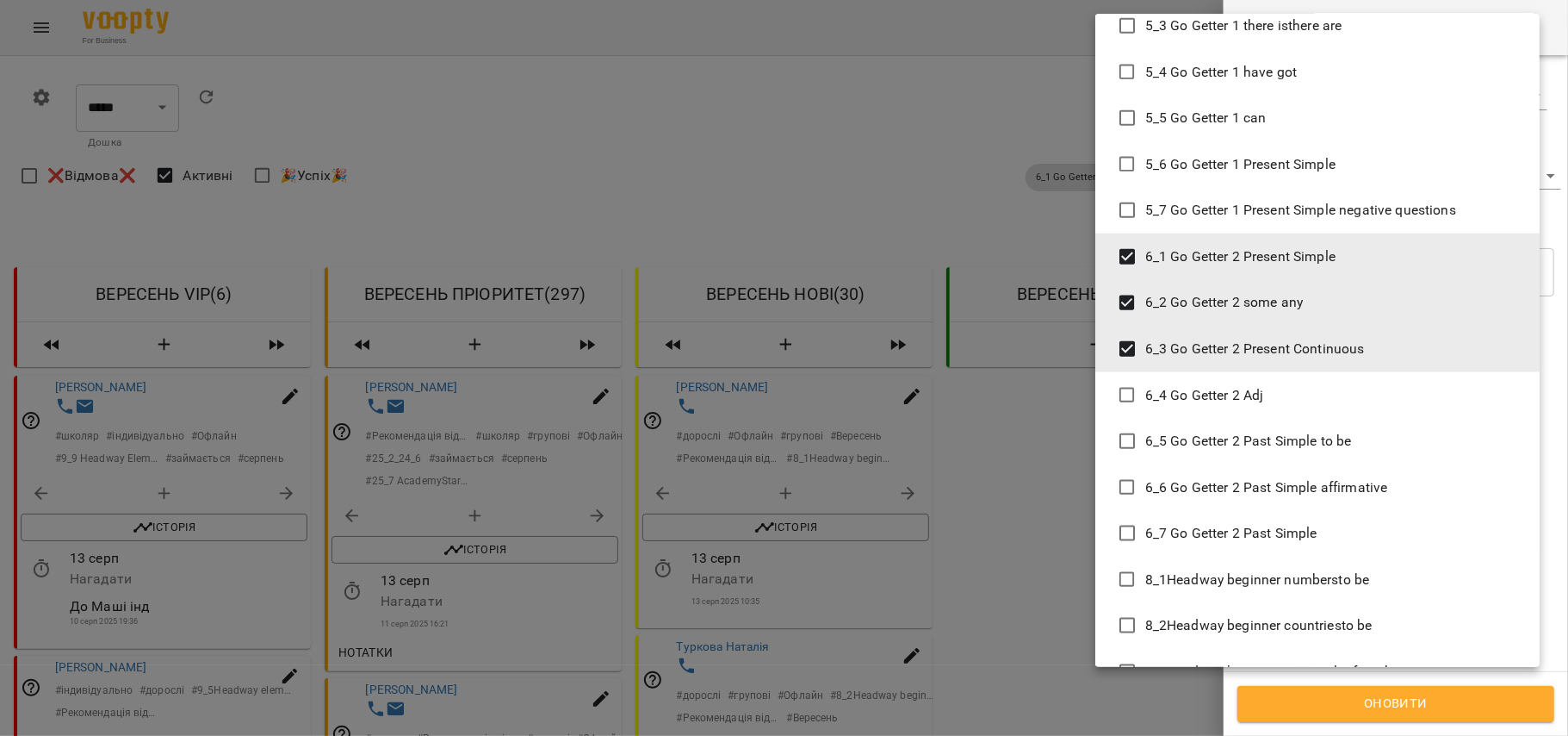
click at [1331, 384] on li "6_4 Go Getter 2 Adj" at bounding box center [1318, 395] width 445 height 47
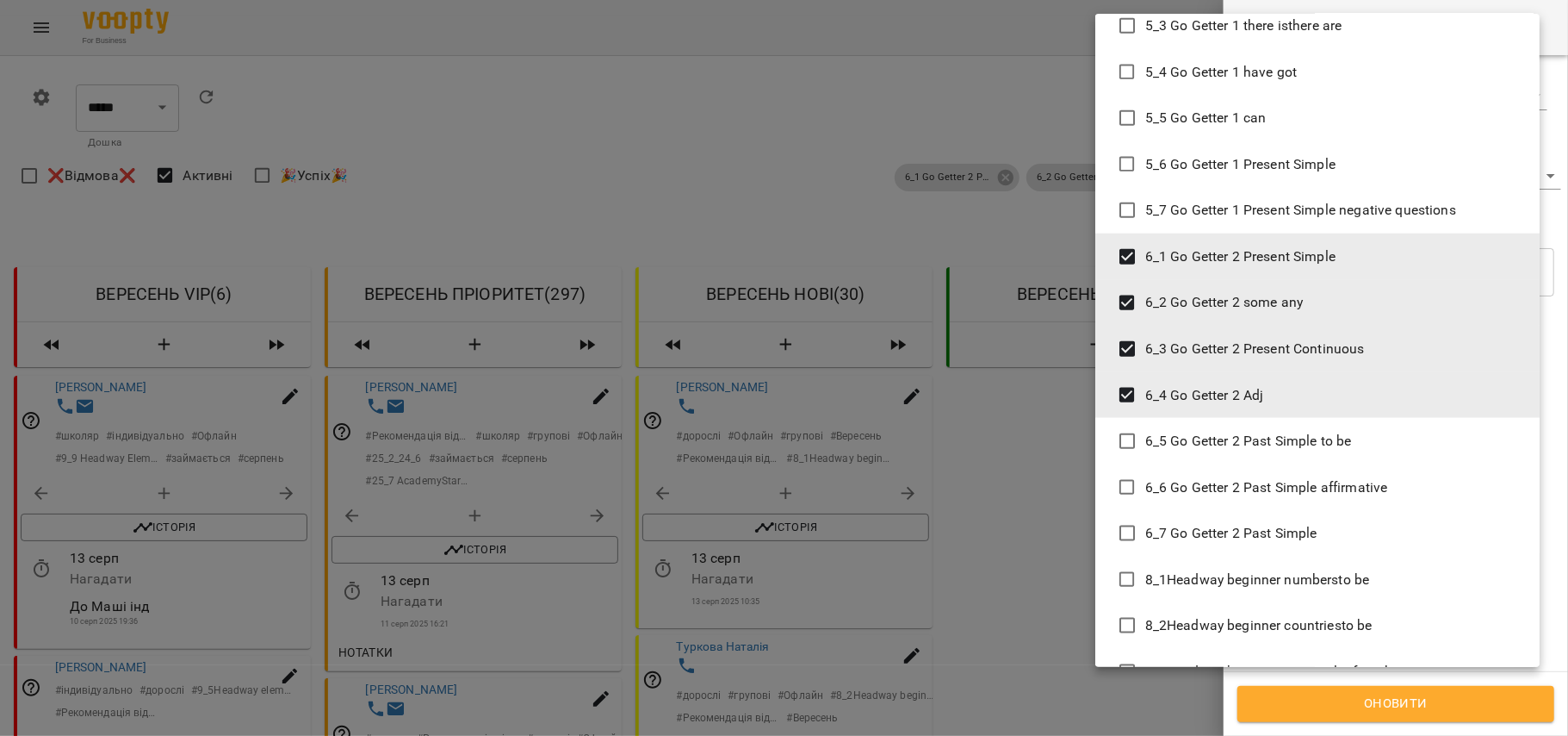
click at [1332, 449] on span "6_5 Go Getter 2 Past Simple to be" at bounding box center [1248, 441] width 206 height 21
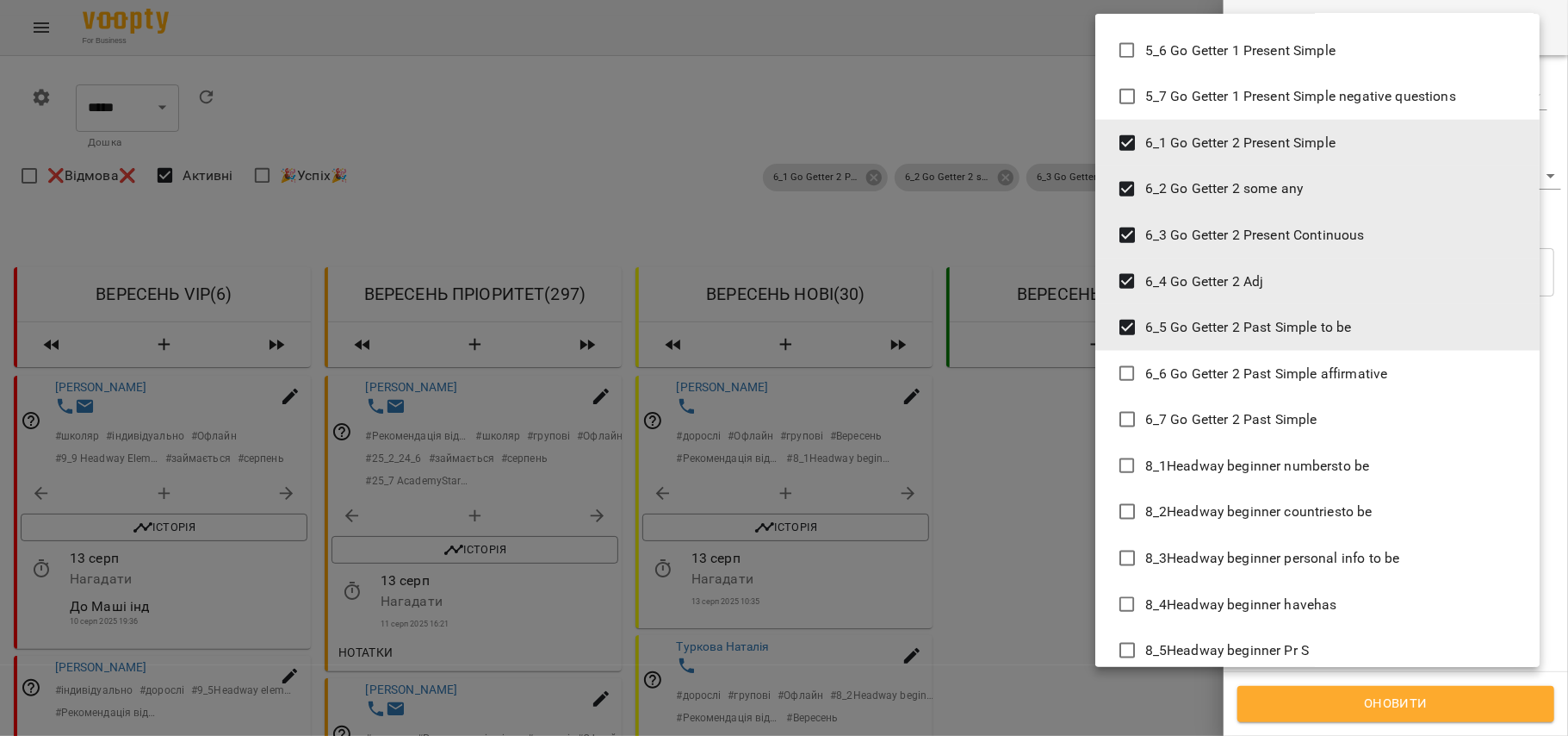
scroll to position [6142, 0]
click at [1314, 363] on span "6_6 Go Getter 2 Past Simple affirmative" at bounding box center [1267, 373] width 243 height 21
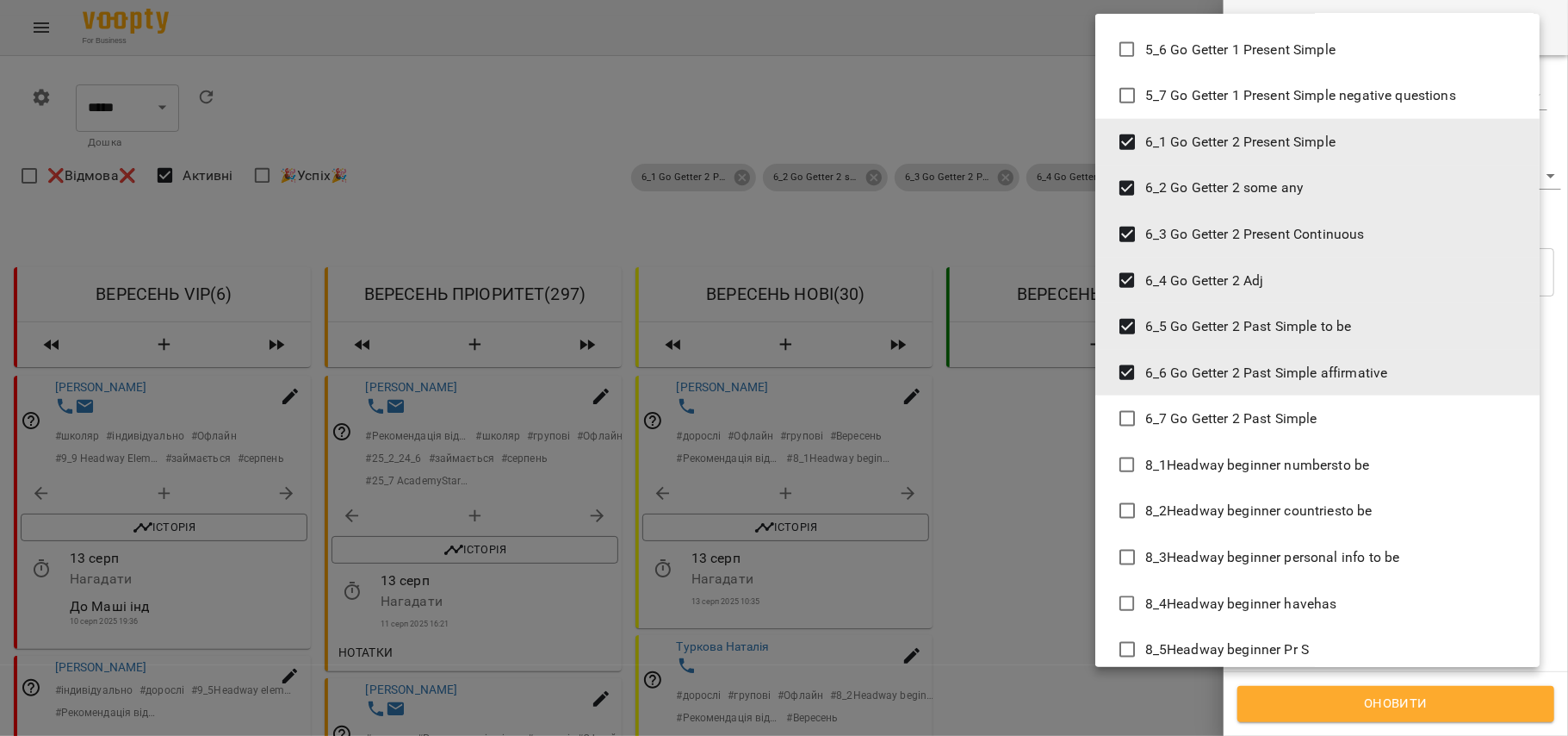
click at [1316, 405] on li "6_7 Go Getter 2 Past Simple" at bounding box center [1318, 419] width 445 height 47
type input "**********"
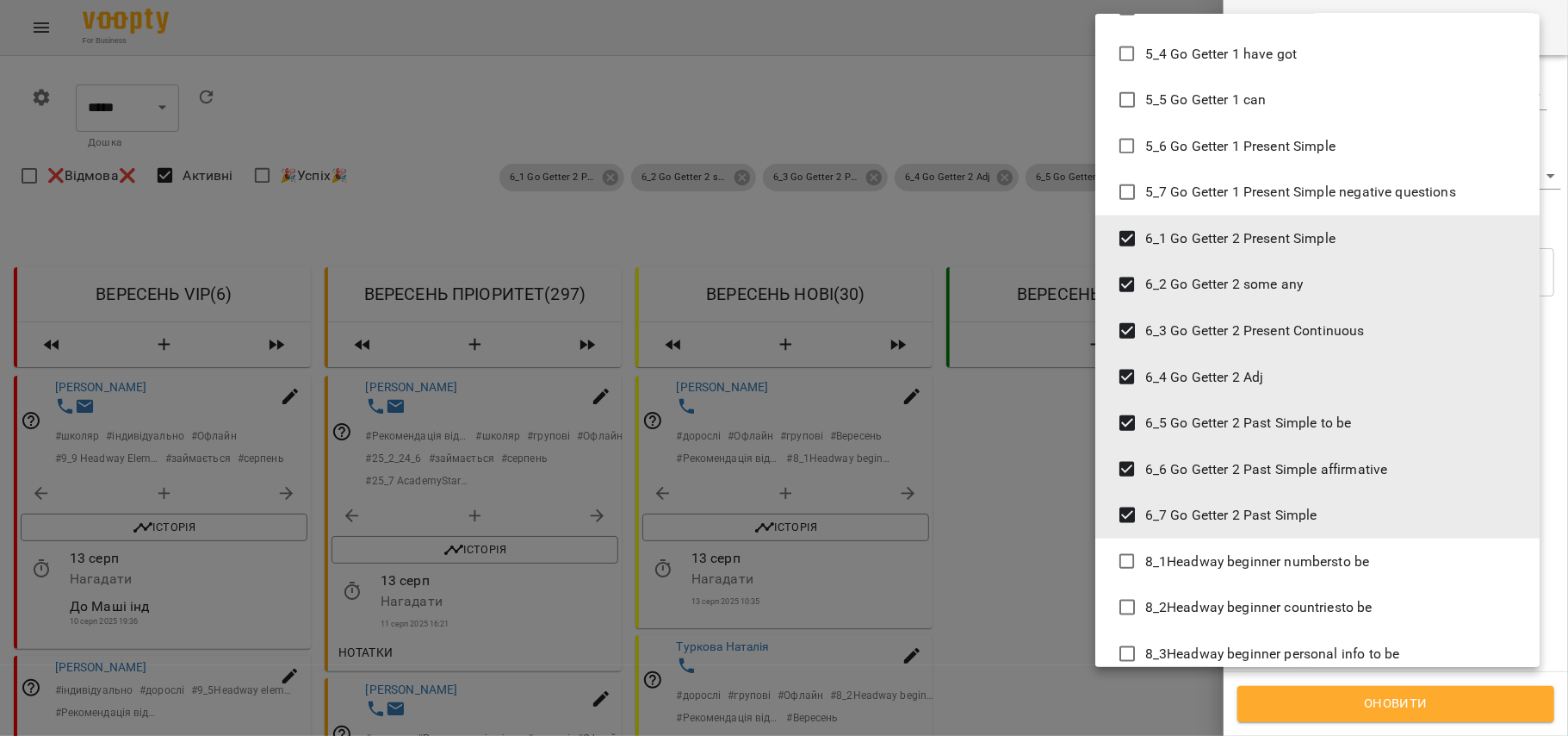
scroll to position [6077, 0]
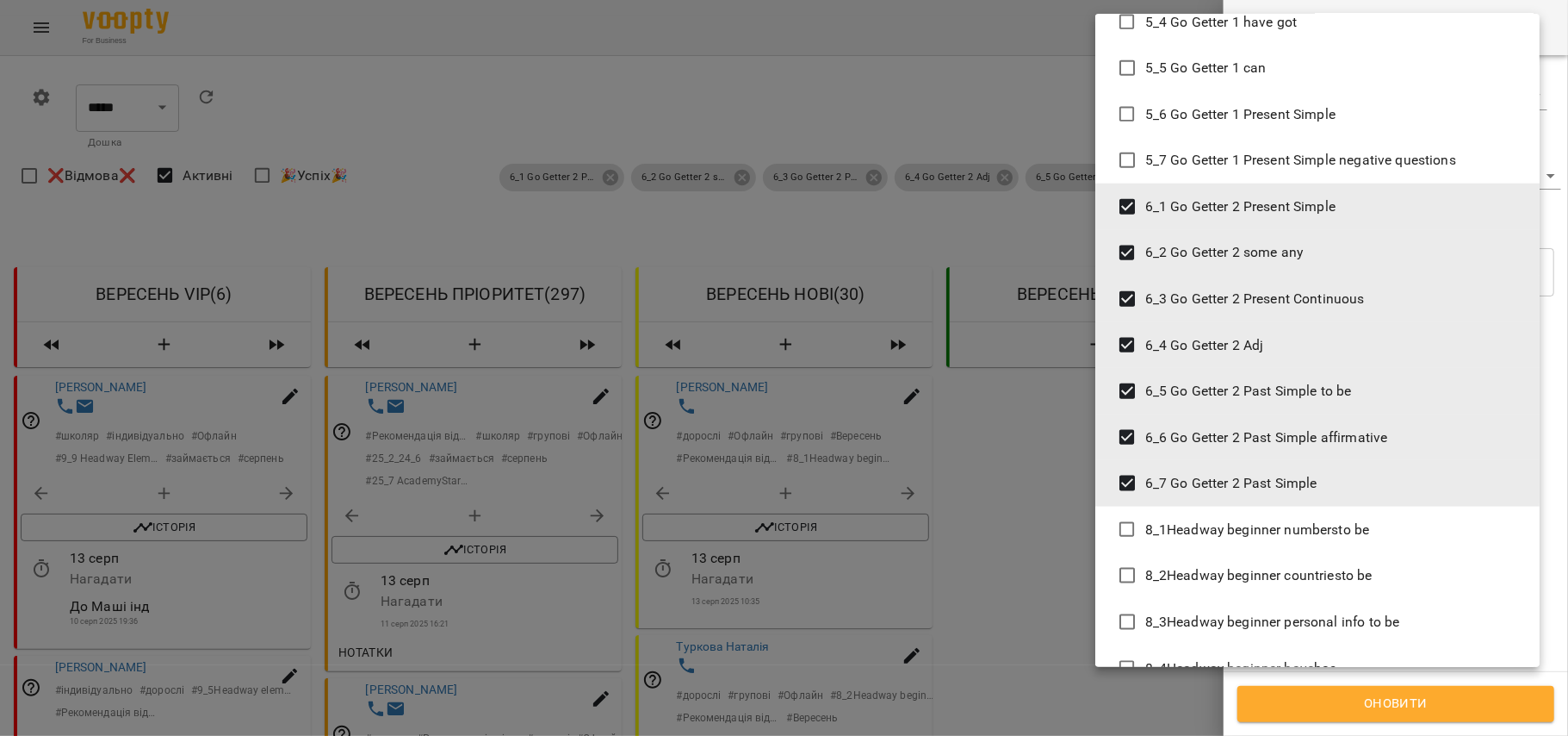
click at [1413, 697] on div at bounding box center [784, 368] width 1568 height 736
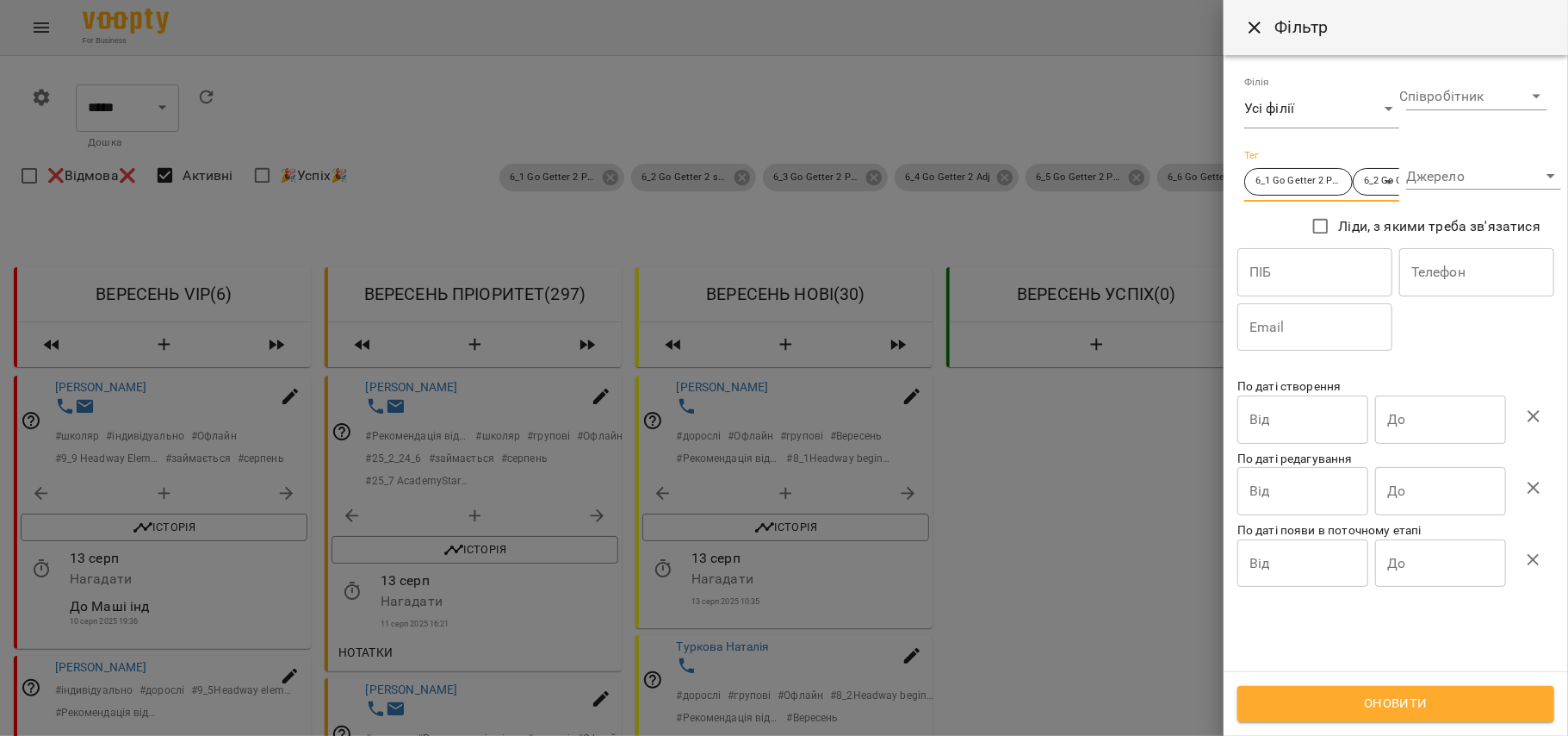
click at [1413, 693] on span "Оновити" at bounding box center [1397, 704] width 279 height 22
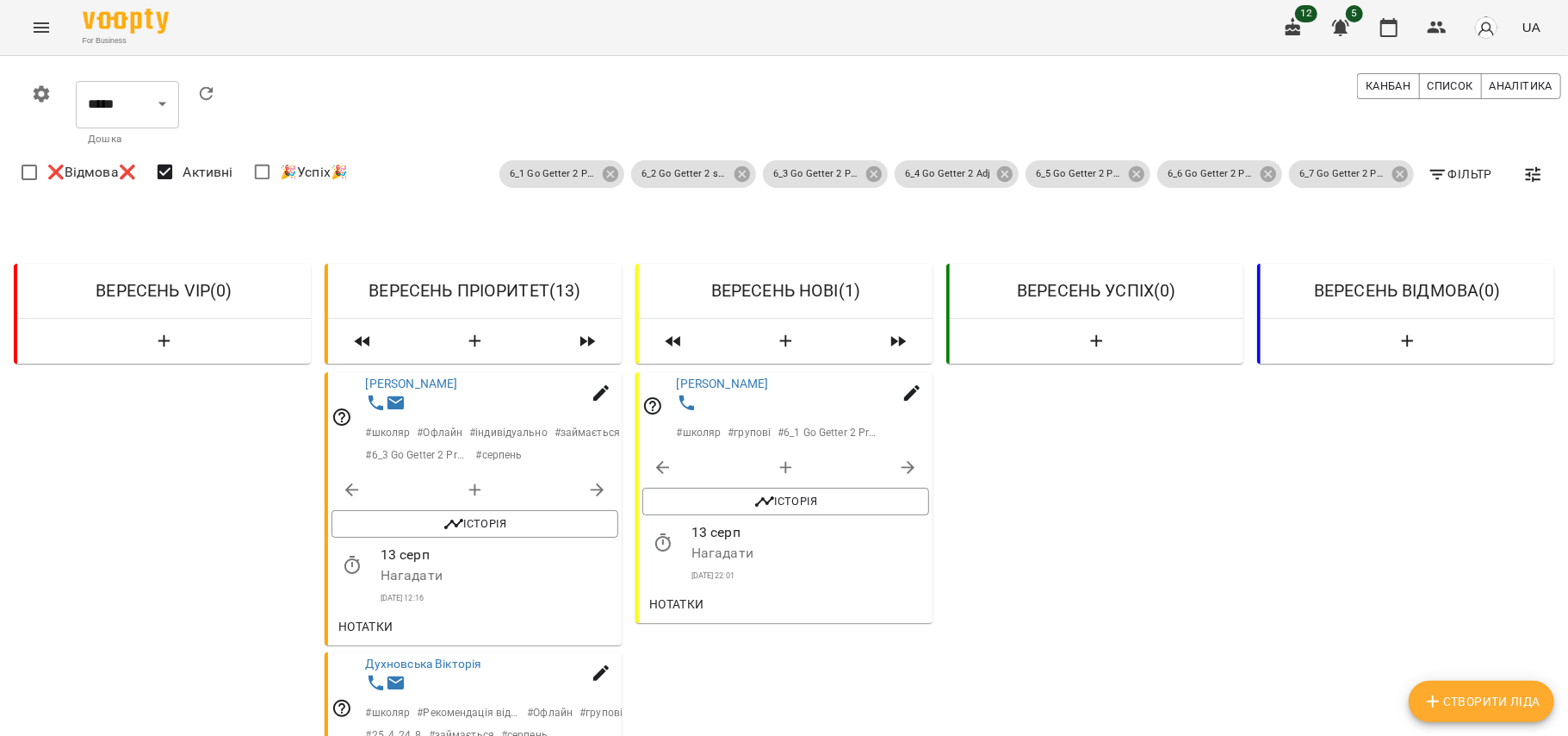
scroll to position [147, 0]
click at [373, 616] on span "Нотатки" at bounding box center [366, 626] width 55 height 21
drag, startPoint x: 466, startPoint y: 105, endPoint x: 358, endPoint y: 108, distance: 108.0
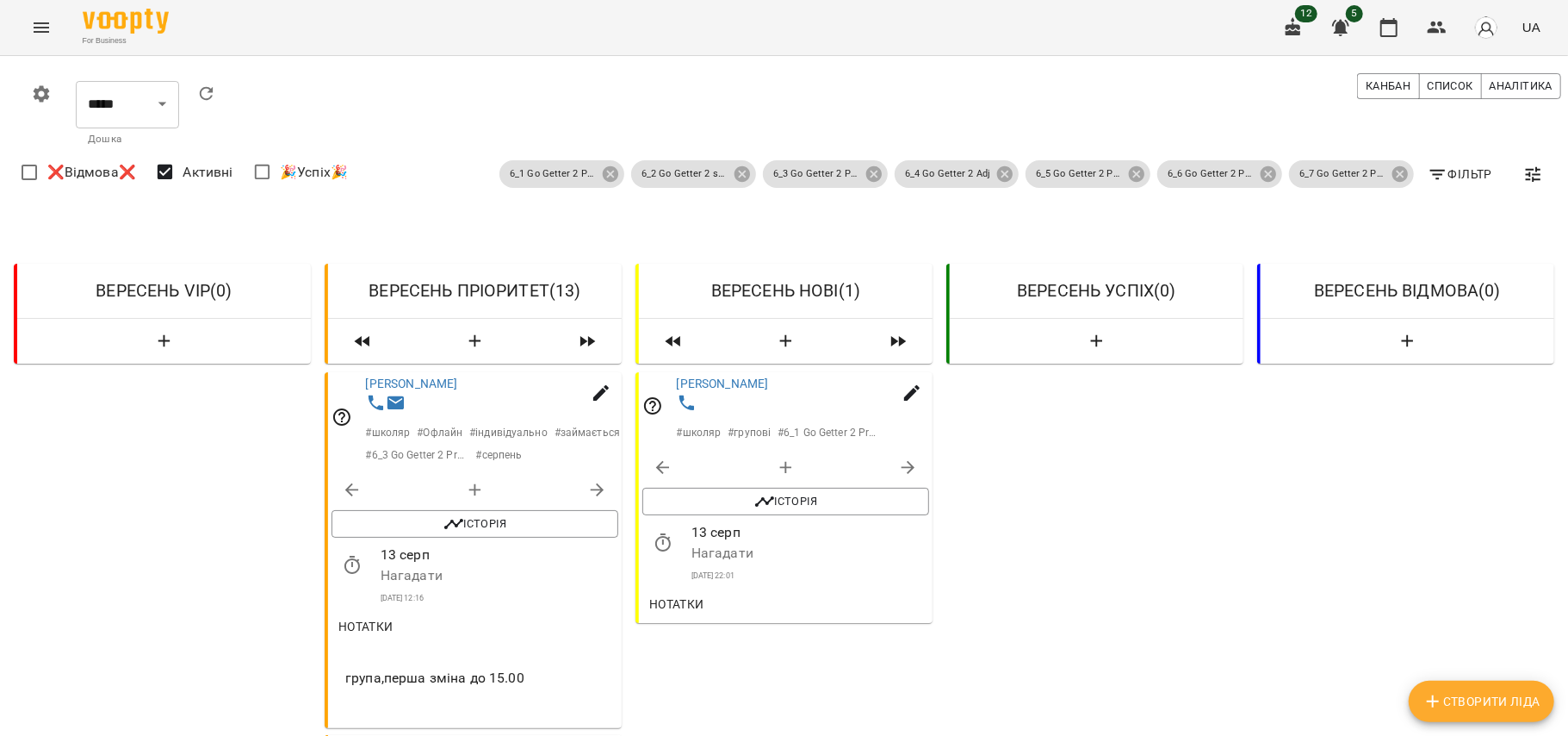
copy link "Коваленко Єгор"
drag, startPoint x: 476, startPoint y: 307, endPoint x: 351, endPoint y: 304, distance: 125.0
copy link "[PERSON_NAME]"
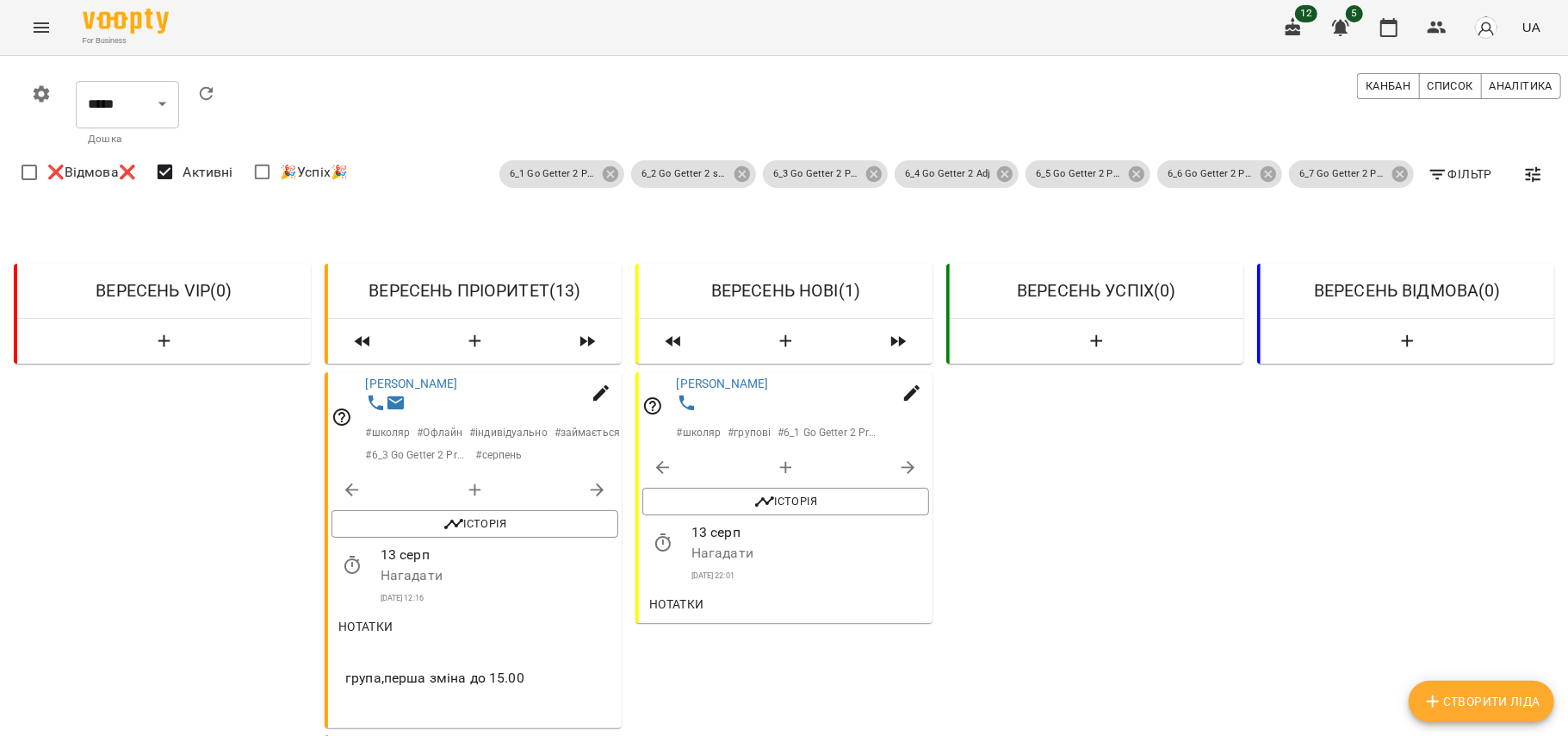
scroll to position [2541, 0]
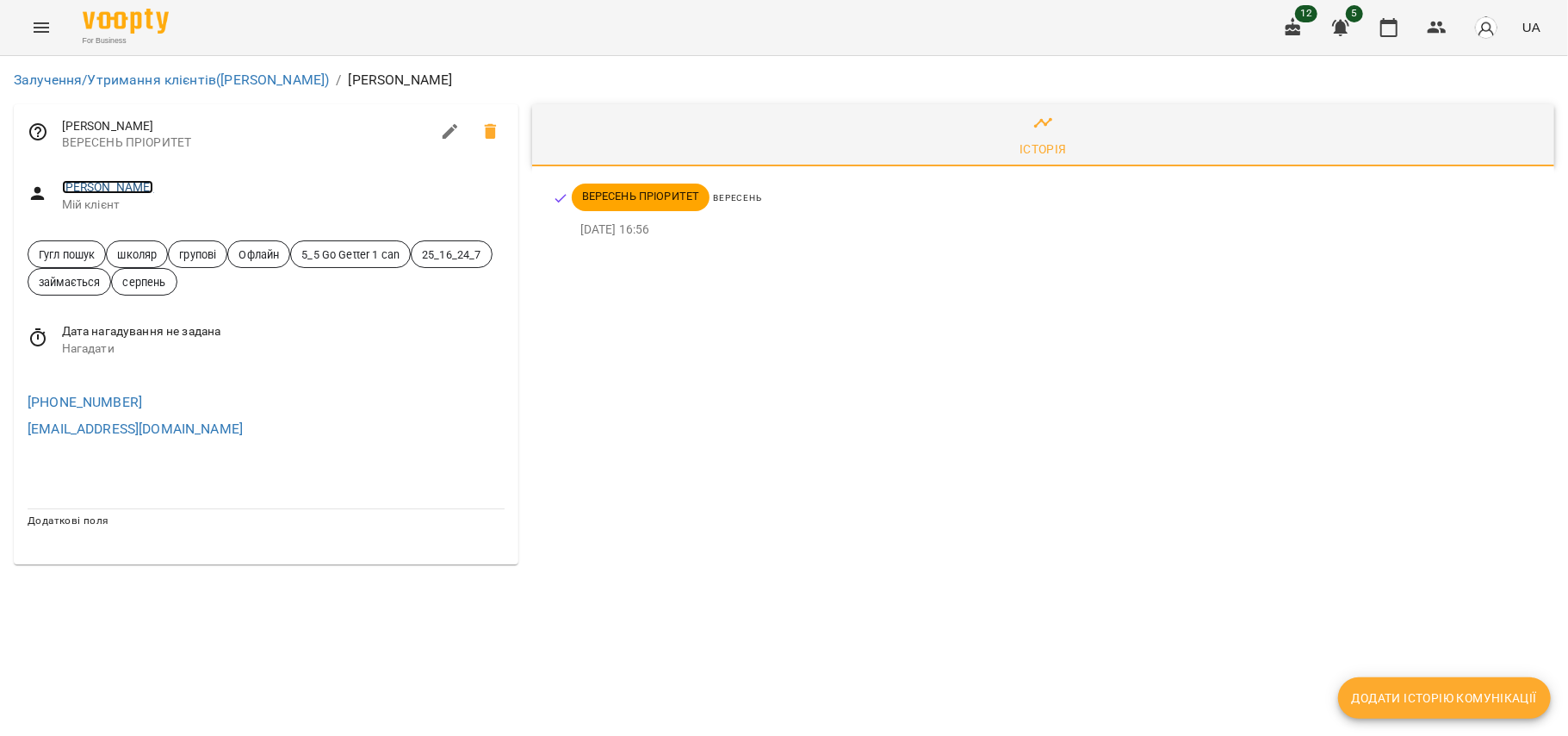
click at [124, 189] on link "Грекін Дмитро" at bounding box center [108, 187] width 92 height 14
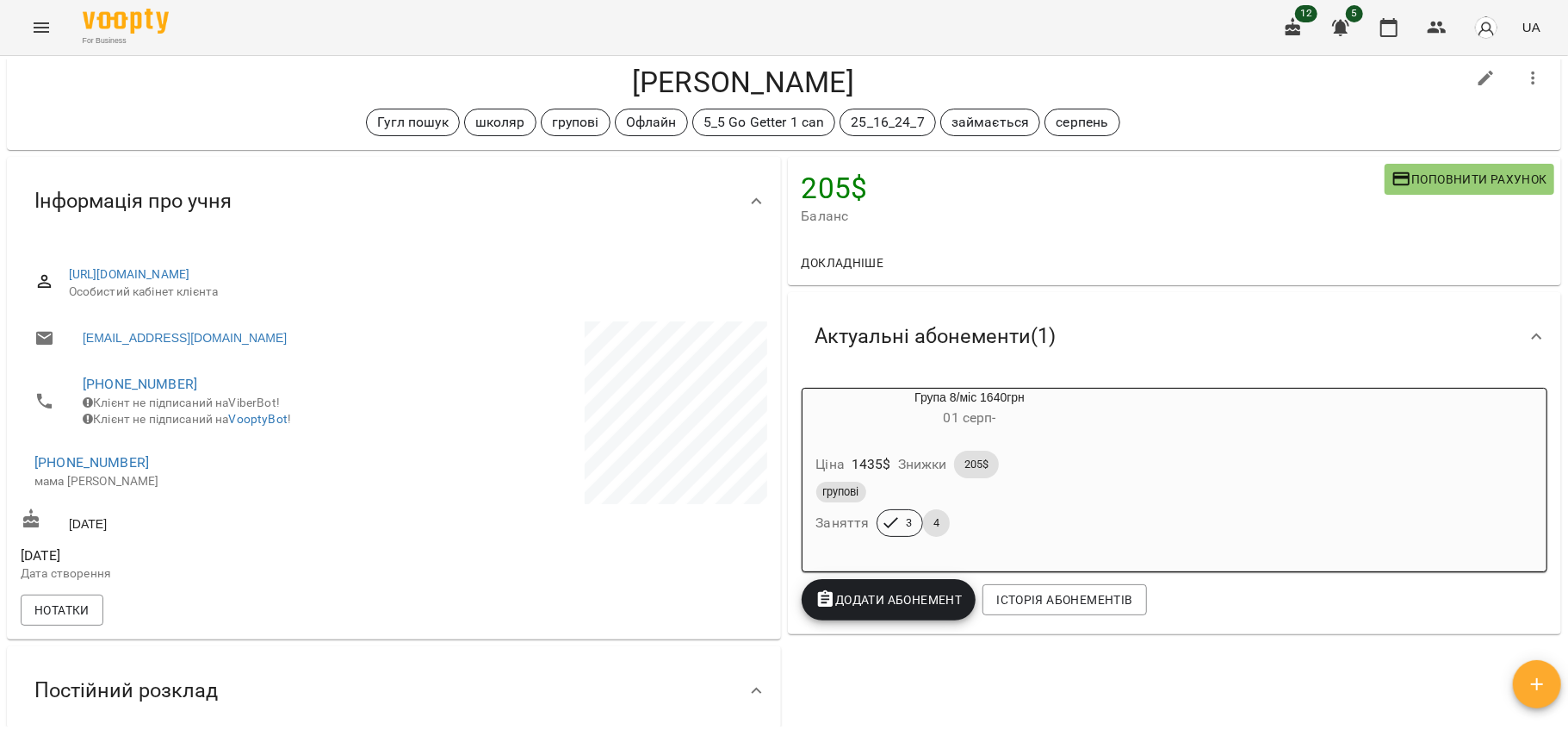
scroll to position [15, 0]
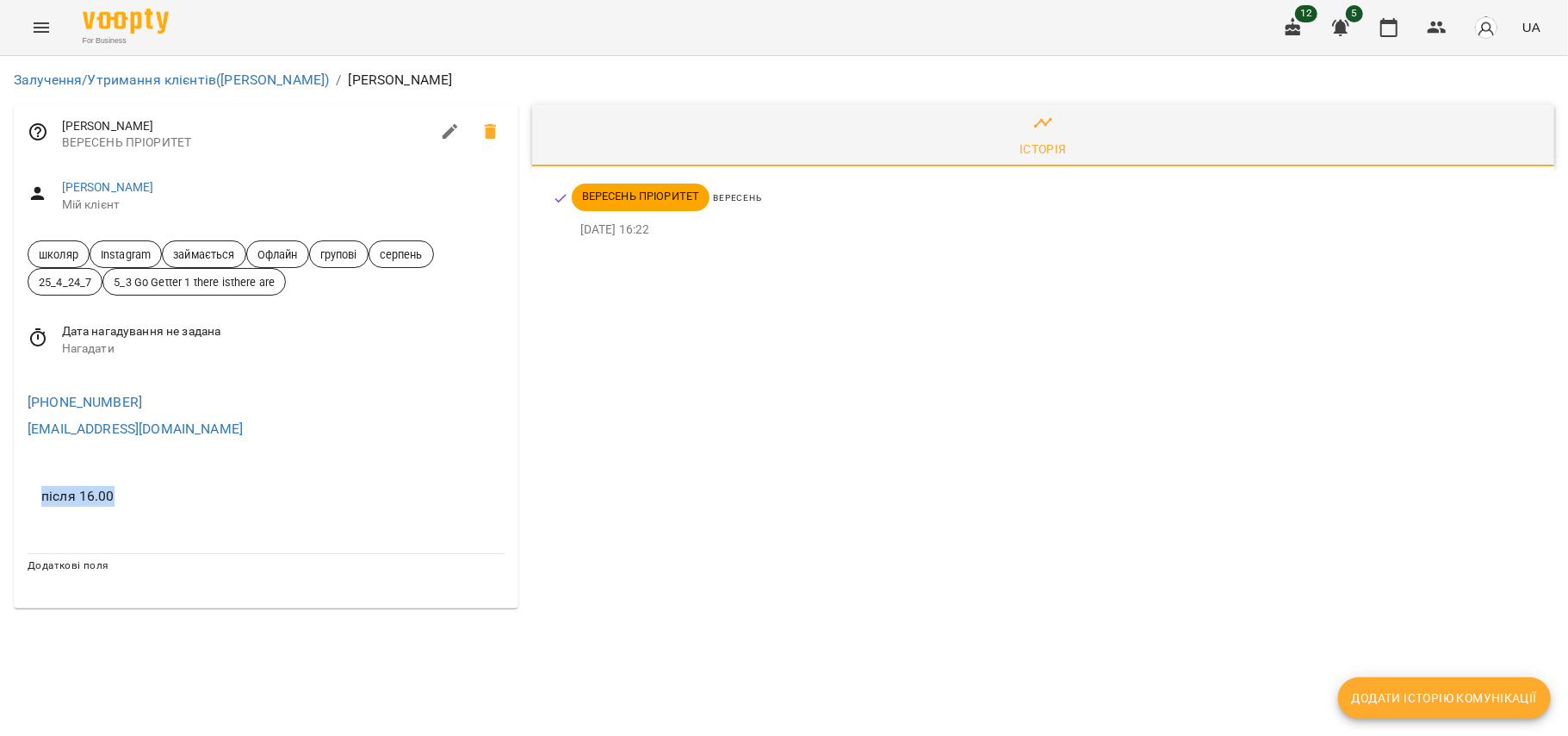
drag, startPoint x: 38, startPoint y: 495, endPoint x: 130, endPoint y: 493, distance: 92.0
click at [130, 493] on li "після 16.00" at bounding box center [266, 496] width 477 height 45
copy span "після 16.00"
click at [153, 186] on link "[PERSON_NAME]" at bounding box center [108, 187] width 92 height 14
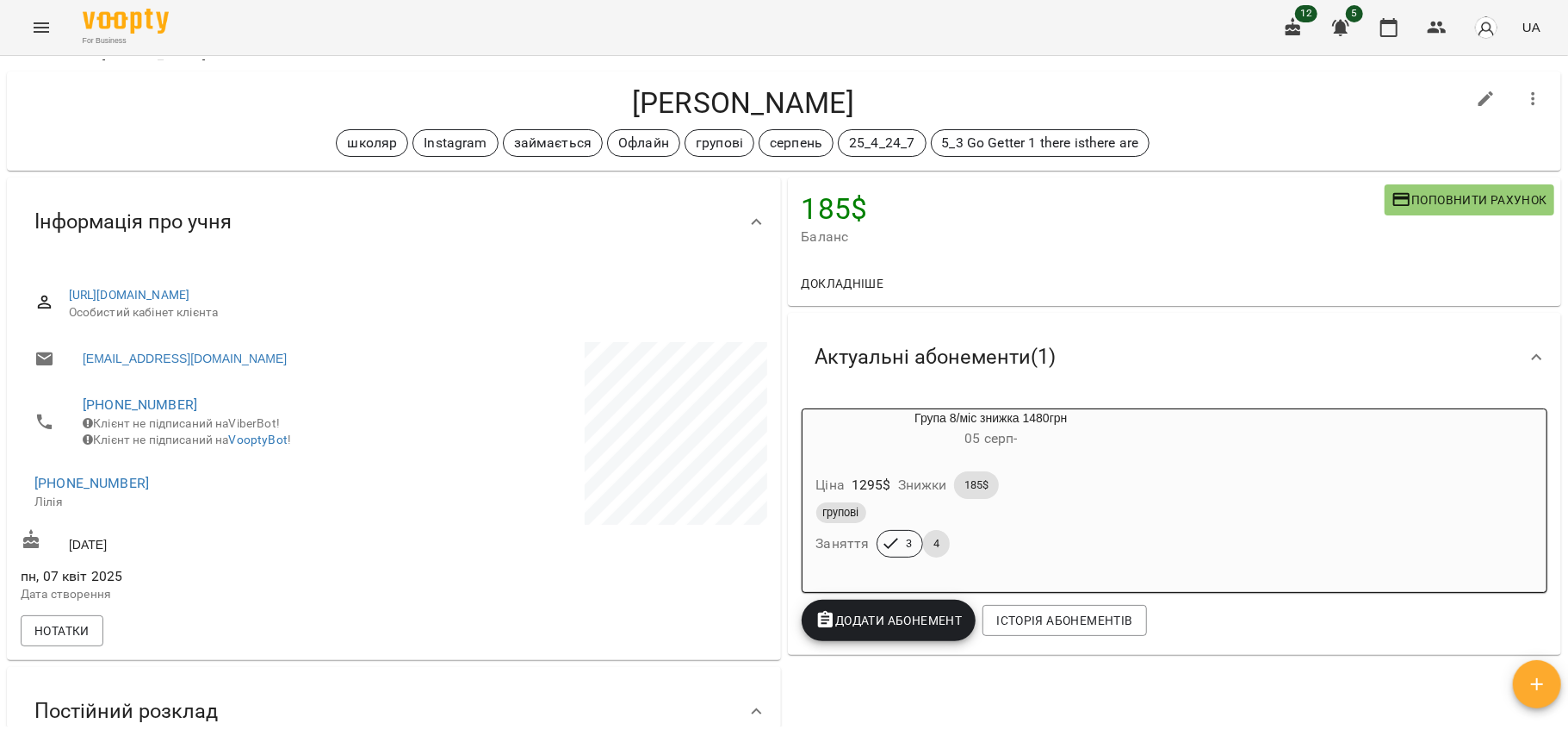
scroll to position [24, 0]
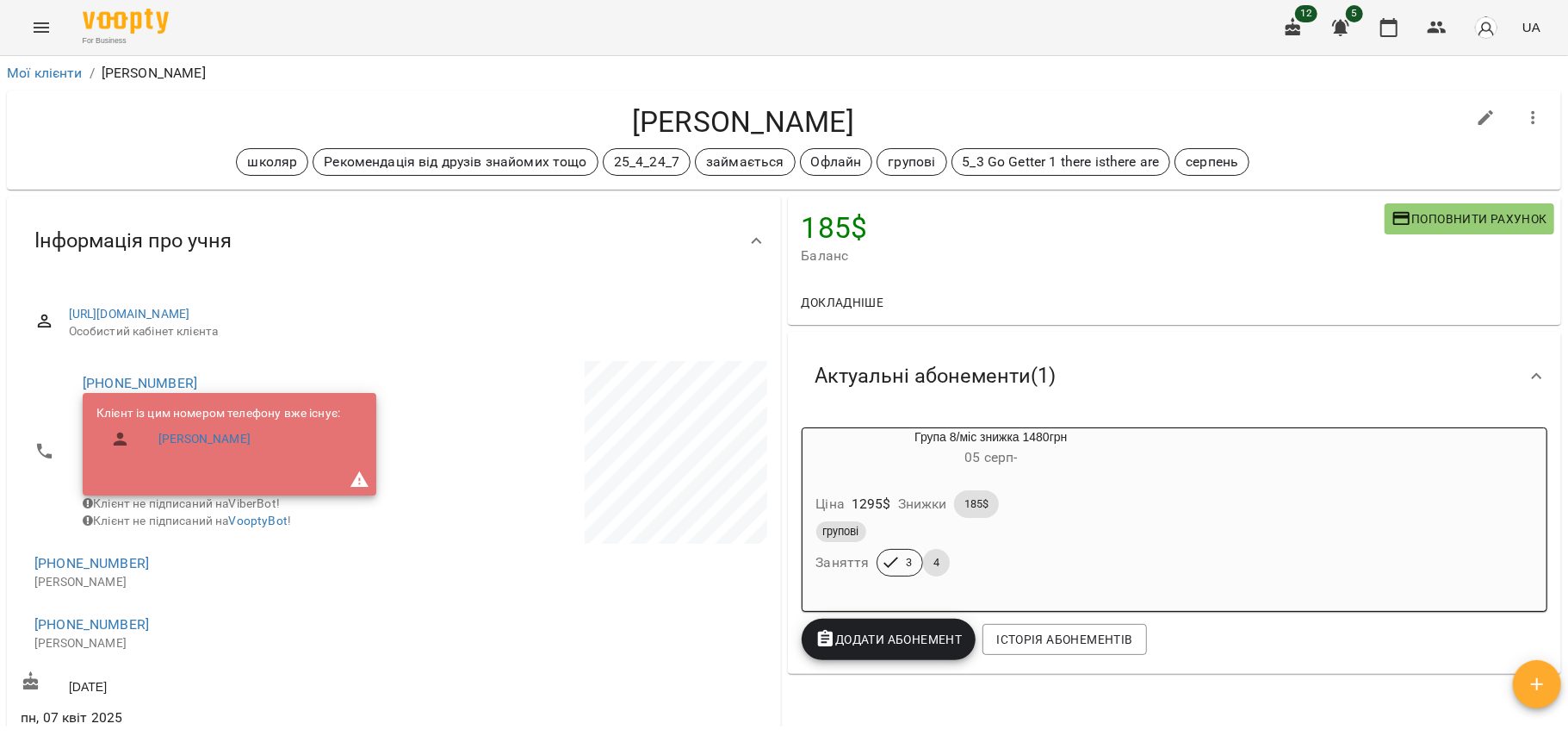
click at [611, 235] on div "Інформація про учня" at bounding box center [379, 240] width 716 height 54
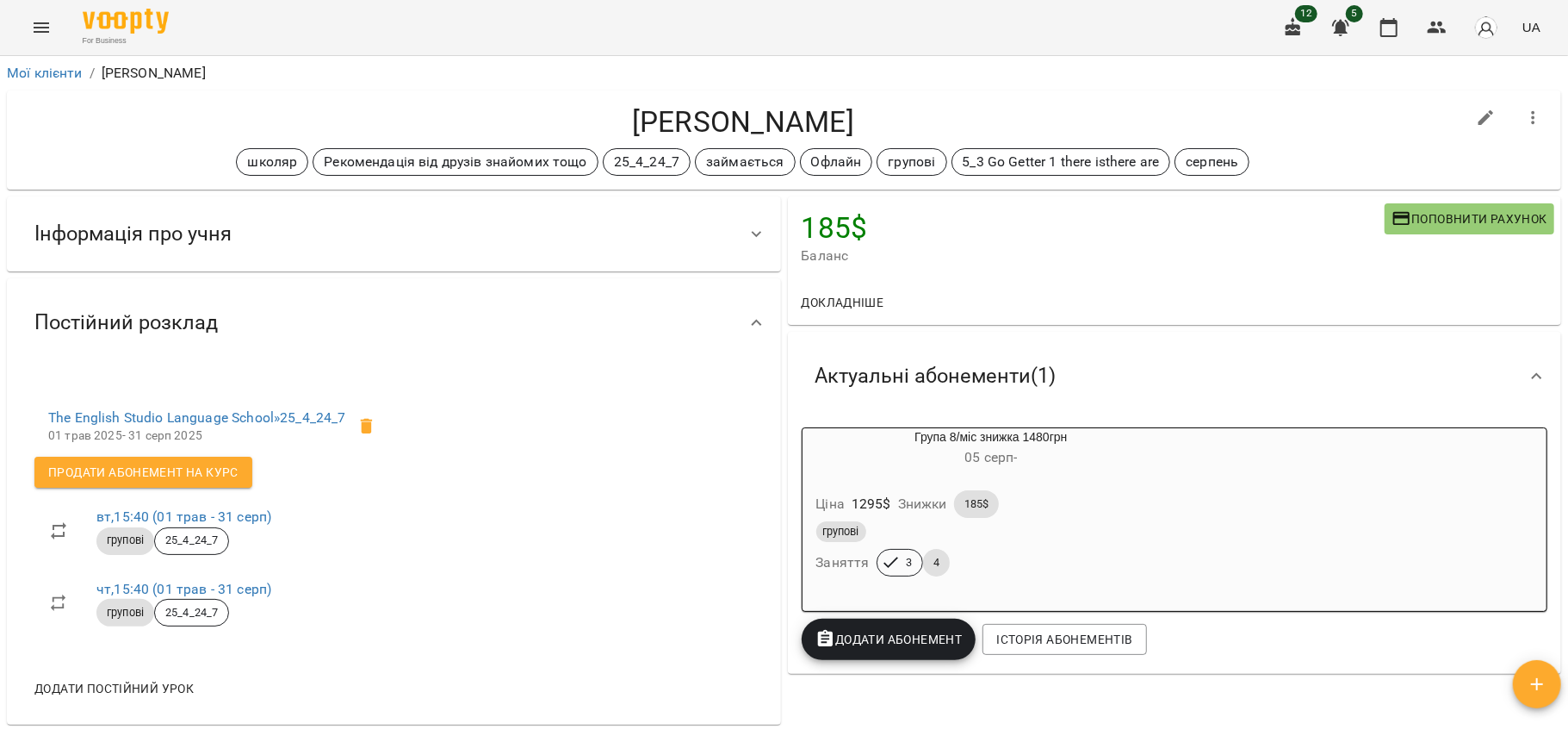
click at [611, 232] on div "Інформація про учня" at bounding box center [379, 233] width 716 height 54
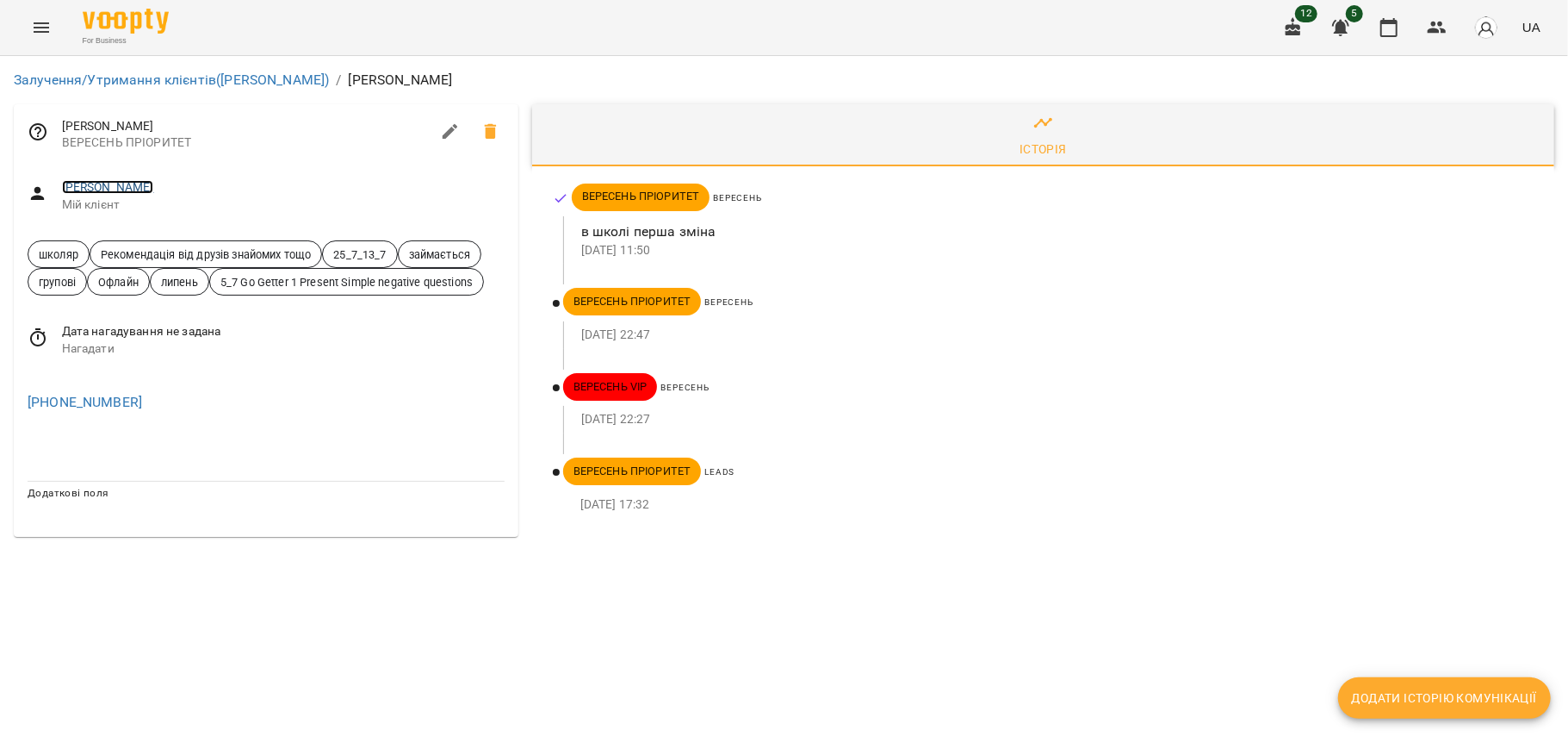
click at [123, 184] on link "[PERSON_NAME]" at bounding box center [108, 187] width 92 height 14
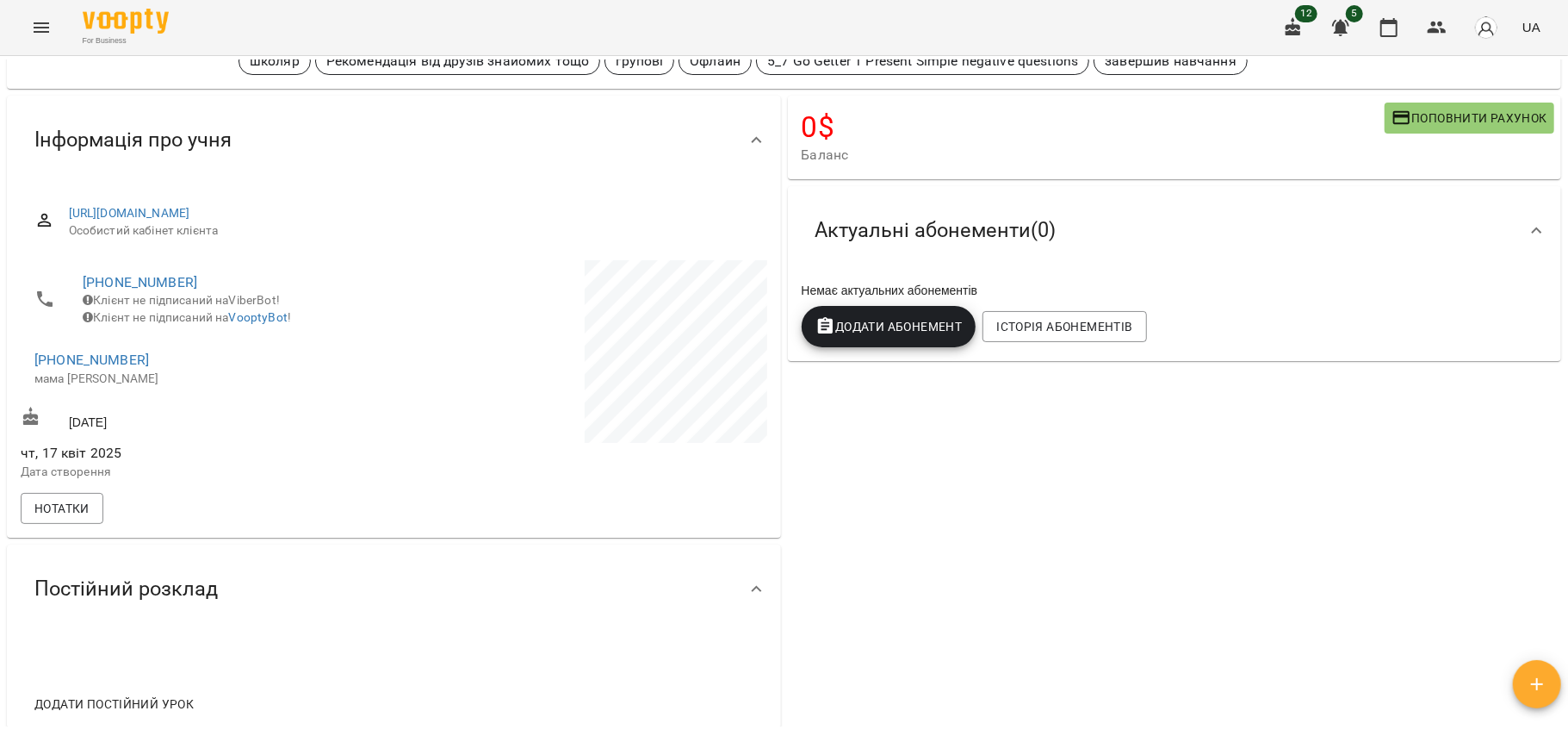
scroll to position [118, 0]
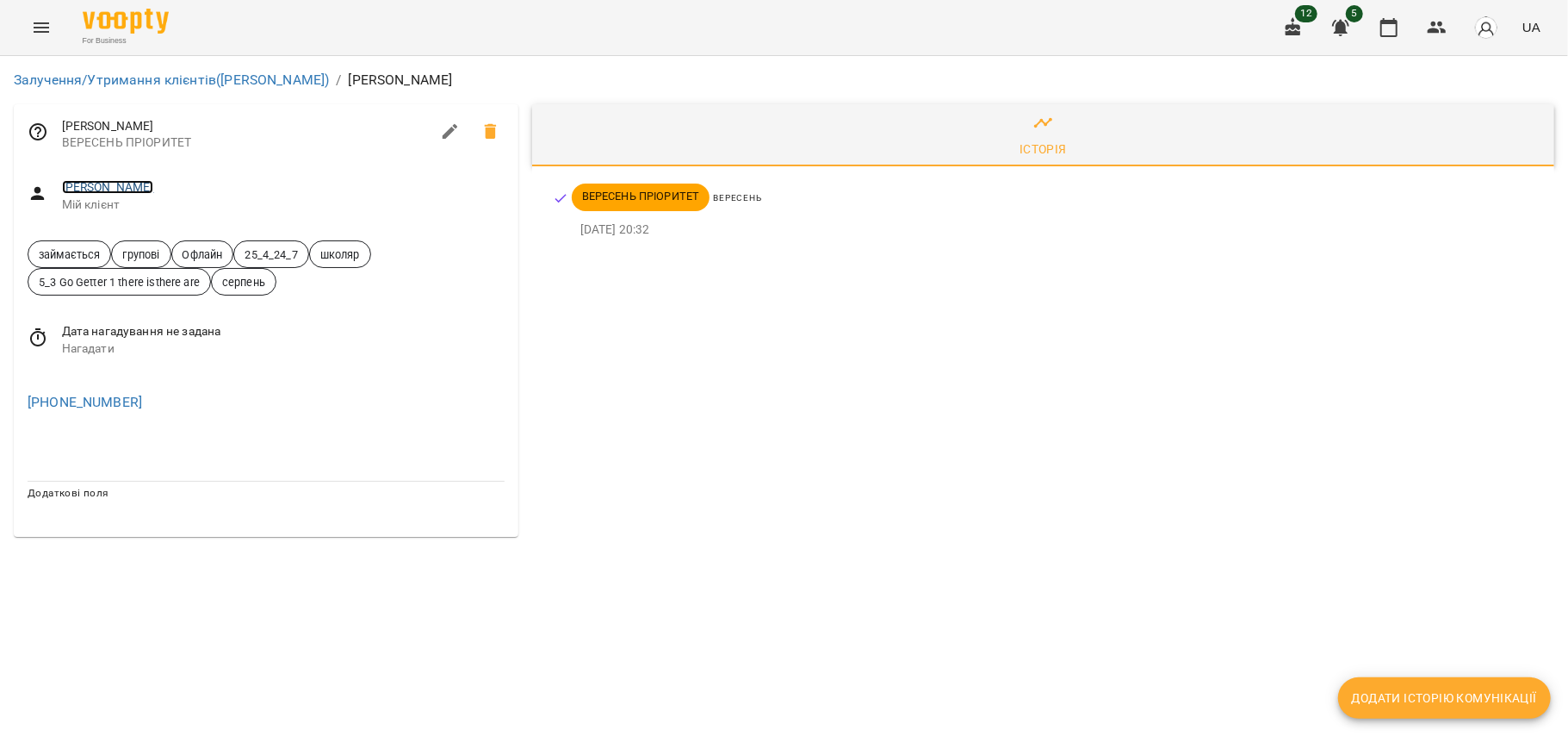
click at [109, 190] on link "Чаус Назар" at bounding box center [108, 187] width 92 height 14
click at [143, 181] on link "[PERSON_NAME]" at bounding box center [108, 187] width 92 height 14
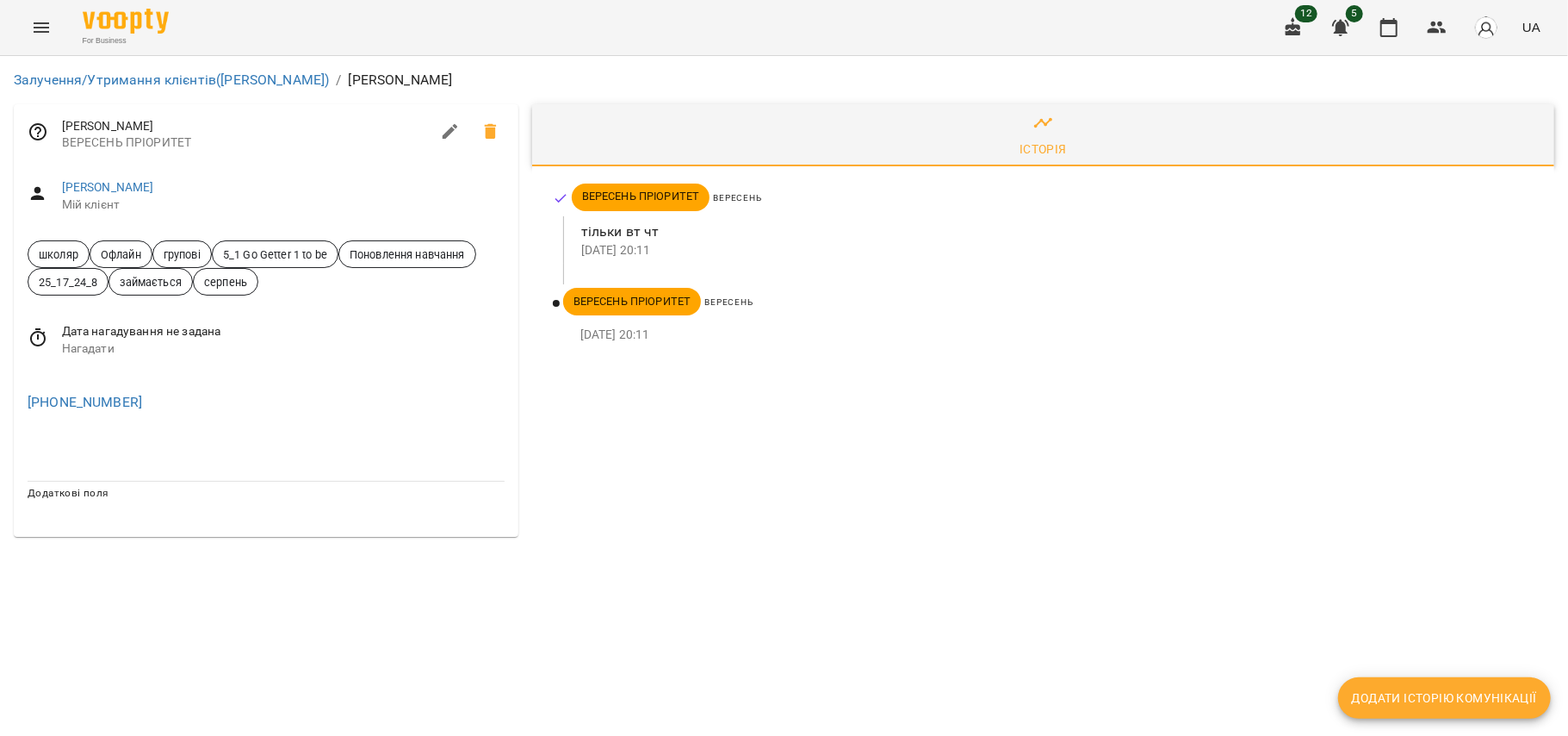
click at [414, 327] on span "Дата нагадування не задана" at bounding box center [283, 331] width 443 height 17
click at [757, 483] on div "Історія ВЕРЕСЕНЬ ПРІОРИТЕТ ВЕРЕСЕНЬ тільки вт [DATE] 20:11 ВЕРЕСЕНЬ ПРІОРИТЕТ В…" at bounding box center [1043, 328] width 1036 height 461
click at [123, 178] on div "[PERSON_NAME] клієнт" at bounding box center [266, 195] width 504 height 61
click at [123, 183] on link "[PERSON_NAME]" at bounding box center [108, 187] width 92 height 14
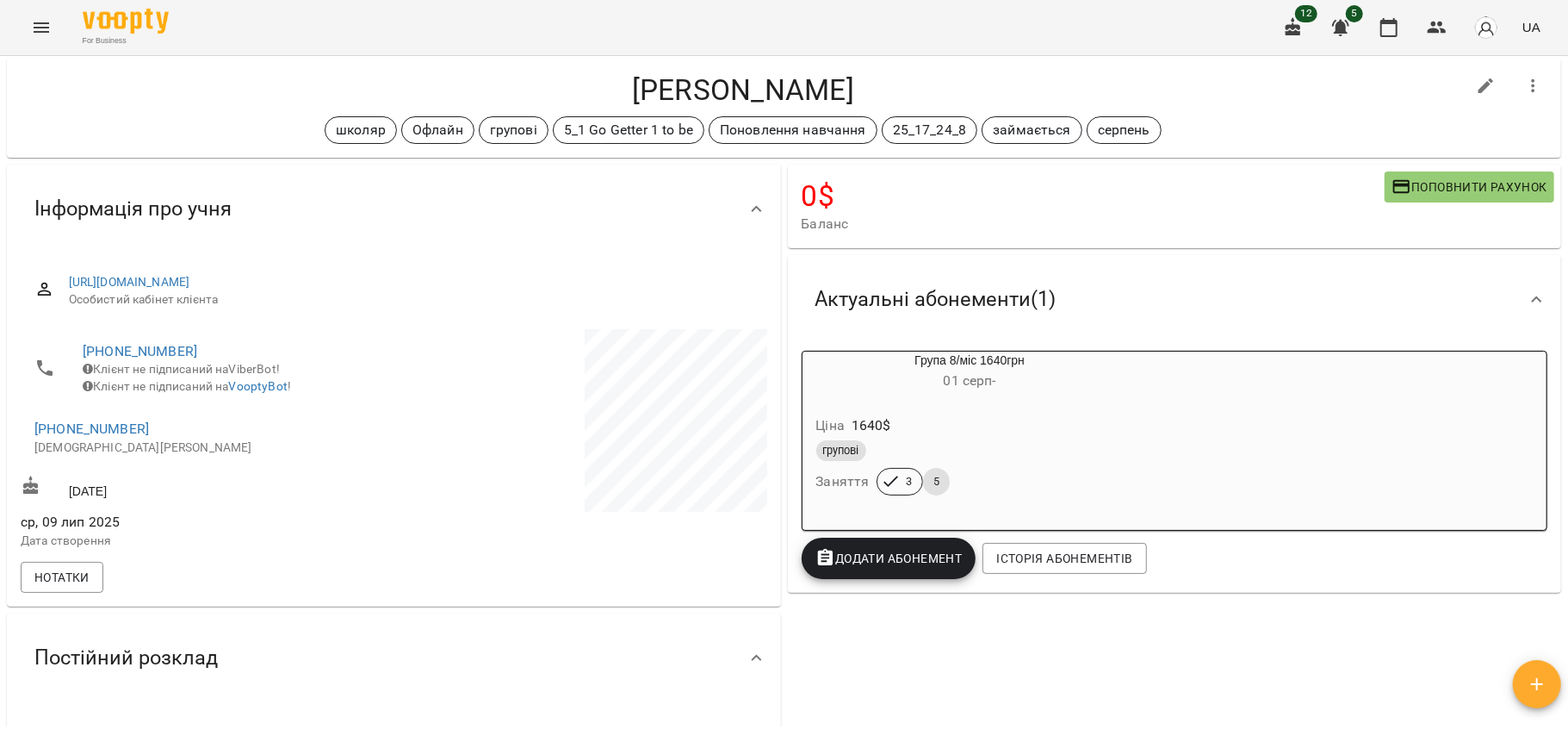
scroll to position [48, 0]
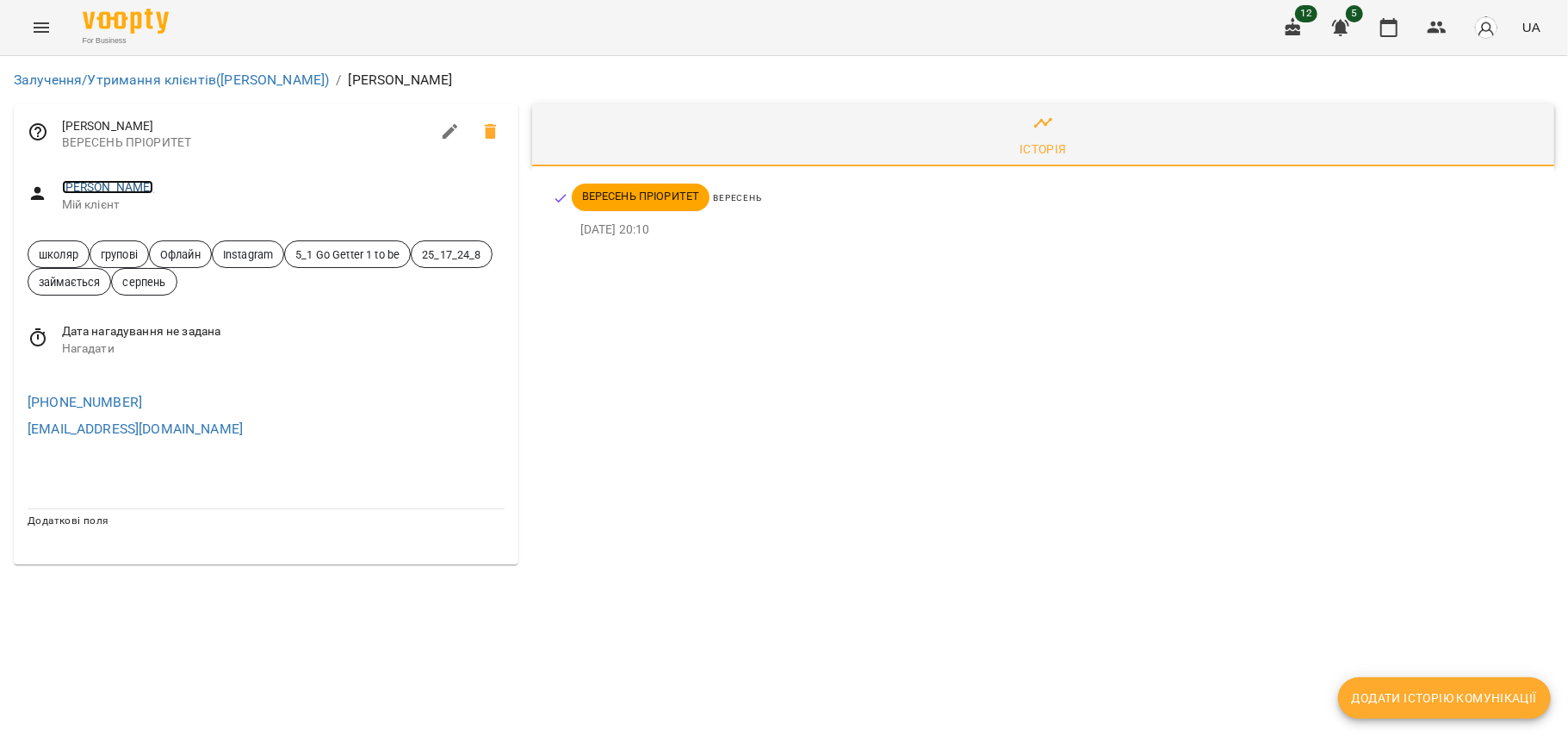
click at [149, 191] on link "[PERSON_NAME]" at bounding box center [108, 187] width 92 height 14
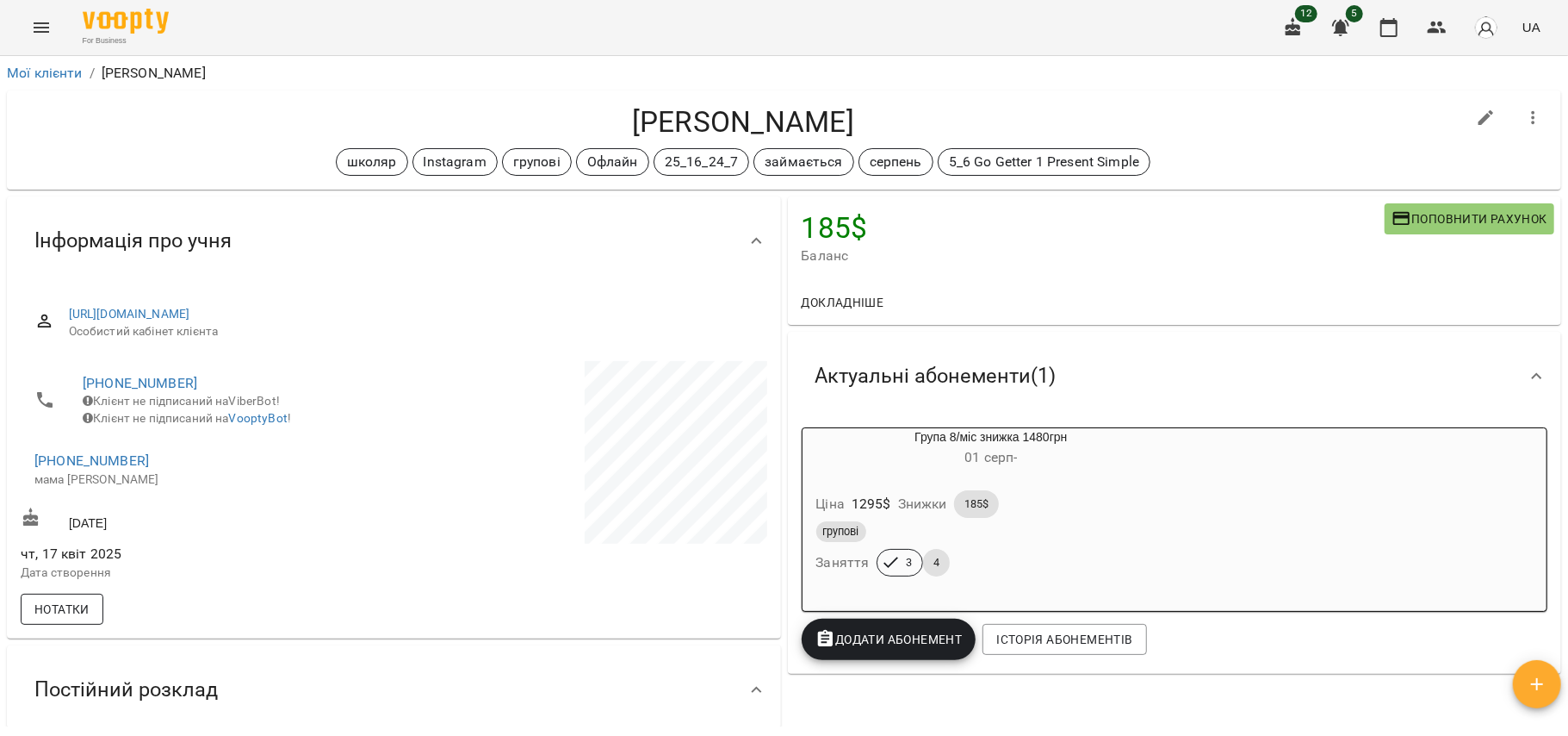
click at [95, 611] on button "Нотатки" at bounding box center [62, 608] width 83 height 31
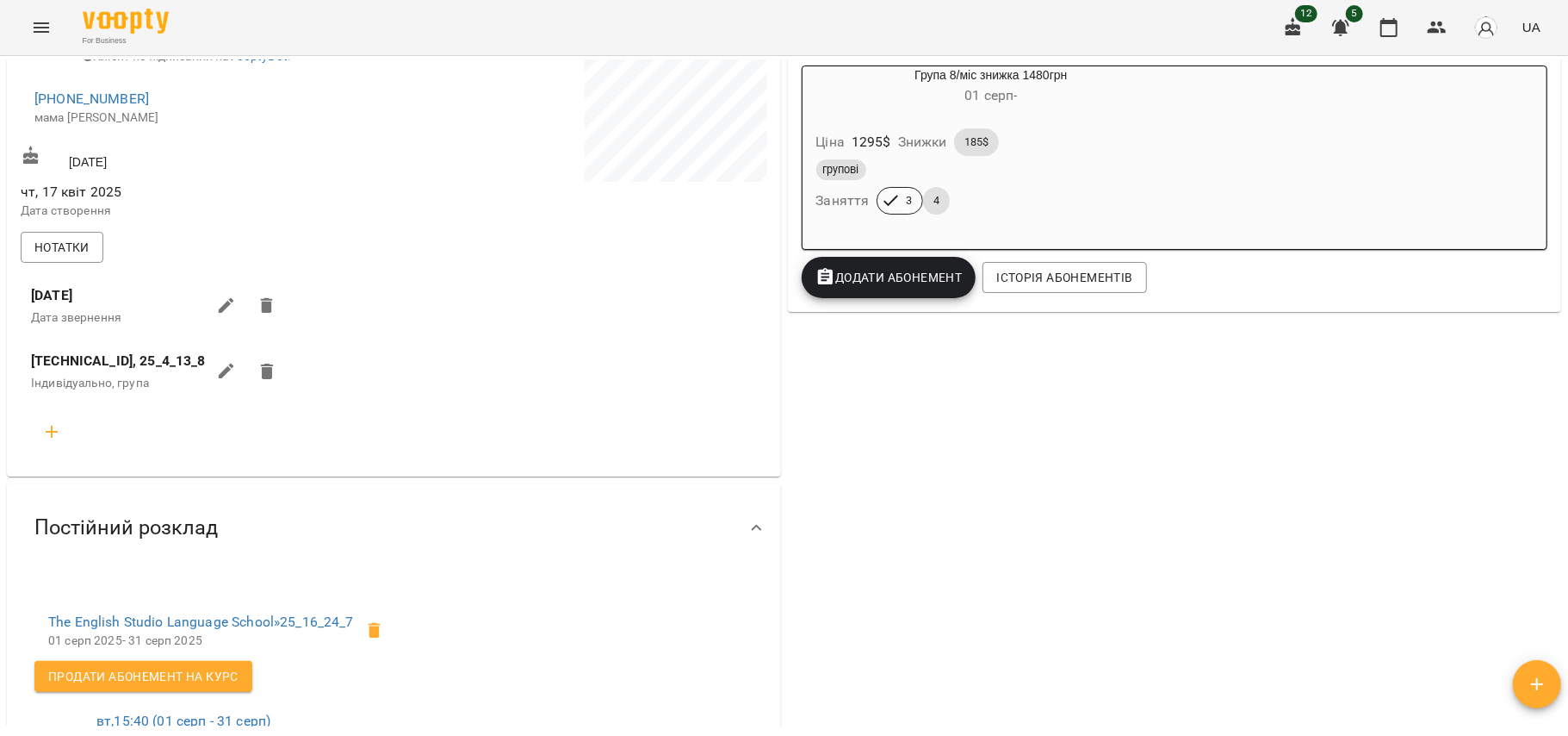
scroll to position [400, 0]
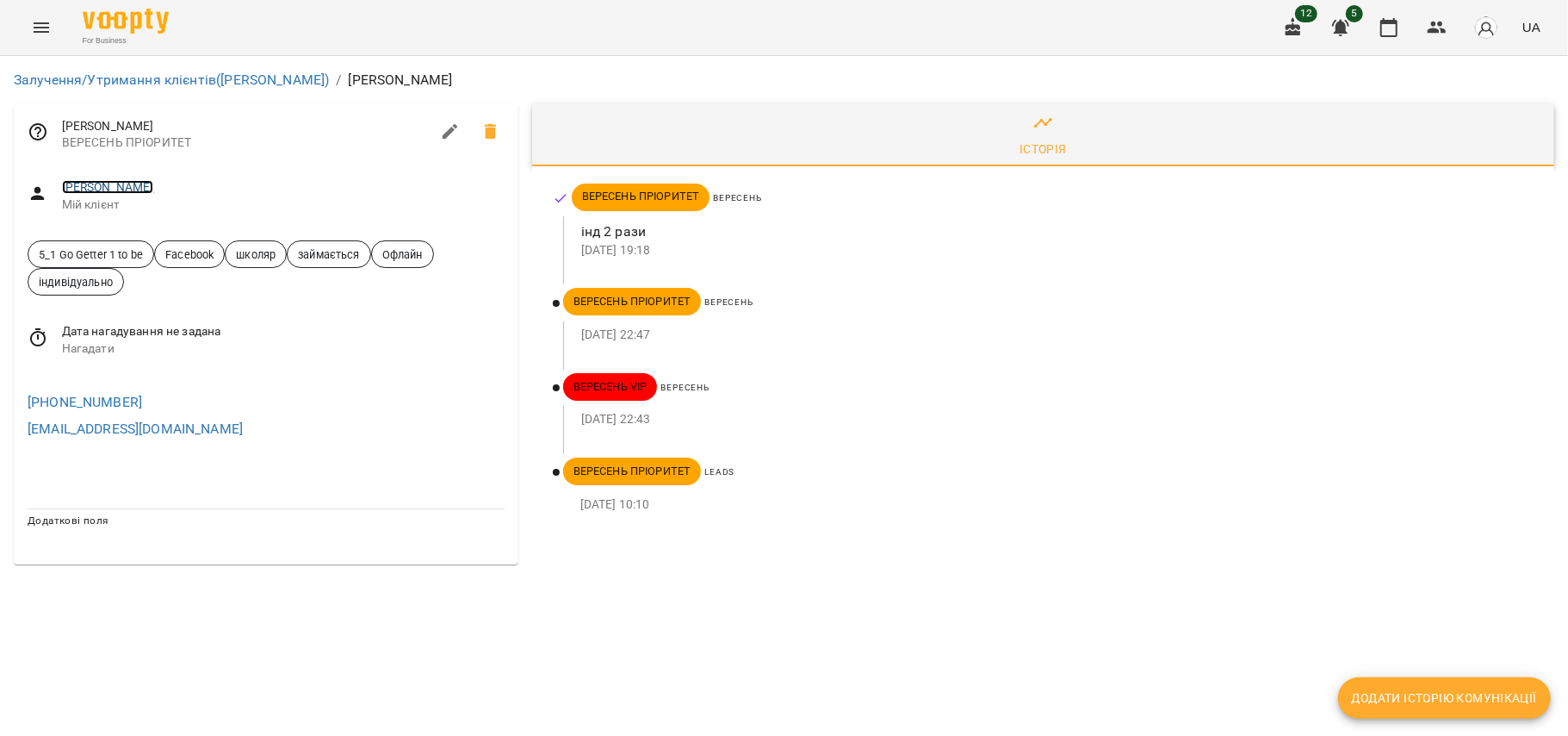
click at [155, 189] on link "[PERSON_NAME]" at bounding box center [108, 187] width 92 height 14
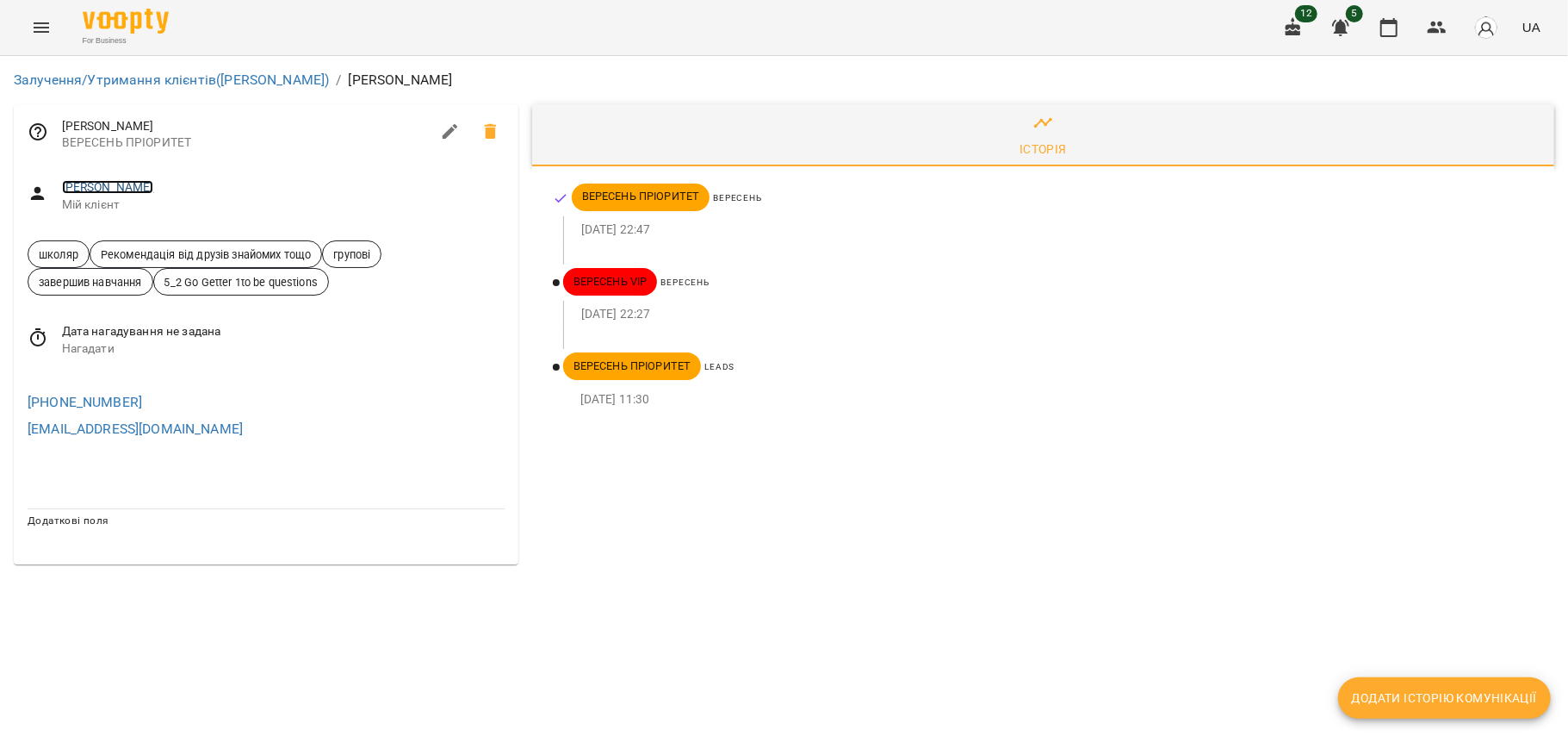
click at [122, 183] on link "[PERSON_NAME]" at bounding box center [108, 187] width 92 height 14
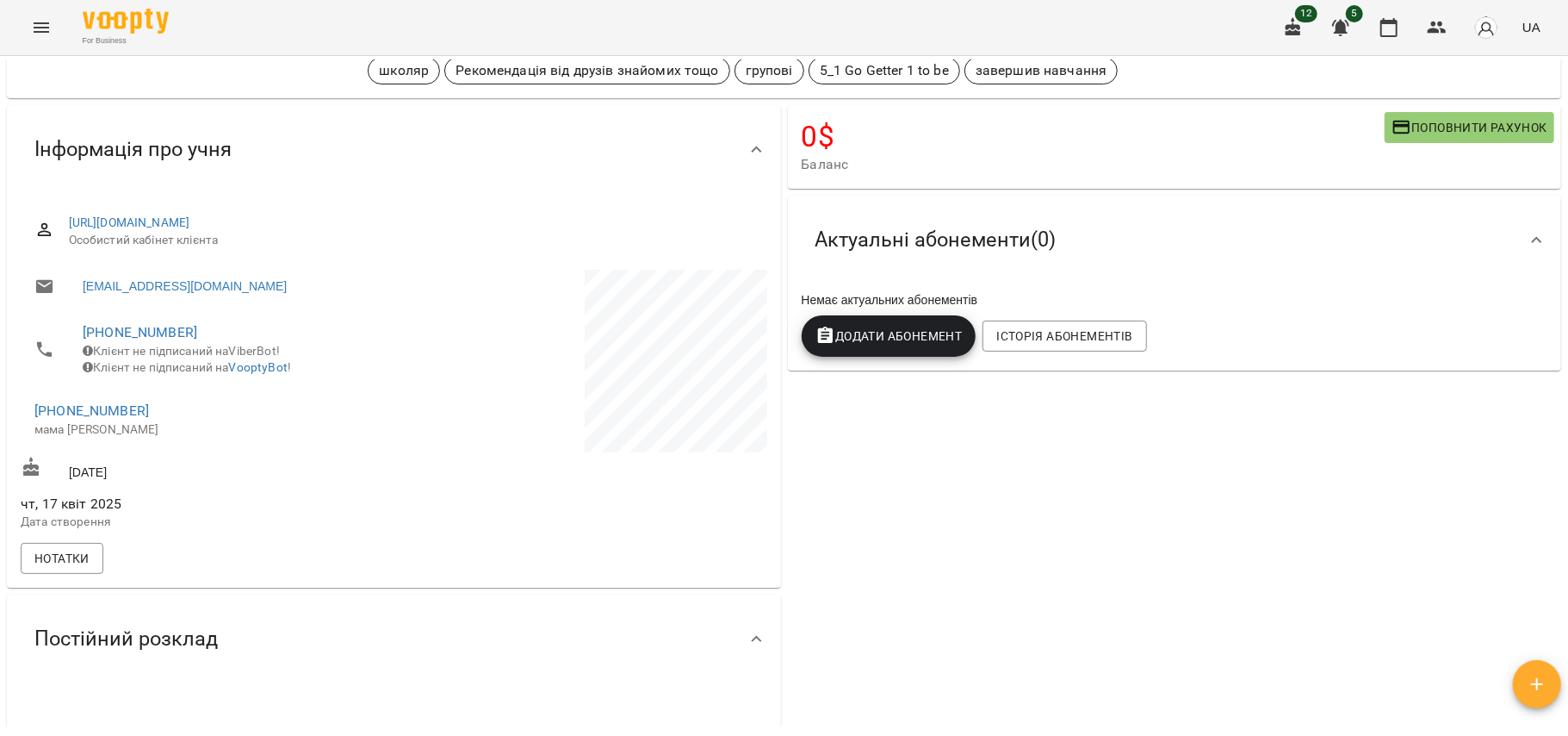
scroll to position [95, 0]
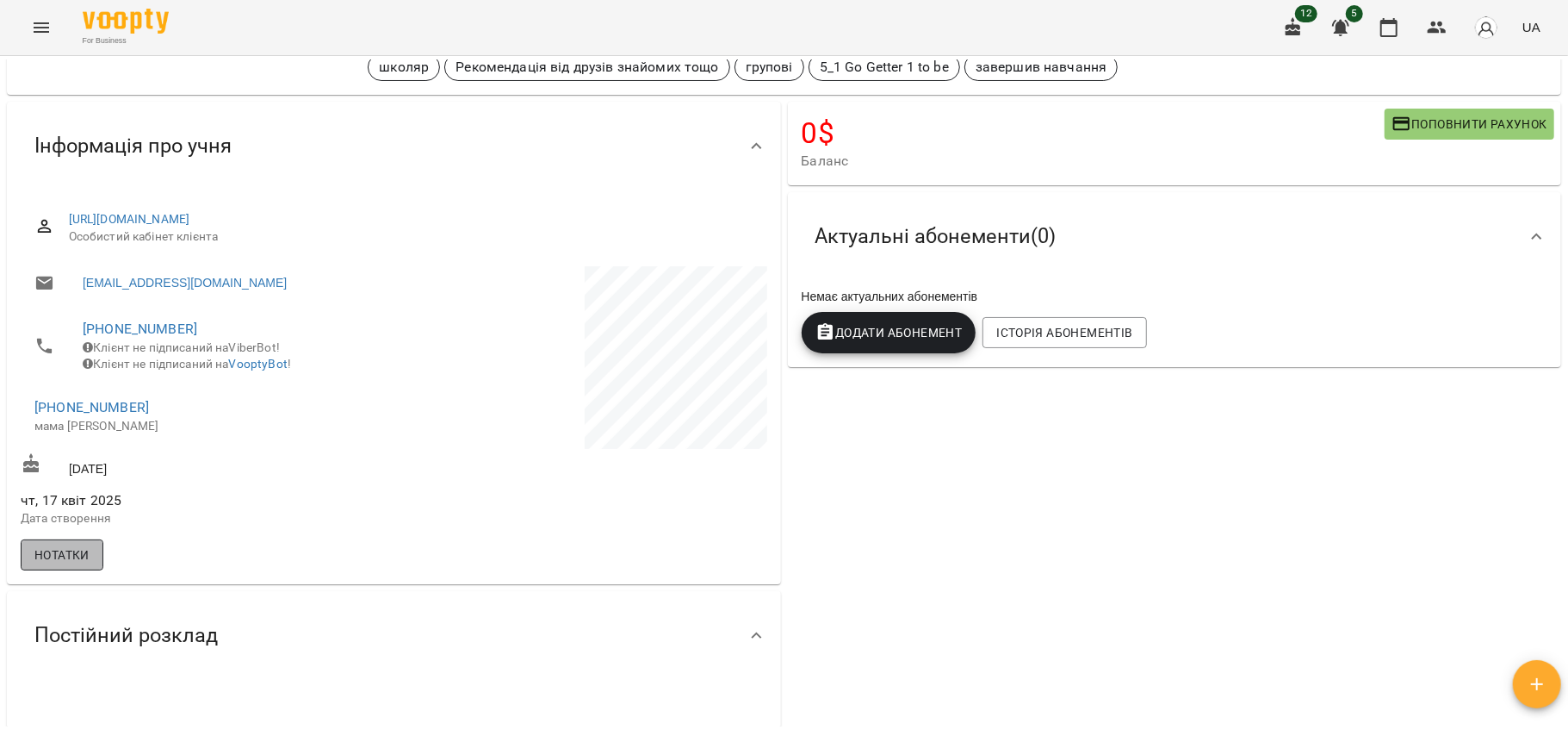
click at [71, 565] on span "Нотатки" at bounding box center [62, 554] width 55 height 21
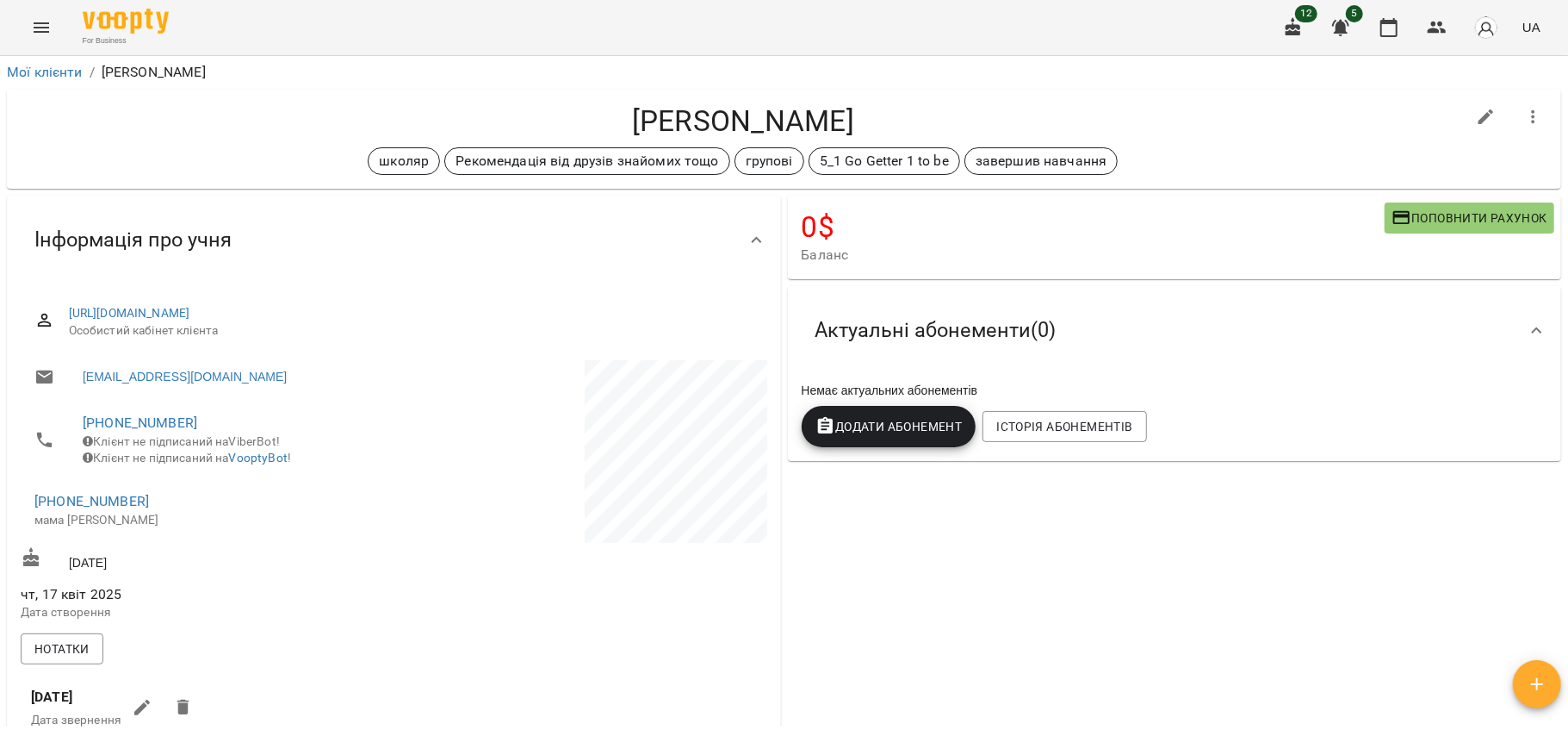
scroll to position [0, 0]
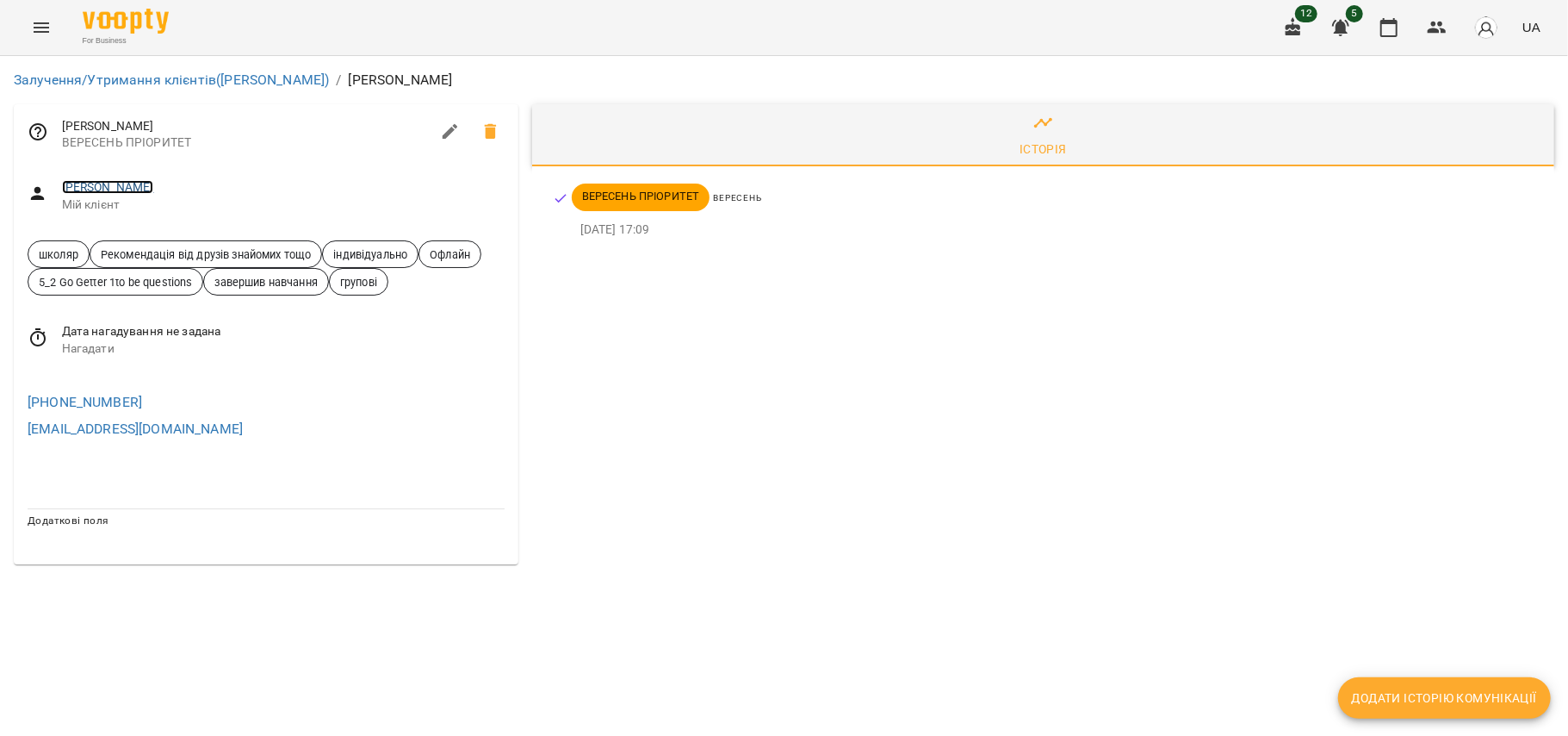
click at [142, 181] on link "[PERSON_NAME]" at bounding box center [108, 187] width 92 height 14
click at [150, 184] on link "[PERSON_NAME]" at bounding box center [108, 187] width 92 height 14
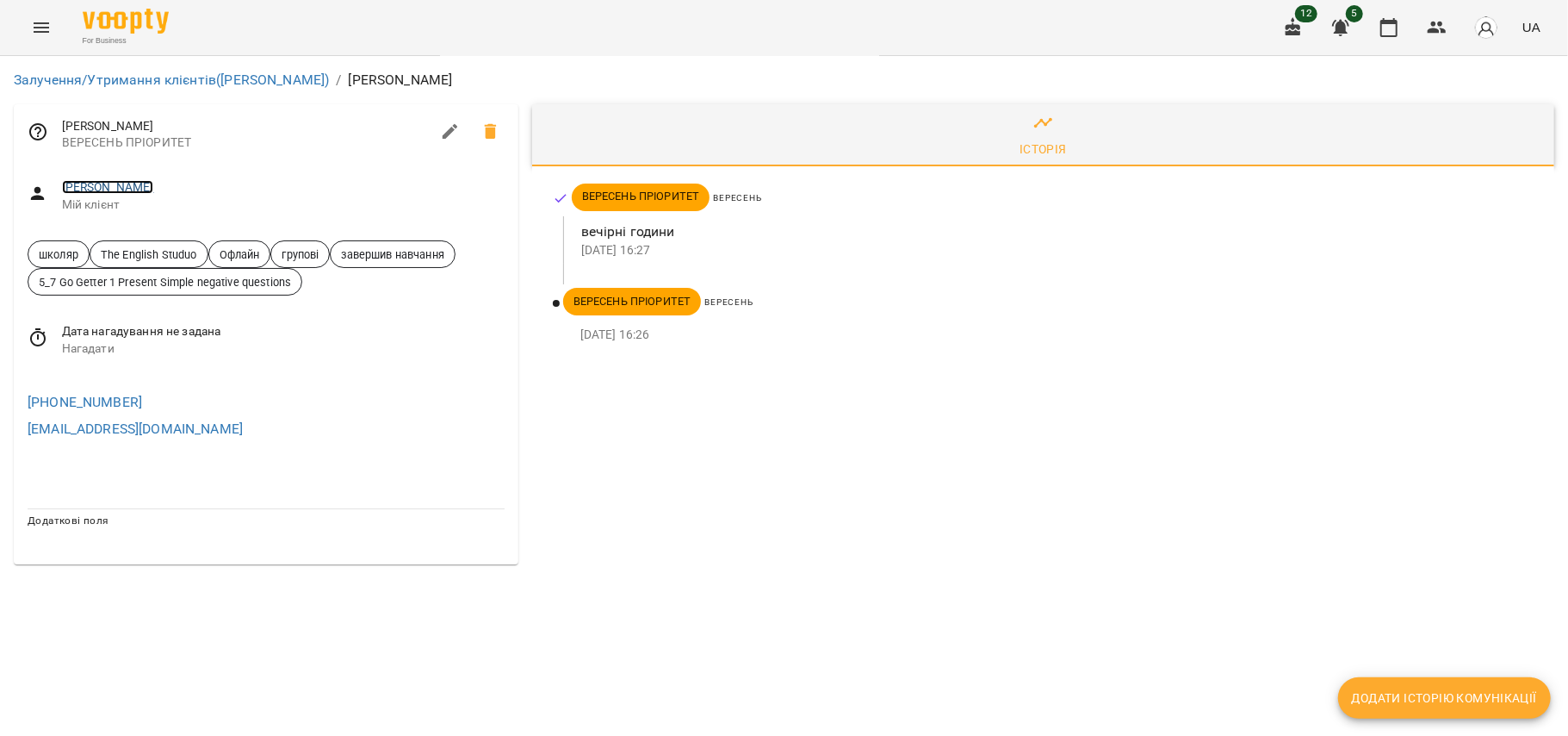
click at [155, 193] on link "[PERSON_NAME]" at bounding box center [108, 187] width 92 height 14
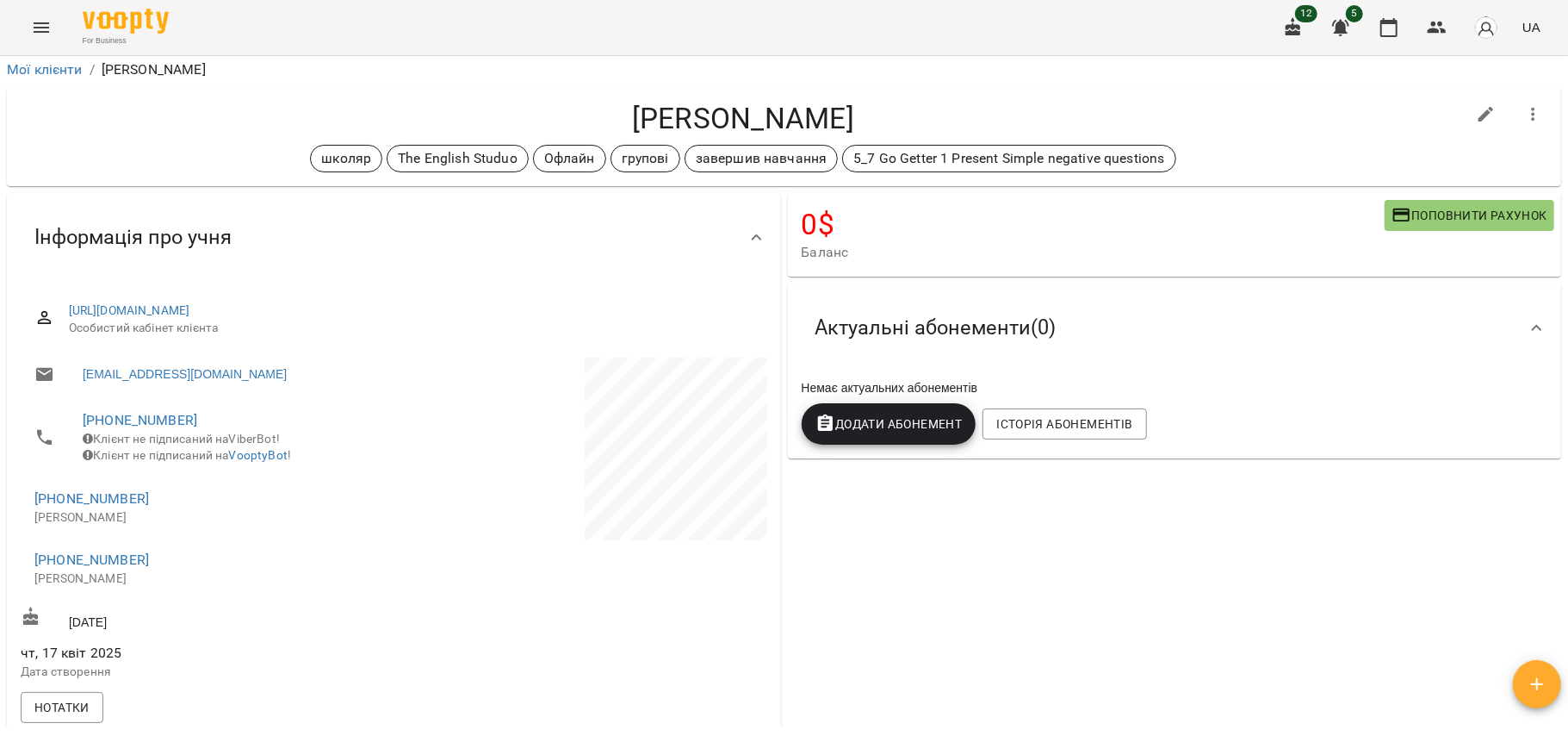
scroll to position [7, 0]
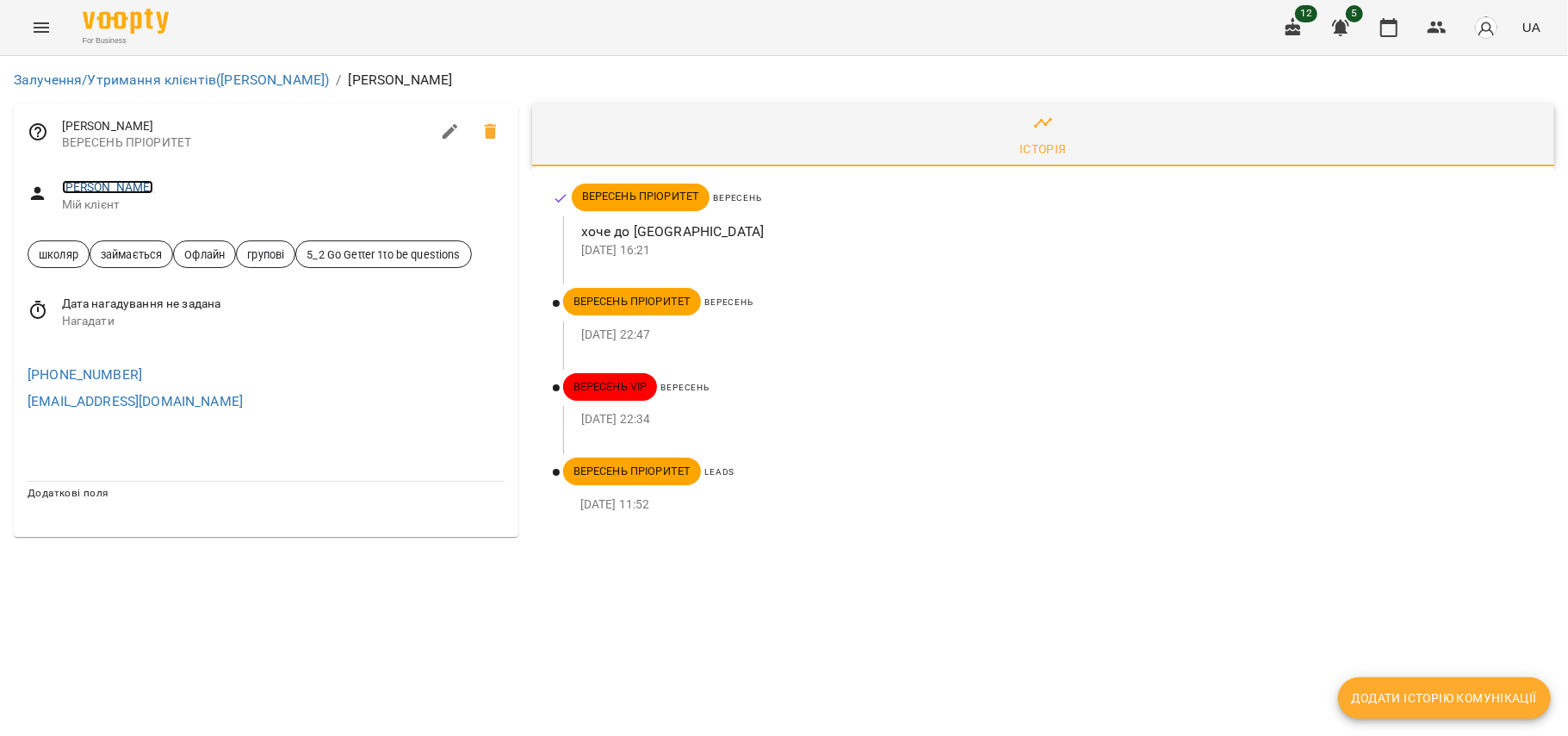
click at [149, 184] on link "[PERSON_NAME]" at bounding box center [108, 187] width 92 height 14
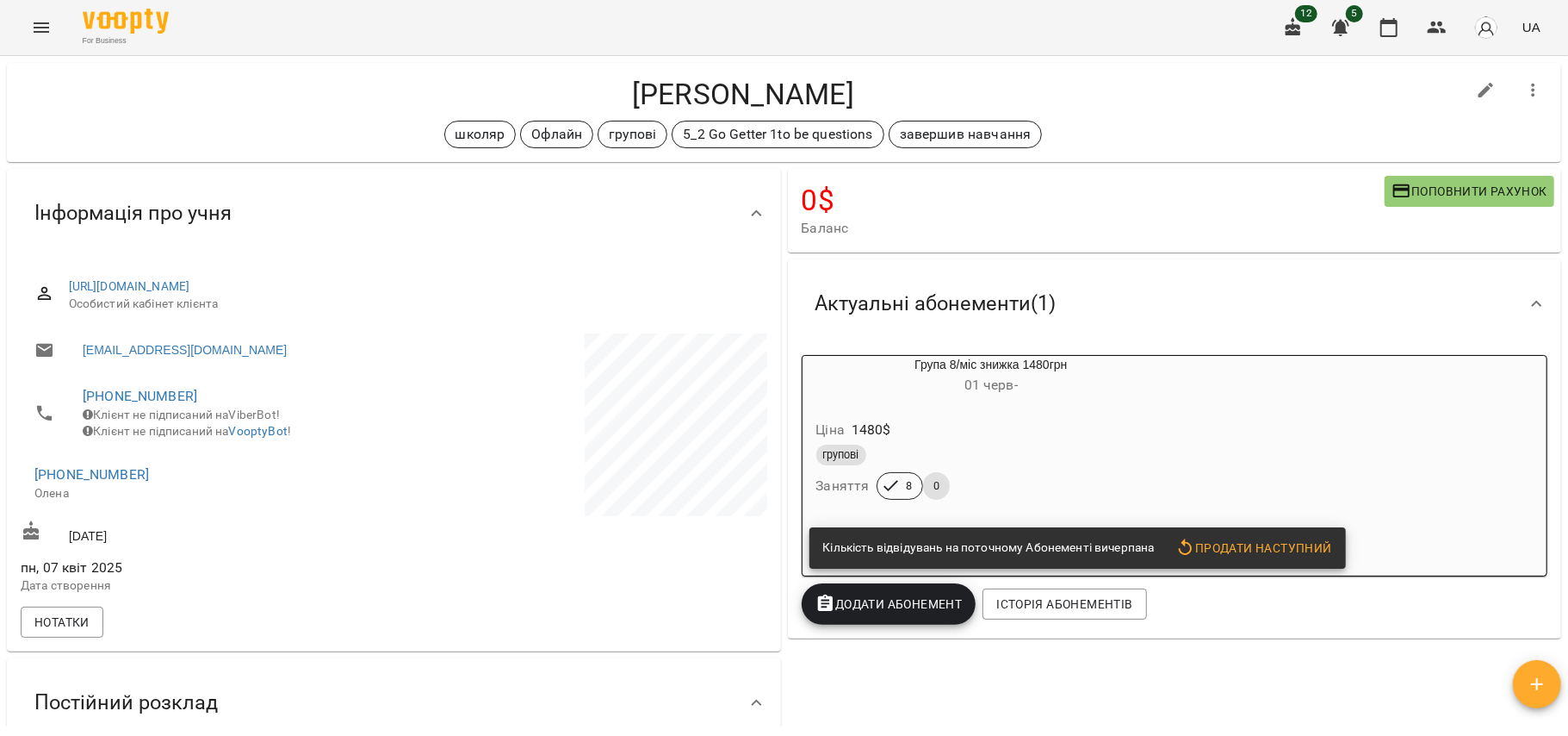
scroll to position [35, 0]
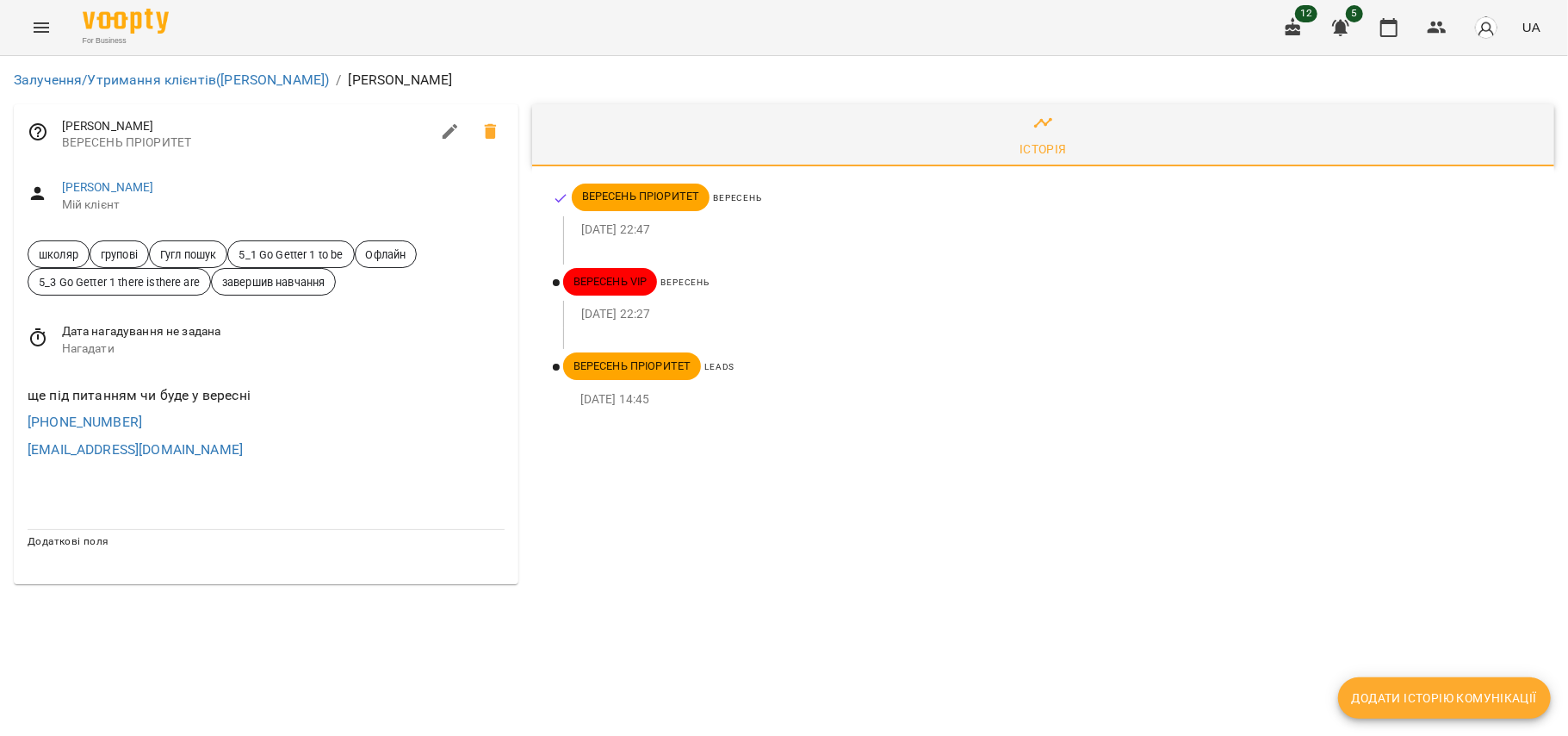
click at [251, 391] on div "ще під питанням чи буде у вересні" at bounding box center [266, 396] width 484 height 28
drag, startPoint x: 29, startPoint y: 394, endPoint x: 276, endPoint y: 396, distance: 247.0
click at [276, 396] on div "ще під питанням чи буде у вересні" at bounding box center [266, 396] width 484 height 28
copy div "ще під питанням чи буде у вересні"
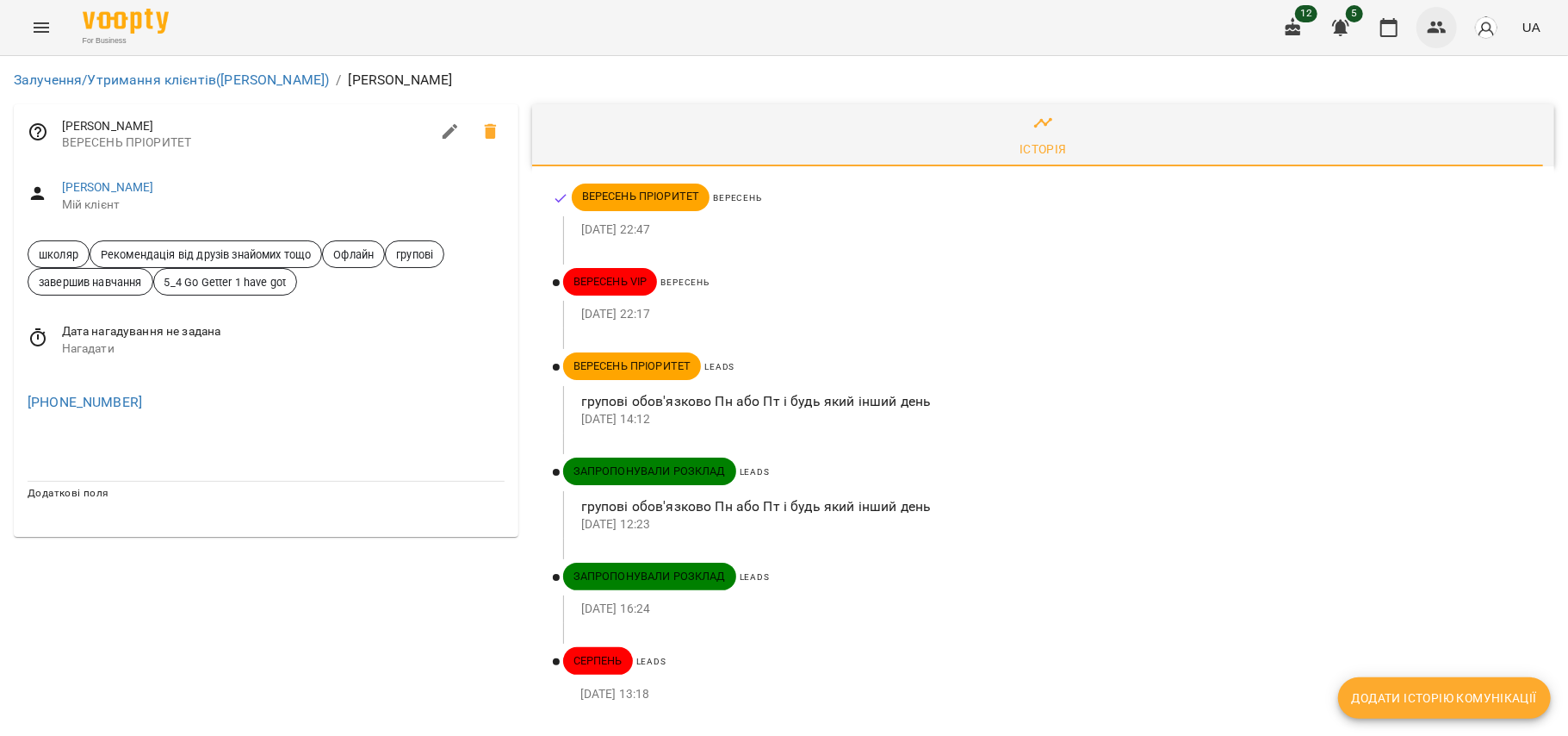
click at [1444, 32] on icon "button" at bounding box center [1436, 28] width 19 height 12
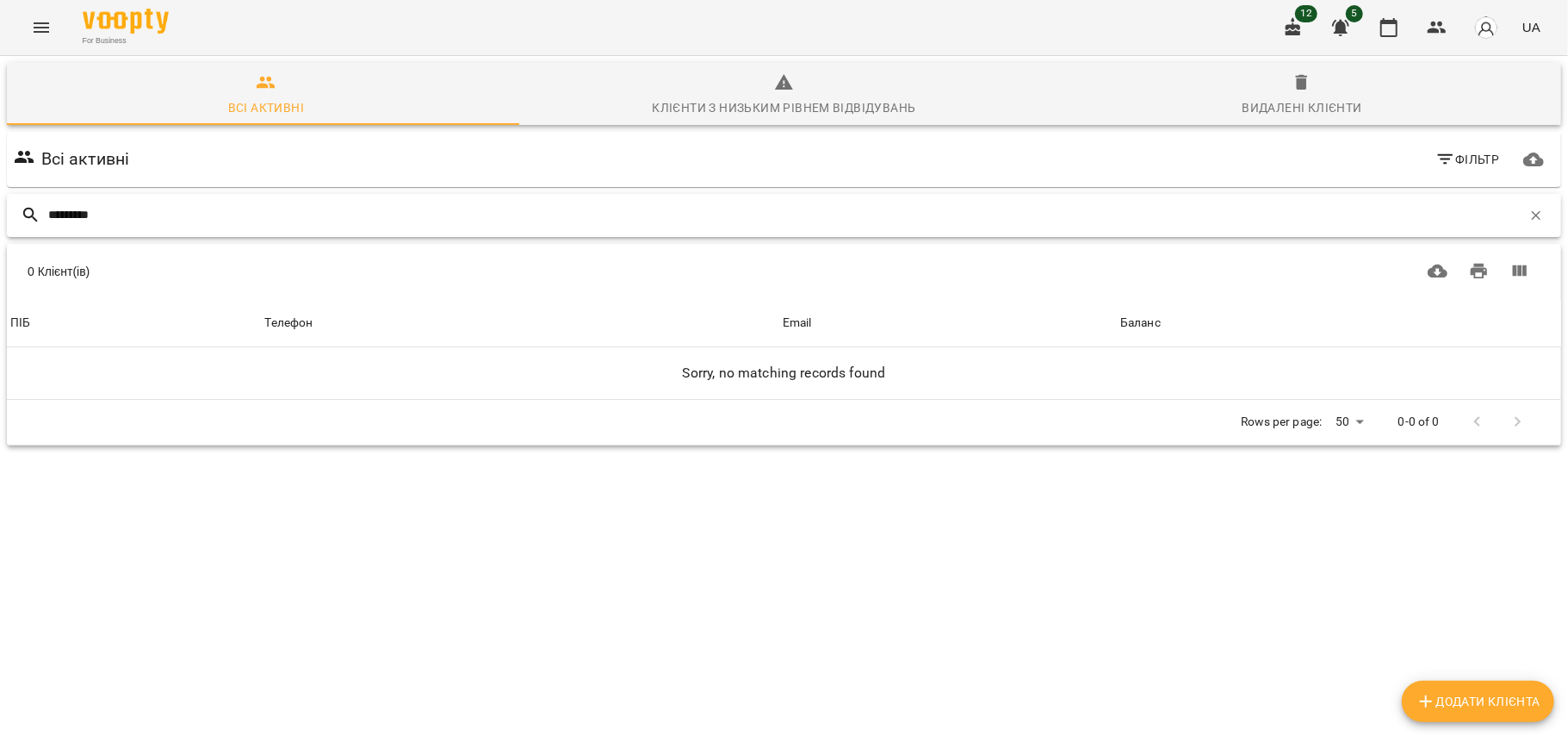
type input "*********"
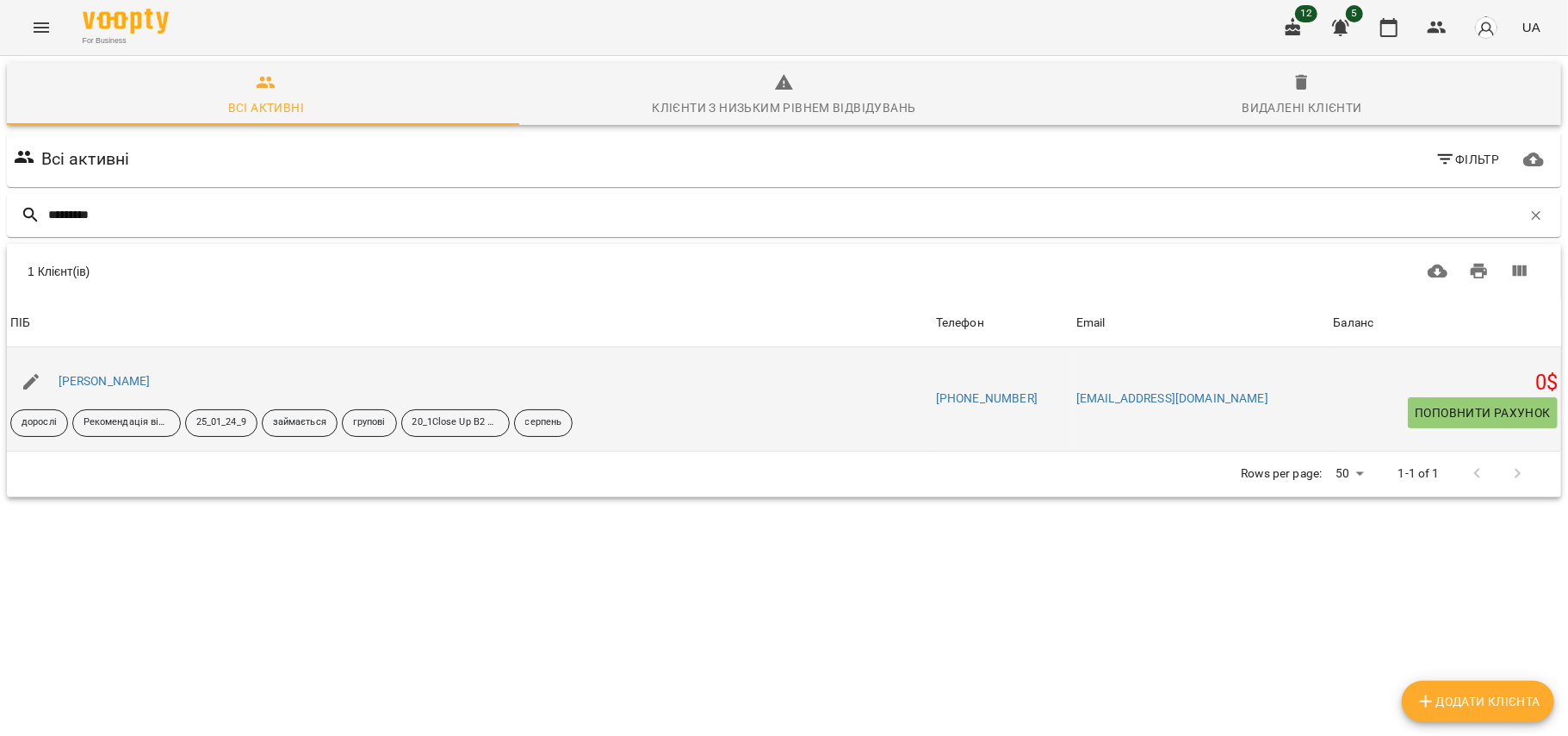
click at [136, 370] on div "Загоруйко Ольга" at bounding box center [104, 382] width 99 height 24
click at [136, 372] on div "Загоруйко Ольга" at bounding box center [104, 382] width 99 height 24
click at [129, 377] on link "Загоруйко Ольга" at bounding box center [105, 381] width 92 height 14
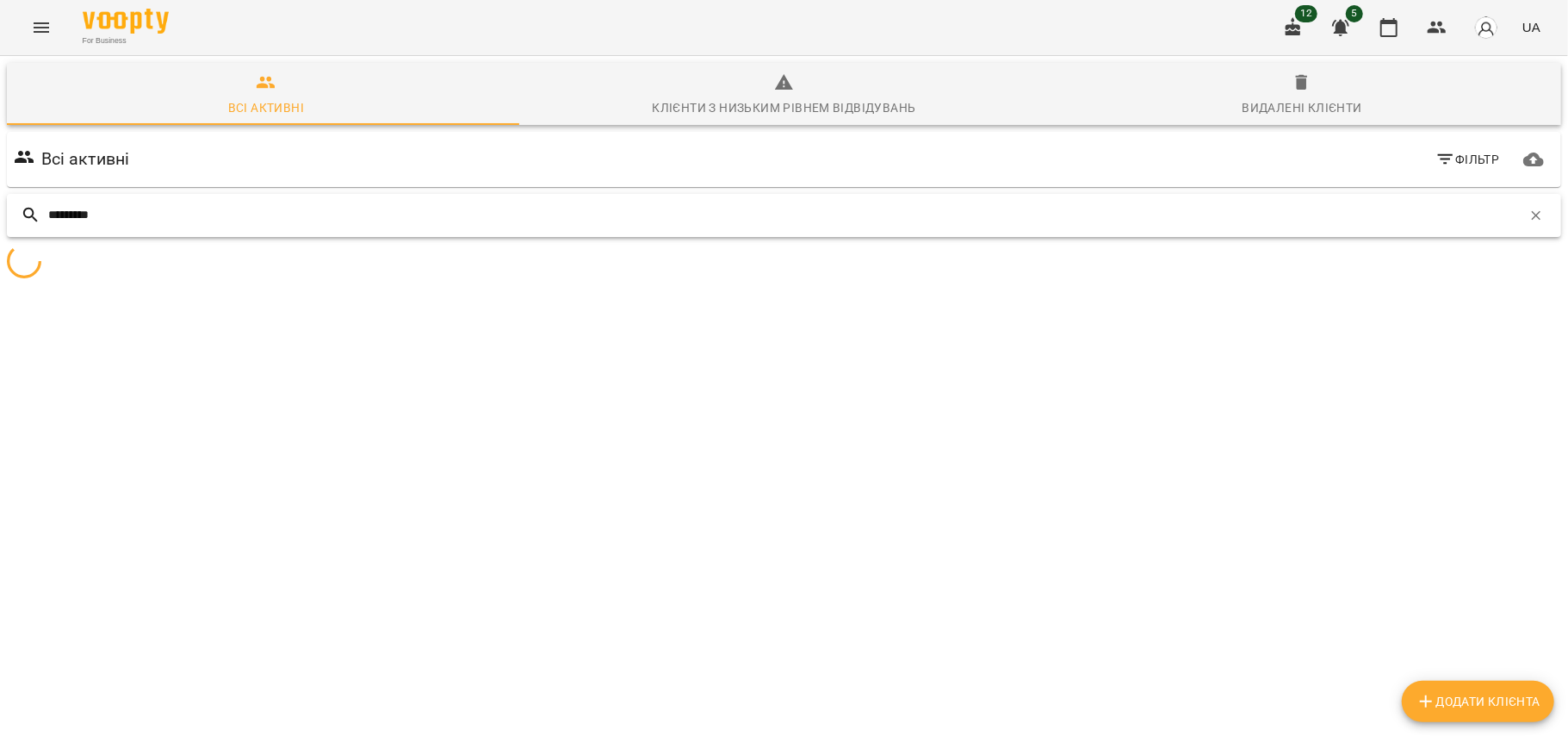
type input "*********"
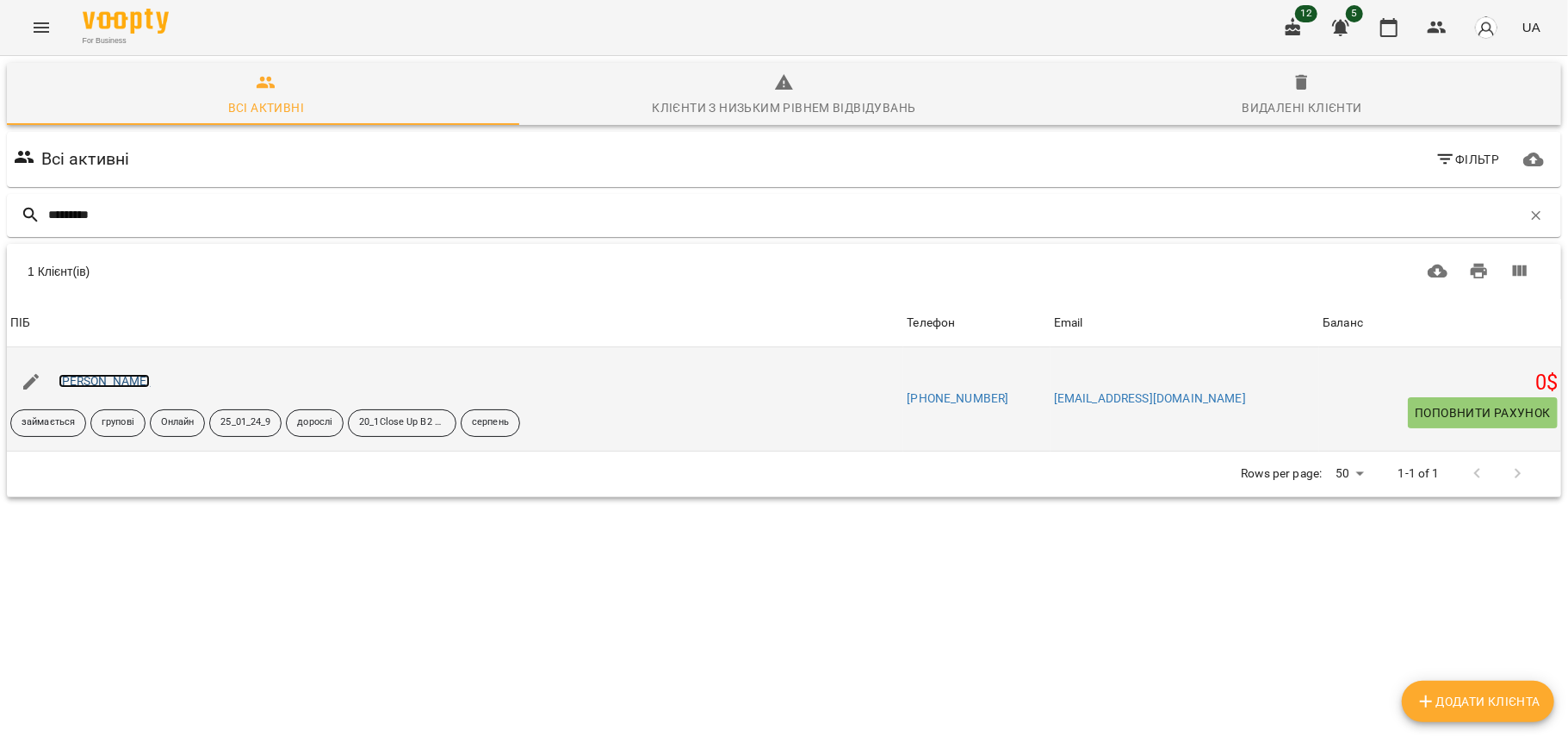
click at [129, 383] on link "Івашкевич Андрій" at bounding box center [105, 381] width 92 height 14
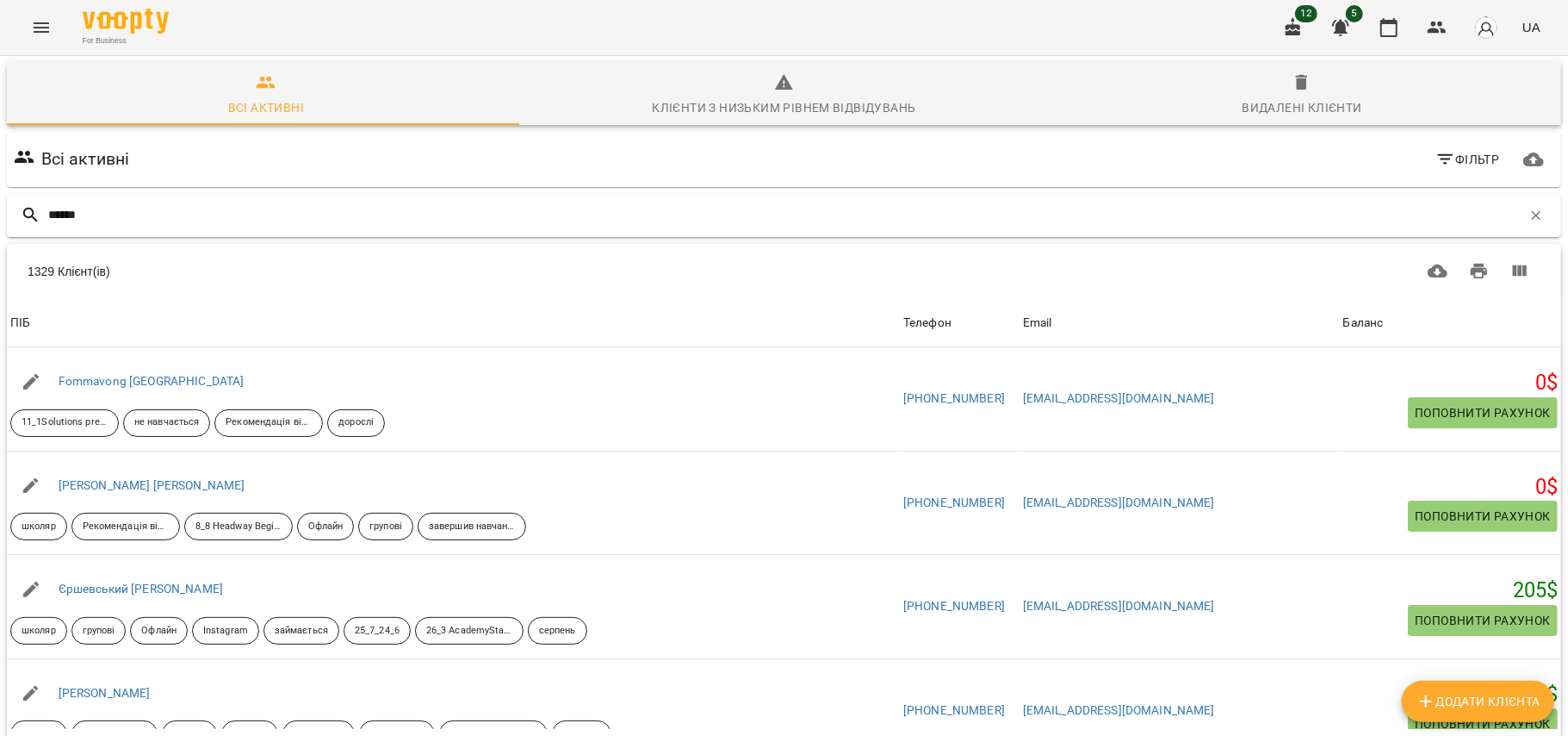
type input "******"
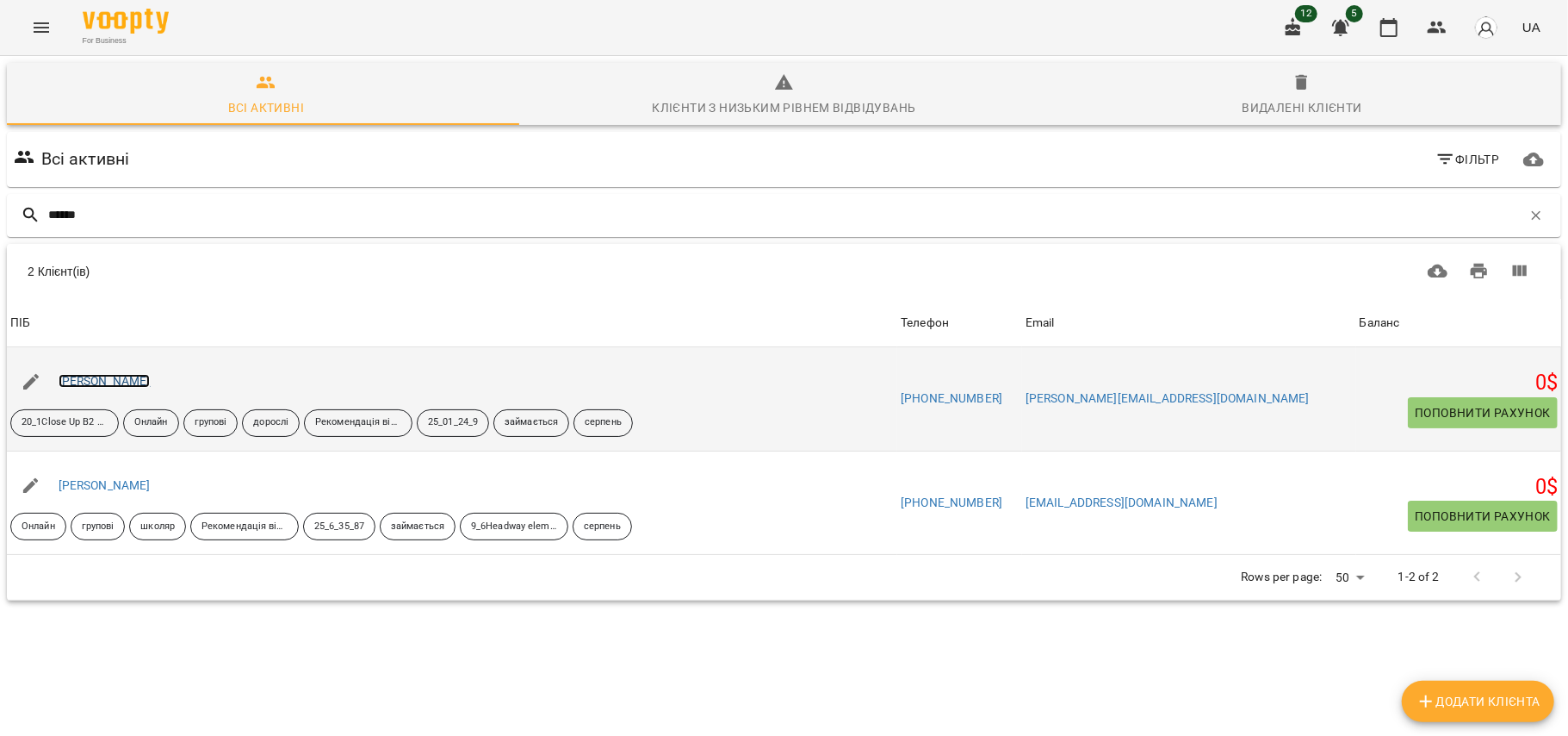
click at [123, 388] on link "Спатар Олена" at bounding box center [105, 381] width 92 height 14
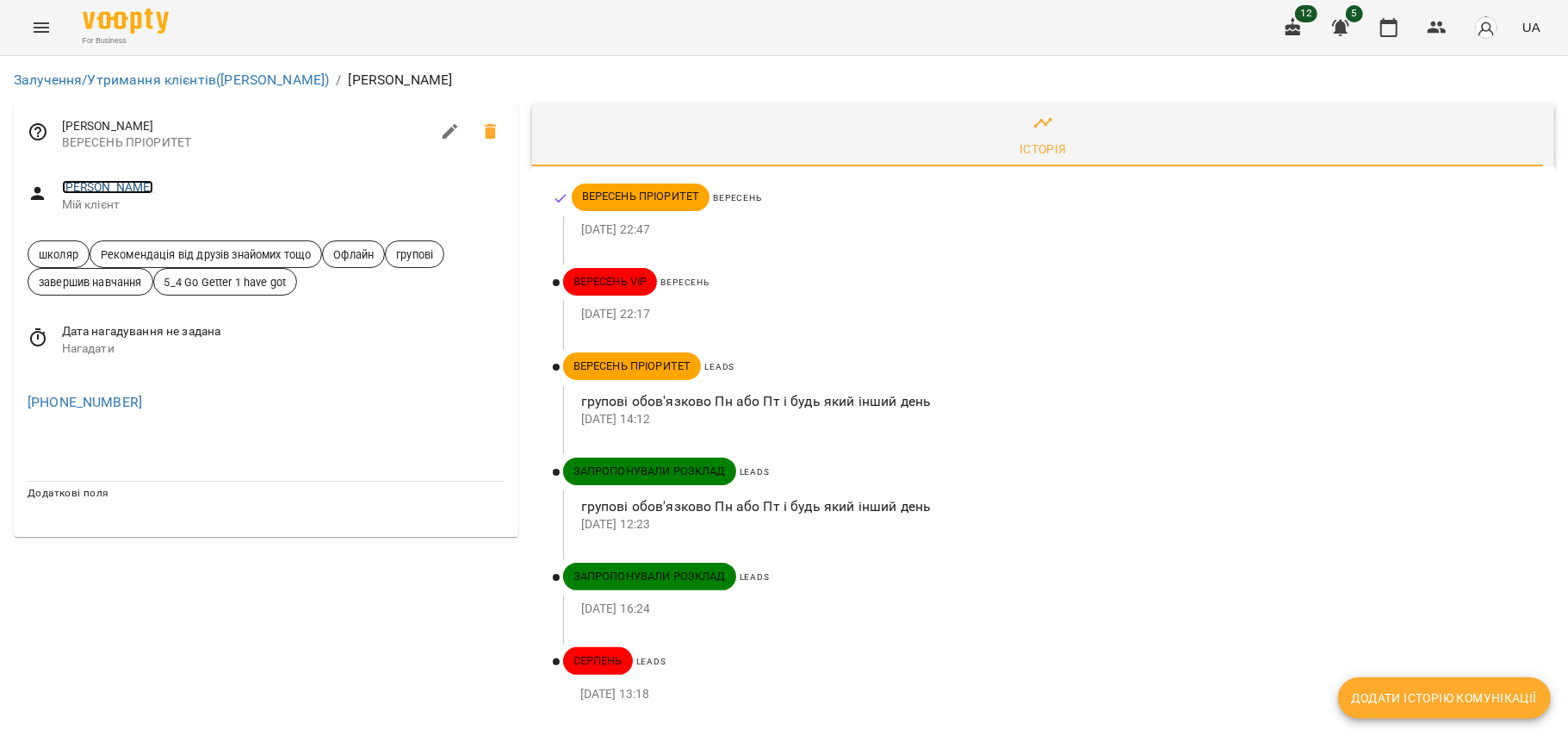
click at [123, 190] on link "[PERSON_NAME]" at bounding box center [108, 187] width 92 height 14
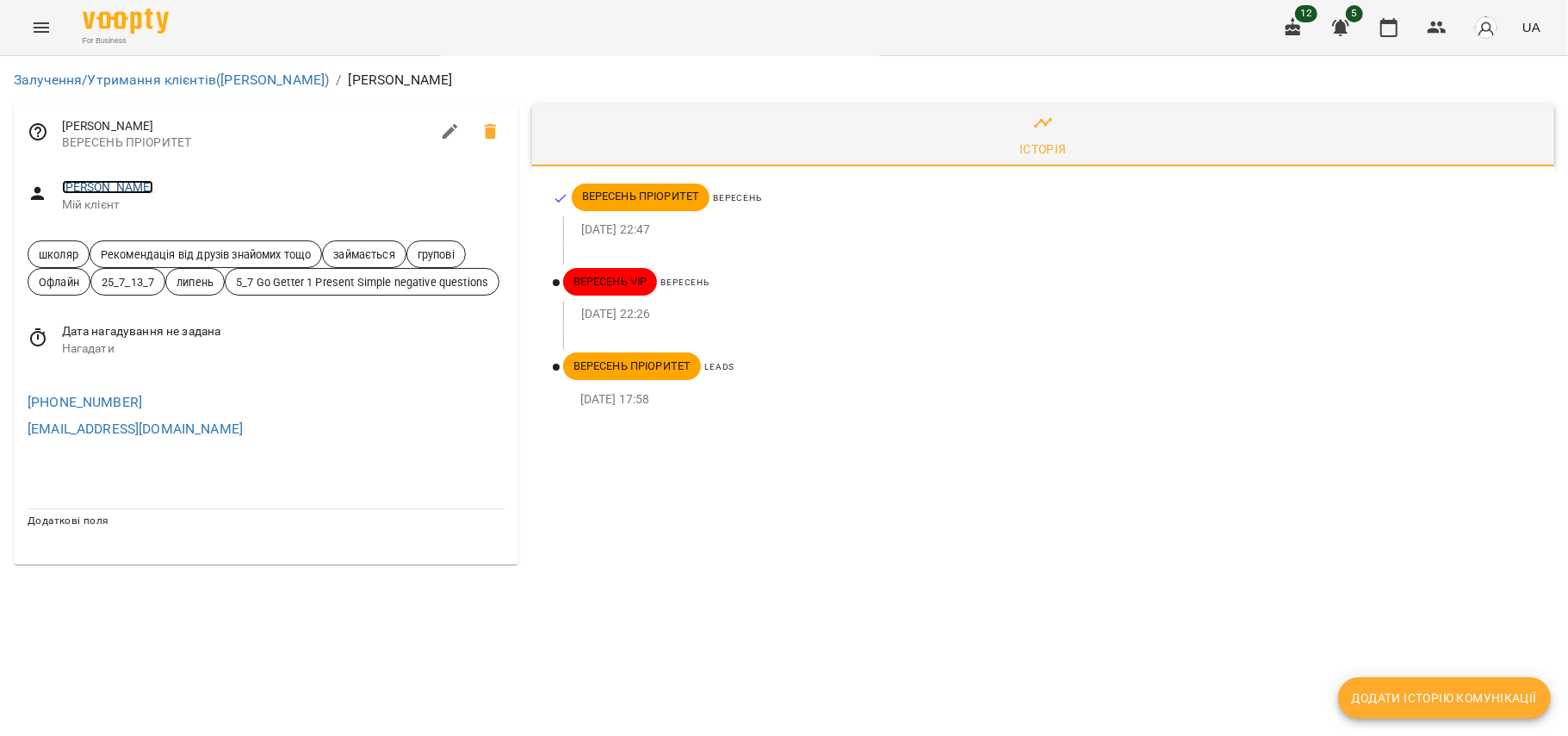
click at [137, 186] on link "Дем'янчук Макар" at bounding box center [108, 187] width 92 height 14
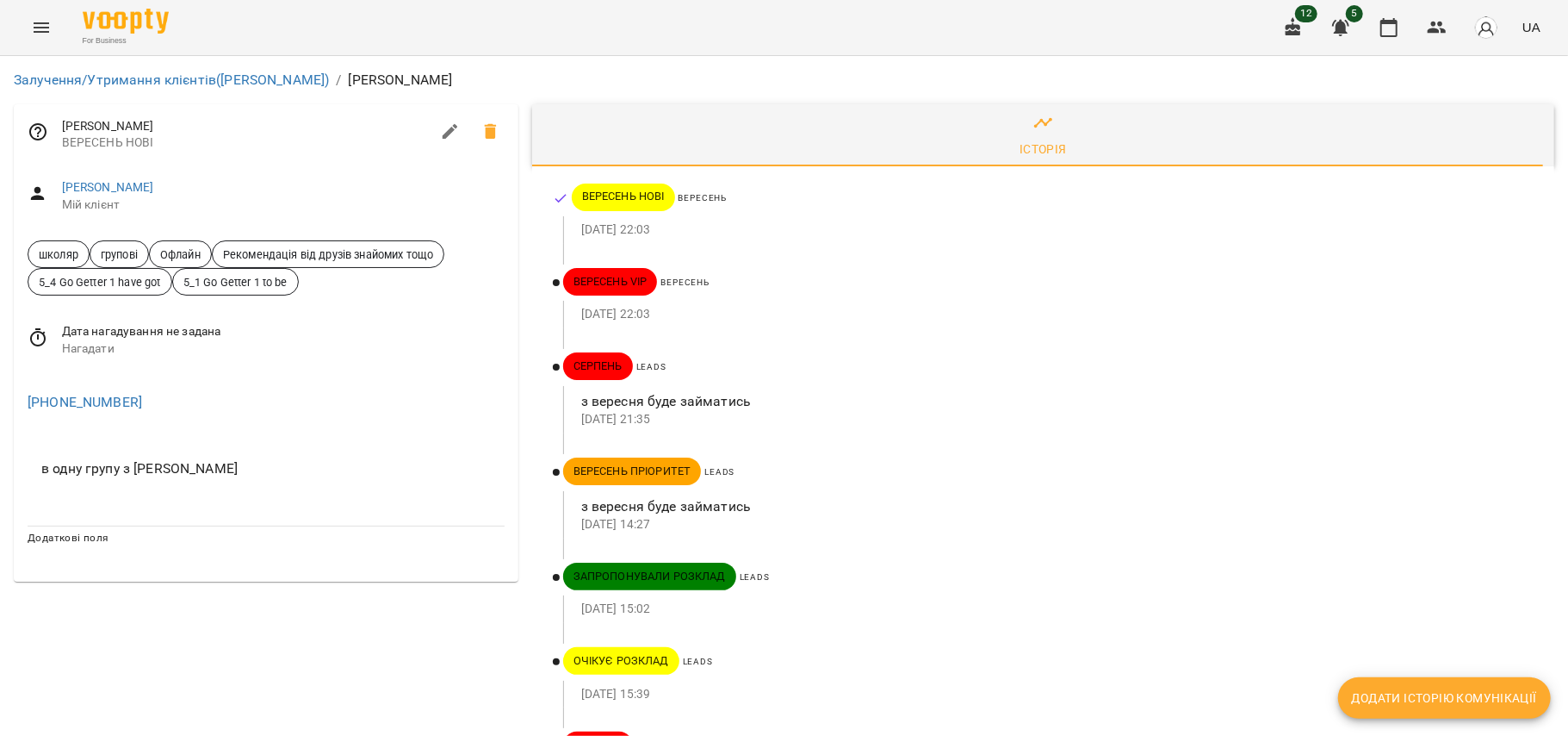
scroll to position [9, 0]
click at [154, 186] on link "Усенко Ростислав" at bounding box center [108, 187] width 92 height 14
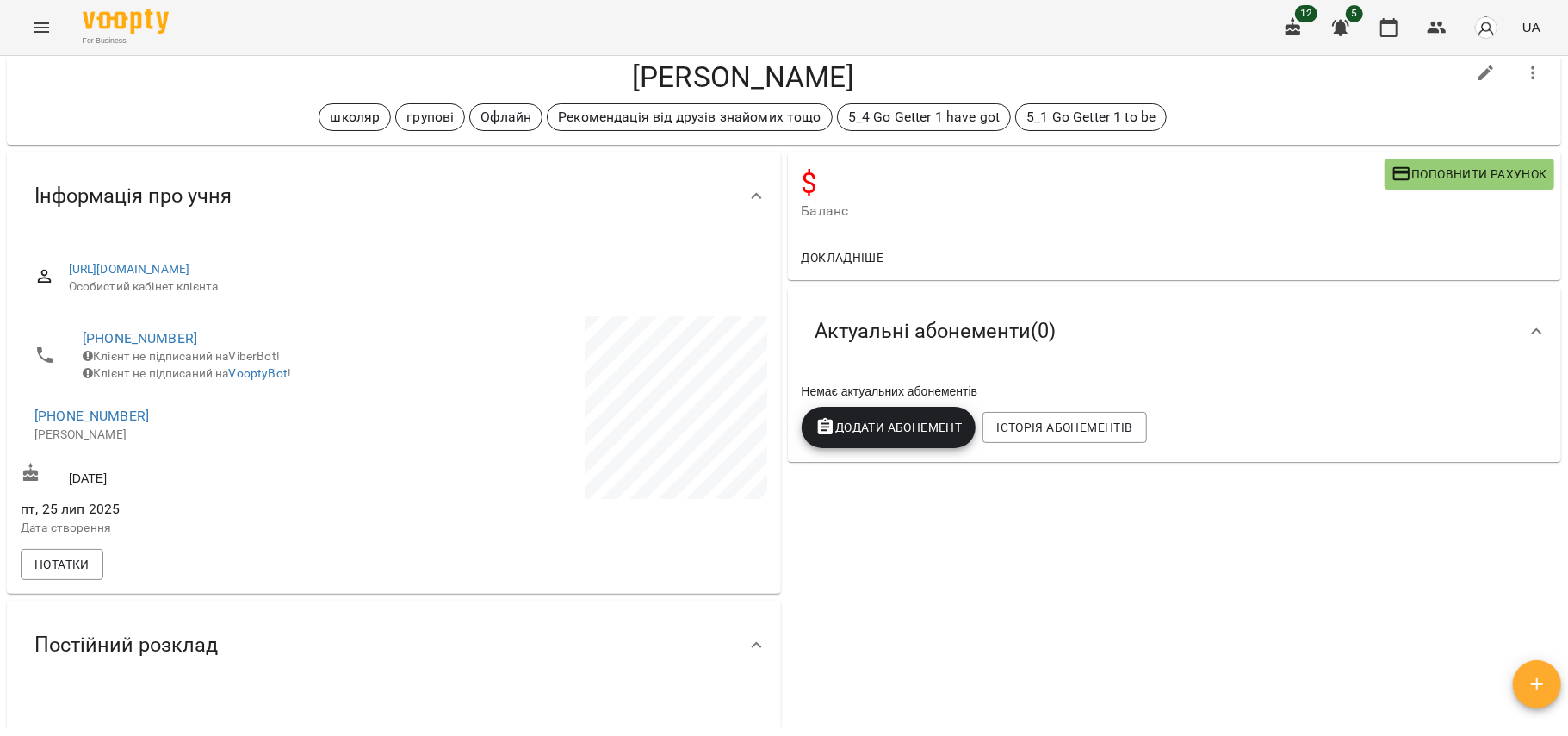
scroll to position [57, 0]
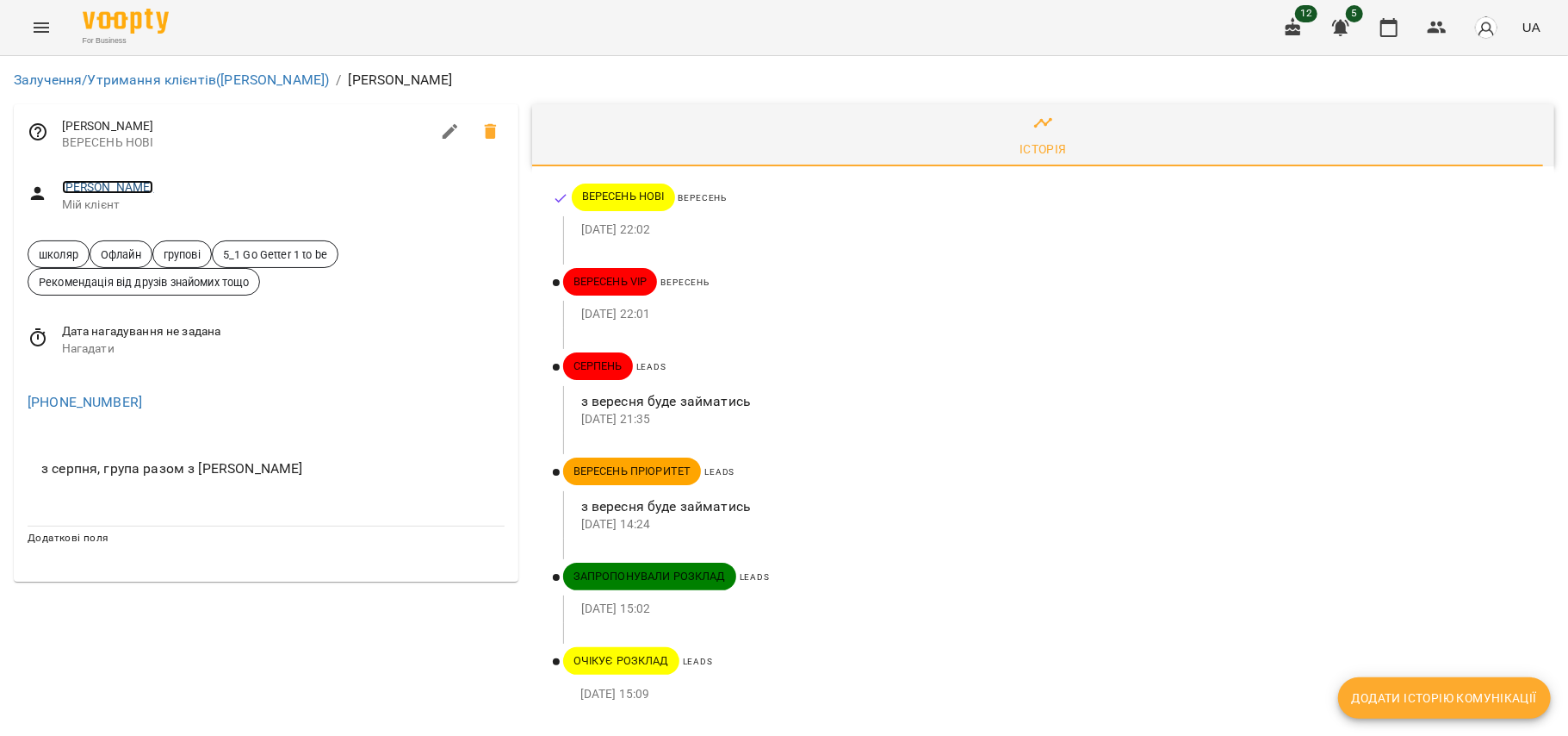
click at [116, 187] on link "[PERSON_NAME]" at bounding box center [108, 187] width 92 height 14
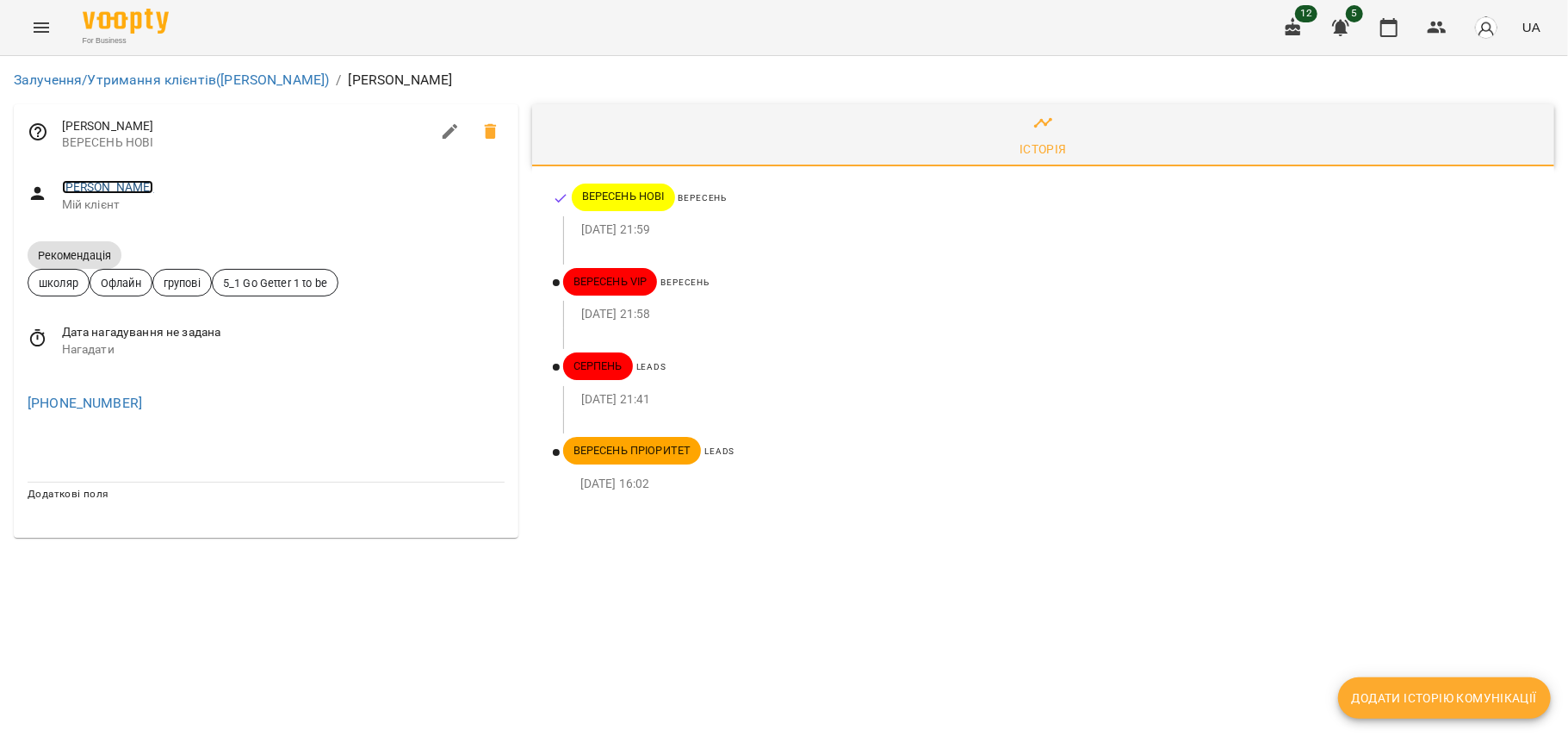
click at [78, 184] on link "[PERSON_NAME]" at bounding box center [108, 187] width 92 height 14
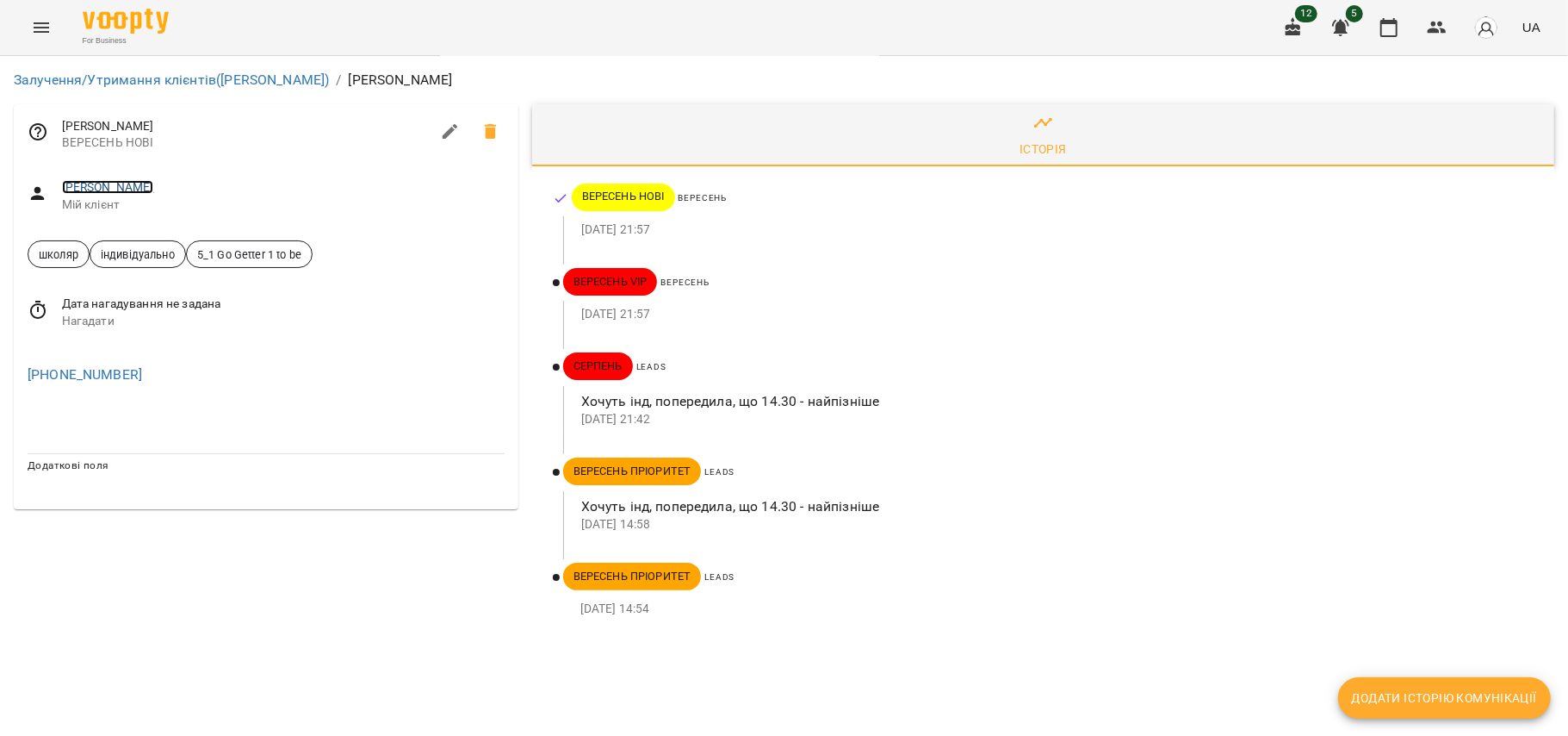
click at [139, 193] on link "[PERSON_NAME]" at bounding box center [108, 187] width 92 height 14
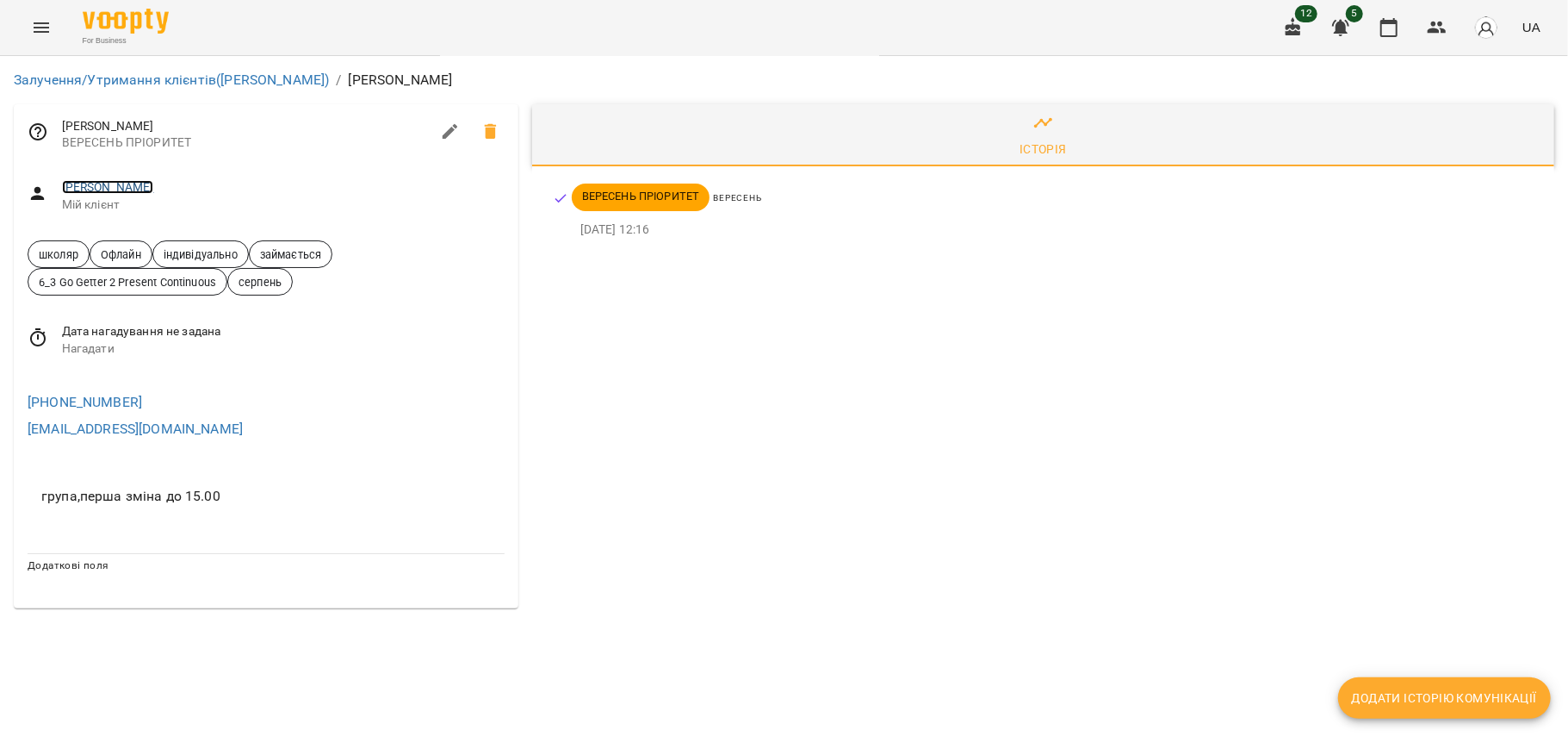
click at [123, 193] on link "[PERSON_NAME]" at bounding box center [108, 187] width 92 height 14
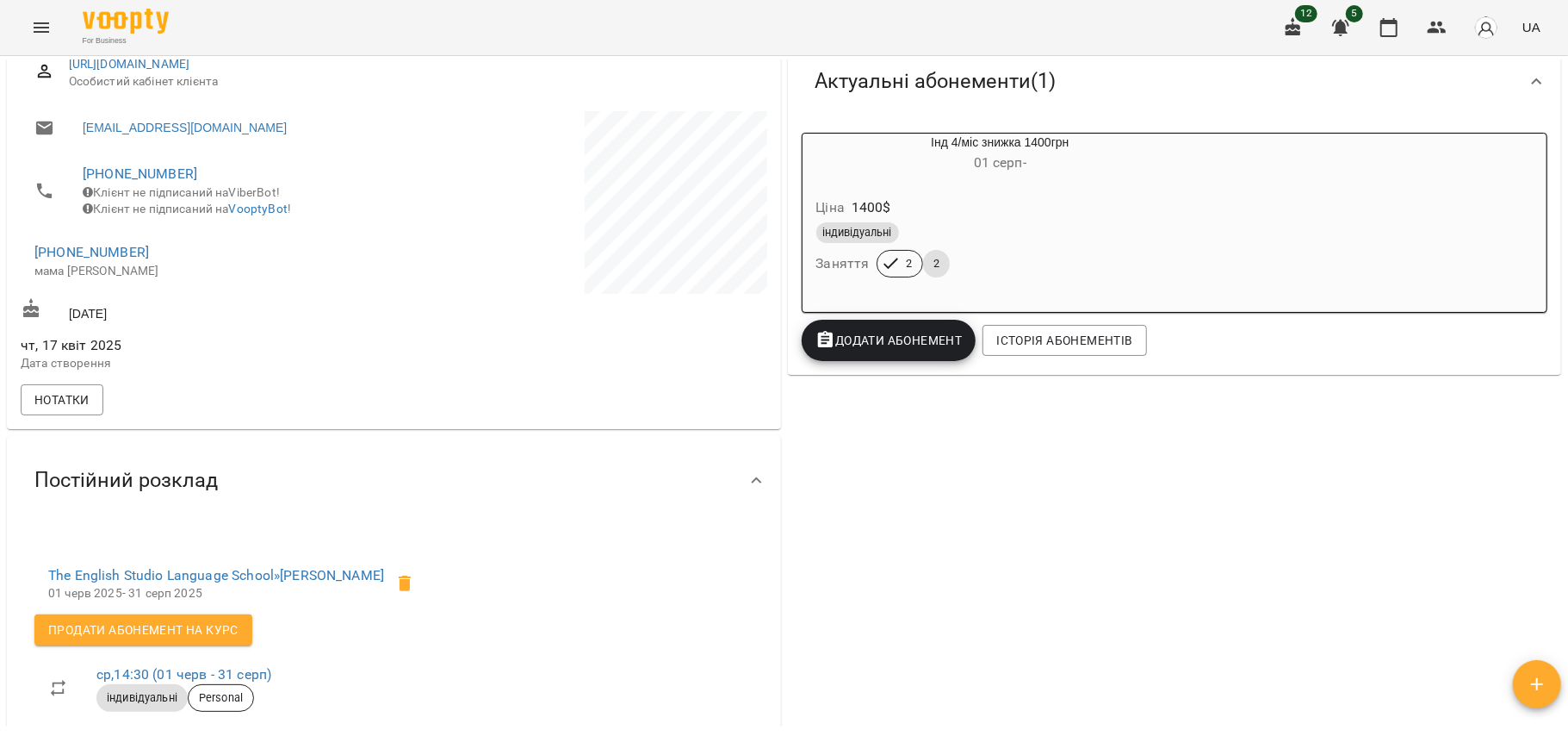
scroll to position [157, 0]
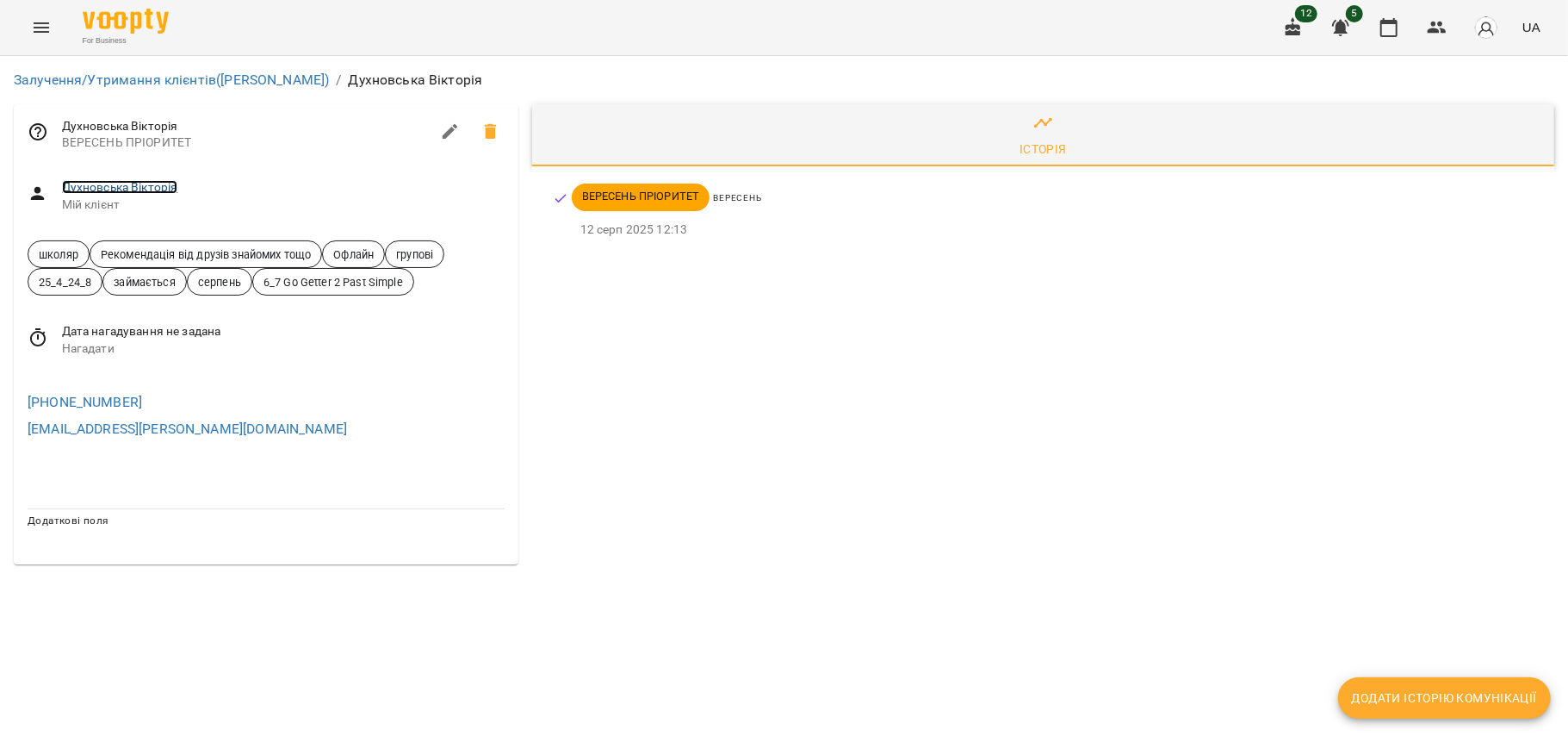
click at [131, 190] on link "Духновська Вікторія" at bounding box center [120, 187] width 117 height 14
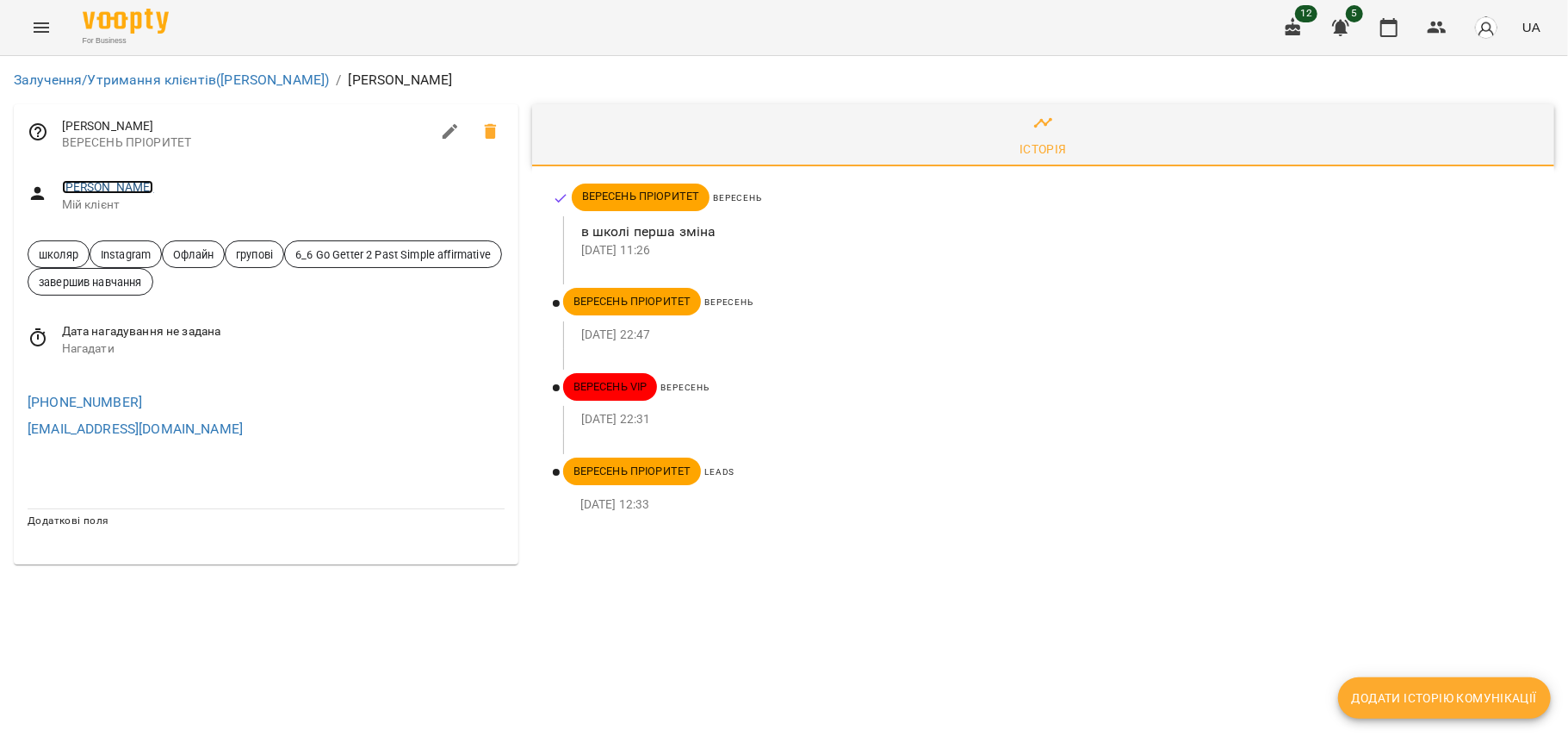
click at [111, 181] on link "[PERSON_NAME]" at bounding box center [108, 187] width 92 height 14
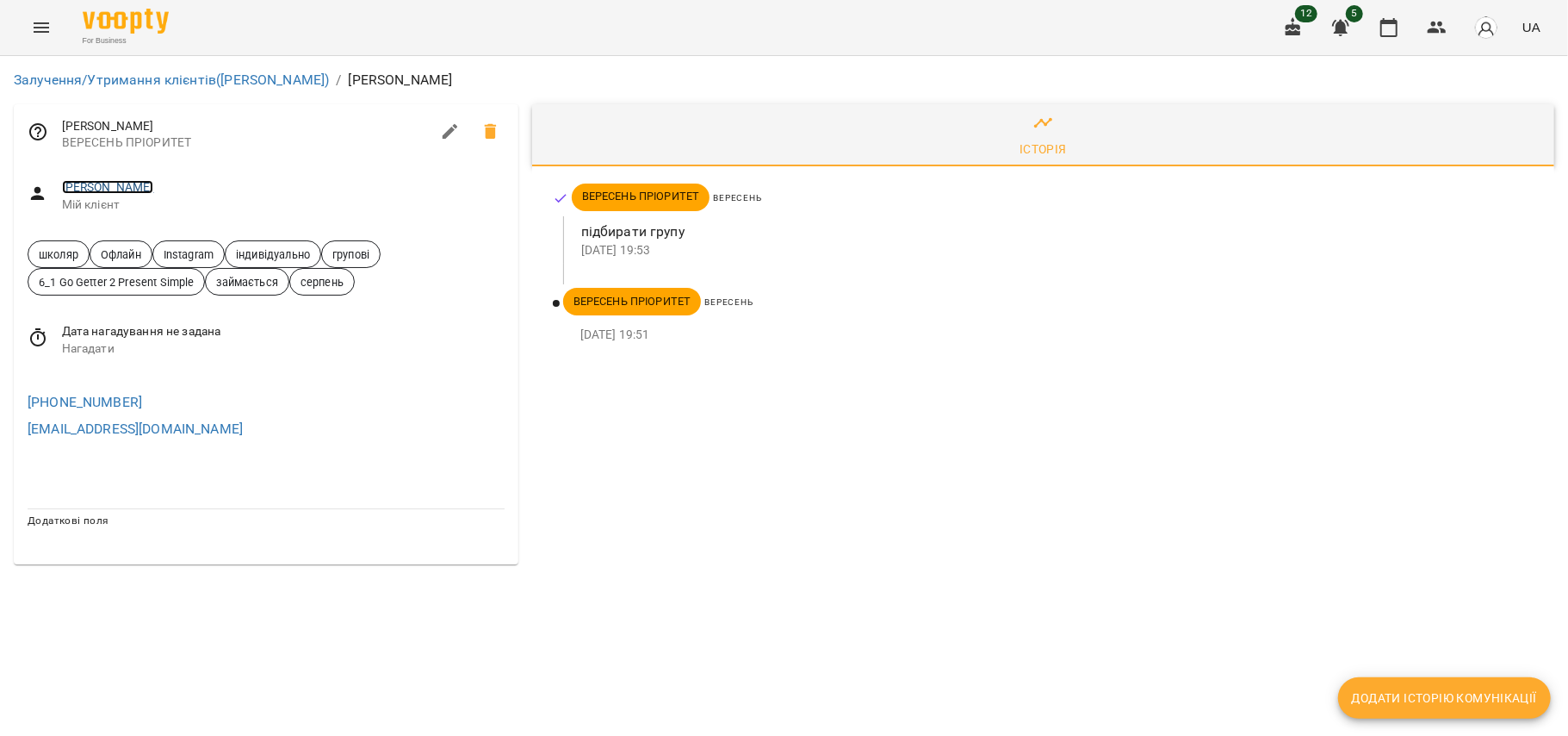
click at [155, 186] on link "Ковальчук Катерина" at bounding box center [108, 187] width 92 height 14
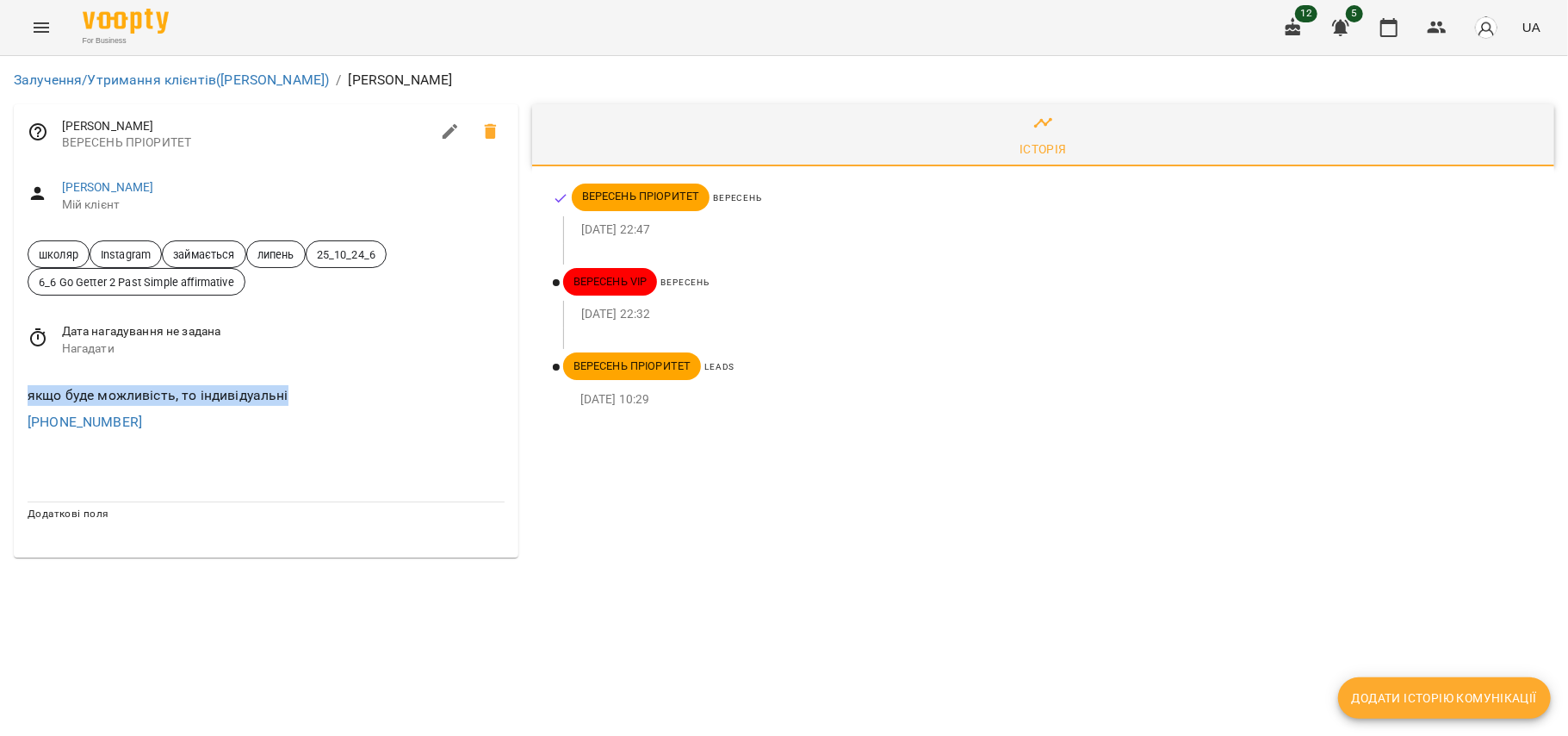
drag, startPoint x: 29, startPoint y: 393, endPoint x: 334, endPoint y: 391, distance: 305.0
click at [334, 391] on div "якщо буде можливість, то індивідуальні" at bounding box center [266, 396] width 484 height 28
copy div "якщо буде можливість, то індивідуальні"
click at [132, 183] on link "[PERSON_NAME]" at bounding box center [108, 187] width 92 height 14
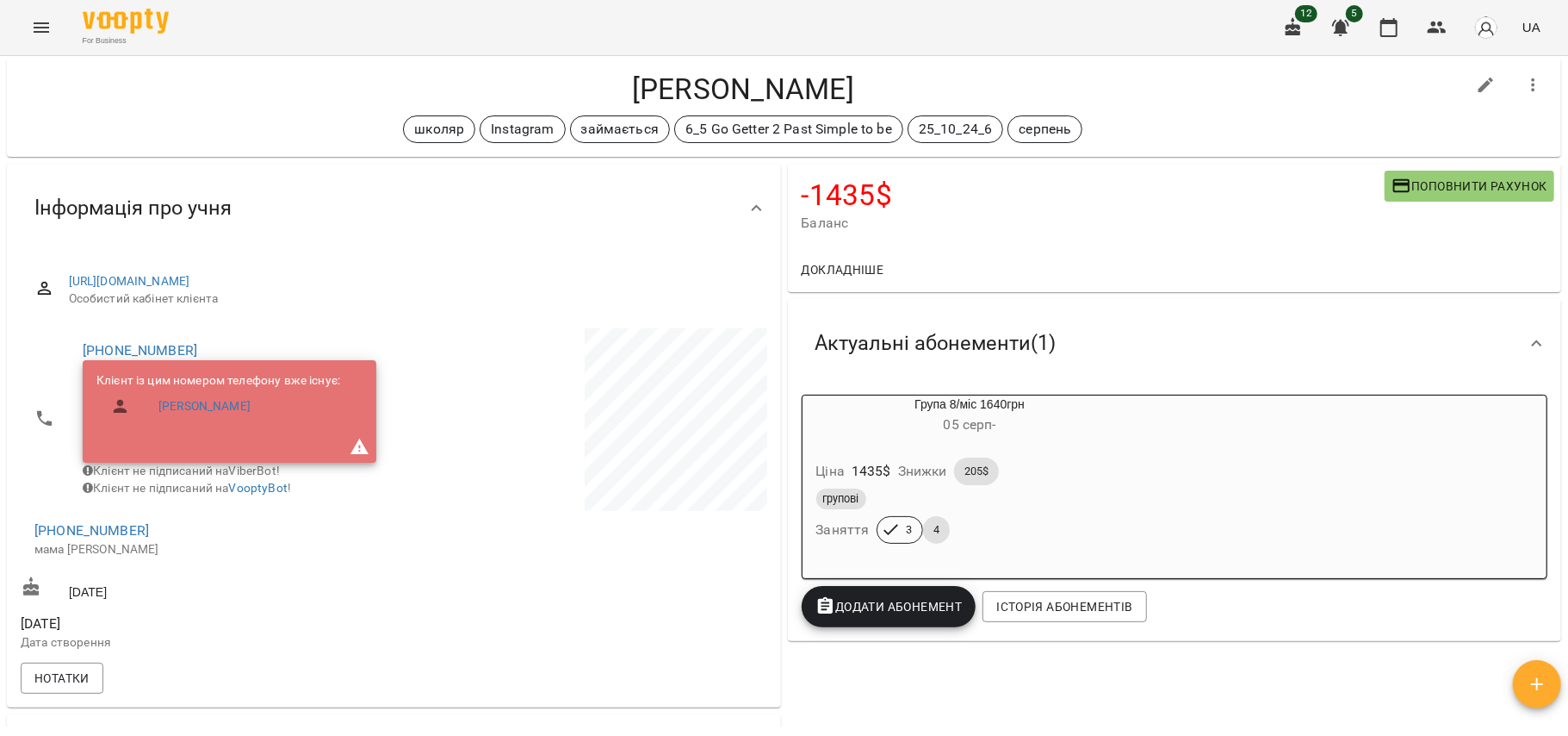
scroll to position [35, 0]
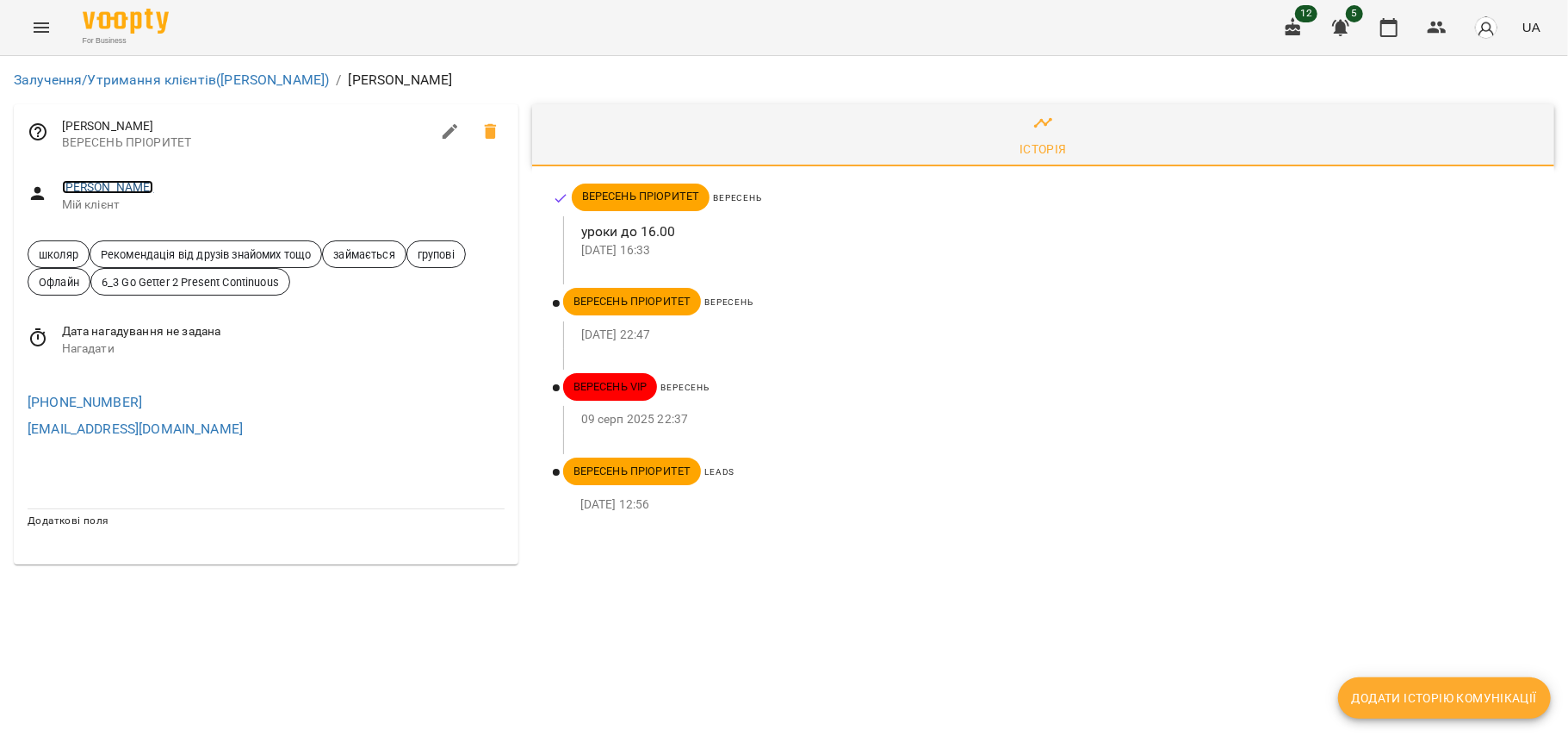
click at [125, 186] on link "Дьомін Володимир" at bounding box center [108, 187] width 92 height 14
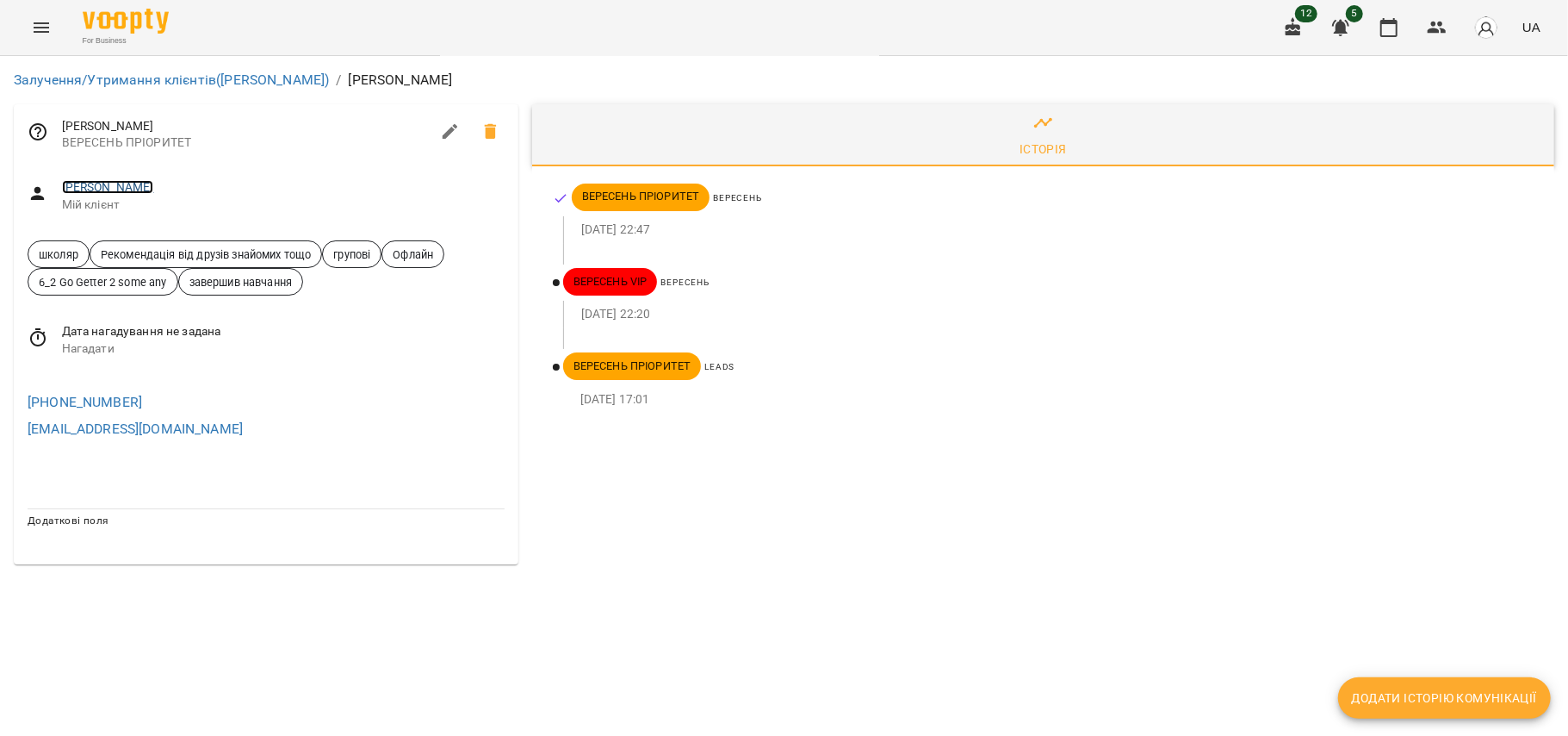
click at [119, 193] on link "[PERSON_NAME]" at bounding box center [108, 187] width 92 height 14
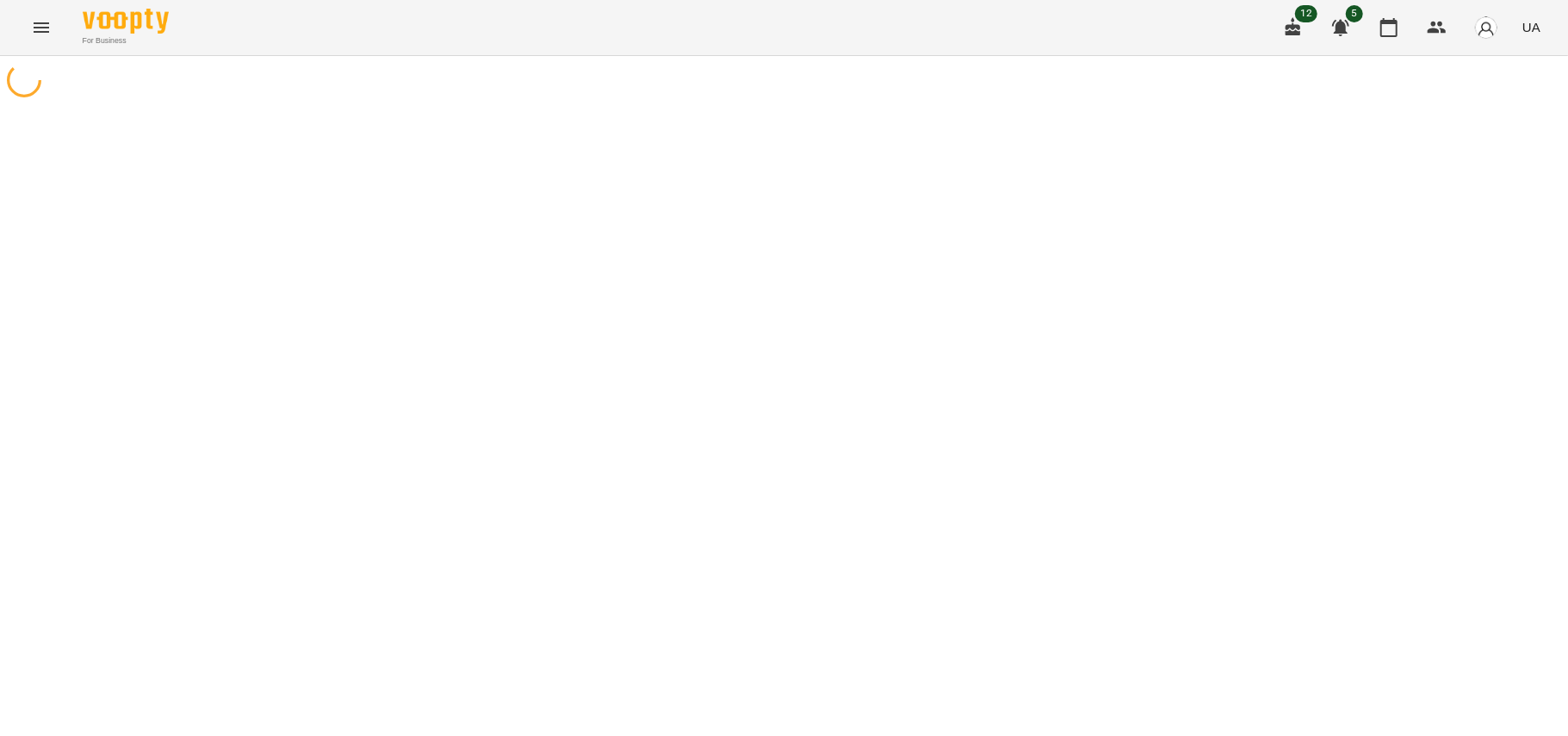
click at [119, 193] on div at bounding box center [784, 424] width 1568 height 736
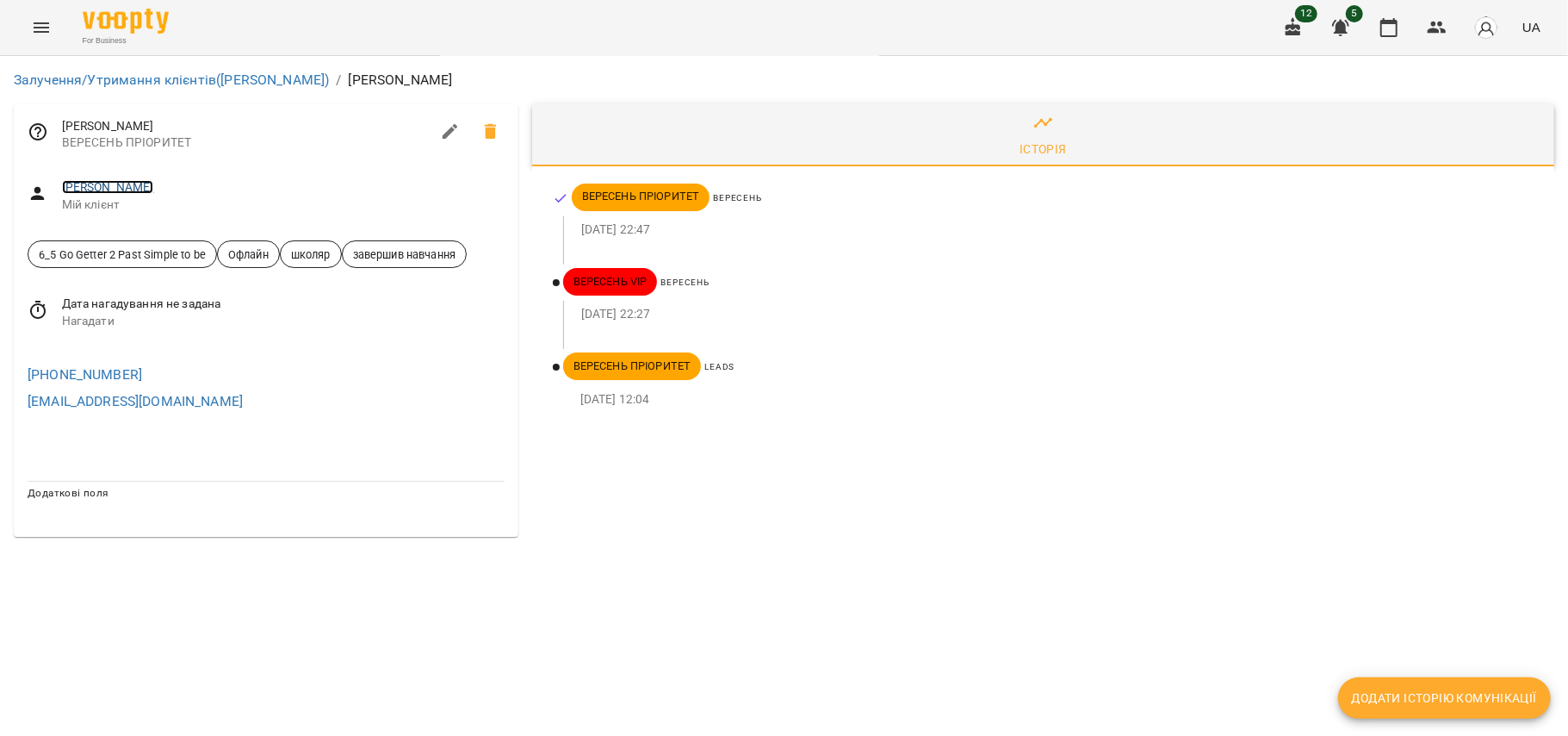
click at [145, 193] on link "[PERSON_NAME]" at bounding box center [108, 187] width 92 height 14
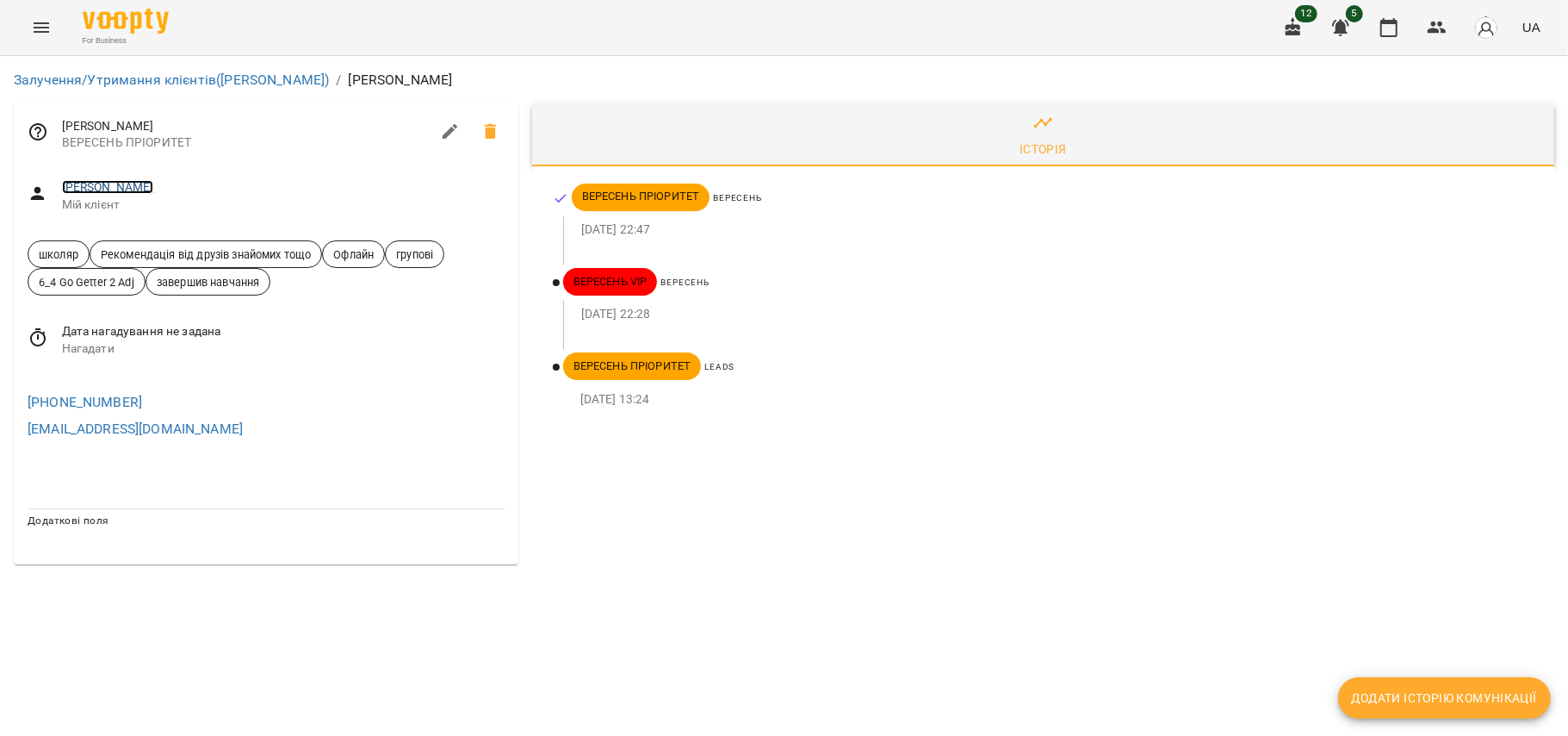
click at [152, 181] on link "[PERSON_NAME]" at bounding box center [108, 187] width 92 height 14
click at [115, 184] on link "[PERSON_NAME]" at bounding box center [108, 187] width 92 height 14
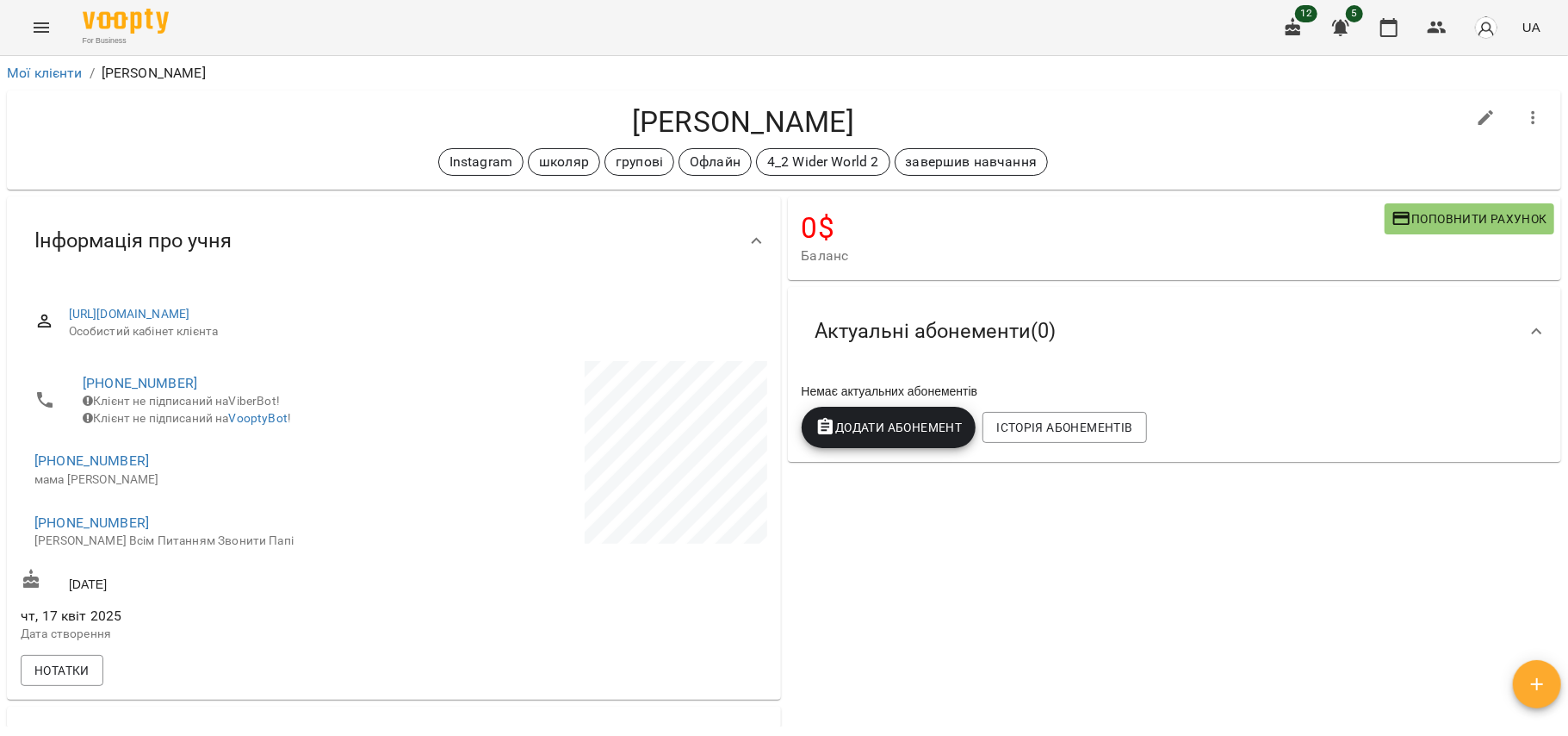
click at [1523, 111] on icon "button" at bounding box center [1533, 118] width 21 height 21
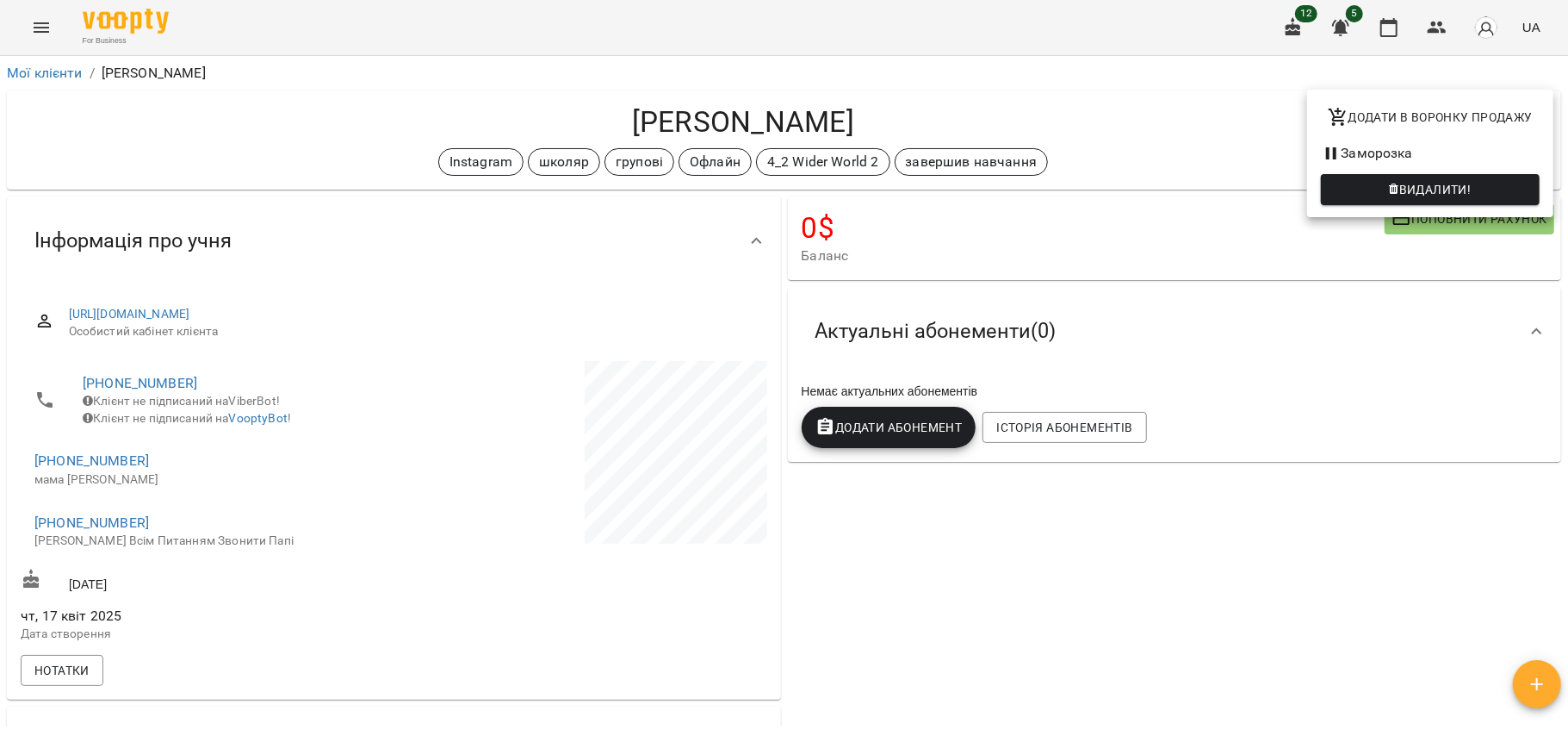
click at [558, 326] on div at bounding box center [784, 368] width 1568 height 736
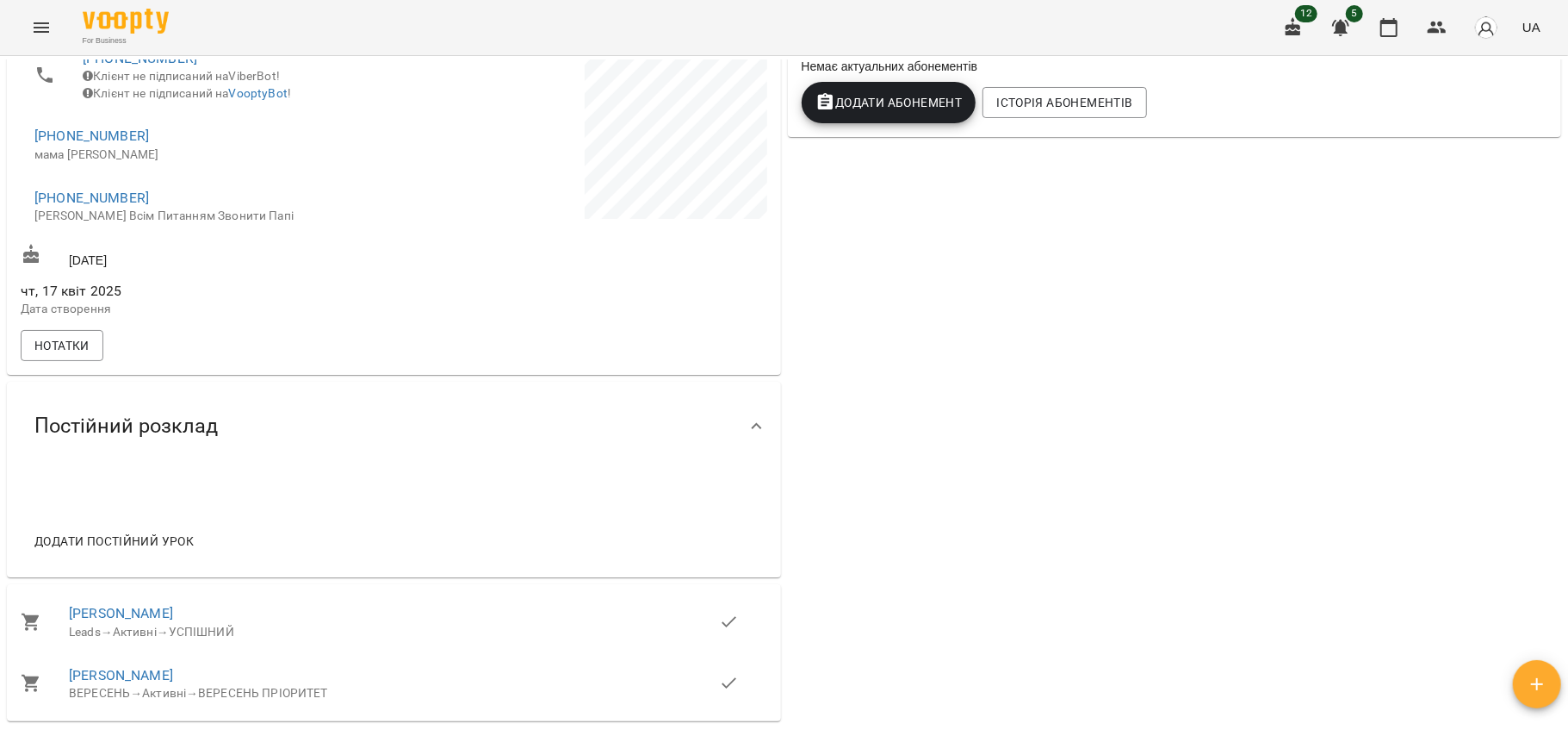
scroll to position [326, 0]
click at [49, 345] on button "Нотатки" at bounding box center [62, 344] width 83 height 31
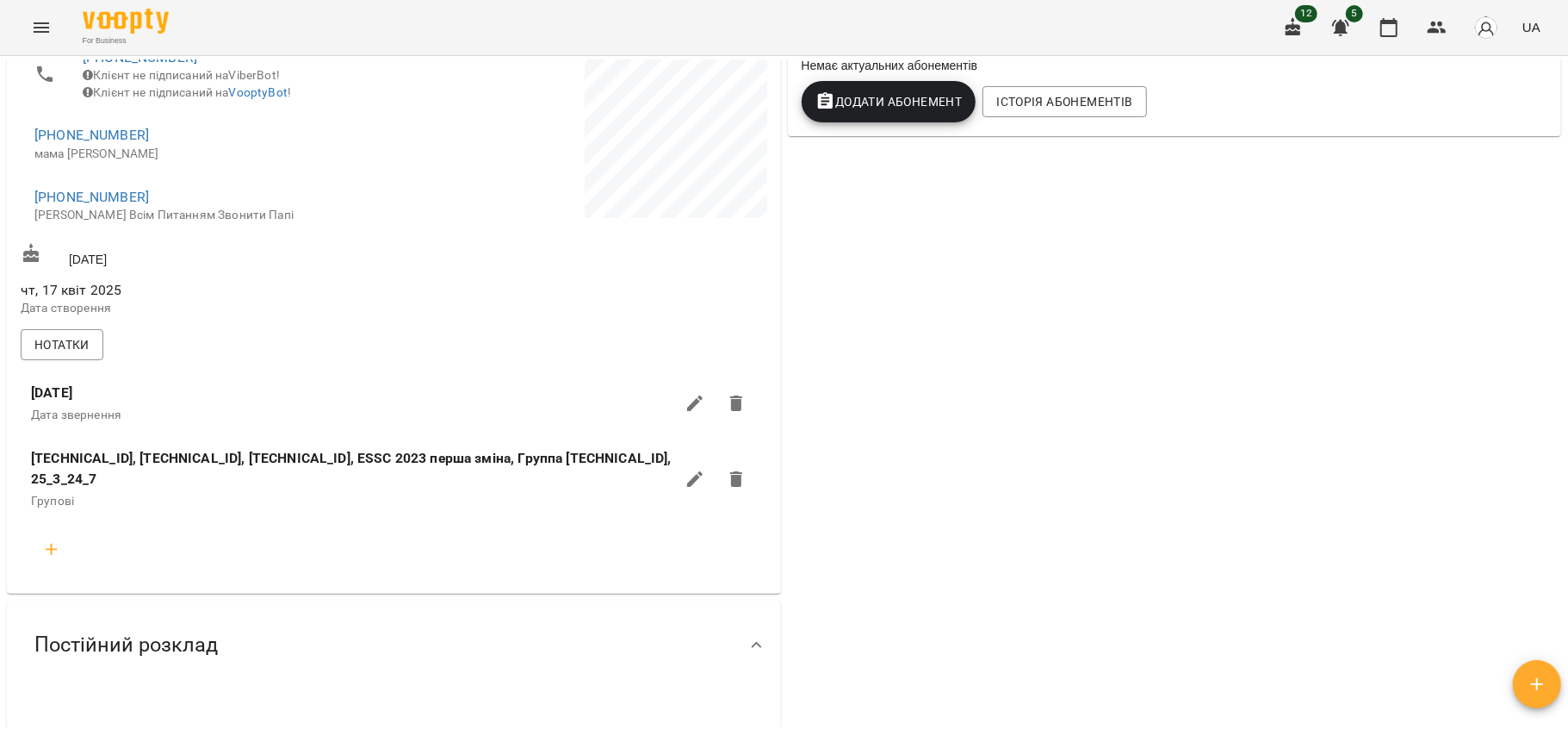
scroll to position [0, 0]
